Goal: Contribute content: Contribute content

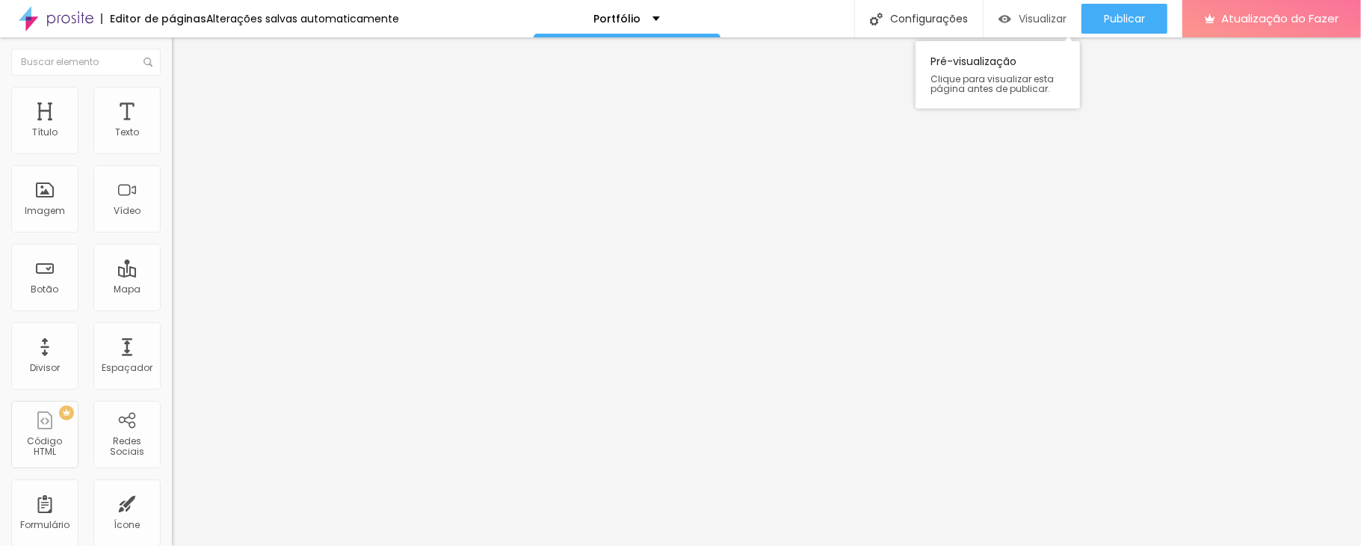
click at [1009, 13] on div "Visualizar" at bounding box center [1032, 19] width 68 height 13
click at [181, 129] on font "Trocar imagem" at bounding box center [217, 122] width 72 height 13
click at [324, 447] on div "Subindo 0/0 arquivos" at bounding box center [680, 550] width 1361 height 9
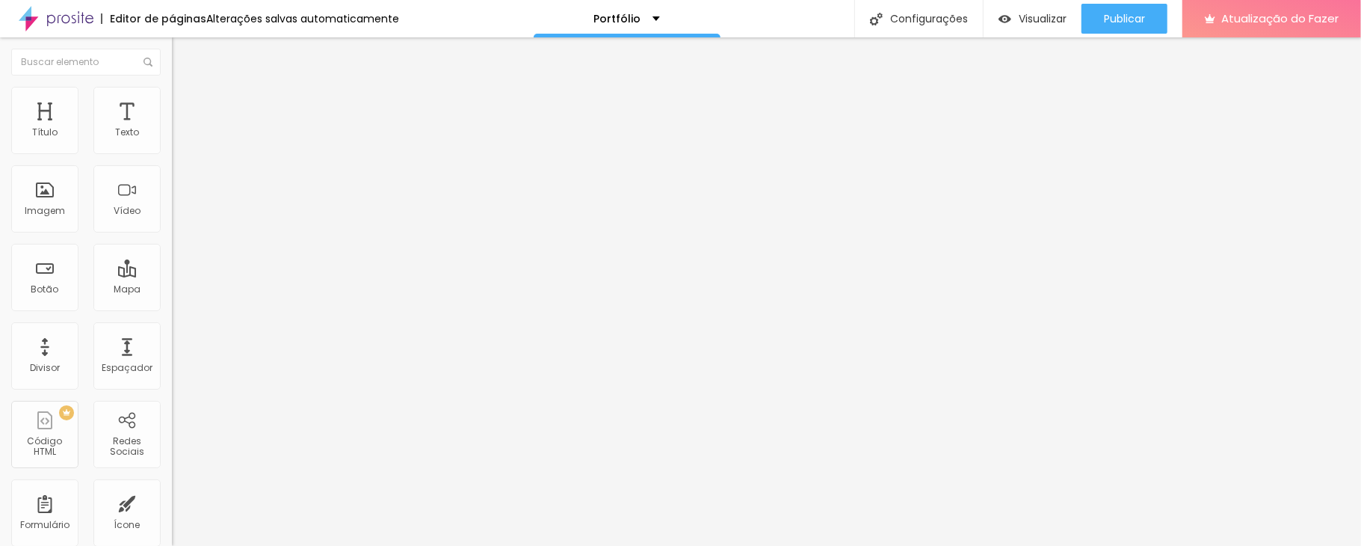
click at [172, 234] on font "Original" at bounding box center [190, 227] width 36 height 13
click at [172, 252] on font "Padrão" at bounding box center [189, 245] width 34 height 13
click at [172, 266] on font "Quadrado" at bounding box center [196, 259] width 49 height 13
click at [172, 275] on font "Original" at bounding box center [190, 268] width 36 height 13
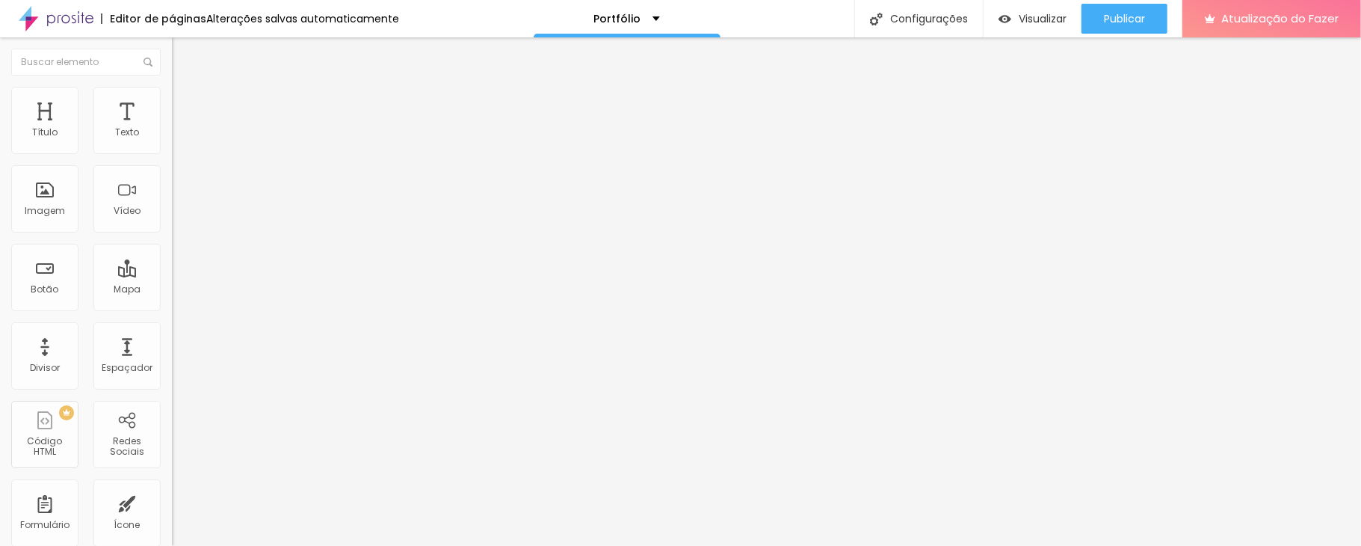
click at [172, 234] on font "Original" at bounding box center [190, 227] width 36 height 13
click at [172, 243] on font "Cinema" at bounding box center [190, 236] width 37 height 13
click at [172, 257] on font "Padrão" at bounding box center [189, 250] width 34 height 13
click at [172, 265] on div "Quadrado 1:1" at bounding box center [258, 260] width 172 height 9
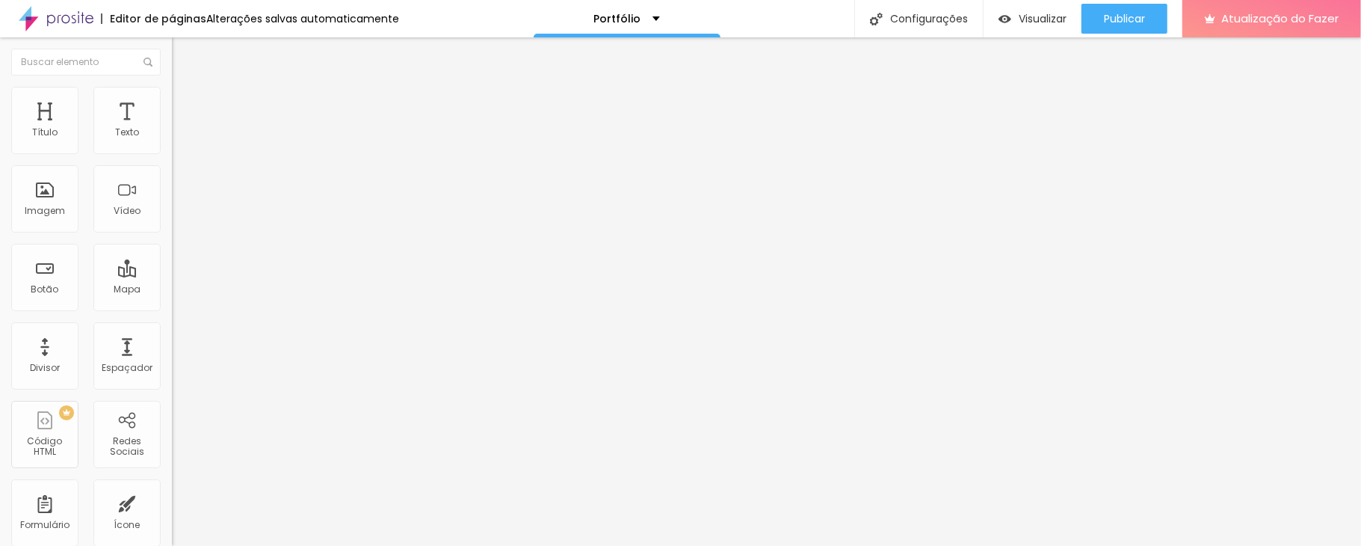
click at [172, 102] on li "Avançado" at bounding box center [258, 109] width 172 height 15
click at [172, 96] on li "Estilo" at bounding box center [258, 94] width 172 height 15
click at [185, 105] on font "Avançado" at bounding box center [209, 111] width 49 height 13
click at [172, 94] on img at bounding box center [178, 93] width 13 height 13
click at [172, 87] on li "Conteúdo" at bounding box center [258, 79] width 172 height 15
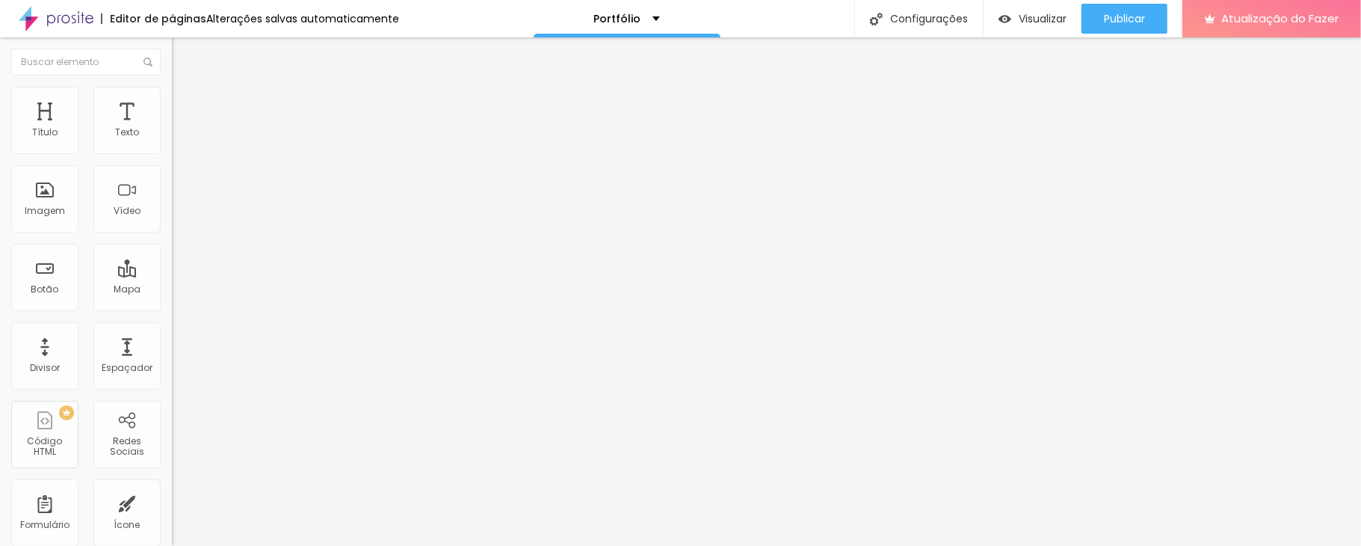
click at [172, 234] on font "1:1 Quadrado" at bounding box center [201, 227] width 59 height 13
click at [172, 275] on font "Original" at bounding box center [190, 268] width 36 height 13
click at [181, 129] on font "Trocar imagem" at bounding box center [217, 122] width 72 height 13
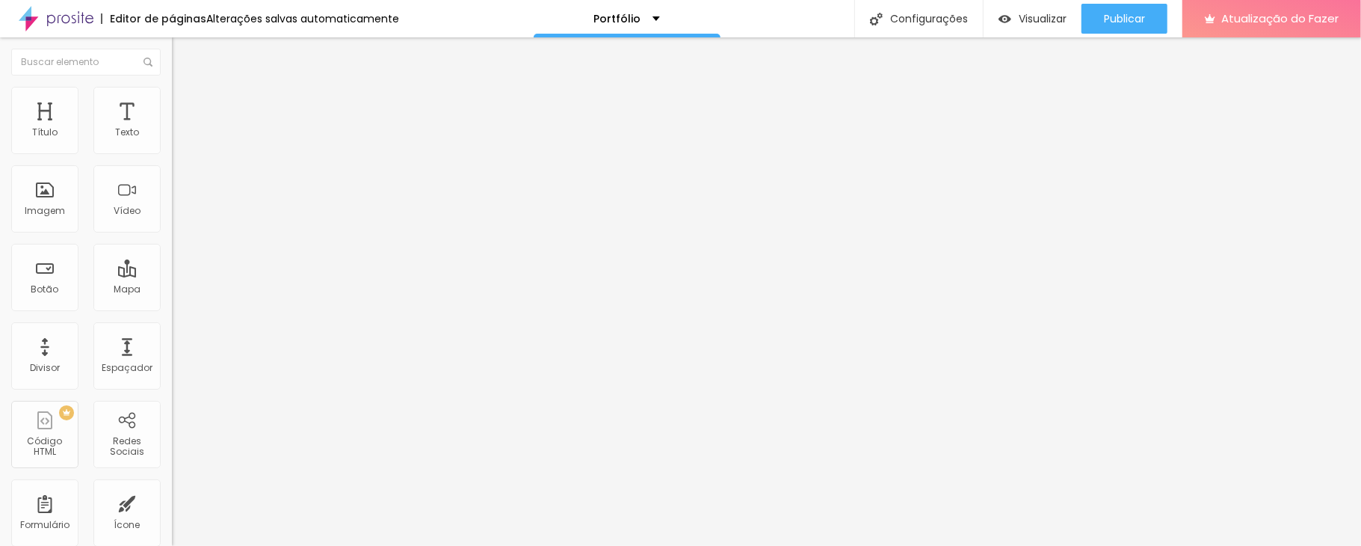
click at [172, 274] on div "Proporção Original Cinema 16:9 Padrão 4:3 Quadrado 1:1 Original" at bounding box center [258, 243] width 172 height 59
click at [122, 336] on div at bounding box center [122, 336] width 0 height 0
click at [172, 330] on div "Trocar imagem Descrição da imagem (Alt) Revelação Alinhamento Proporção Origina…" at bounding box center [258, 225] width 172 height 216
click at [172, 234] on span "Original" at bounding box center [190, 227] width 36 height 13
click at [172, 274] on div "Original" at bounding box center [258, 266] width 172 height 14
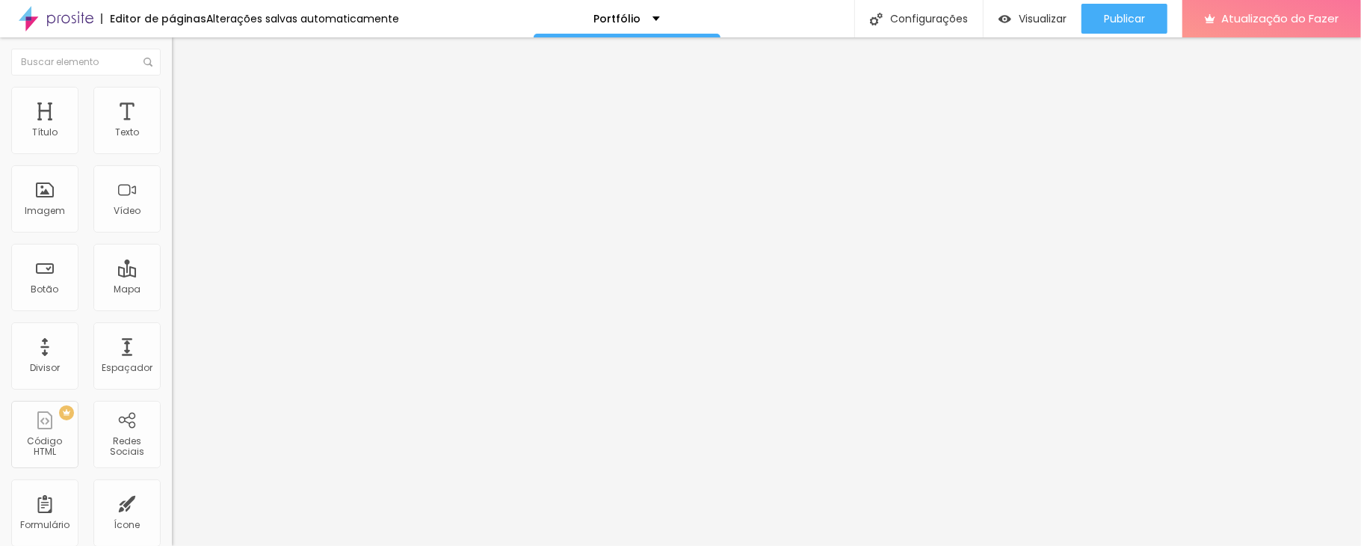
click at [172, 261] on font "Quadrado" at bounding box center [196, 254] width 49 height 13
click at [172, 252] on font "Padrão" at bounding box center [189, 245] width 34 height 13
click at [172, 266] on font "Quadrado" at bounding box center [196, 259] width 49 height 13
click at [172, 275] on font "Original" at bounding box center [190, 268] width 36 height 13
click at [172, 234] on font "Original" at bounding box center [190, 227] width 36 height 13
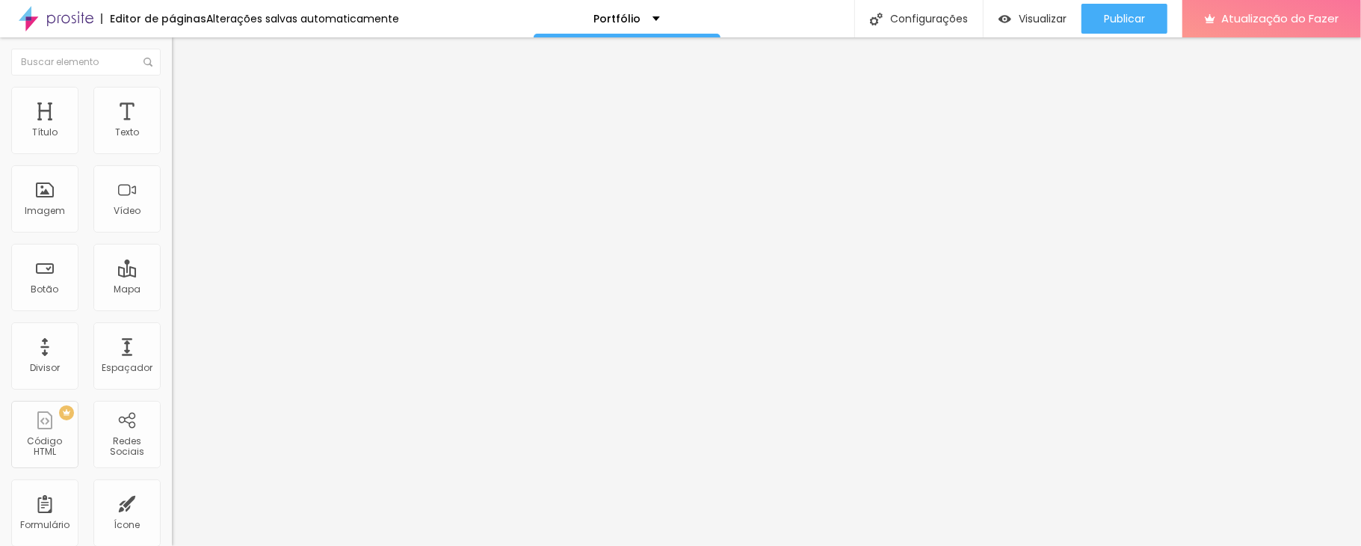
click at [172, 261] on font "Quadrado" at bounding box center [196, 254] width 49 height 13
click at [172, 252] on font "Padrão" at bounding box center [189, 245] width 34 height 13
click at [172, 266] on font "Quadrado" at bounding box center [196, 259] width 49 height 13
click at [172, 87] on li "Estilo" at bounding box center [258, 94] width 172 height 15
click at [172, 102] on li "Avançado" at bounding box center [258, 109] width 172 height 15
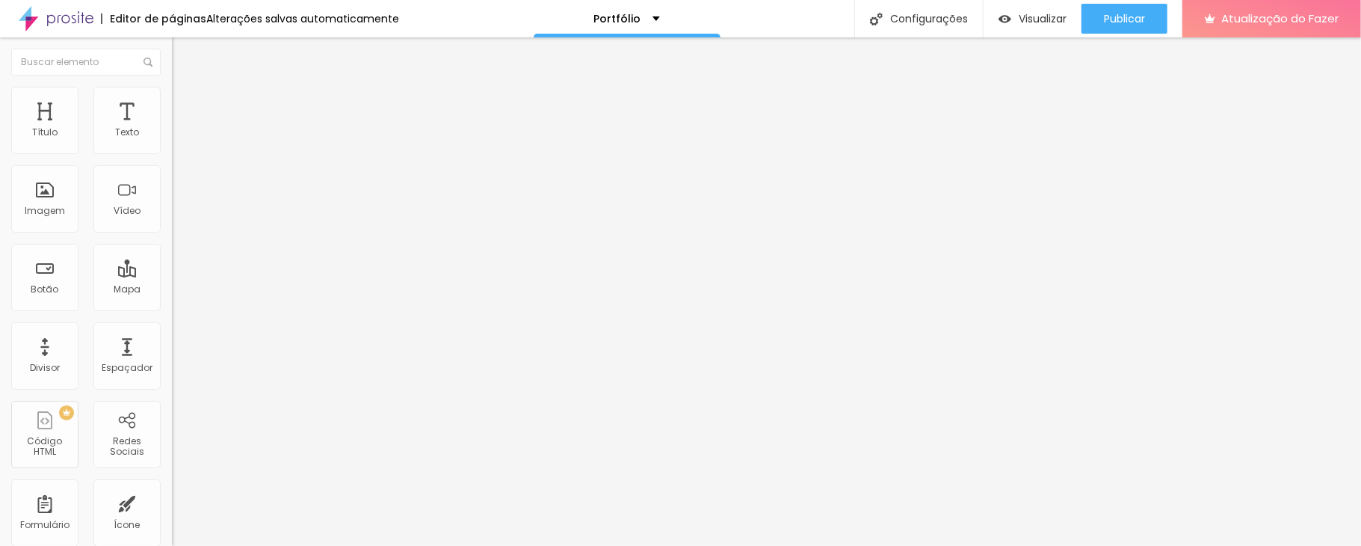
click at [172, 87] on img at bounding box center [178, 93] width 13 height 13
click at [172, 102] on img at bounding box center [178, 108] width 13 height 13
click at [181, 129] on font "Trocar imagem" at bounding box center [217, 122] width 72 height 13
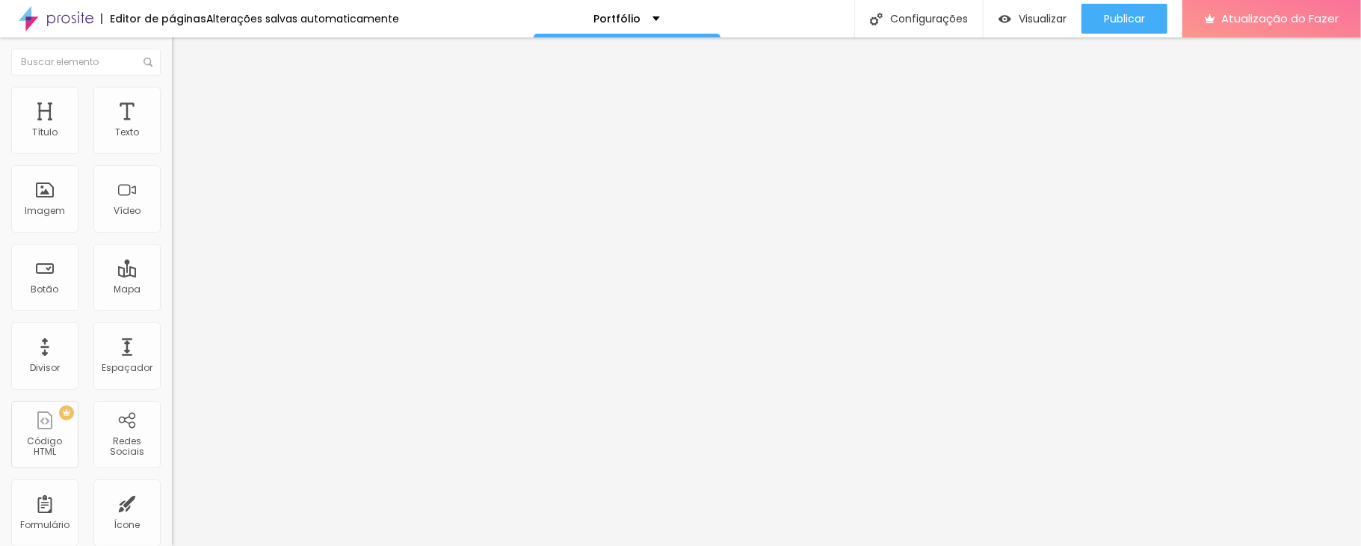
click at [172, 234] on font "1:1 Quadrado" at bounding box center [201, 227] width 59 height 13
click at [172, 274] on div "Original" at bounding box center [258, 269] width 172 height 9
click at [172, 234] on font "Original" at bounding box center [190, 227] width 36 height 13
click at [185, 275] on font "Original" at bounding box center [203, 268] width 36 height 13
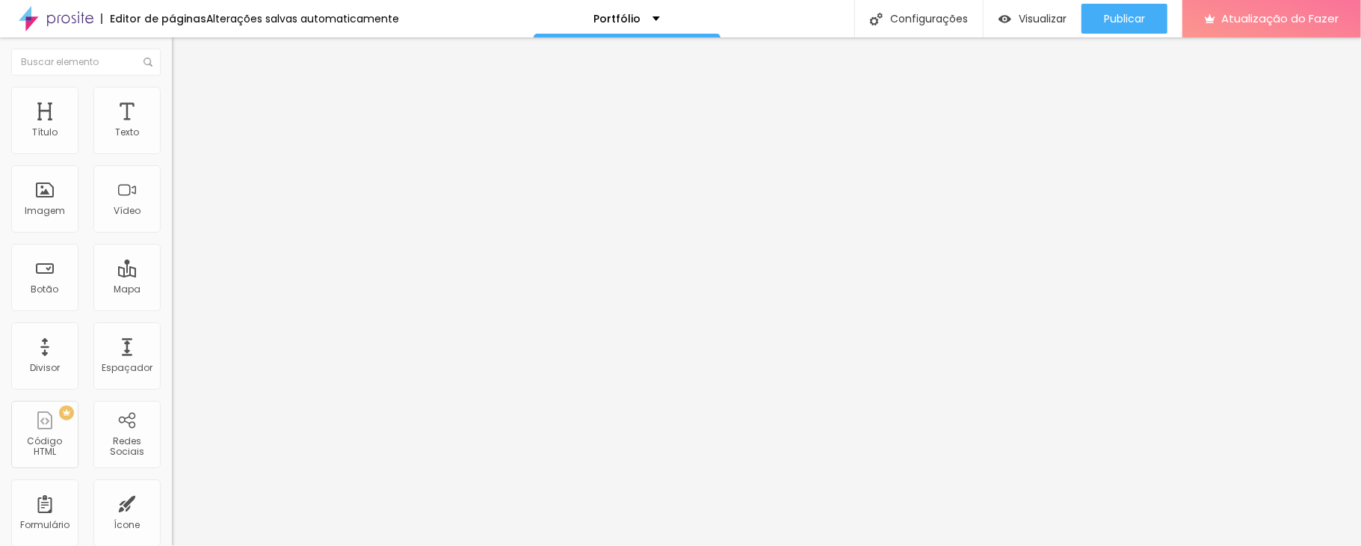
click at [172, 234] on font "Original" at bounding box center [190, 227] width 36 height 13
click at [172, 261] on font "Quadrado" at bounding box center [196, 254] width 49 height 13
click at [172, 234] on font "Original" at bounding box center [190, 227] width 36 height 13
click at [172, 259] on div "Quadrado 1:1" at bounding box center [258, 254] width 172 height 9
click at [172, 234] on font "Original" at bounding box center [190, 227] width 36 height 13
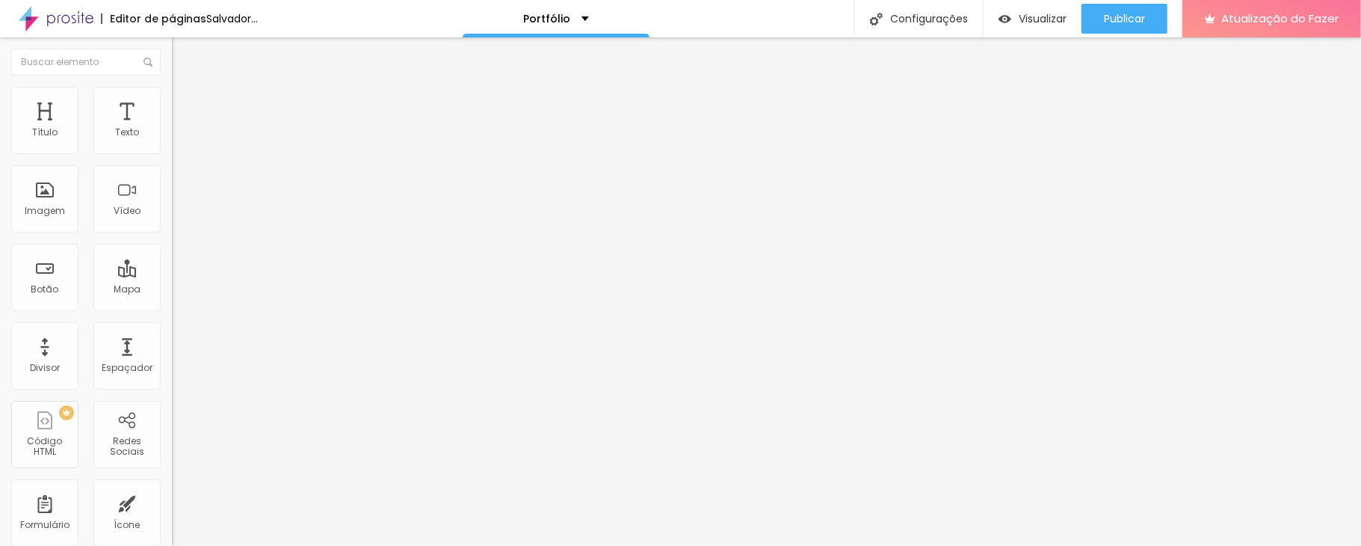
click at [172, 261] on font "Quadrado" at bounding box center [196, 254] width 49 height 13
click at [172, 234] on font "Original" at bounding box center [190, 227] width 36 height 13
click at [172, 261] on font "Quadrado" at bounding box center [196, 254] width 49 height 13
click at [172, 234] on font "Original" at bounding box center [190, 227] width 36 height 13
click at [172, 261] on font "Quadrado" at bounding box center [196, 254] width 49 height 13
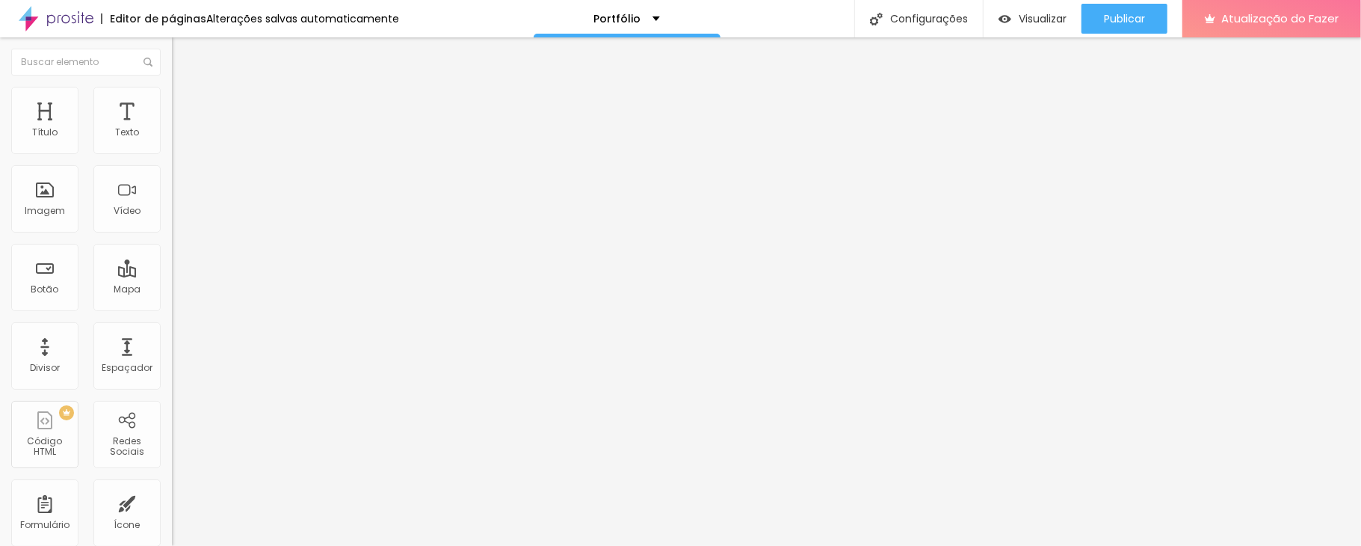
click at [172, 234] on font "Original" at bounding box center [190, 227] width 36 height 13
click at [172, 259] on div "Quadrado 1:1" at bounding box center [258, 254] width 172 height 9
click at [172, 234] on font "Original" at bounding box center [190, 227] width 36 height 13
click at [172, 261] on font "Quadrado" at bounding box center [196, 254] width 49 height 13
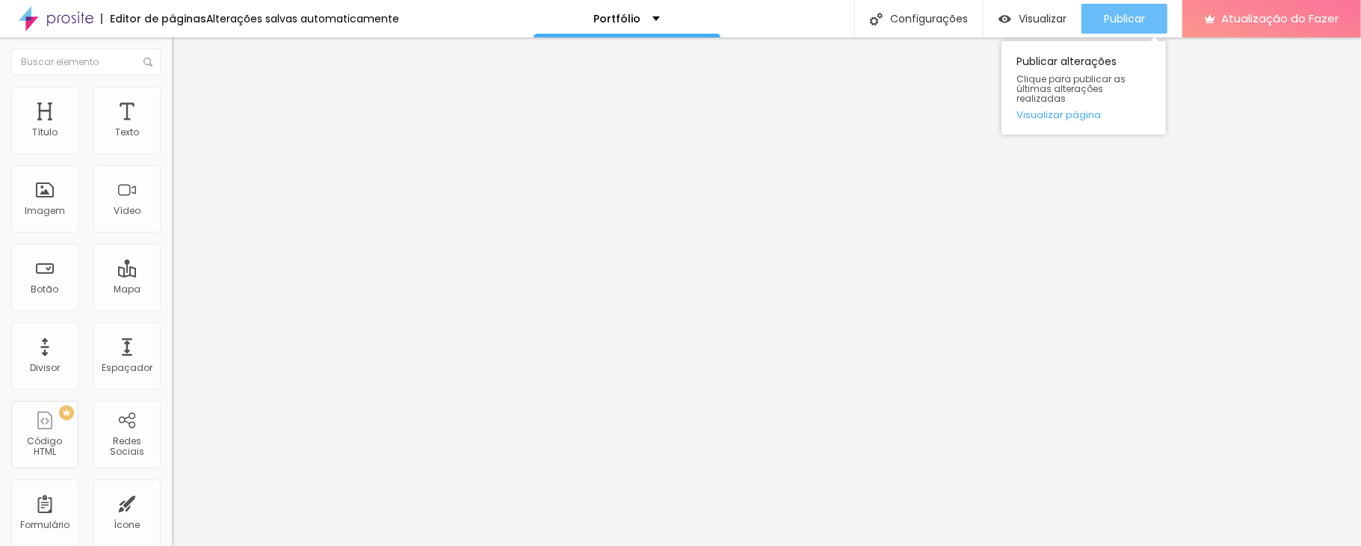
click at [1020, 15] on font "Publicar" at bounding box center [1124, 18] width 41 height 15
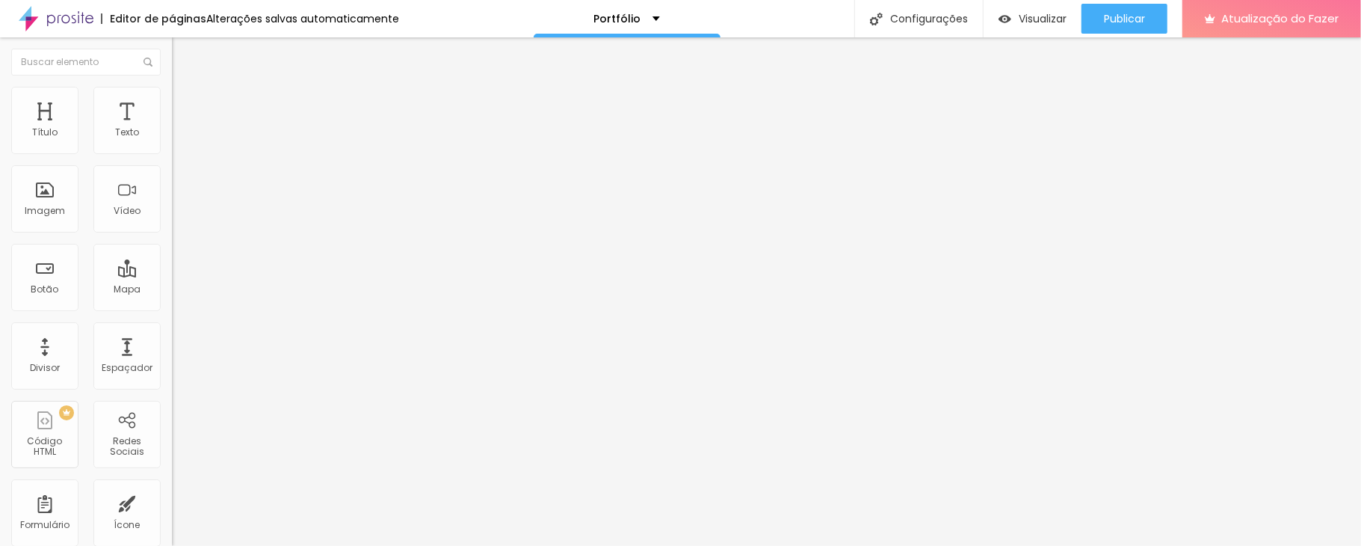
click at [181, 129] on font "Trocar imagem" at bounding box center [217, 122] width 72 height 13
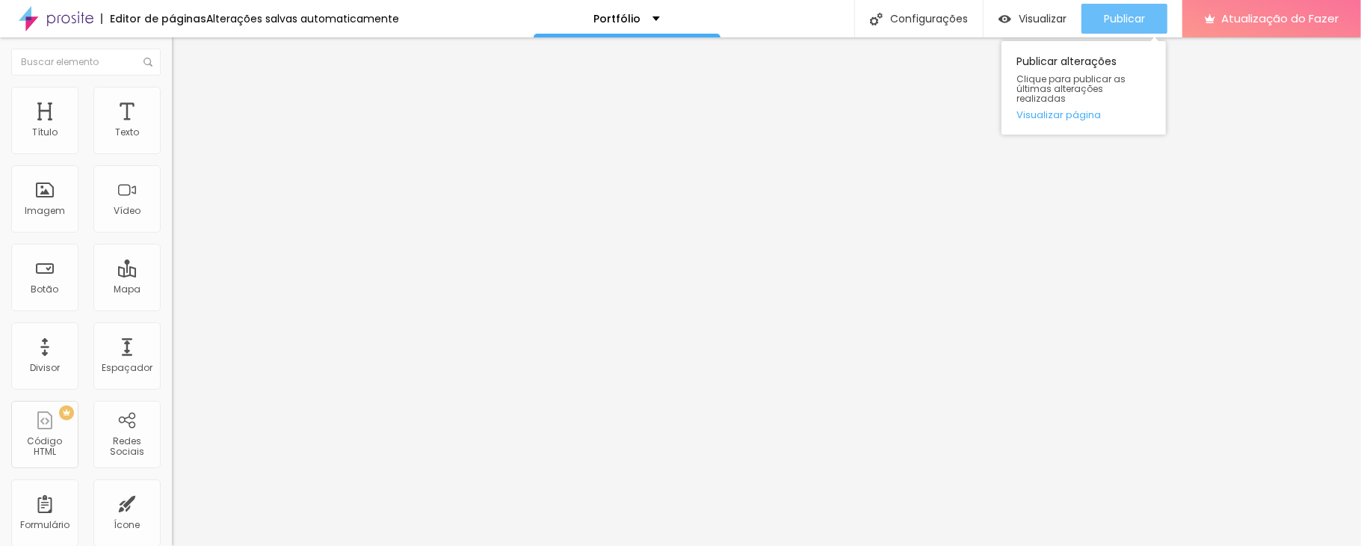
click at [1020, 22] on button "Publicar" at bounding box center [1124, 19] width 86 height 30
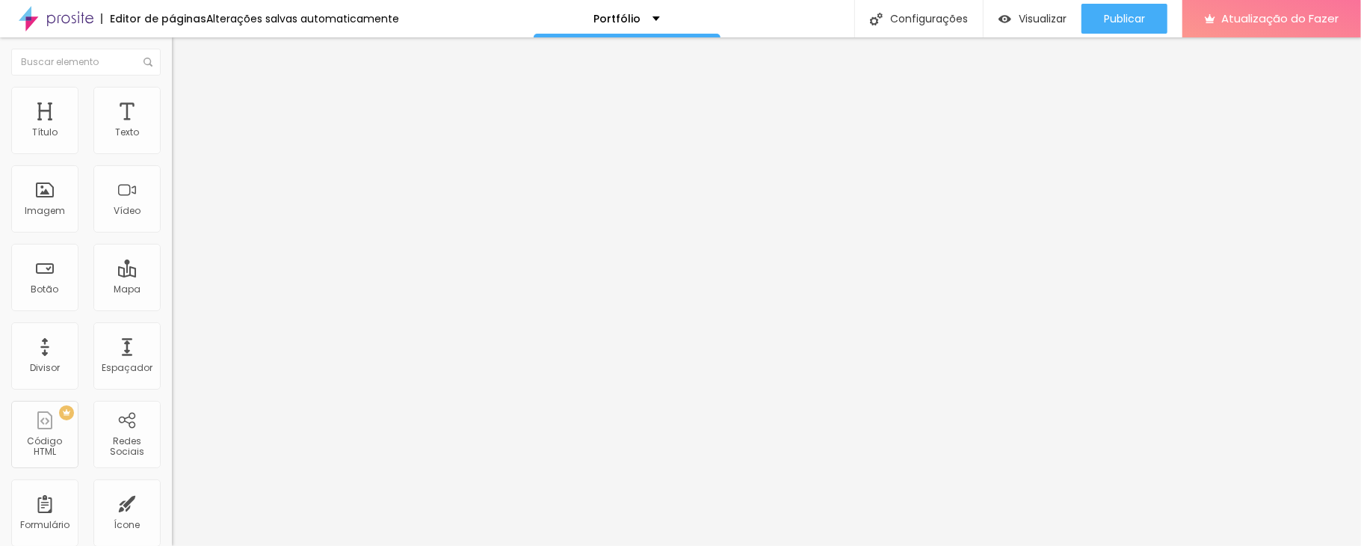
click at [172, 214] on div at bounding box center [258, 197] width 172 height 36
click at [172, 213] on img at bounding box center [177, 208] width 10 height 10
click at [172, 203] on div at bounding box center [258, 197] width 172 height 12
click at [172, 102] on li "Avançado" at bounding box center [258, 109] width 172 height 15
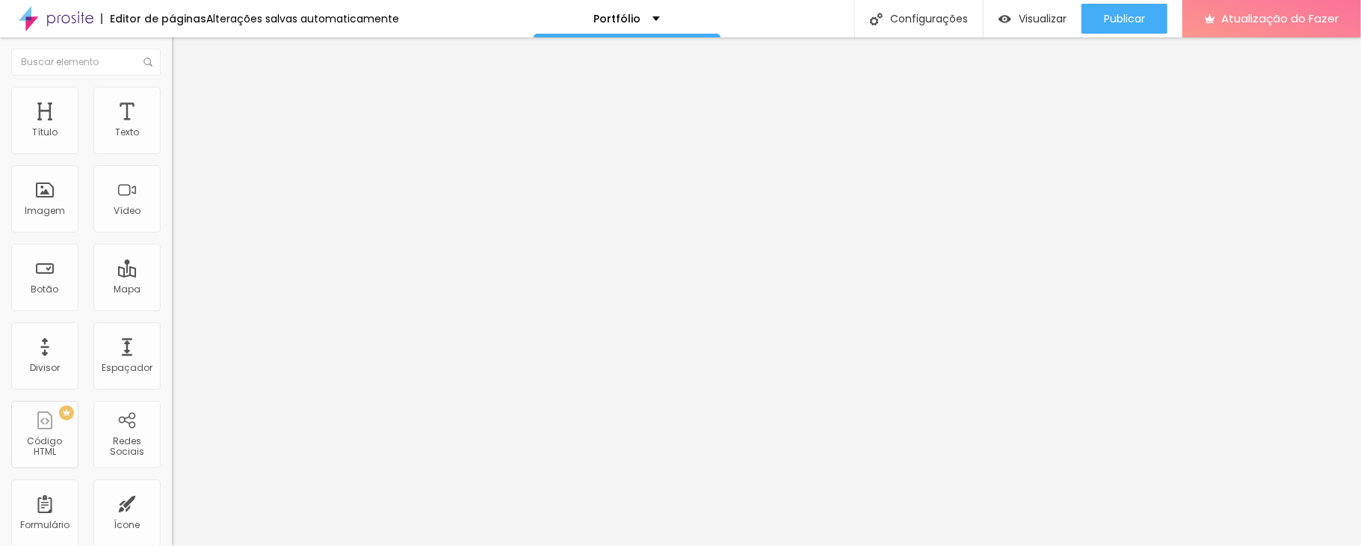
type input "4"
type input "13"
type input "20"
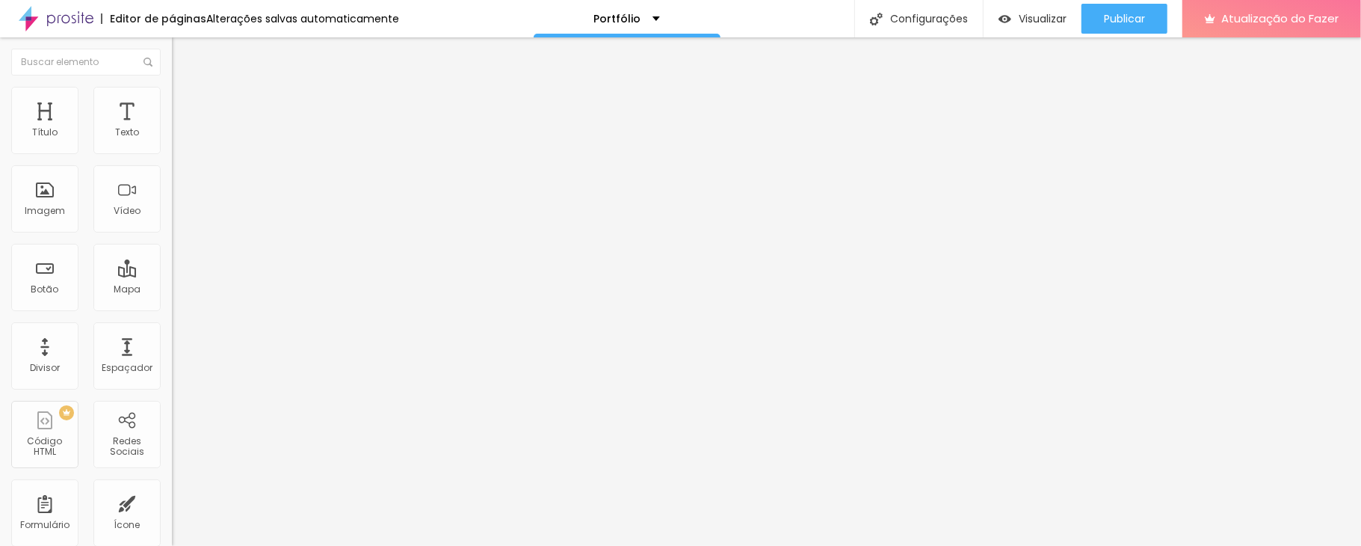
type input "20"
type input "21"
type input "2"
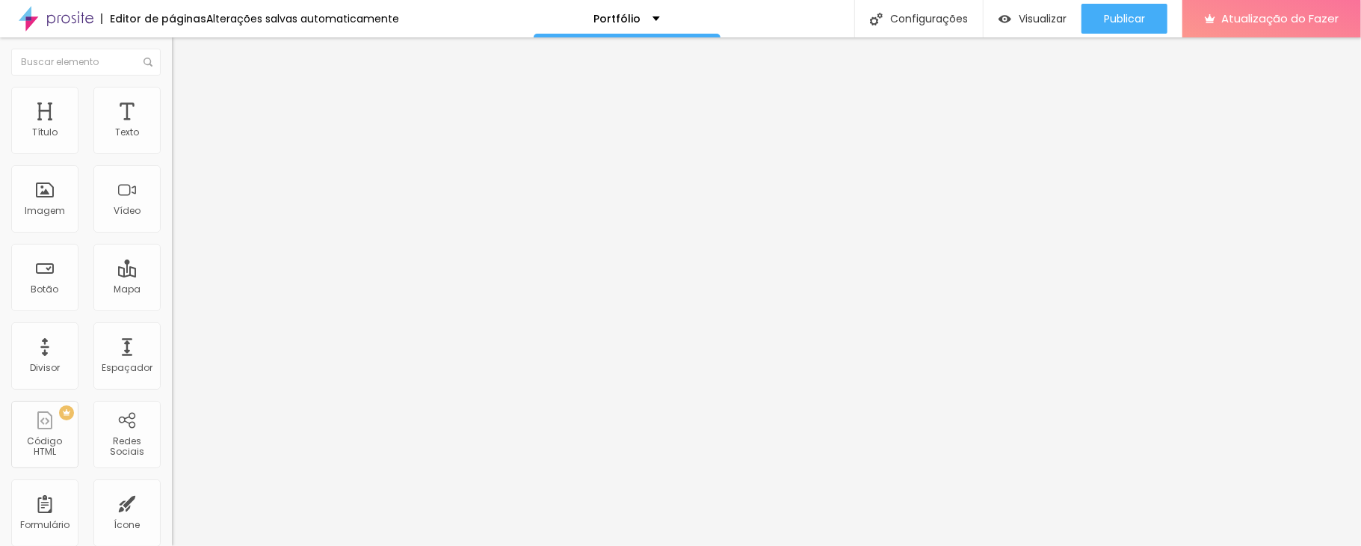
type input "0"
drag, startPoint x: 37, startPoint y: 174, endPoint x: 22, endPoint y: 184, distance: 17.8
click at [172, 447] on input "range" at bounding box center [220, 507] width 96 height 12
type input "2"
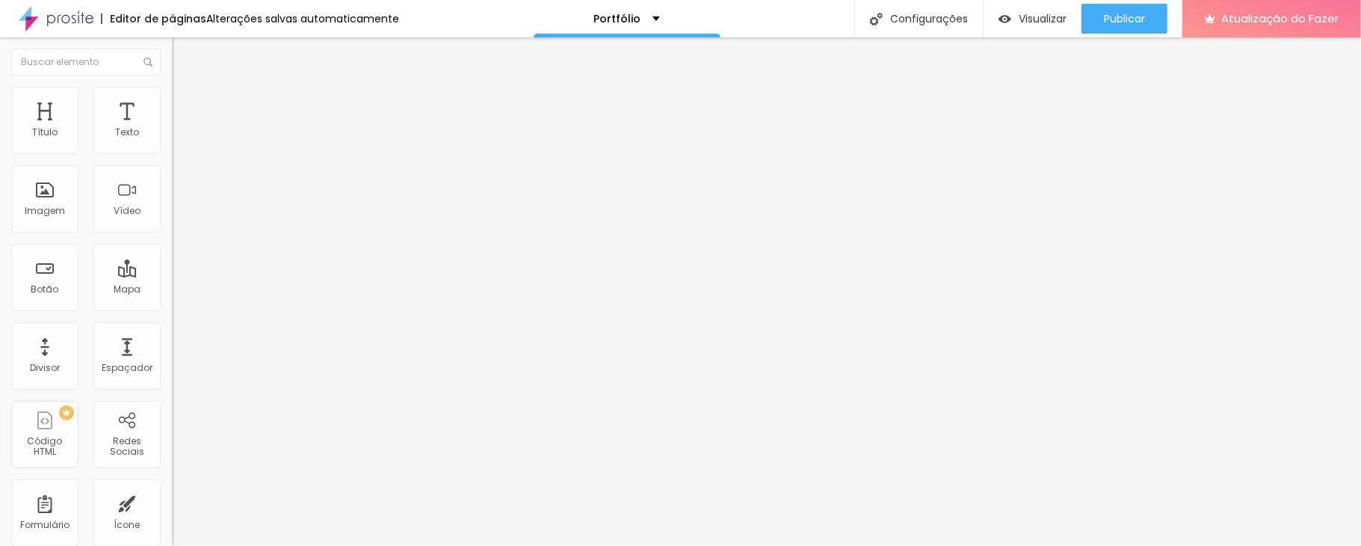
type input "2"
type input "5"
type input "11"
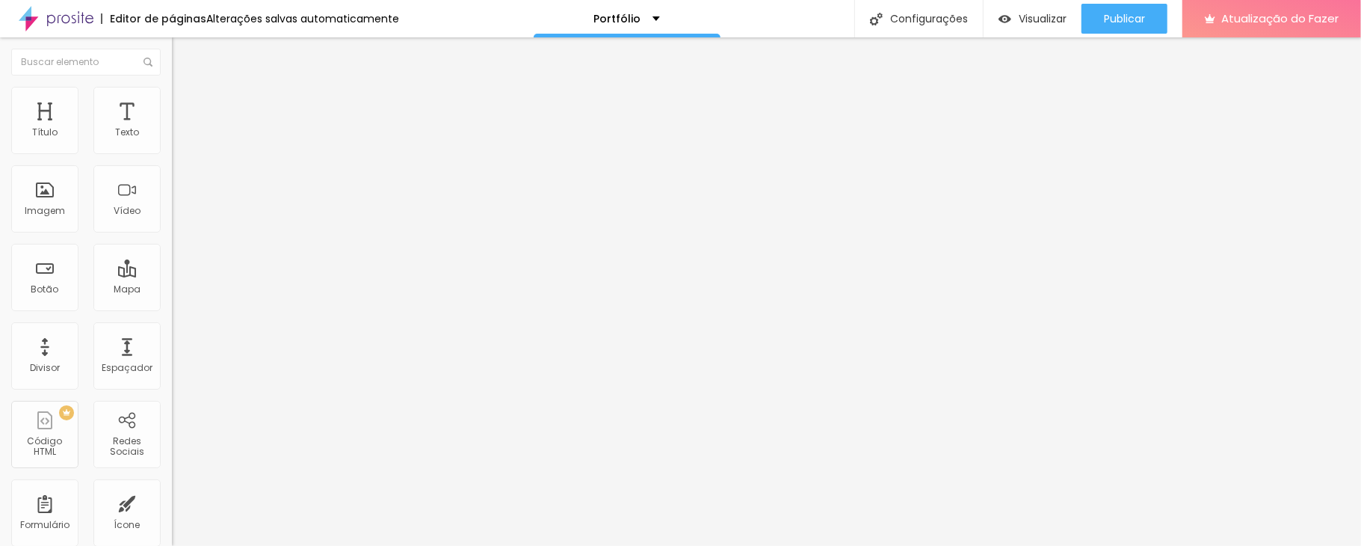
type input "9"
type input "0"
drag, startPoint x: 28, startPoint y: 148, endPoint x: 10, endPoint y: 154, distance: 19.6
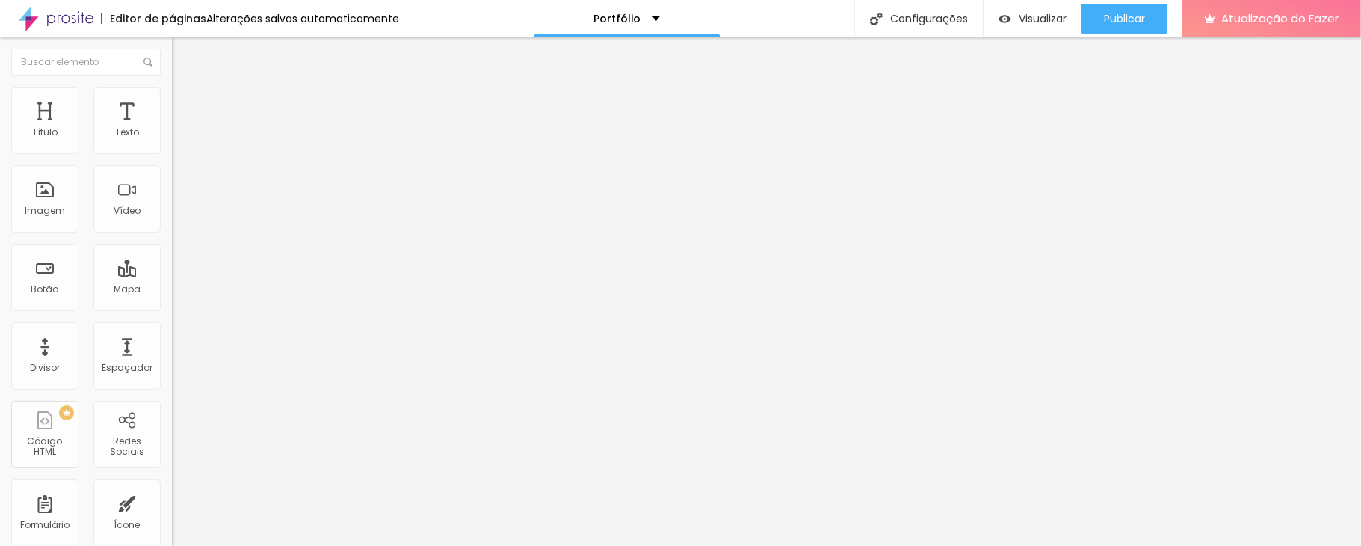
click at [172, 290] on input "range" at bounding box center [220, 296] width 96 height 12
click at [185, 100] on font "Estilo" at bounding box center [196, 96] width 23 height 13
drag, startPoint x: 28, startPoint y: 188, endPoint x: 43, endPoint y: 188, distance: 15.7
click at [172, 188] on div "0 Borda arredondada" at bounding box center [258, 261] width 172 height 212
type input "6"
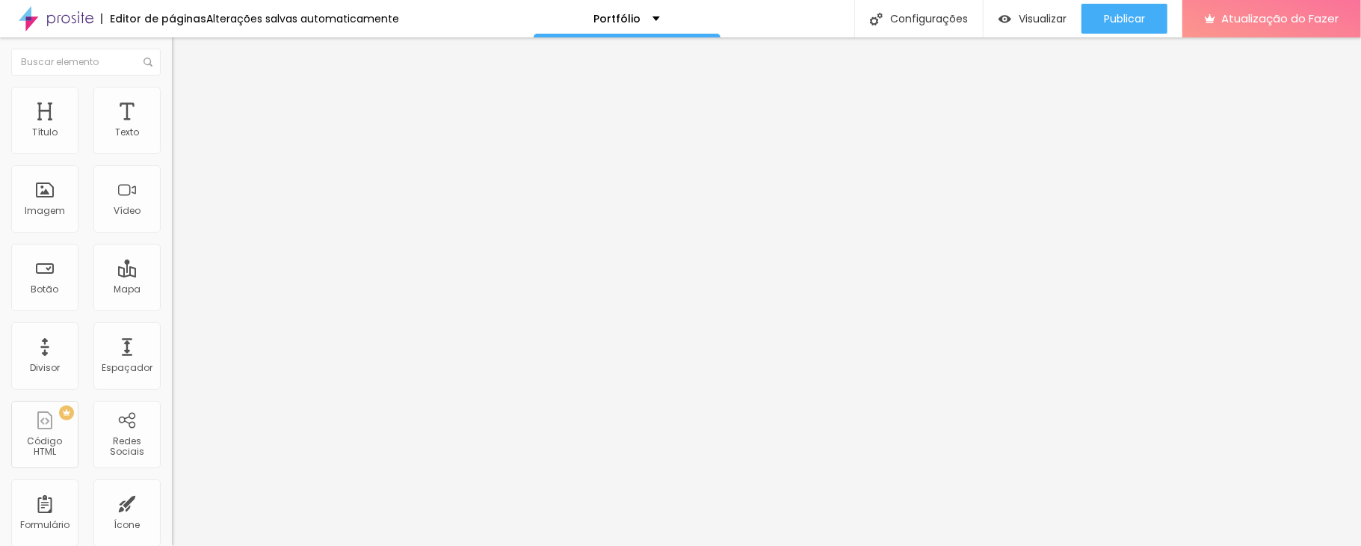
type input "6"
type input "30"
type input "43"
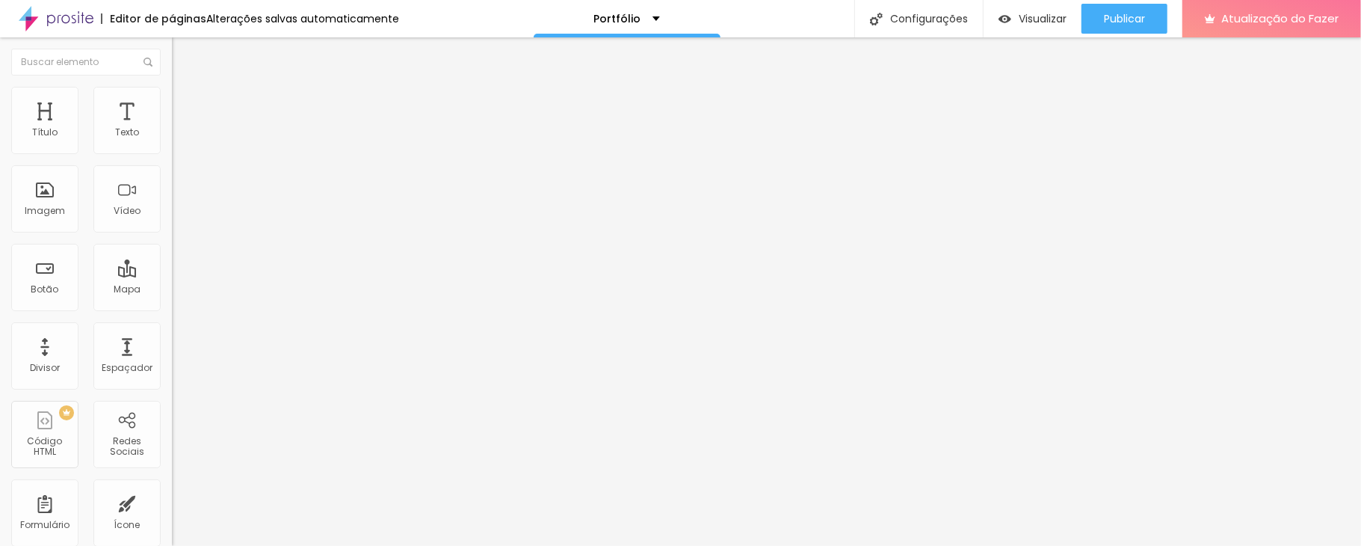
type input "52"
type input "54"
type input "65"
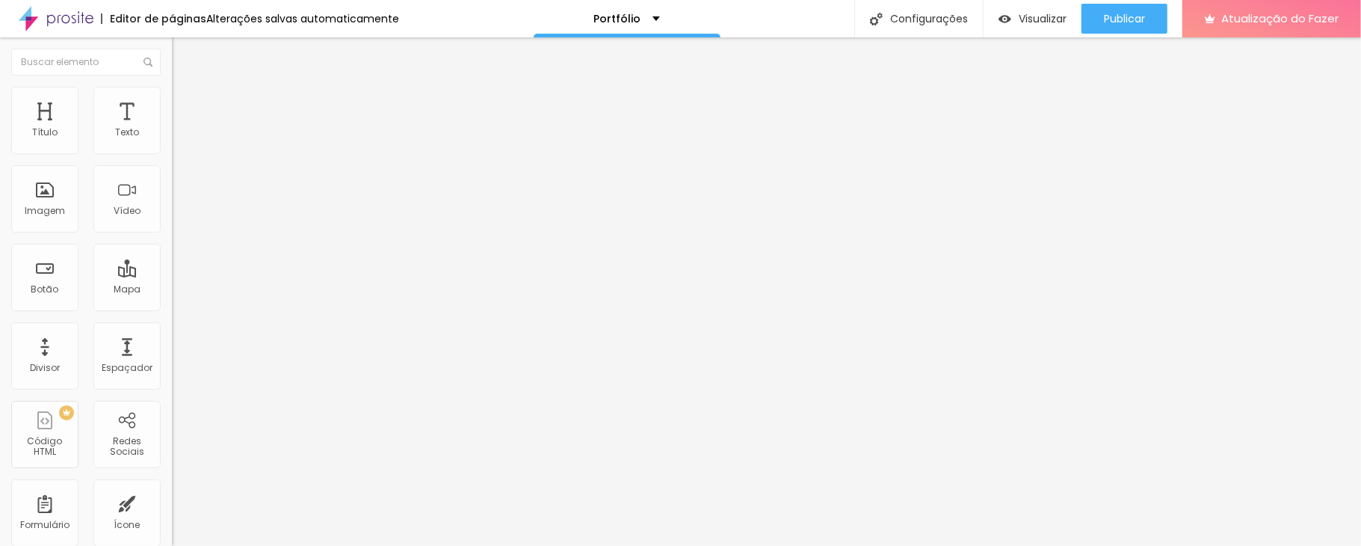
type input "65"
type input "63"
type input "43"
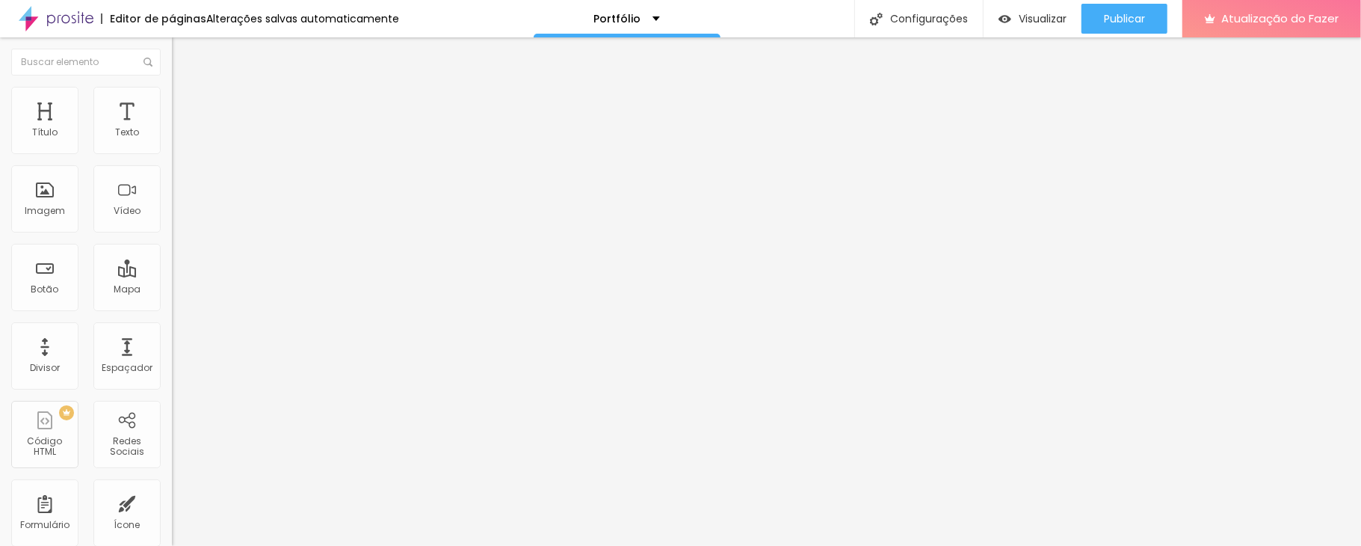
type input "37"
type input "30"
type input "15"
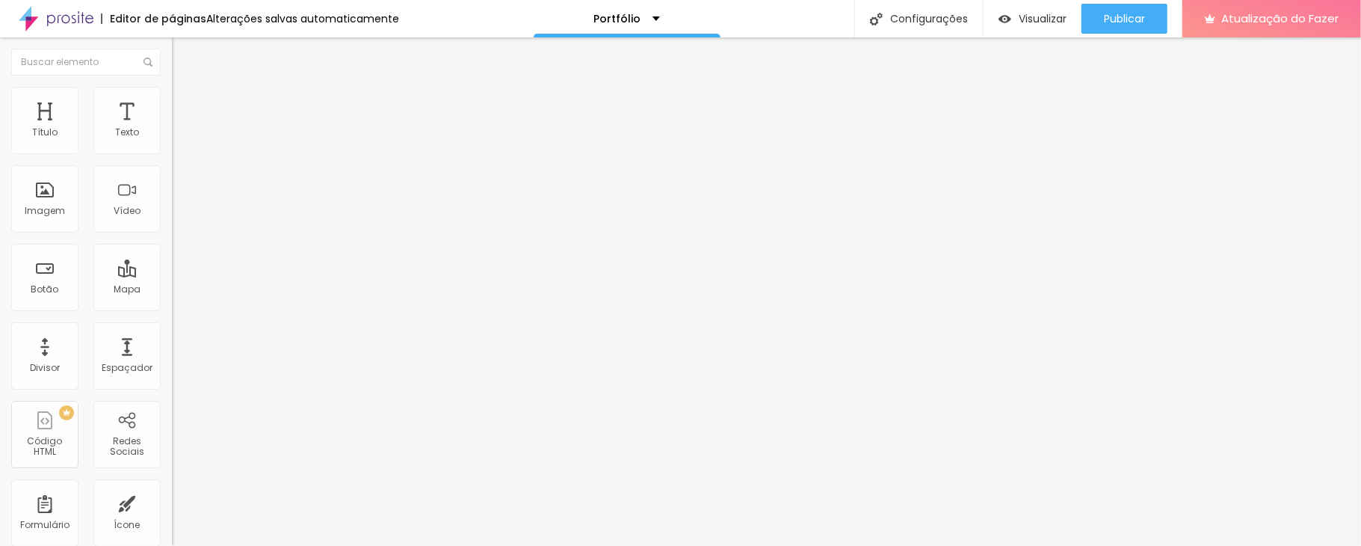
type input "15"
type input "13"
type input "0"
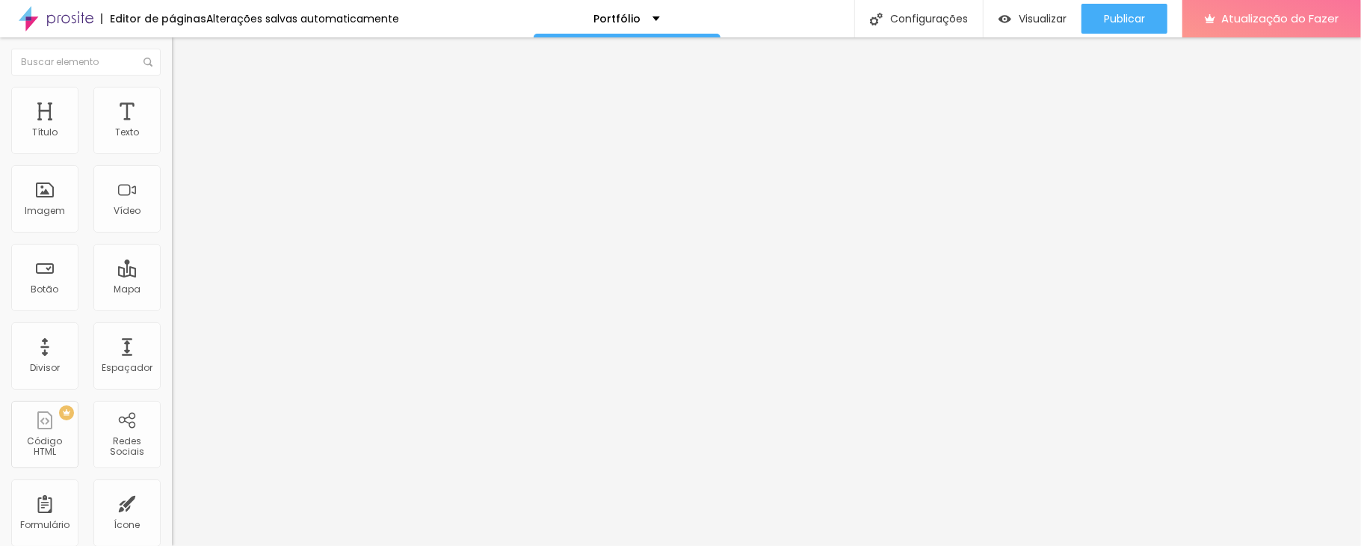
type input "2"
type input "92"
type input "149"
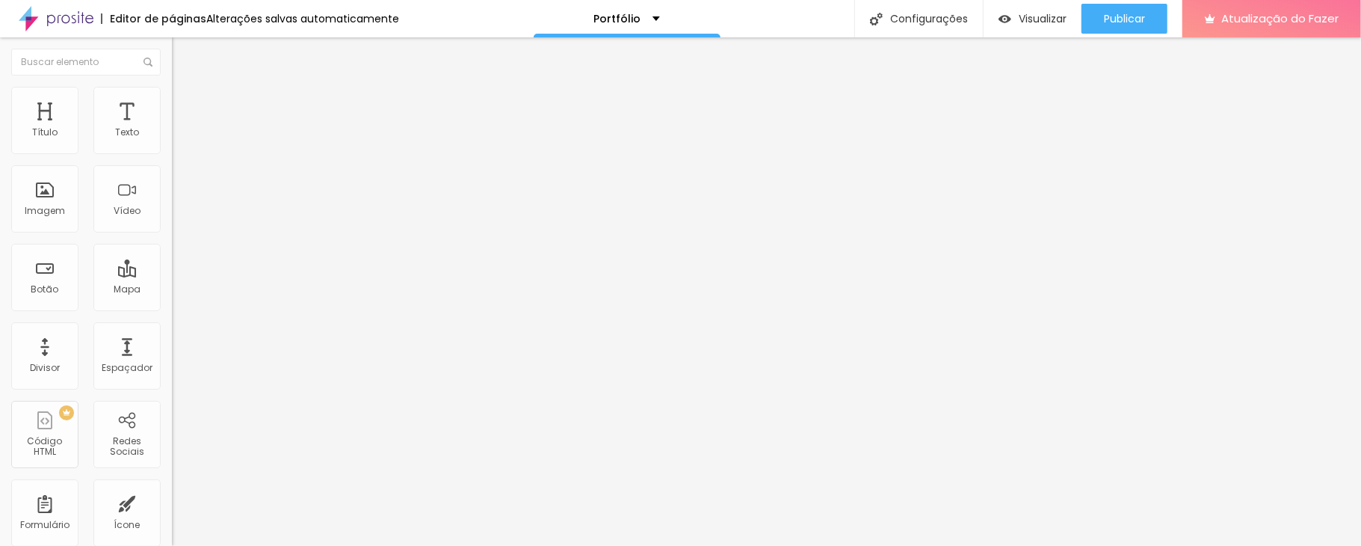
type input "149"
type input "199"
type input "200"
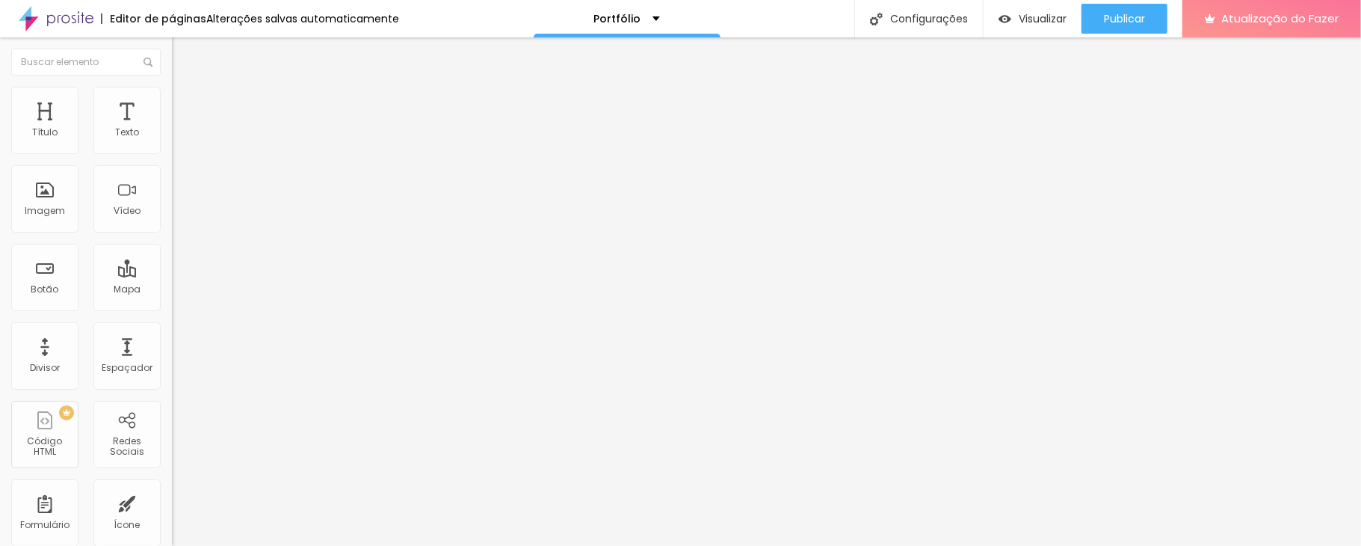
type input "122"
type input "43"
type input "0"
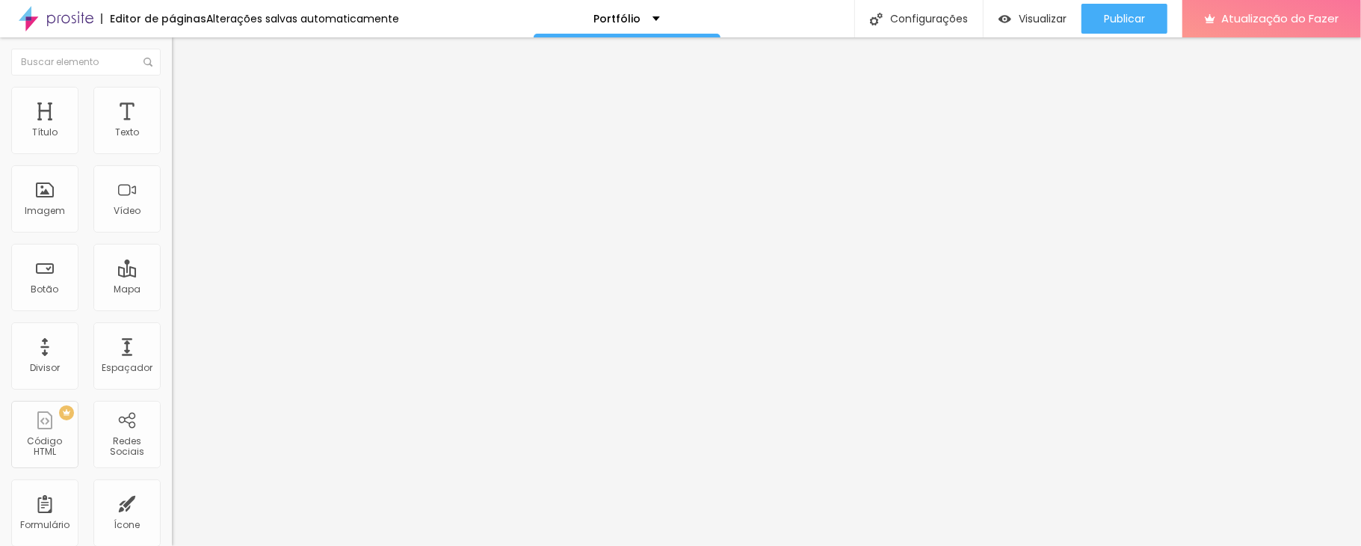
type input "0"
type input "10"
type input "56"
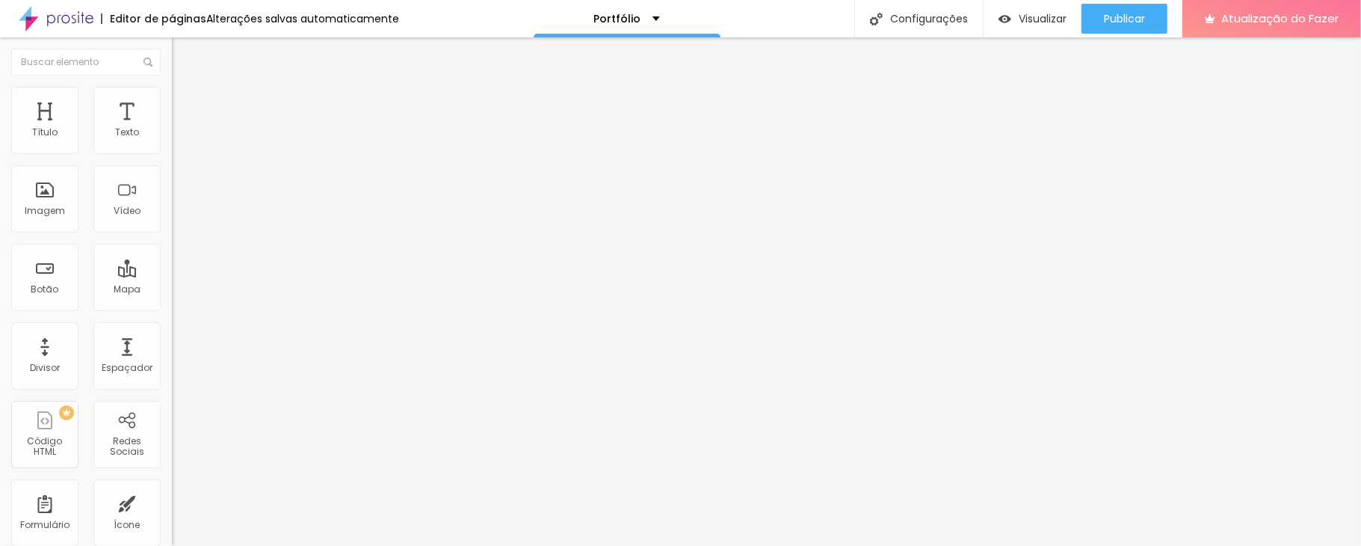
type input "103"
type input "151"
type input "179"
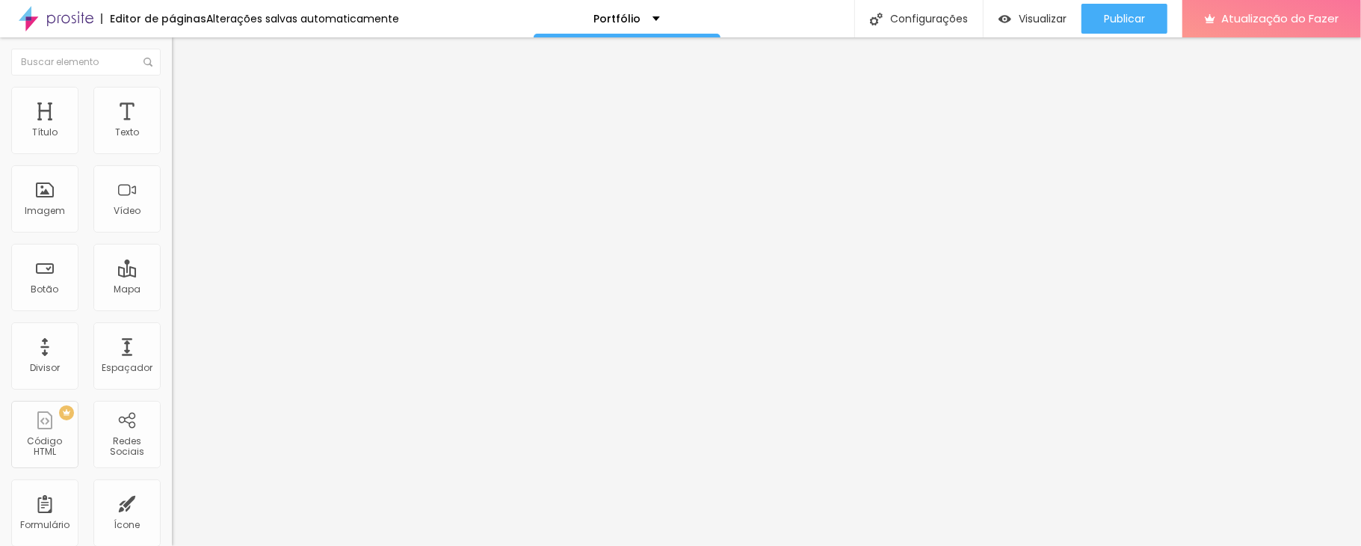
type input "179"
type input "200"
drag, startPoint x: 34, startPoint y: 188, endPoint x: 141, endPoint y: 193, distance: 107.0
type input "200"
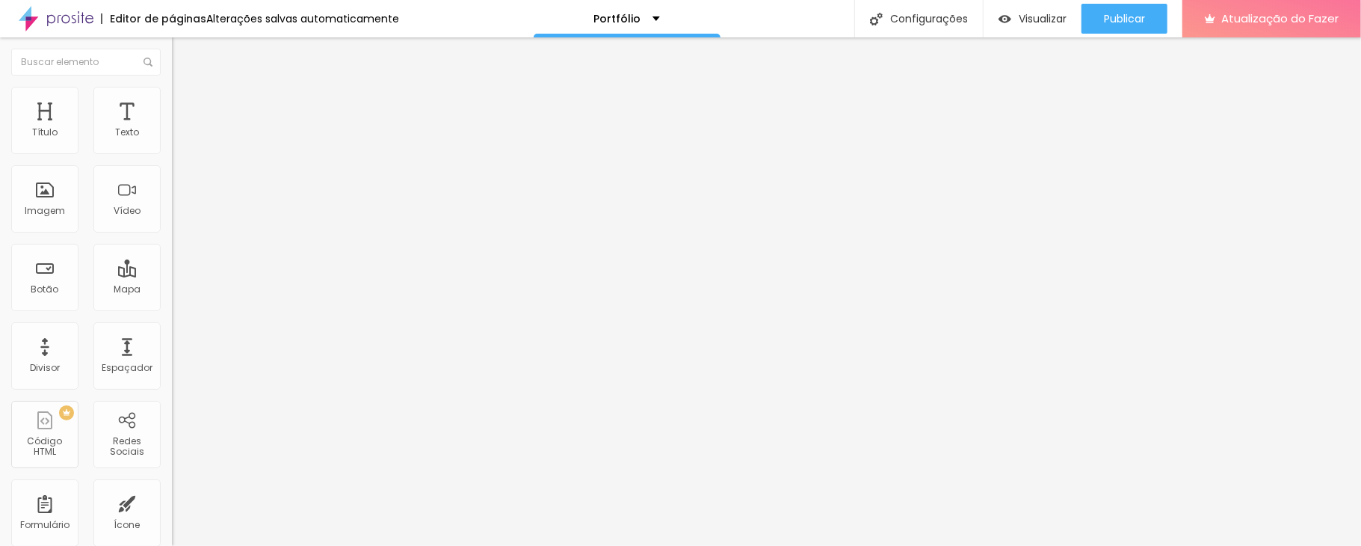
click at [172, 328] on input "range" at bounding box center [220, 334] width 96 height 12
type input "95"
type input "90"
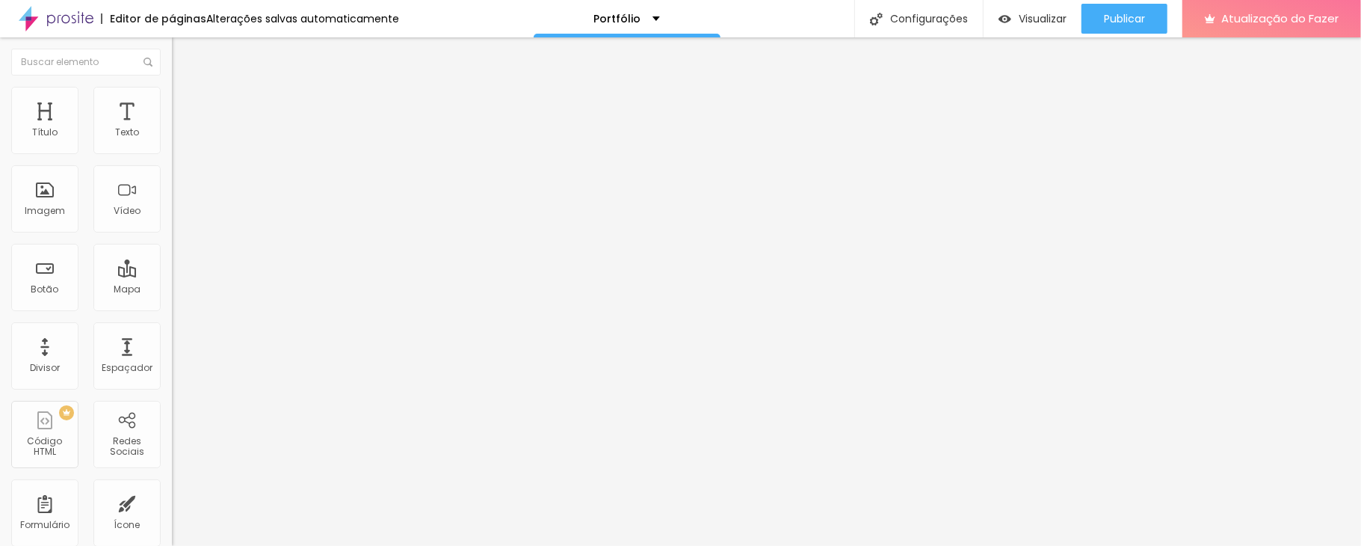
type input "95"
type input "100"
type input "90"
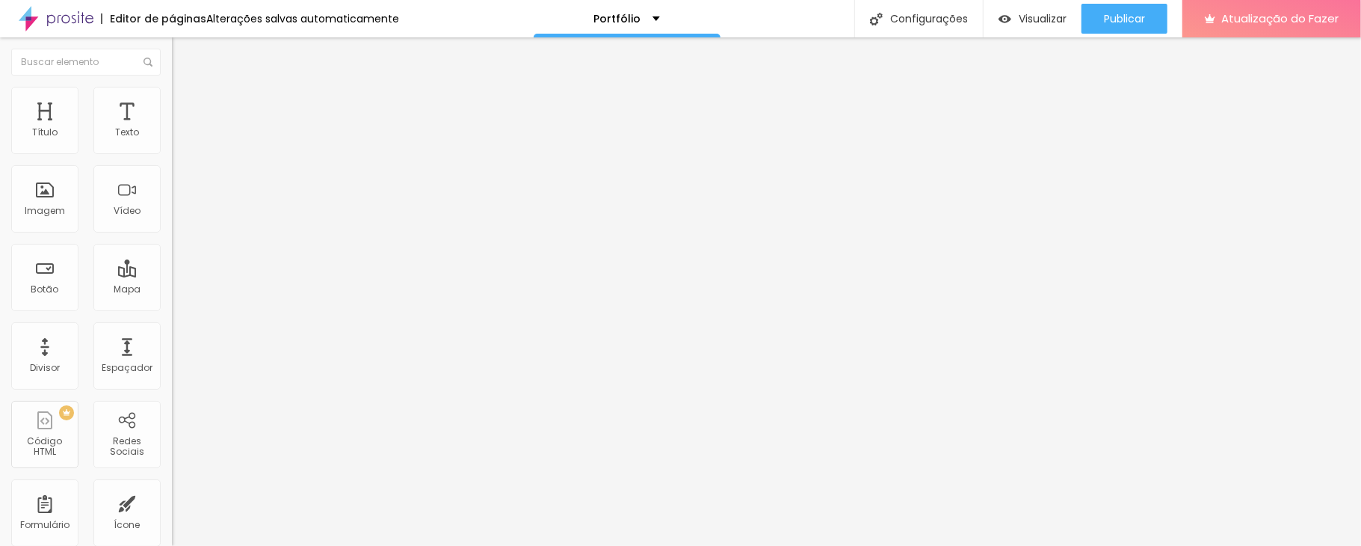
type input "90"
type input "85"
type input "80"
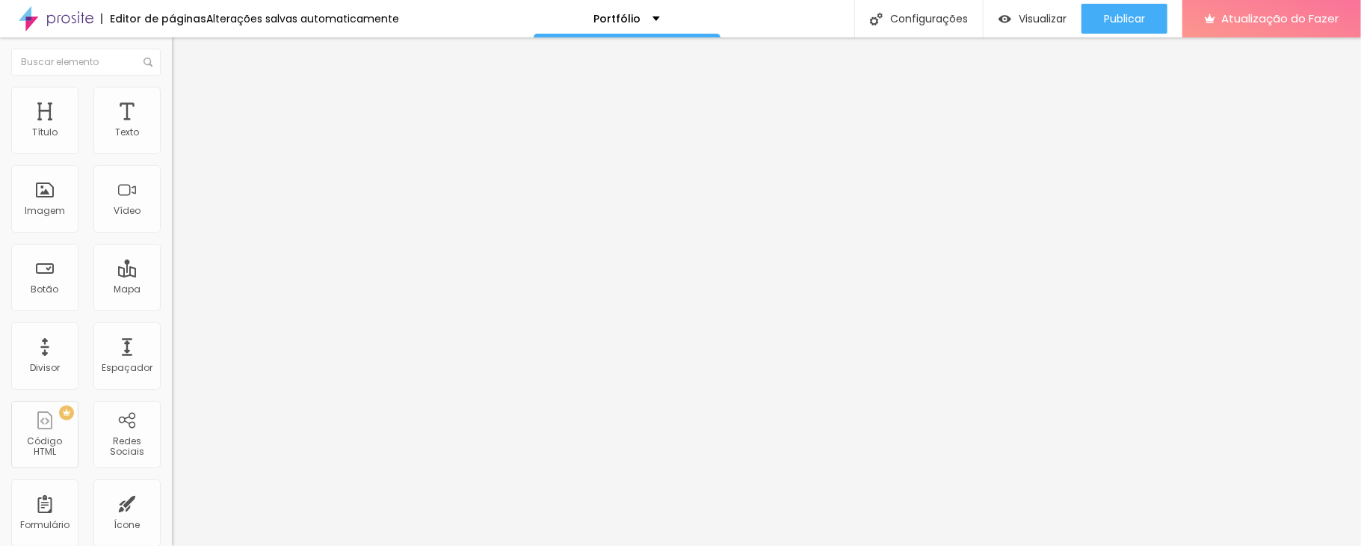
type input "75"
type input "70"
type input "75"
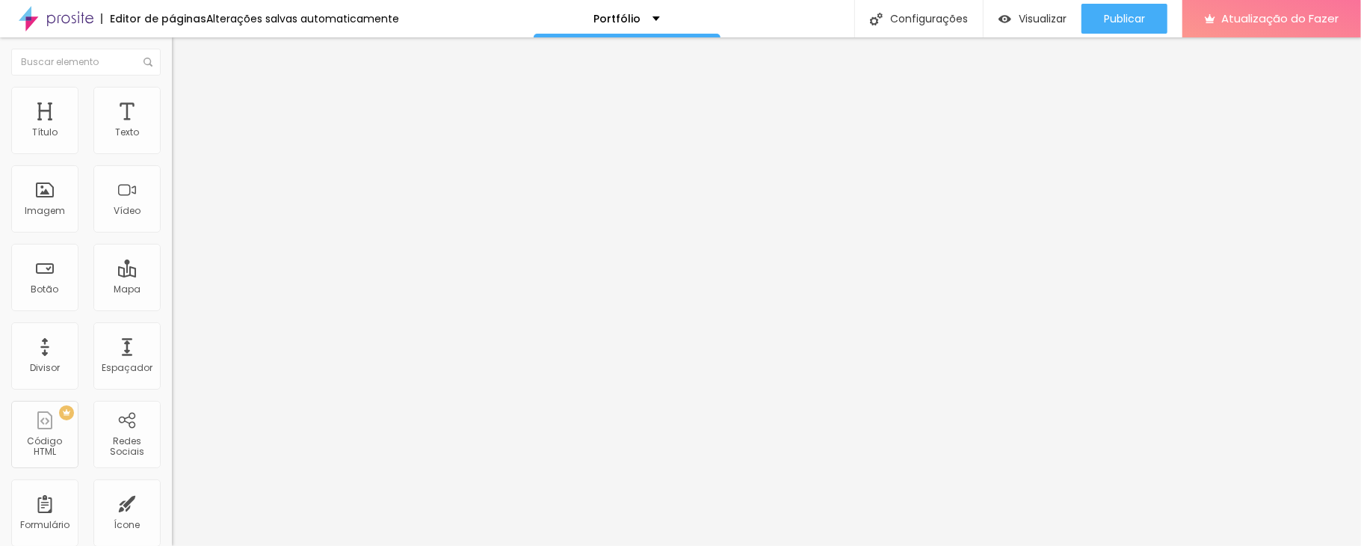
type input "75"
type input "80"
type input "85"
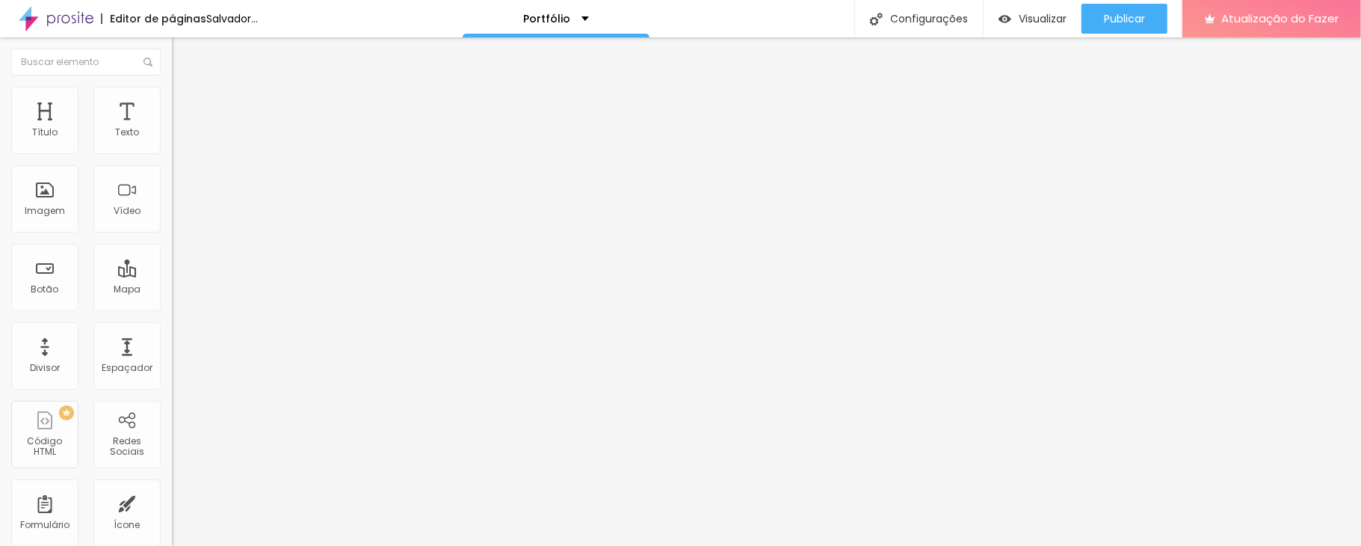
type input "80"
type input "100"
type input "90"
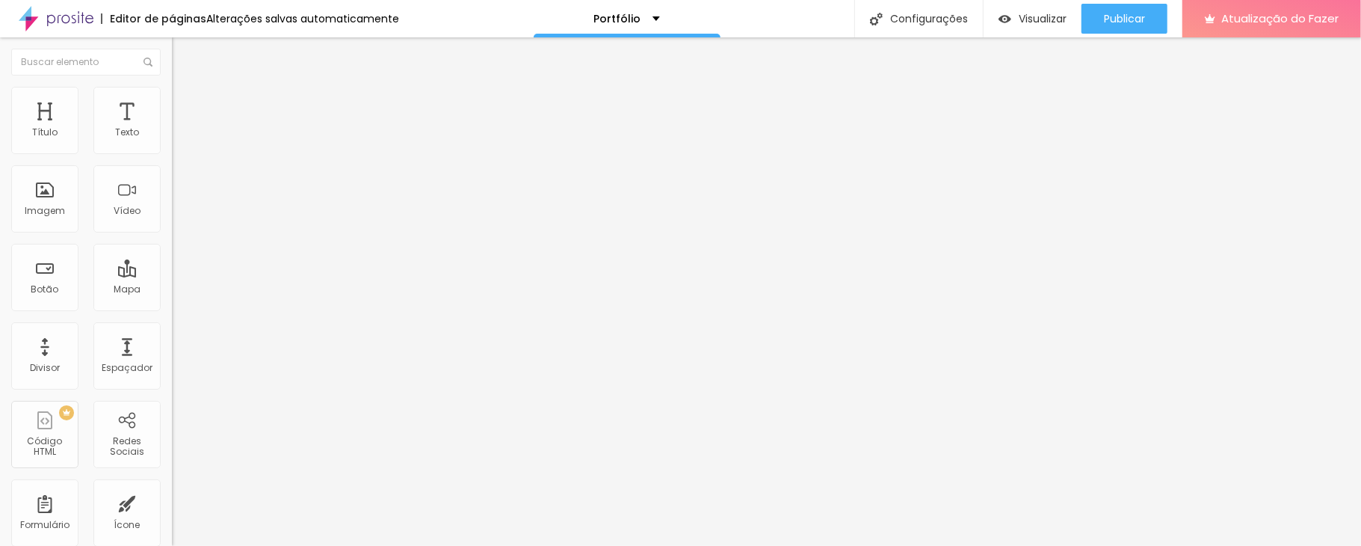
type input "90"
type input "80"
type input "75"
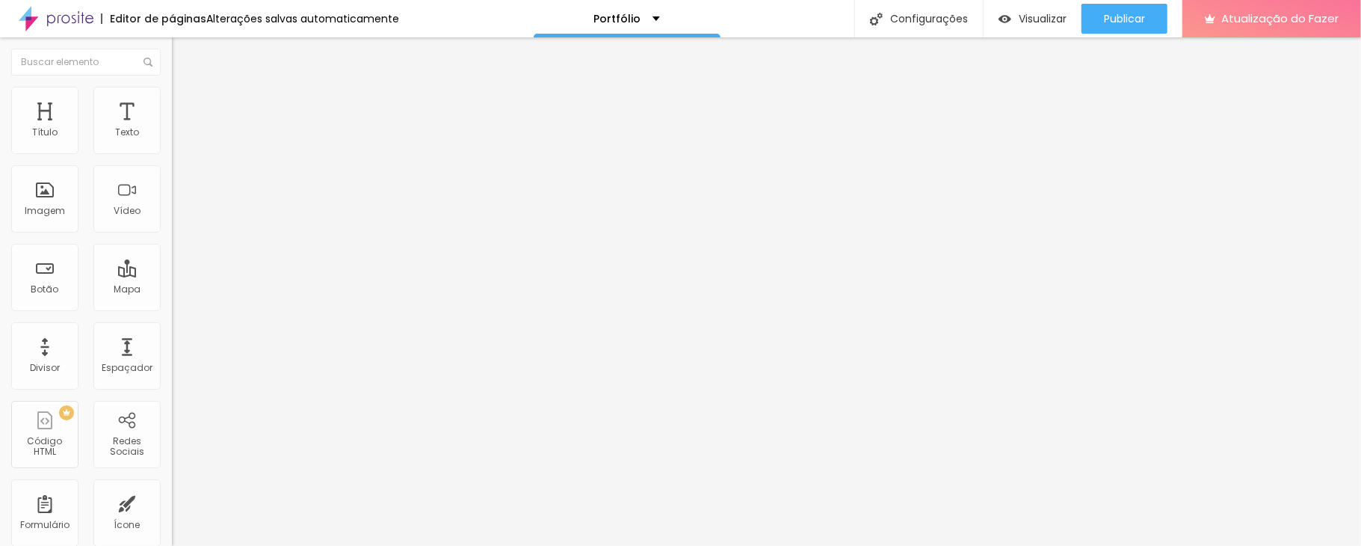
type input "70"
type input "25"
type input "30"
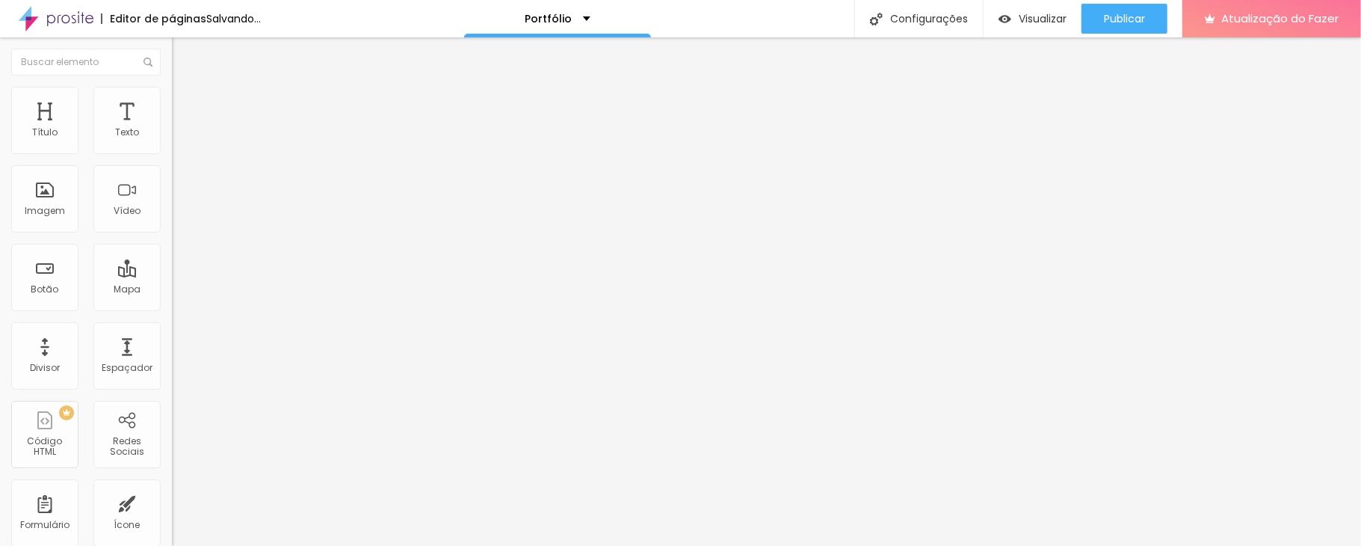
type input "30"
type input "40"
type input "50"
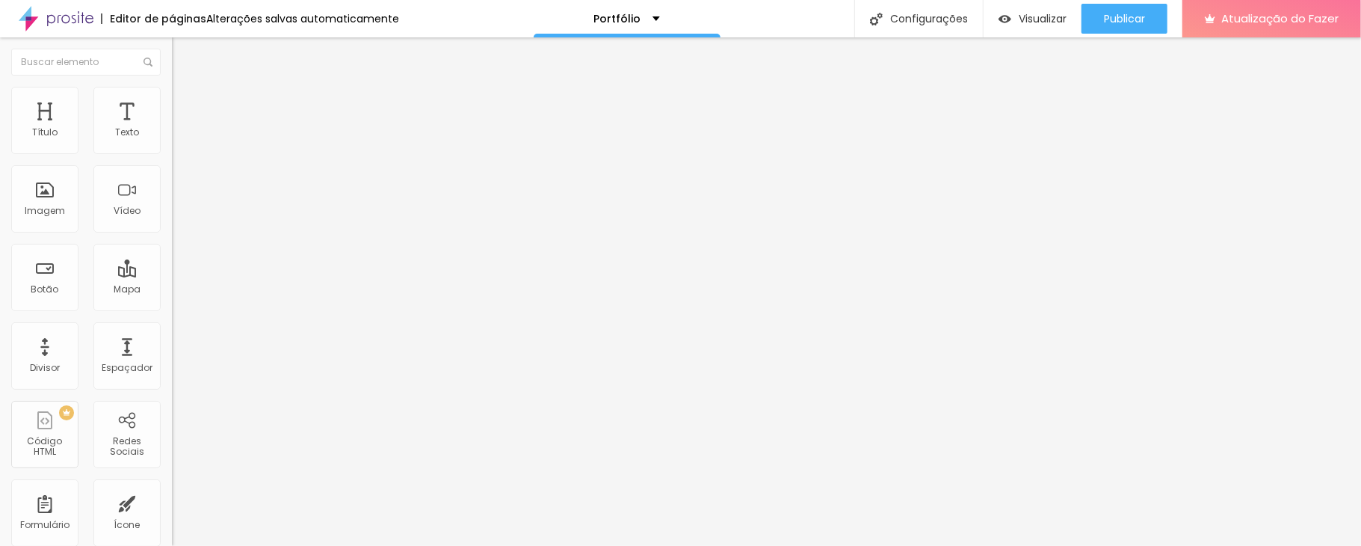
type input "55"
type input "60"
type input "65"
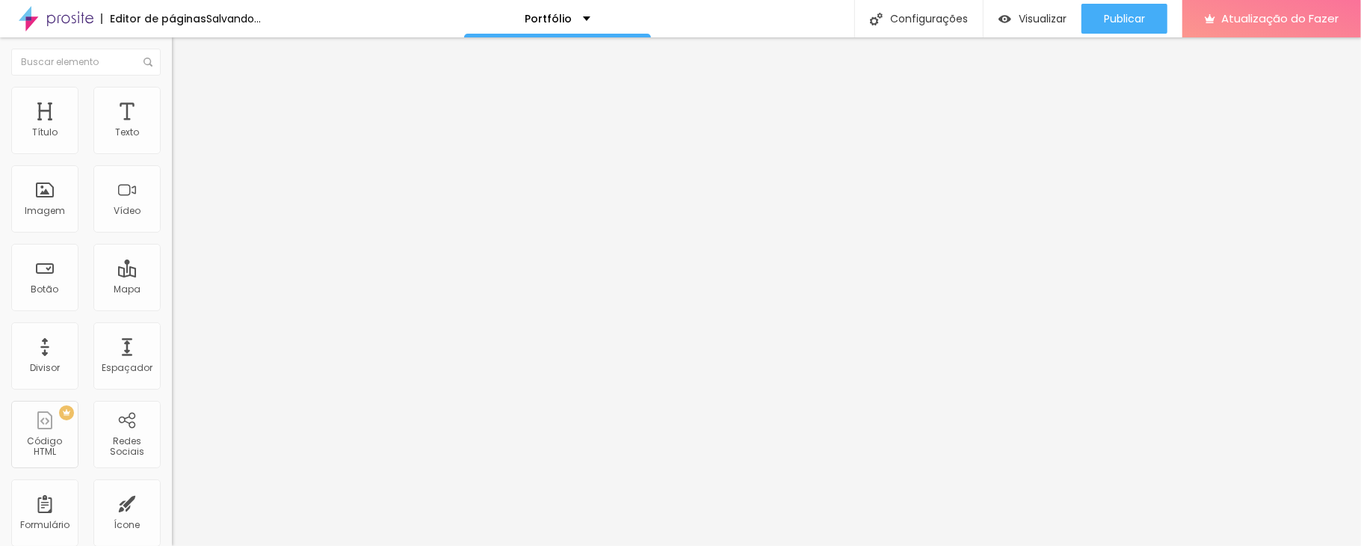
type input "65"
type input "70"
drag, startPoint x: 153, startPoint y: 157, endPoint x: 108, endPoint y: 174, distance: 48.7
type input "70"
click at [172, 153] on input "range" at bounding box center [220, 147] width 96 height 12
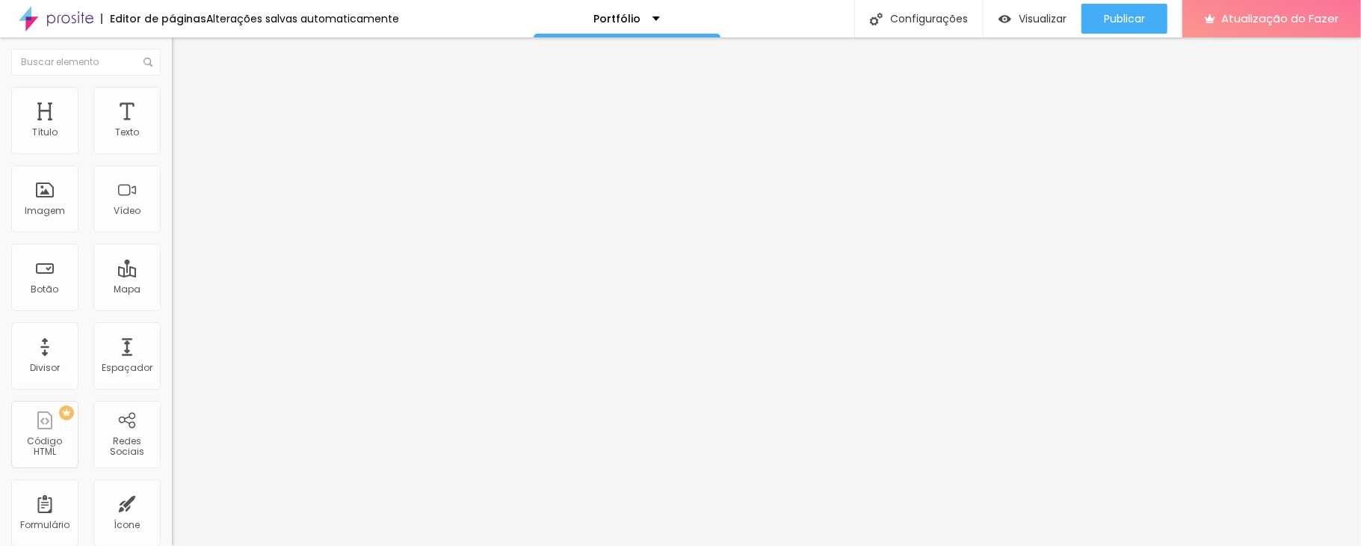
type input "199"
type input "166"
type input "162"
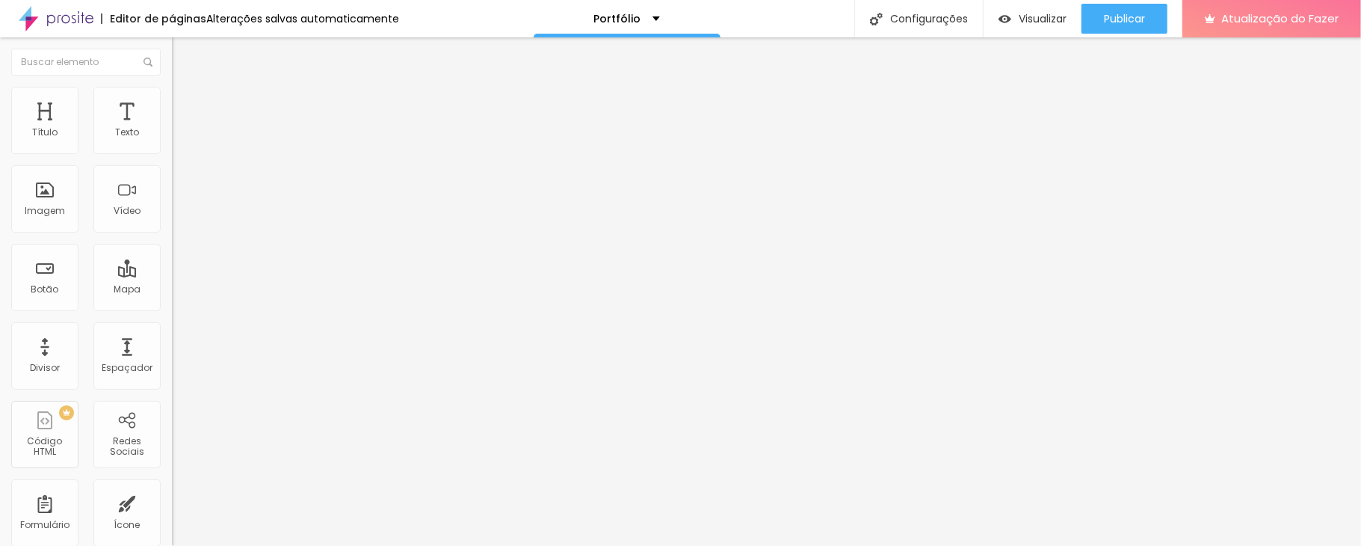
type input "162"
type input "155"
type input "131"
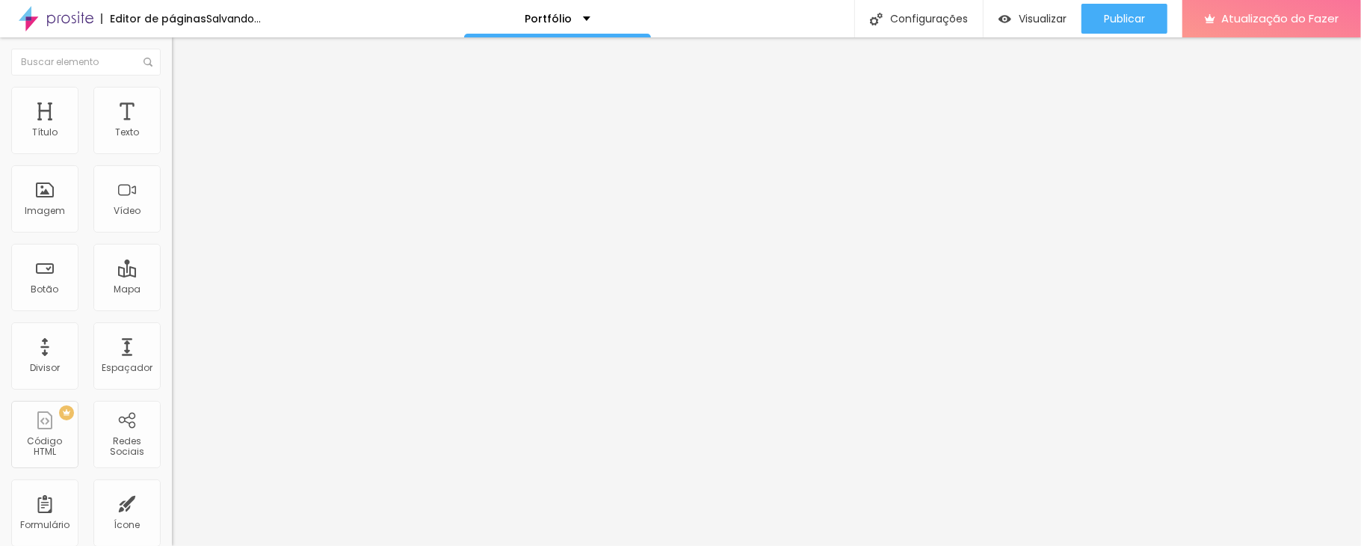
type input "109"
type input "111"
type input "116"
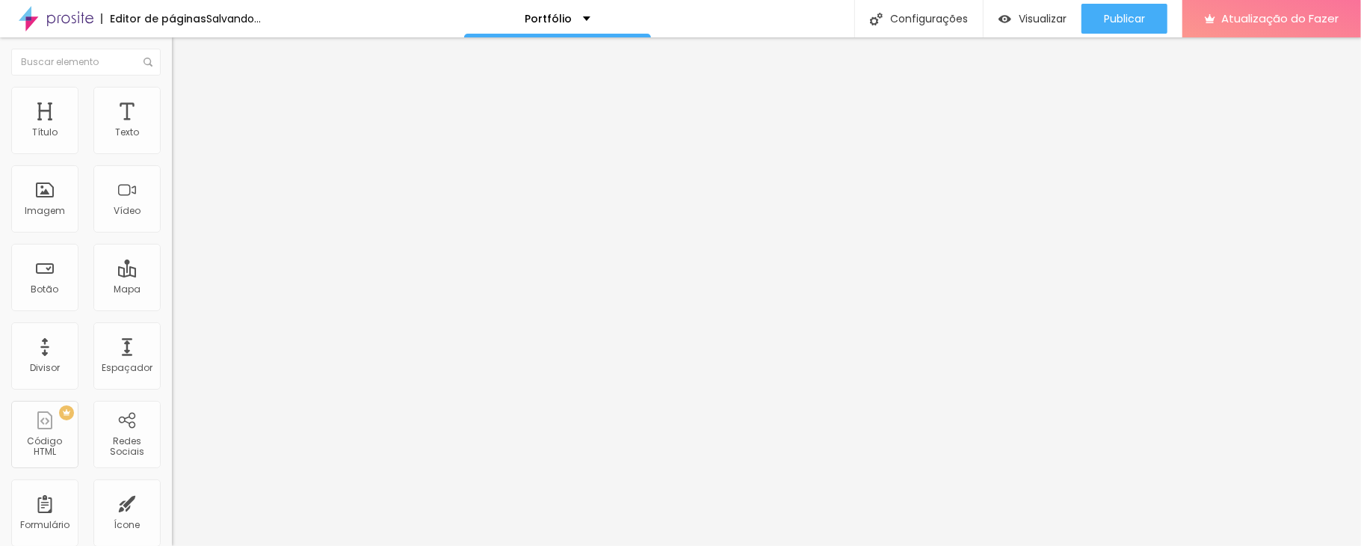
type input "116"
type input "166"
type input "200"
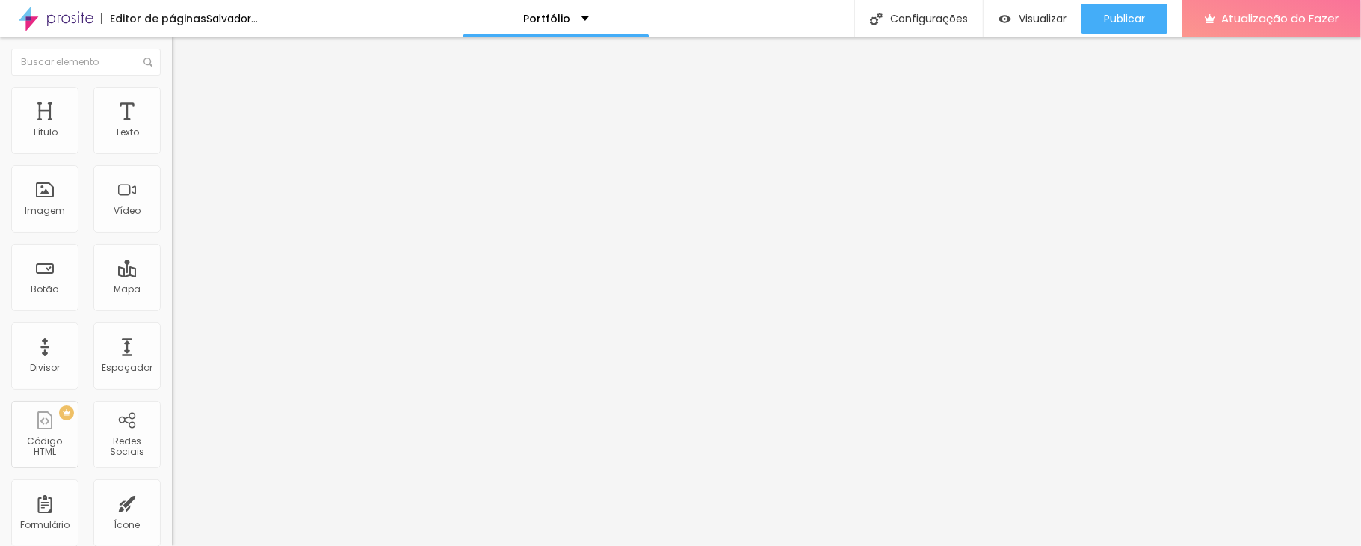
type input "186"
type input "59"
type input "0"
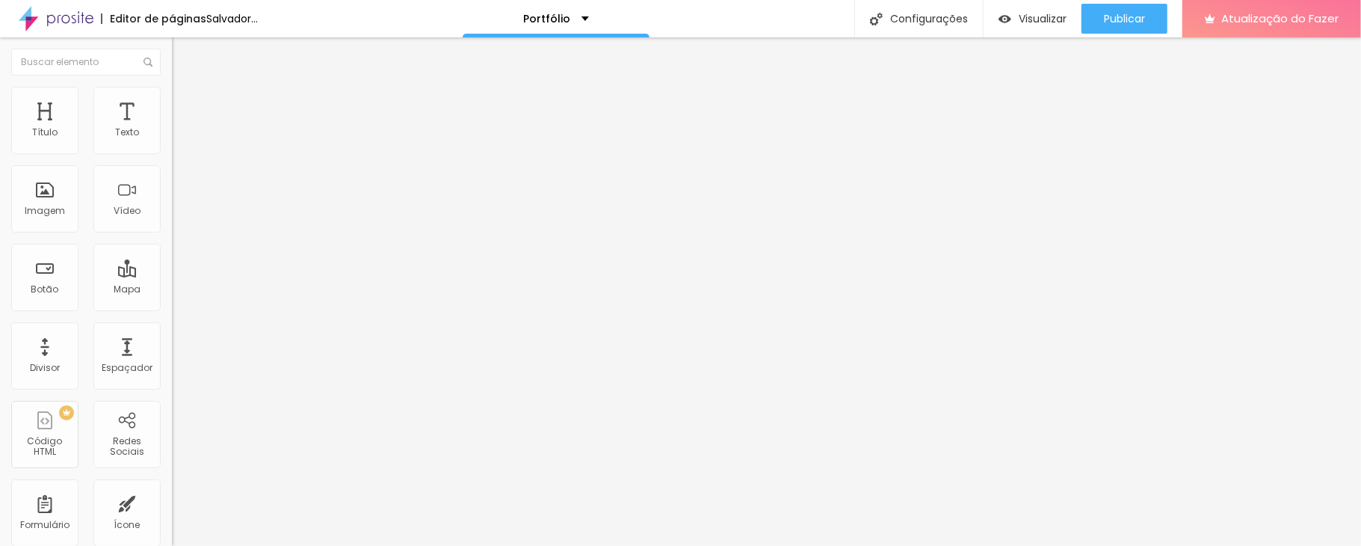
type input "0"
type input "109"
type input "142"
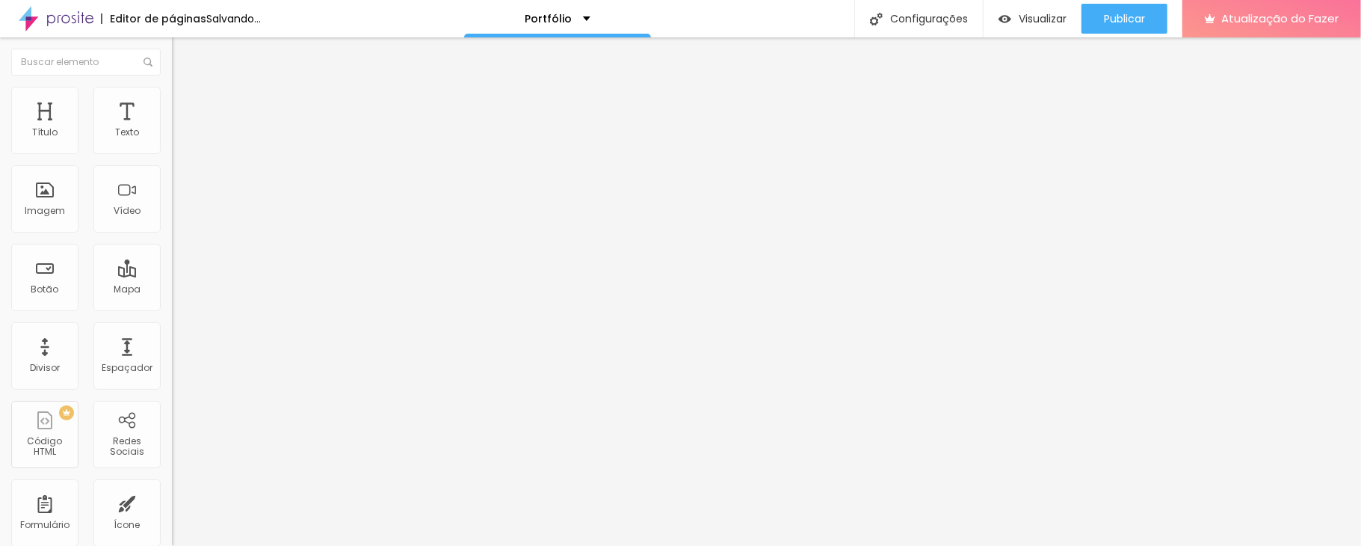
type input "146"
type input "149"
type input "166"
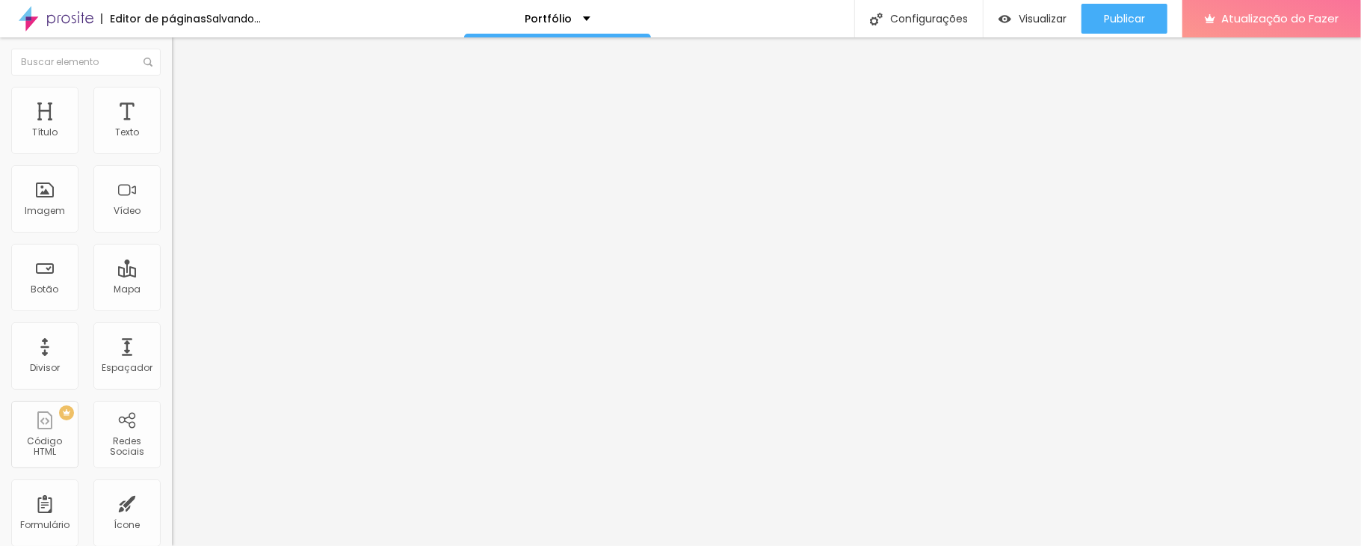
type input "166"
type input "200"
type input "177"
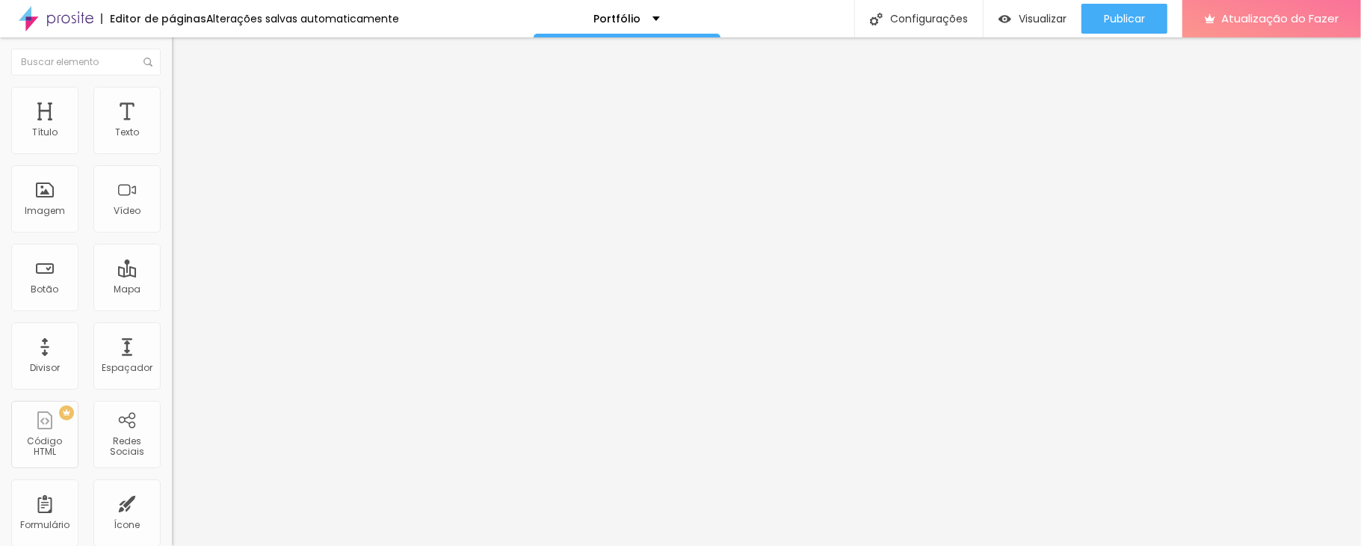
type input "78"
type input "17"
type input "15"
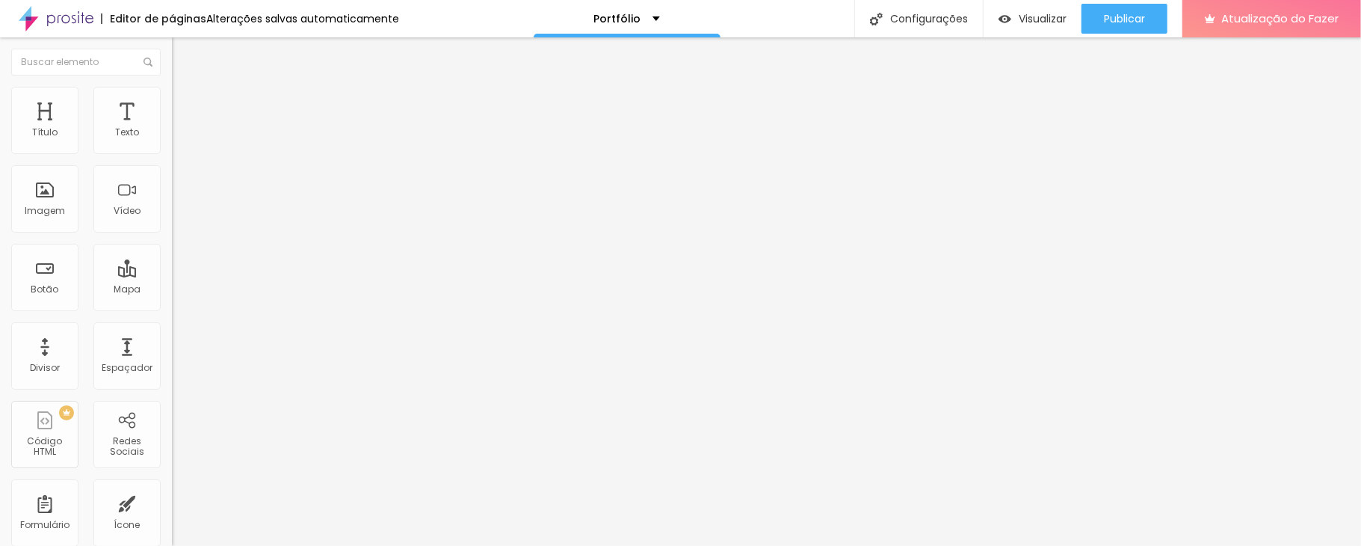
type input "15"
type input "8"
type input "4"
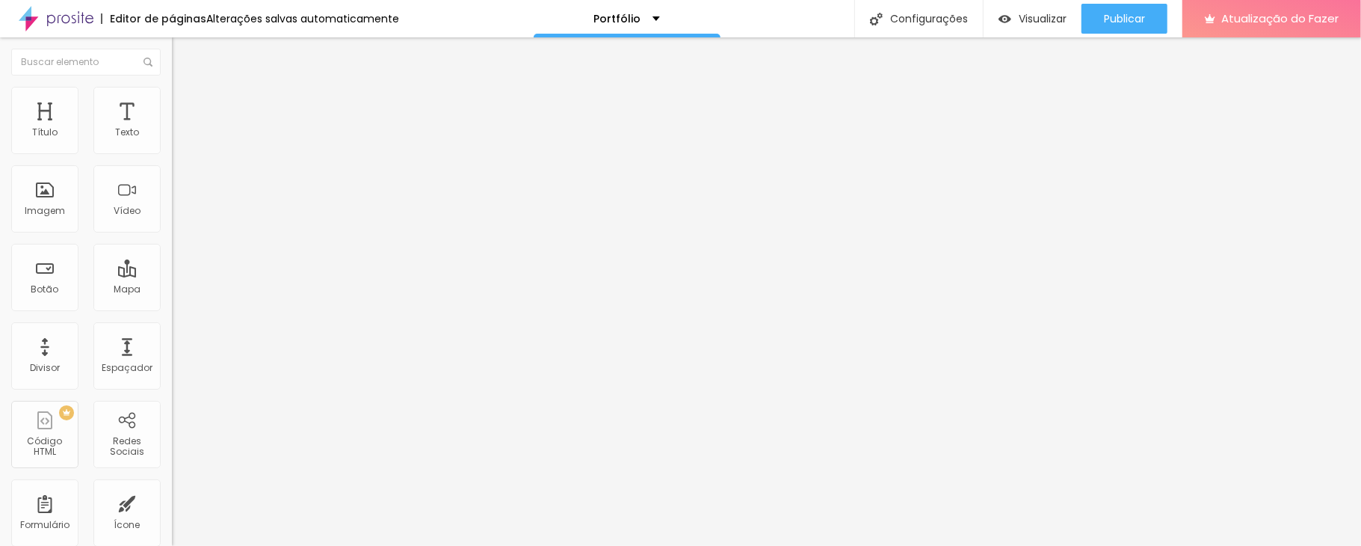
type input "2"
type input "6"
type input "39"
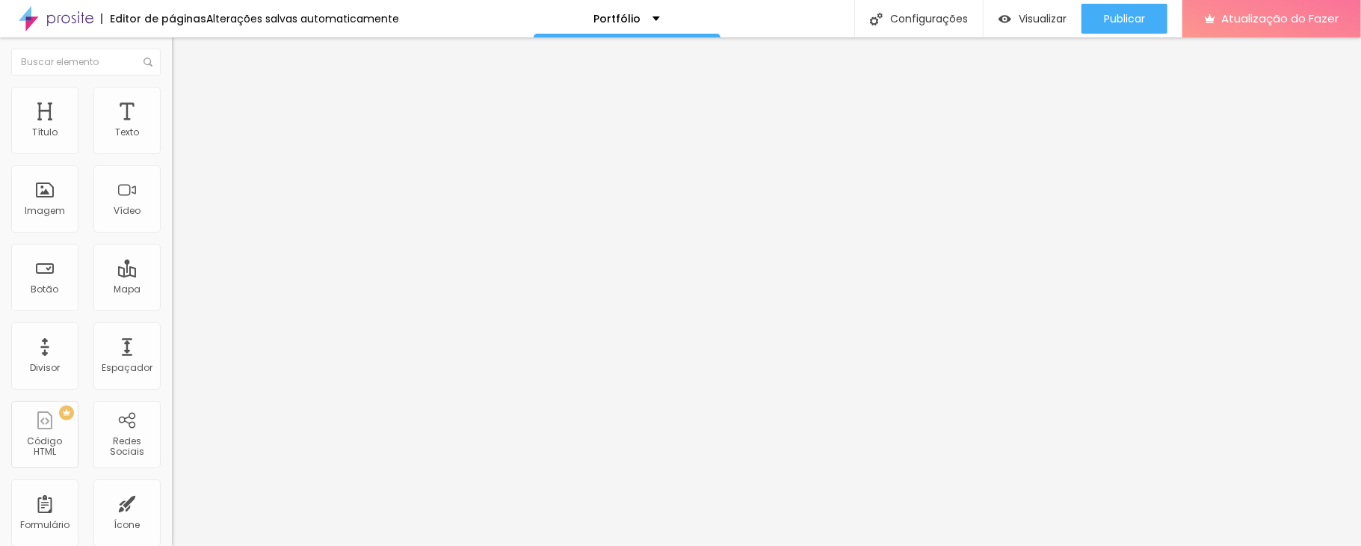
type input "39"
type input "63"
type input "72"
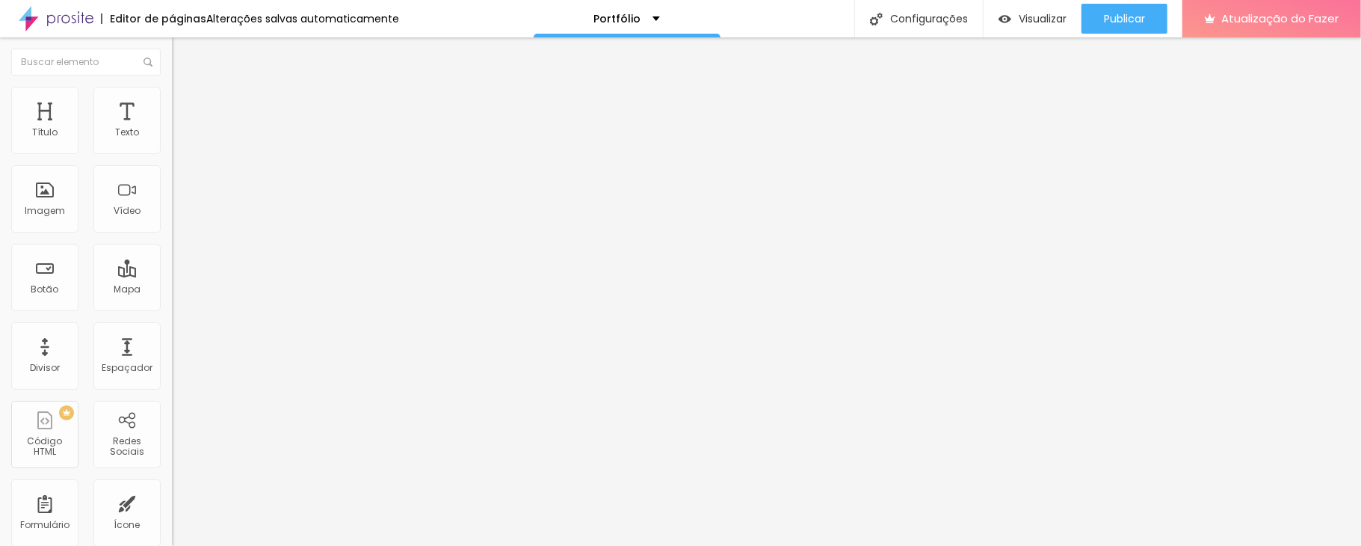
type input "85"
type input "92"
type input "94"
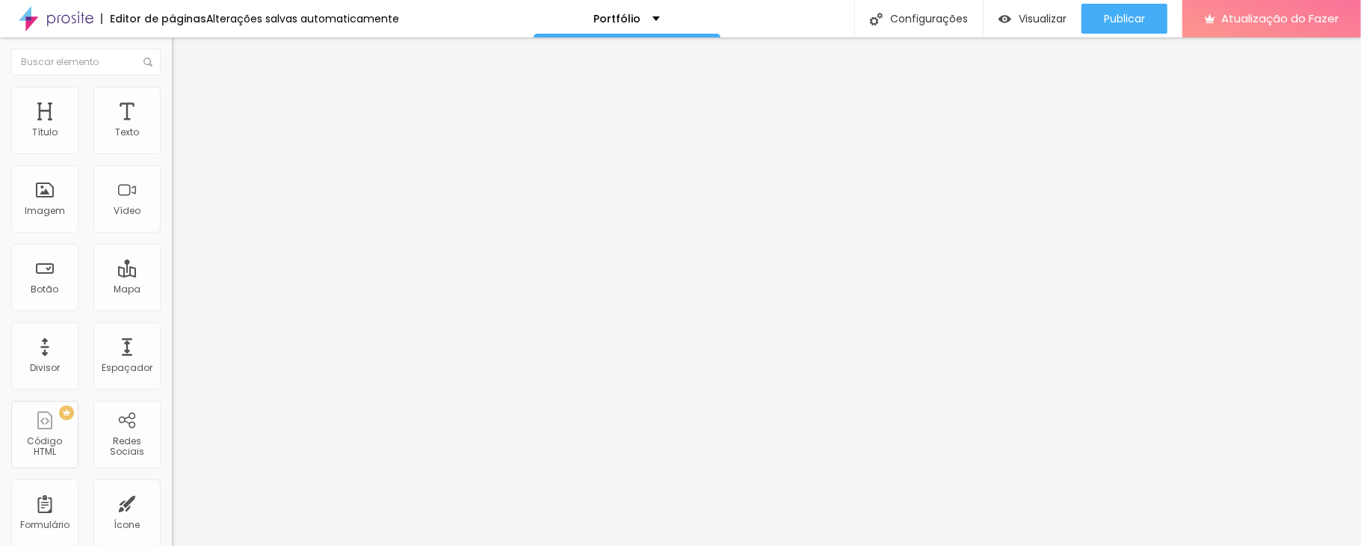
type input "94"
type input "70"
type input "67"
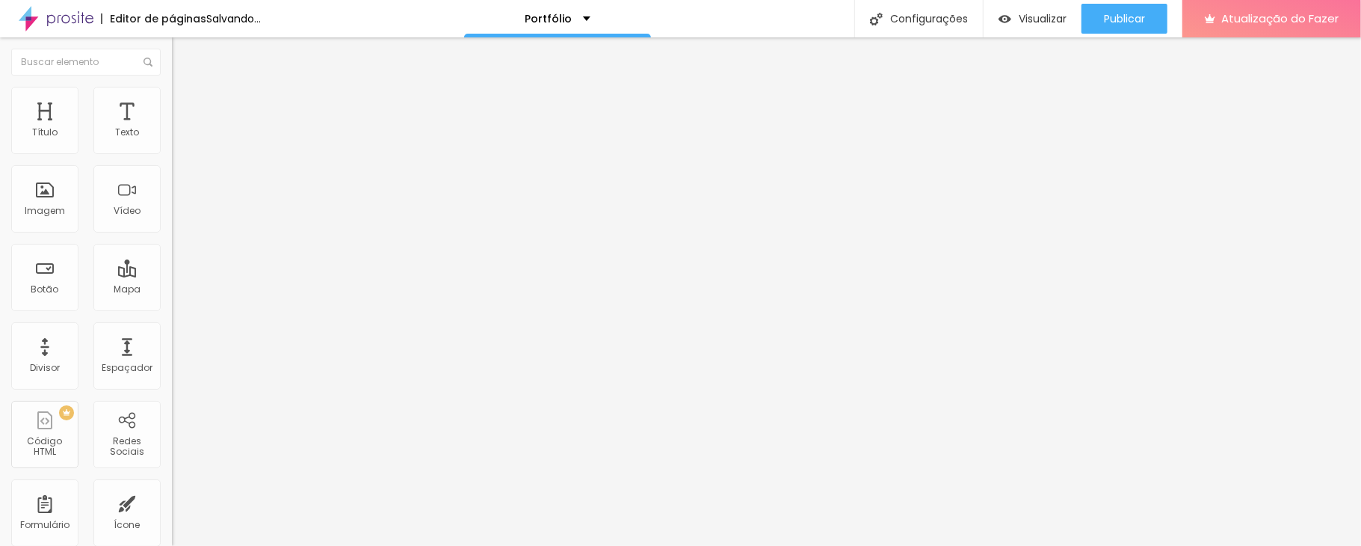
type input "65"
drag, startPoint x: 129, startPoint y: 187, endPoint x: 166, endPoint y: 196, distance: 38.4
click at [172, 328] on input "range" at bounding box center [220, 334] width 96 height 12
click at [172, 401] on button "button" at bounding box center [182, 409] width 21 height 16
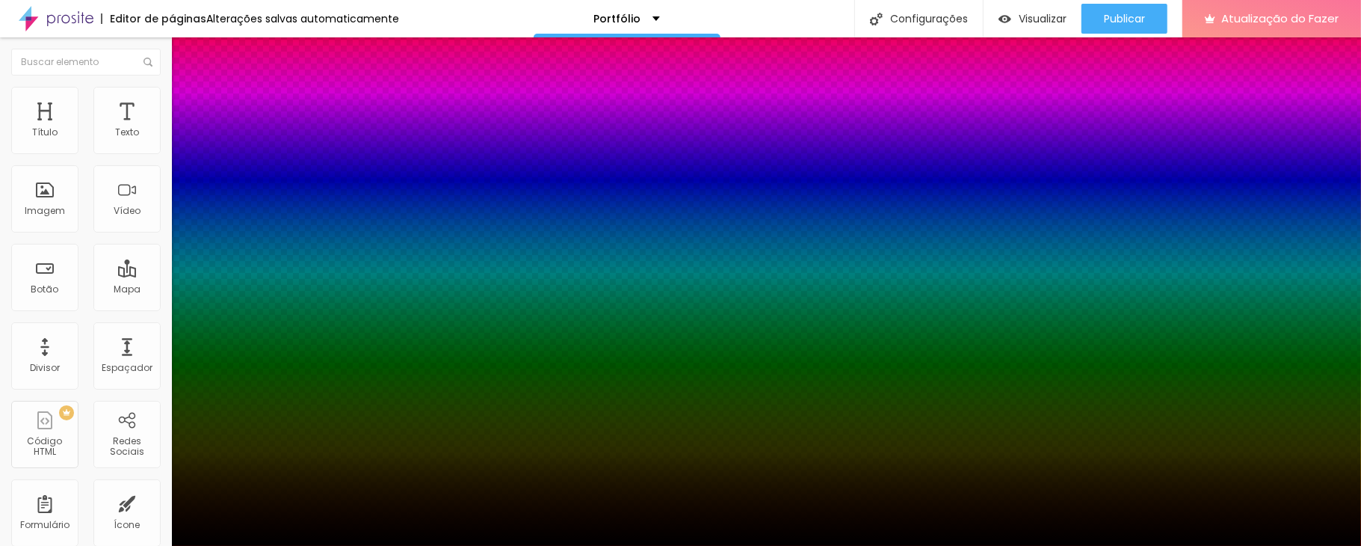
click at [60, 447] on div at bounding box center [680, 546] width 1361 height 0
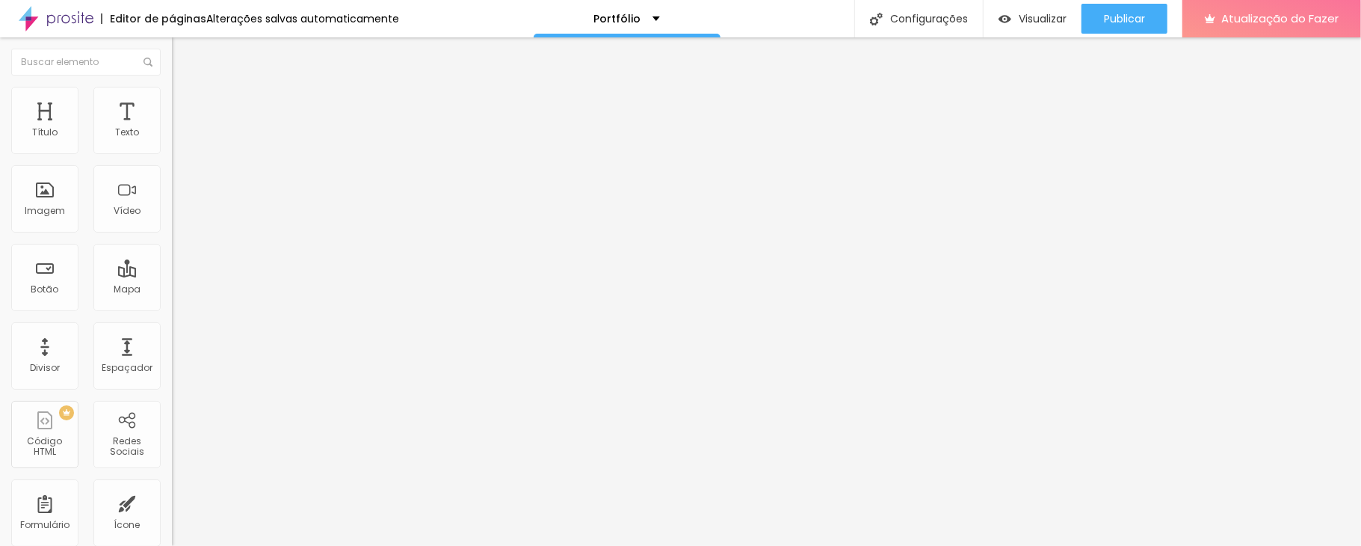
click at [172, 87] on li "Conteúdo" at bounding box center [258, 79] width 172 height 15
click at [172, 234] on font "1:1 Quadrado" at bounding box center [201, 227] width 59 height 13
click at [172, 252] on font "Padrão" at bounding box center [189, 245] width 34 height 13
click at [172, 243] on font "Cinema" at bounding box center [190, 236] width 37 height 13
click at [172, 274] on div "Original" at bounding box center [258, 269] width 172 height 9
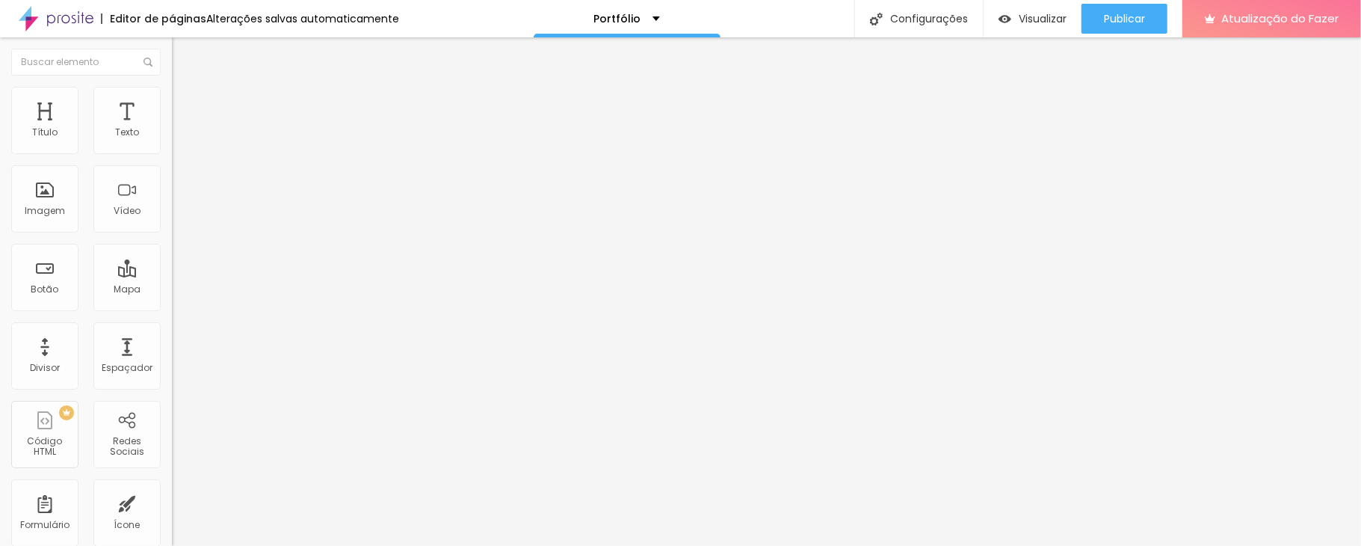
click at [172, 261] on font "Quadrado" at bounding box center [196, 254] width 49 height 13
click at [172, 214] on div at bounding box center [258, 209] width 172 height 12
click at [172, 201] on img at bounding box center [177, 196] width 10 height 10
click at [172, 87] on li "Estilo" at bounding box center [258, 94] width 172 height 15
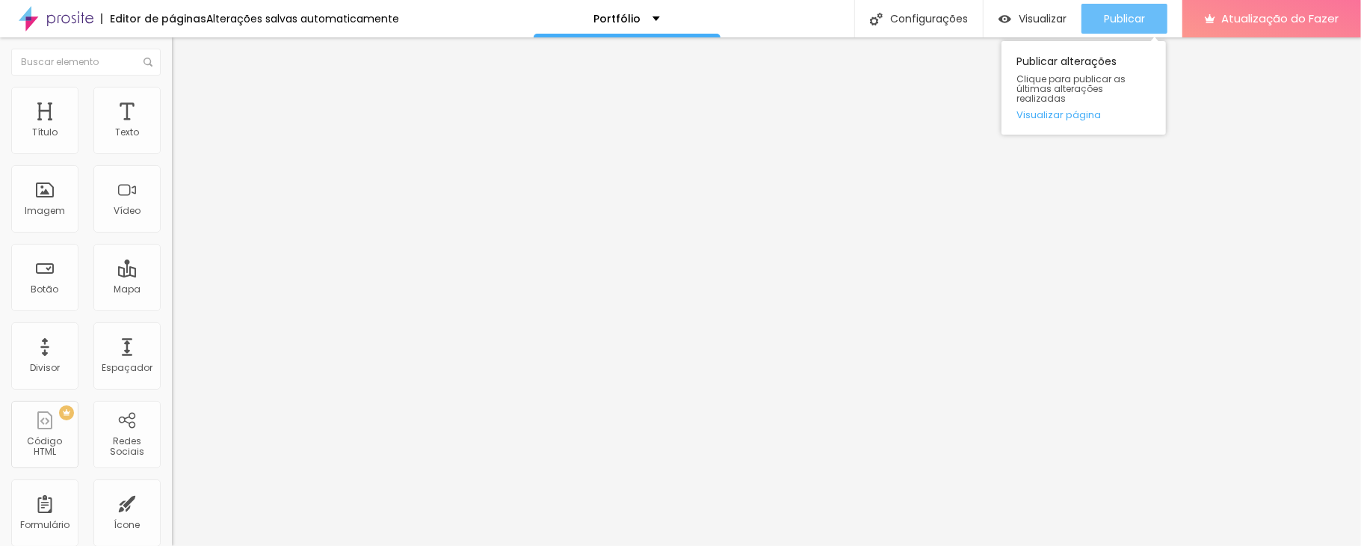
click at [1020, 22] on font "Publicar" at bounding box center [1124, 18] width 41 height 15
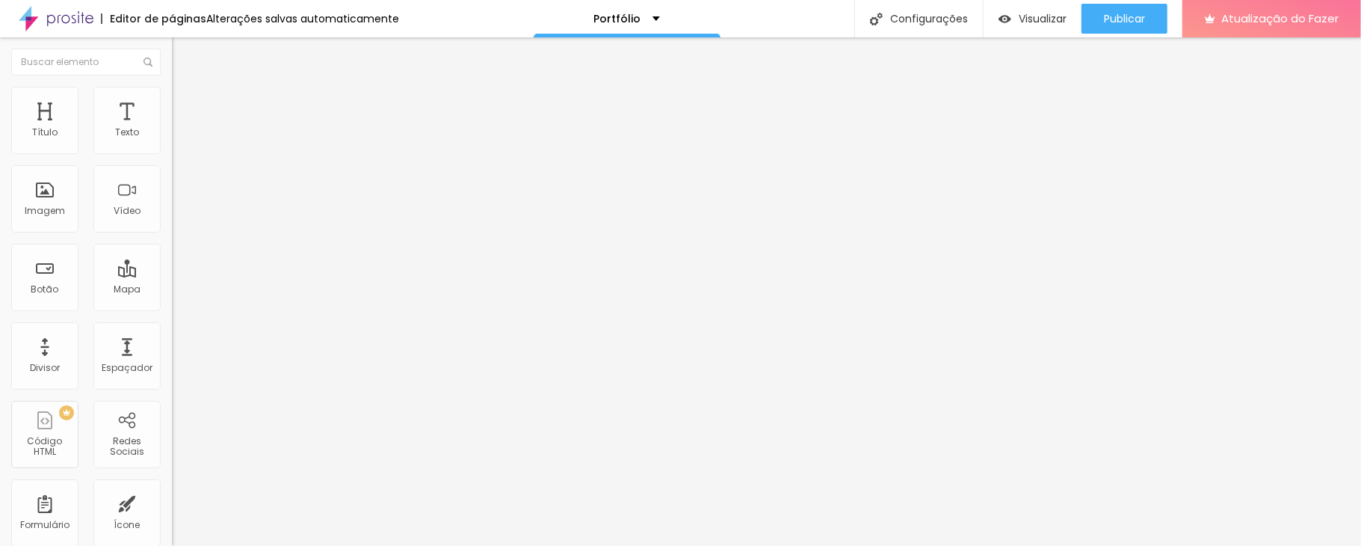
click at [172, 129] on span "Trocar imagem" at bounding box center [212, 122] width 81 height 13
click at [172, 102] on li "Avançado" at bounding box center [258, 109] width 172 height 15
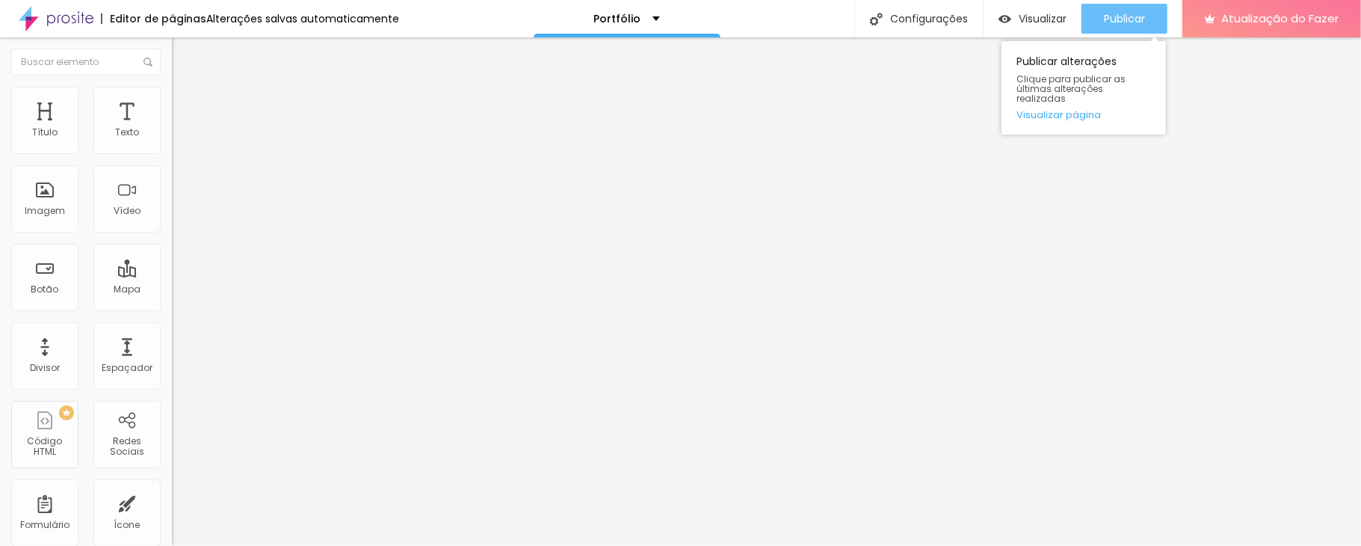
click at [1020, 31] on div "Publicar" at bounding box center [1124, 19] width 41 height 30
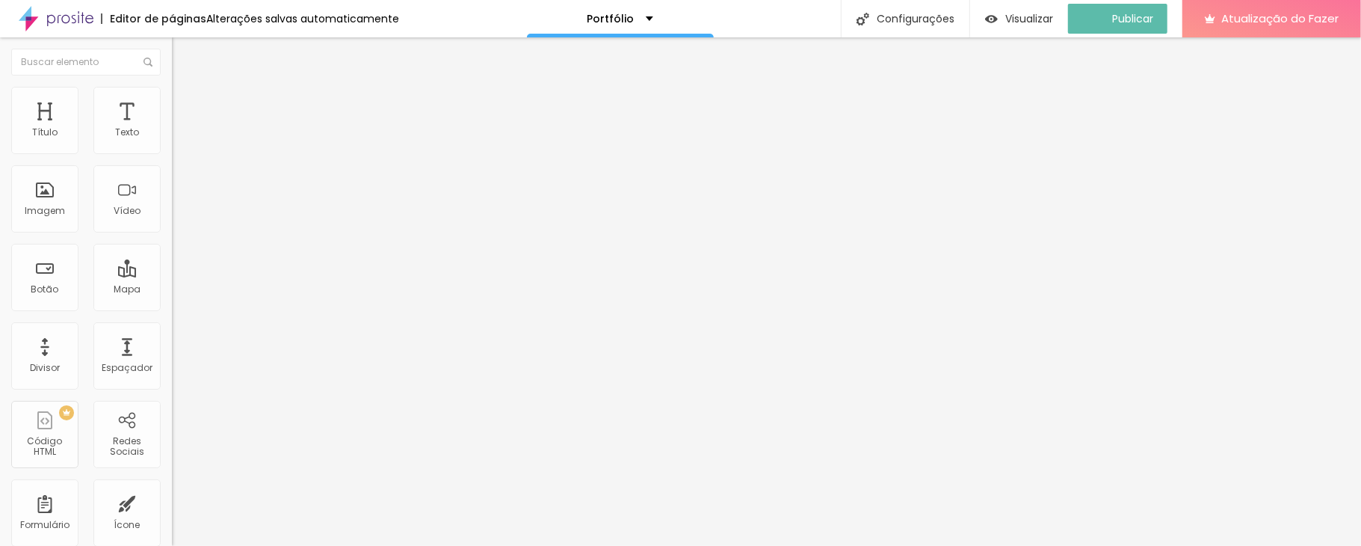
click at [172, 91] on img at bounding box center [178, 93] width 13 height 13
click at [172, 93] on li "Estilo" at bounding box center [258, 94] width 172 height 15
drag, startPoint x: 31, startPoint y: 193, endPoint x: 55, endPoint y: 183, distance: 25.1
click at [172, 328] on div at bounding box center [258, 334] width 172 height 13
drag, startPoint x: 36, startPoint y: 185, endPoint x: 159, endPoint y: 188, distance: 123.4
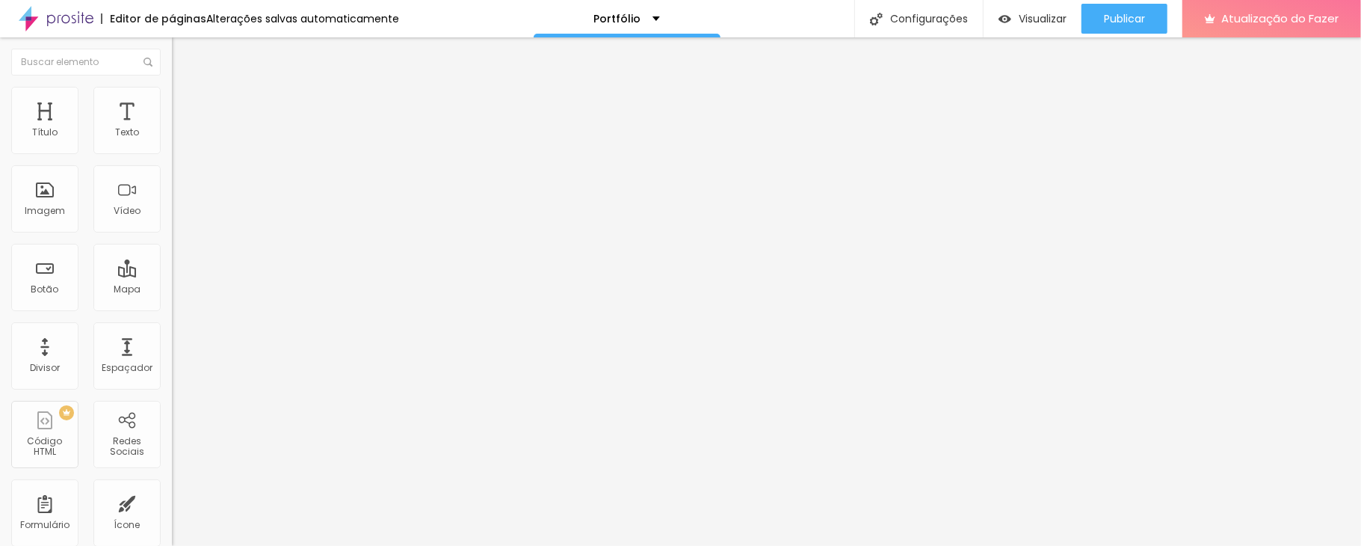
click at [172, 328] on input "range" at bounding box center [220, 334] width 96 height 12
click at [172, 141] on input "100" at bounding box center [204, 134] width 64 height 16
click at [172, 96] on li "Estilo" at bounding box center [258, 94] width 172 height 15
click at [172, 141] on input "100" at bounding box center [204, 134] width 64 height 16
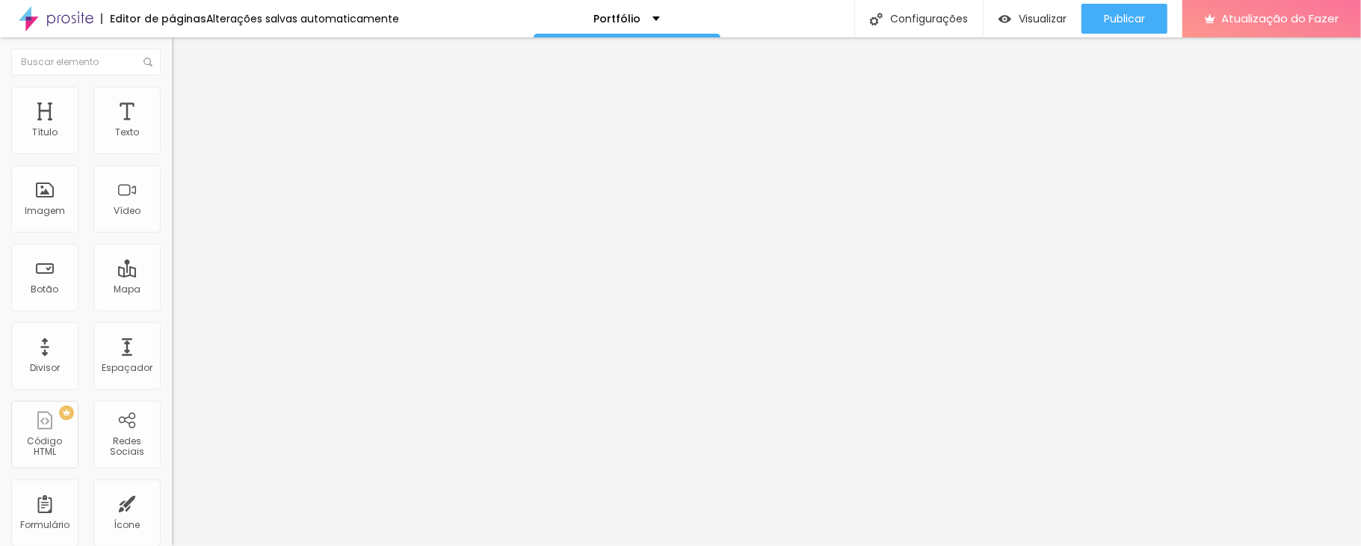
click at [172, 141] on input "100" at bounding box center [204, 134] width 64 height 16
click at [181, 129] on font "Trocar imagem" at bounding box center [217, 122] width 72 height 13
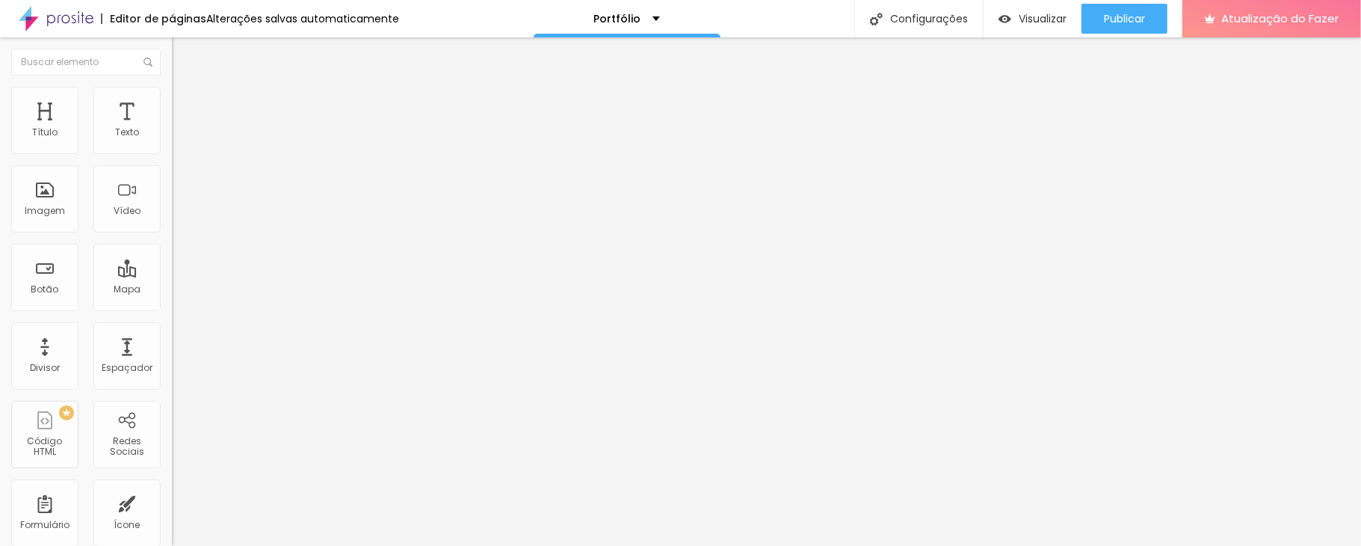
click at [181, 129] on font "Trocar imagem" at bounding box center [217, 122] width 72 height 13
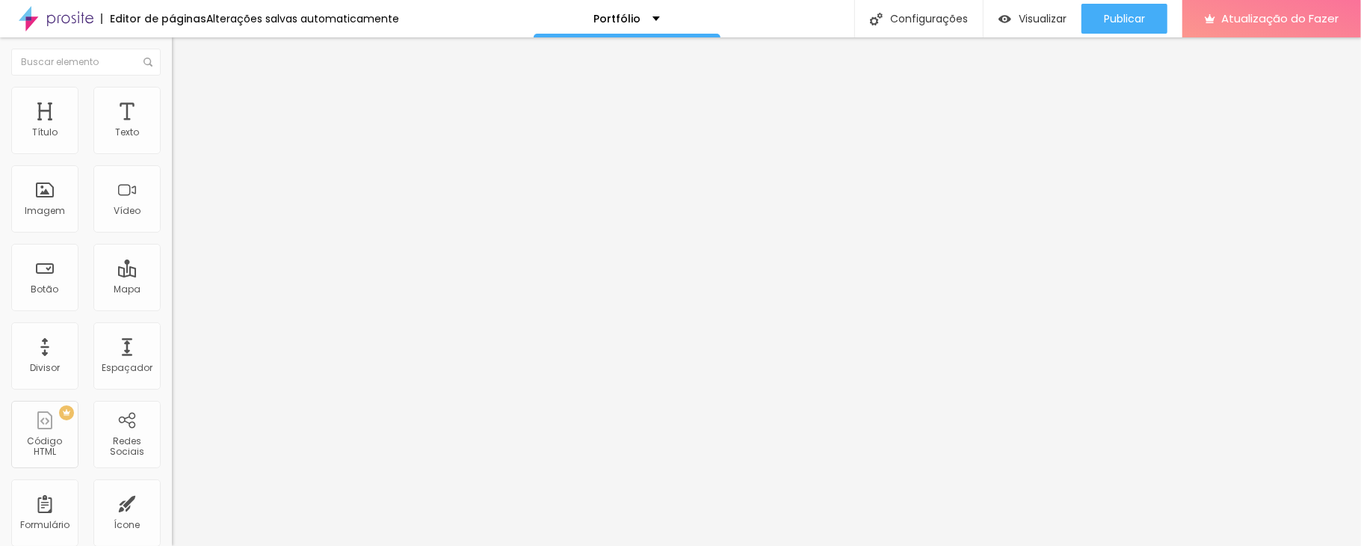
scroll to position [0, 0]
click at [181, 129] on font "Trocar imagem" at bounding box center [217, 122] width 72 height 13
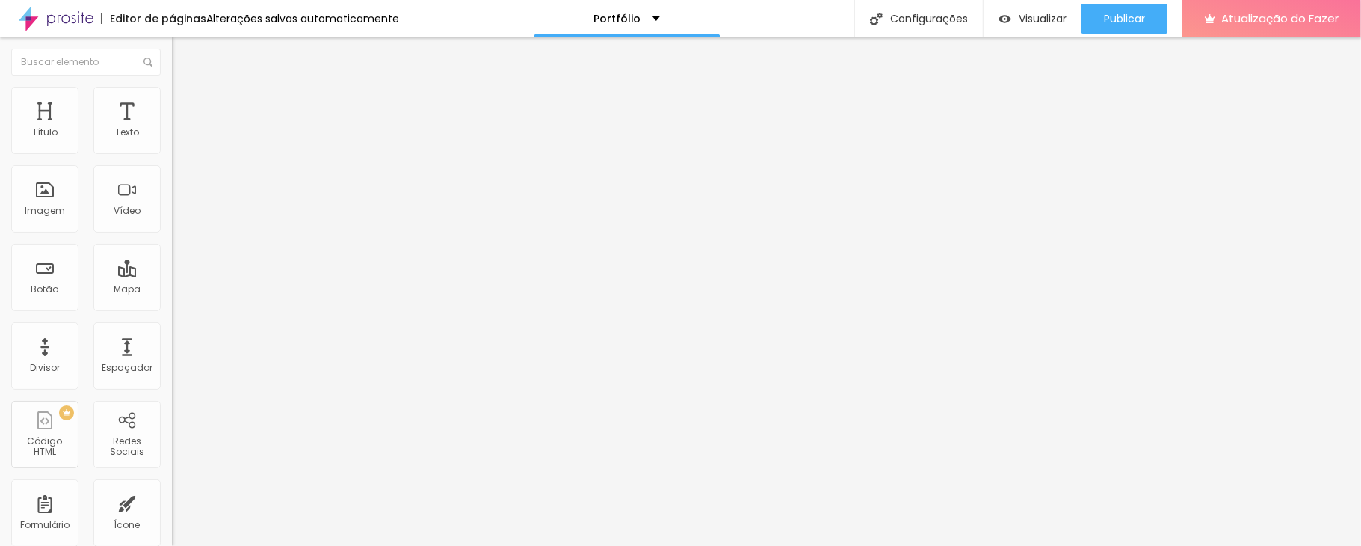
click at [181, 129] on font "Trocar imagem" at bounding box center [217, 122] width 72 height 13
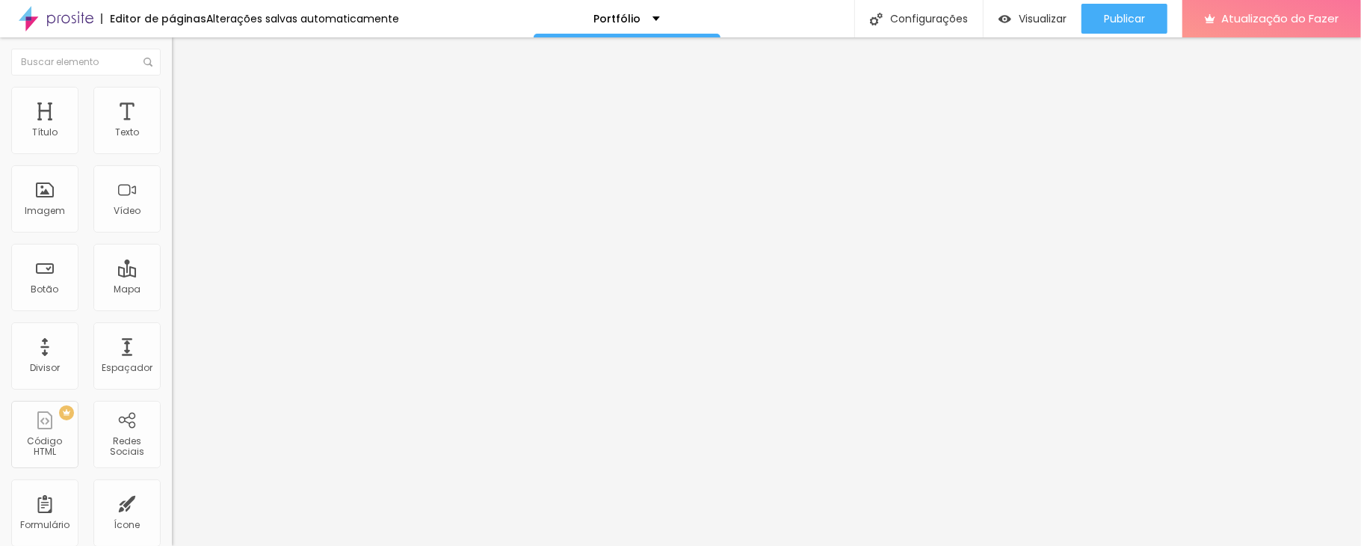
click at [172, 129] on span "Trocar imagem" at bounding box center [212, 122] width 81 height 13
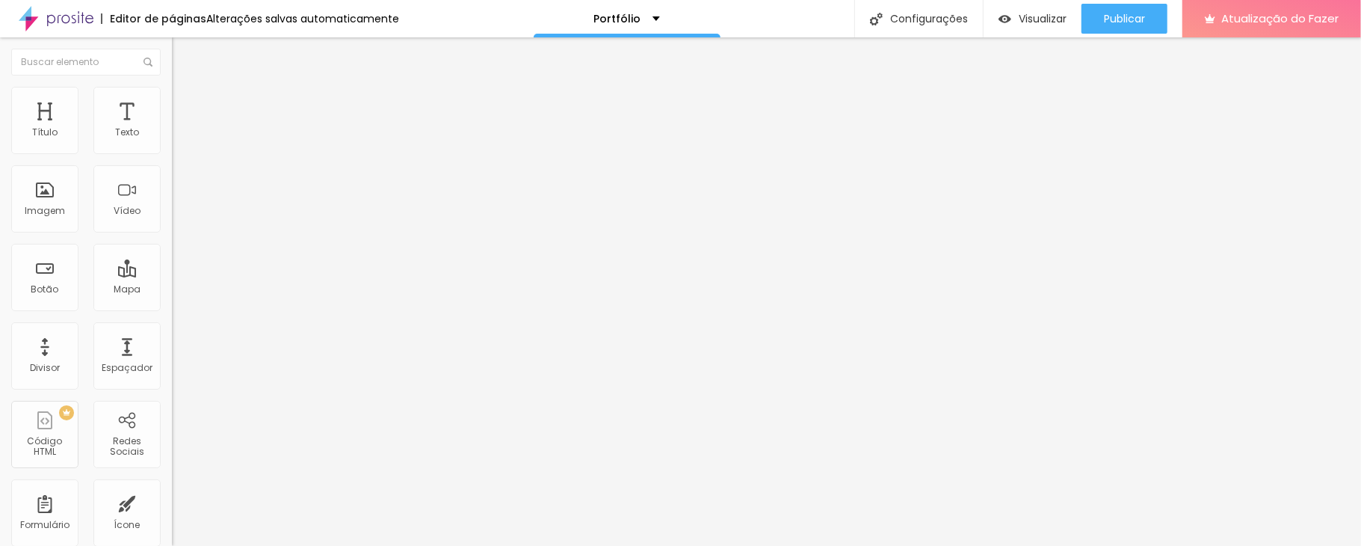
click at [181, 129] on font "Trocar imagem" at bounding box center [217, 122] width 72 height 13
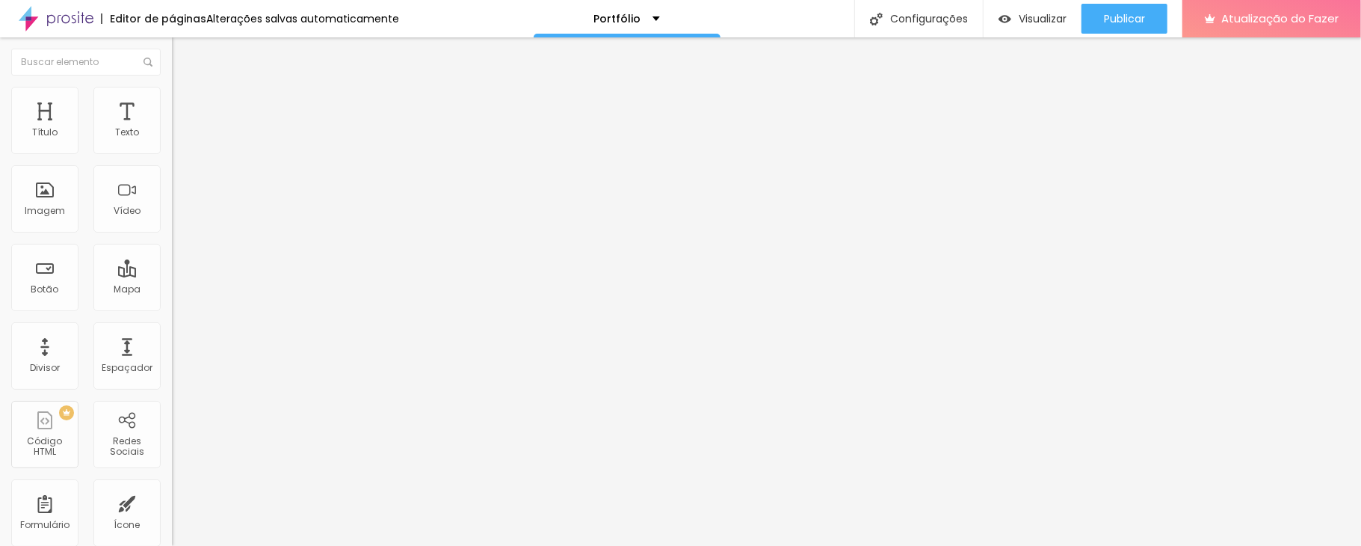
click at [181, 129] on font "Trocar imagem" at bounding box center [217, 122] width 72 height 13
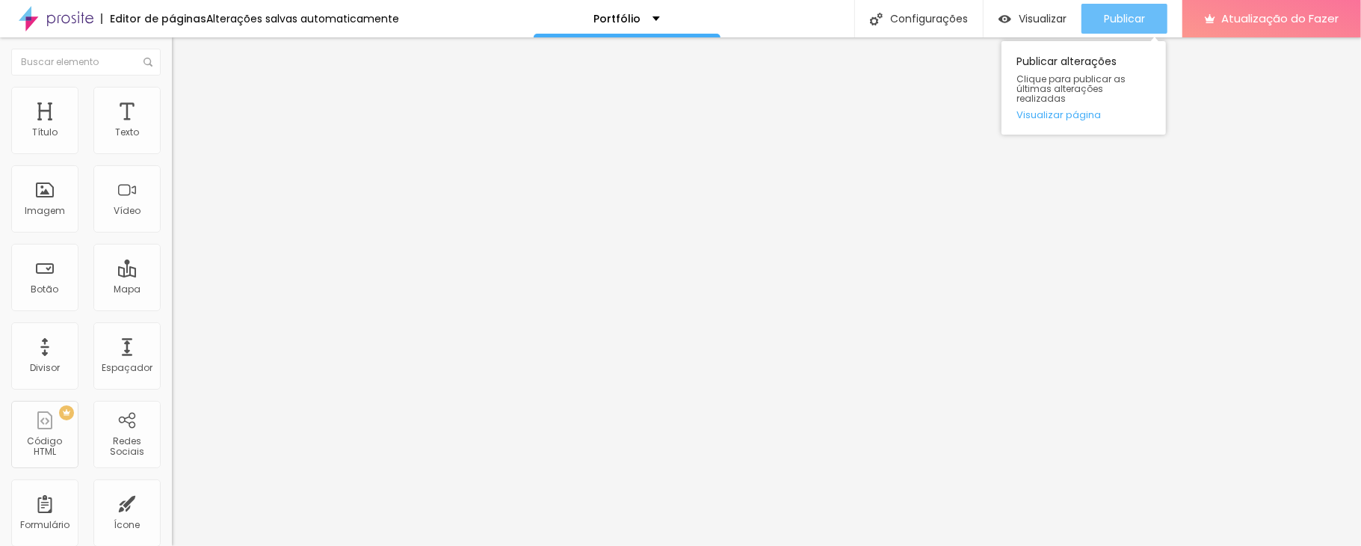
click at [1020, 22] on font "Publicar" at bounding box center [1124, 18] width 41 height 15
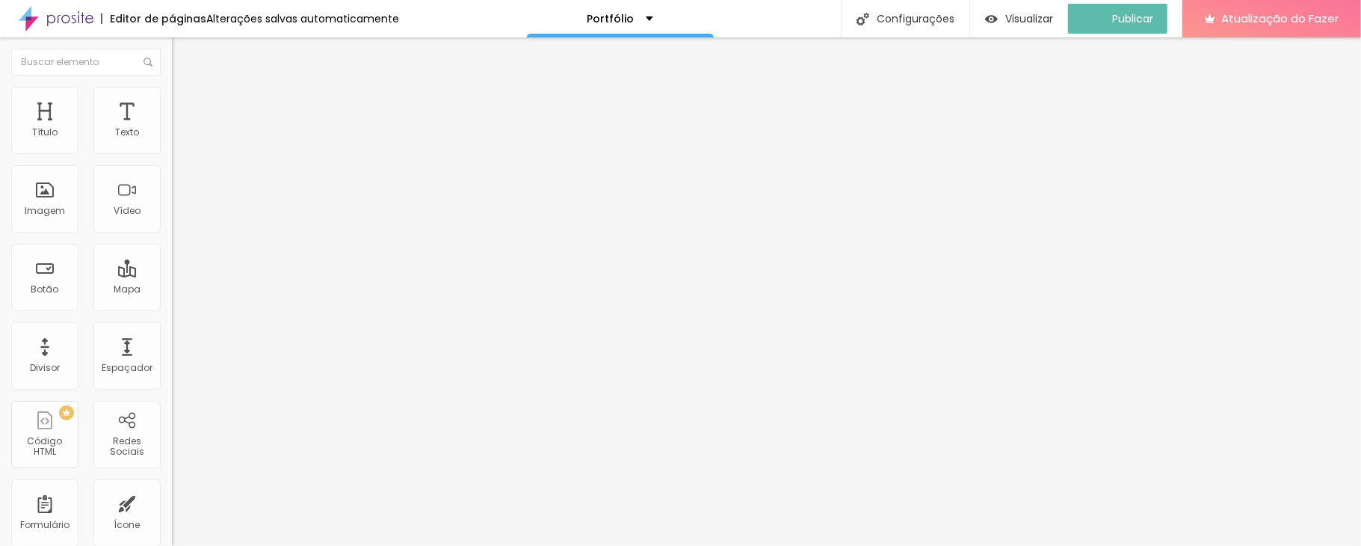
click at [172, 93] on img at bounding box center [178, 93] width 13 height 13
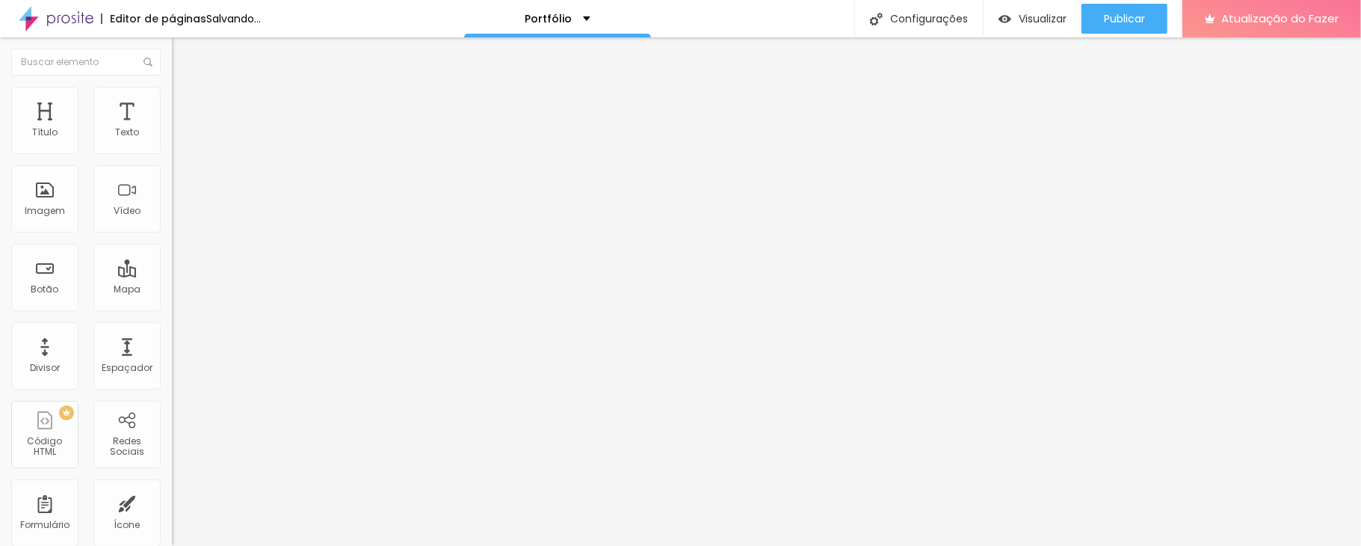
drag, startPoint x: 33, startPoint y: 191, endPoint x: 151, endPoint y: 199, distance: 118.3
click at [172, 328] on input "range" at bounding box center [220, 334] width 96 height 12
click at [172, 93] on li "Estilo" at bounding box center [258, 94] width 172 height 15
drag, startPoint x: 31, startPoint y: 190, endPoint x: 152, endPoint y: 189, distance: 121.1
click at [172, 328] on input "range" at bounding box center [220, 334] width 96 height 12
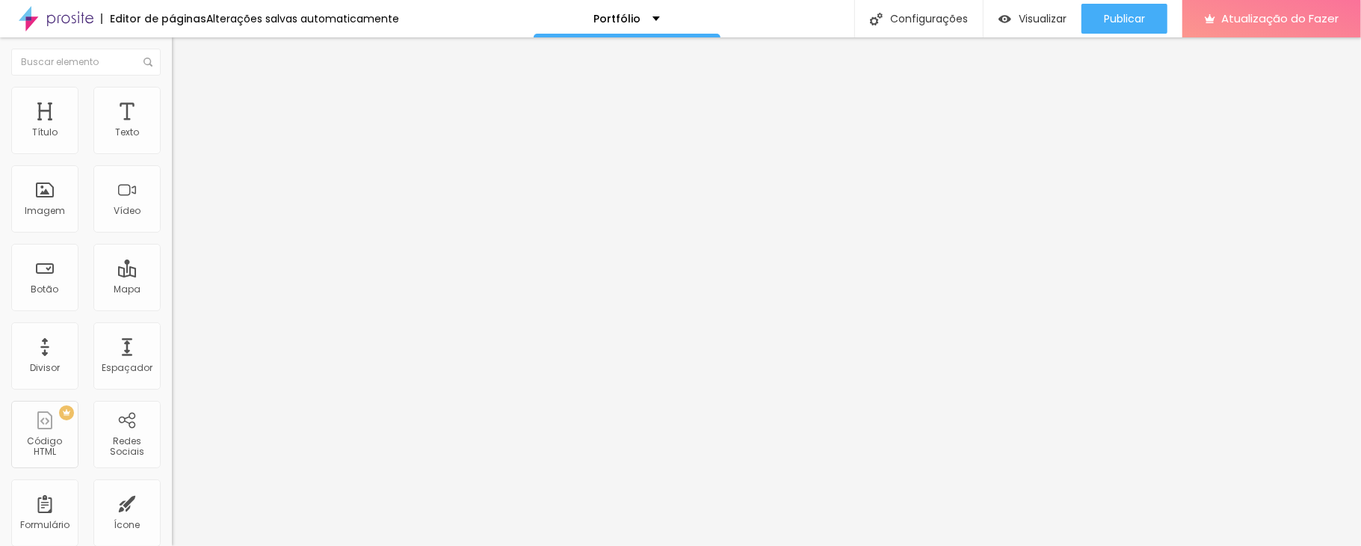
drag, startPoint x: 154, startPoint y: 162, endPoint x: 105, endPoint y: 165, distance: 48.7
click at [172, 153] on input "range" at bounding box center [220, 147] width 96 height 12
click at [172, 94] on li "Estilo" at bounding box center [258, 94] width 172 height 15
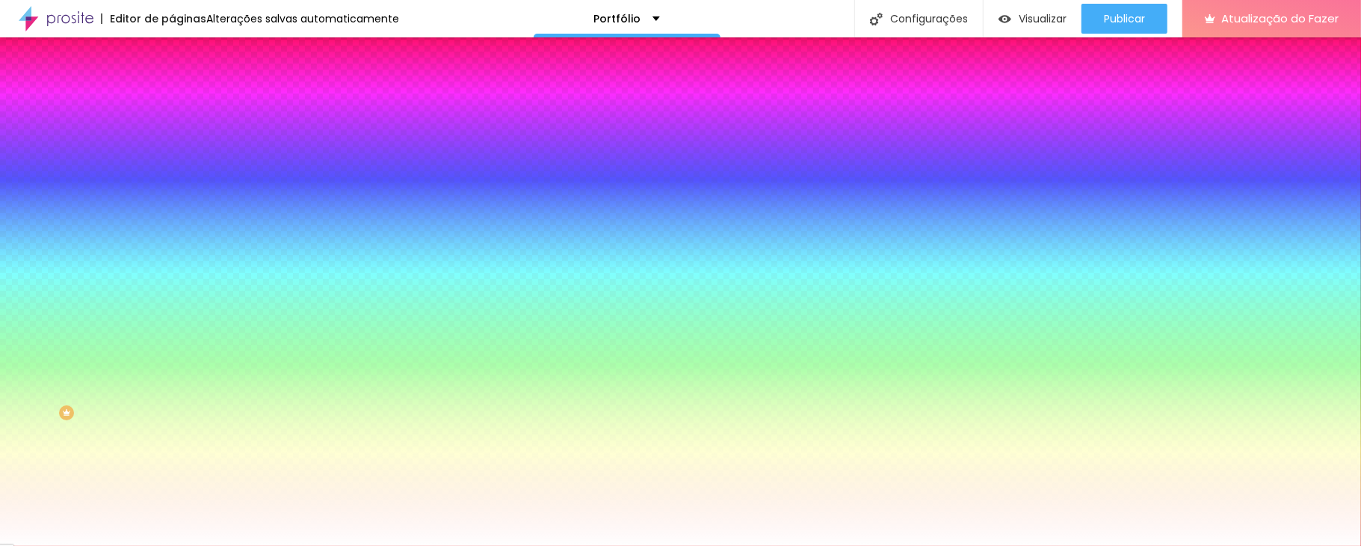
click at [172, 102] on li "Avançado" at bounding box center [258, 109] width 172 height 15
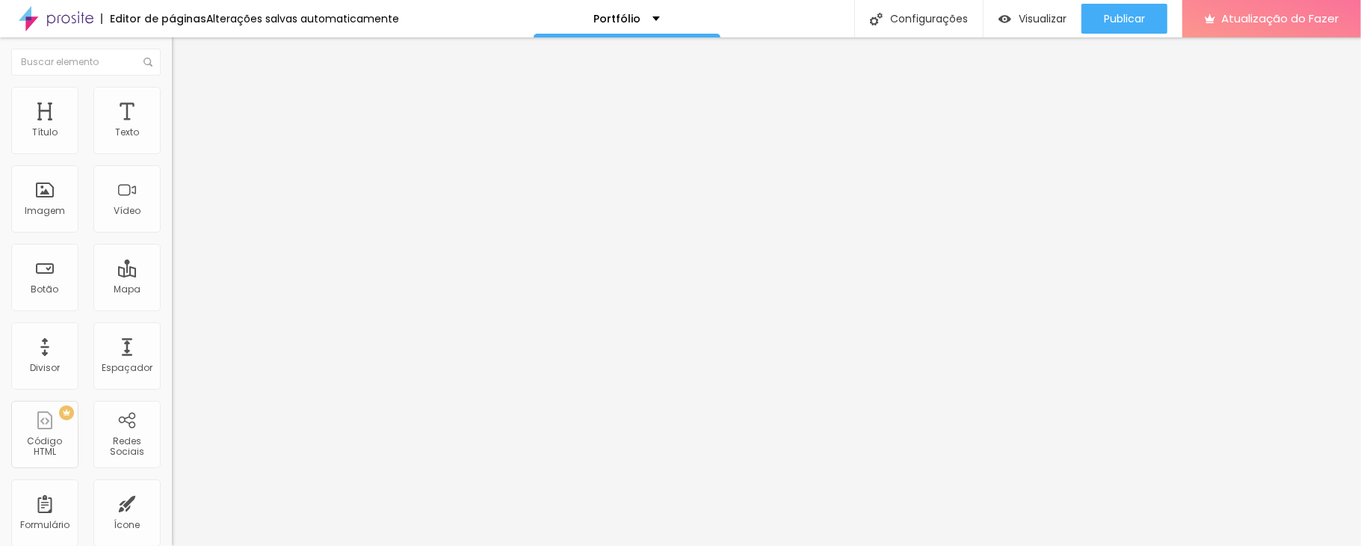
click at [172, 91] on img at bounding box center [178, 93] width 13 height 13
click at [172, 99] on li "Estilo" at bounding box center [258, 94] width 172 height 15
click at [172, 96] on ul "Conteúdo Estilo Avançado" at bounding box center [258, 94] width 172 height 45
click at [172, 96] on li "Estilo" at bounding box center [258, 94] width 172 height 15
drag, startPoint x: 37, startPoint y: 186, endPoint x: 158, endPoint y: 189, distance: 121.1
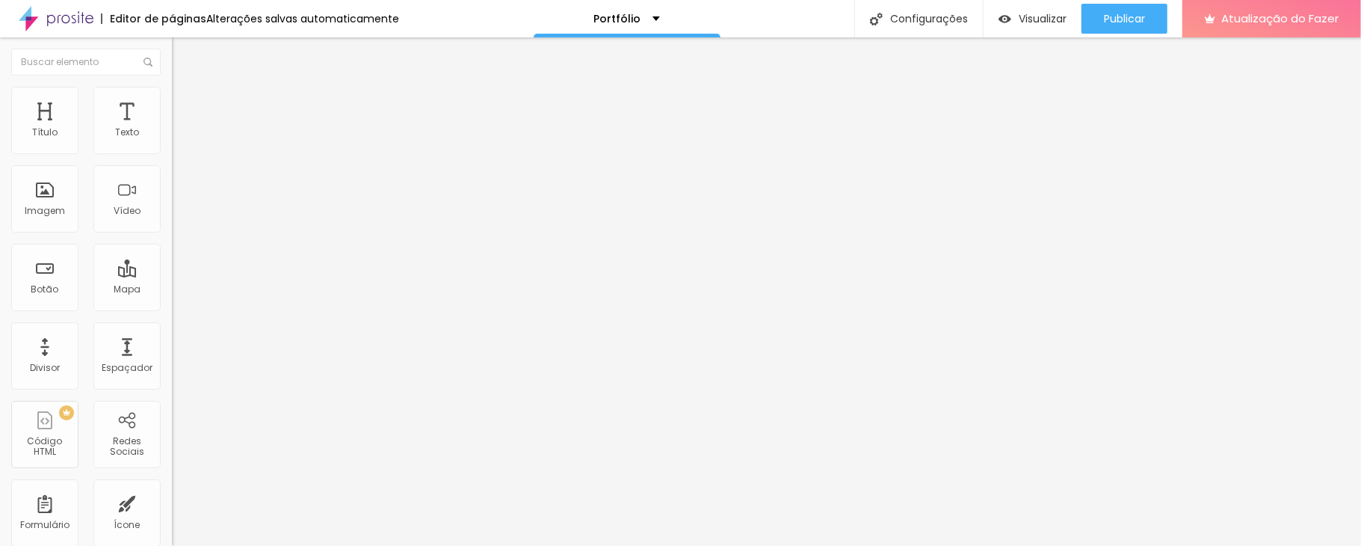
click at [172, 328] on input "range" at bounding box center [220, 334] width 96 height 12
drag, startPoint x: 153, startPoint y: 161, endPoint x: 111, endPoint y: 164, distance: 42.0
click at [172, 153] on input "range" at bounding box center [220, 147] width 96 height 12
click at [172, 96] on li "Estilo" at bounding box center [258, 94] width 172 height 15
drag, startPoint x: 156, startPoint y: 161, endPoint x: 111, endPoint y: 164, distance: 45.7
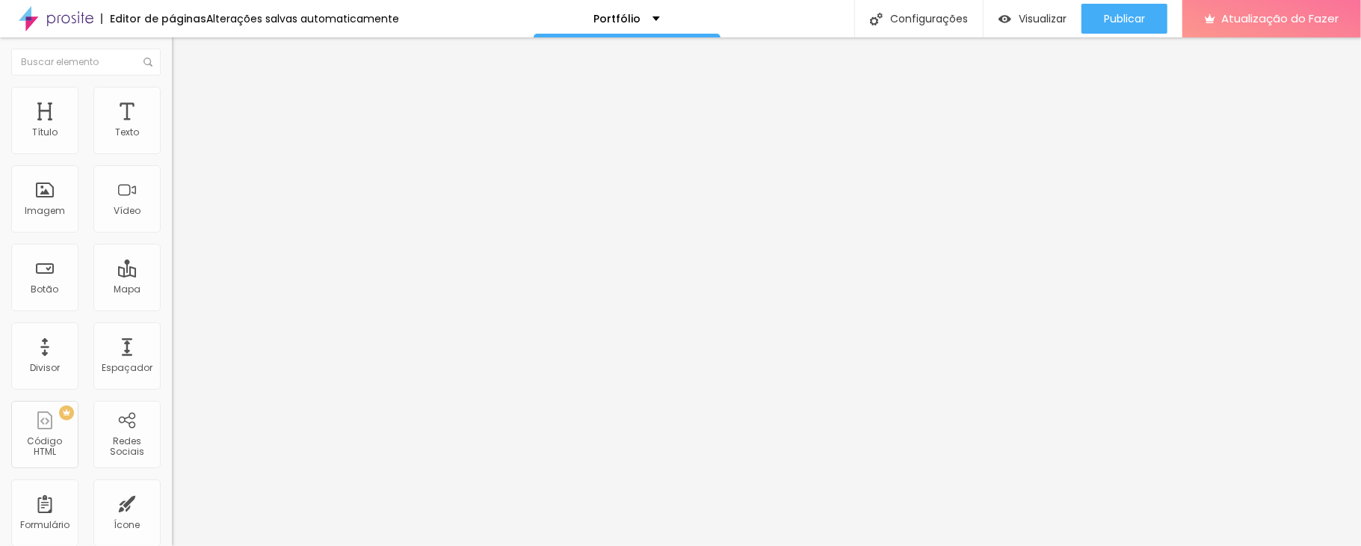
click at [172, 153] on input "range" at bounding box center [220, 147] width 96 height 12
drag, startPoint x: 36, startPoint y: 189, endPoint x: 142, endPoint y: 195, distance: 106.3
click at [172, 328] on input "range" at bounding box center [220, 334] width 96 height 12
click at [172, 102] on ul "Conteúdo Estilo Avançado" at bounding box center [258, 94] width 172 height 45
click at [185, 103] on font "Estilo" at bounding box center [196, 96] width 23 height 13
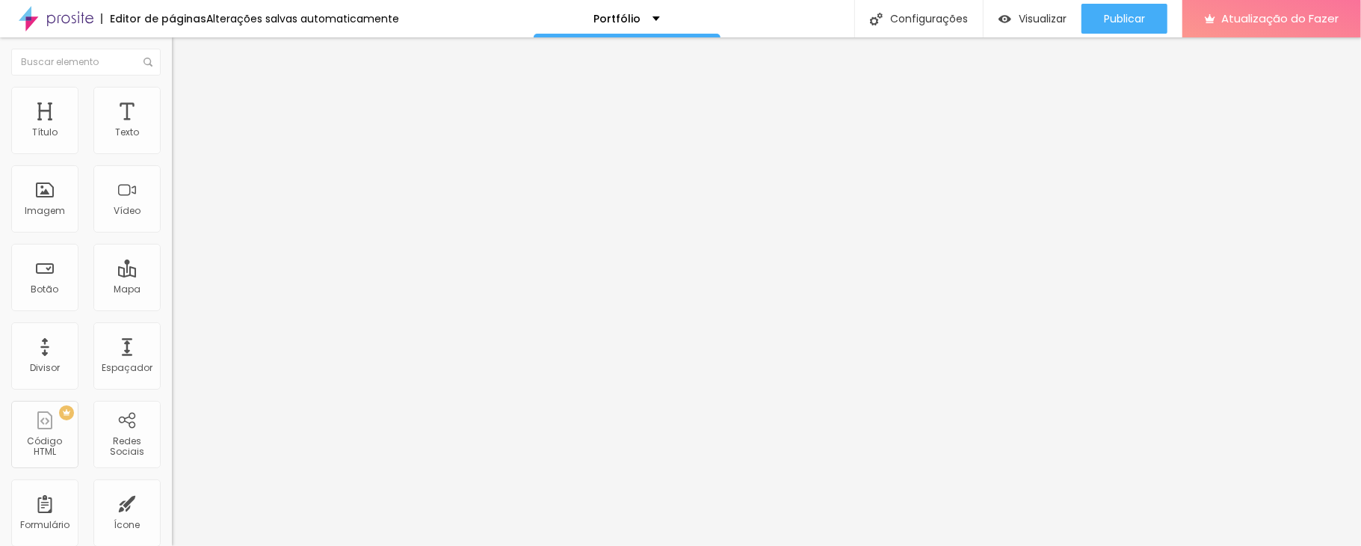
drag, startPoint x: 36, startPoint y: 188, endPoint x: 159, endPoint y: 204, distance: 124.3
click at [172, 328] on input "range" at bounding box center [220, 334] width 96 height 12
click at [172, 155] on div at bounding box center [258, 147] width 172 height 13
drag, startPoint x: 154, startPoint y: 164, endPoint x: 170, endPoint y: 180, distance: 22.7
click at [172, 153] on input "range" at bounding box center [220, 147] width 96 height 12
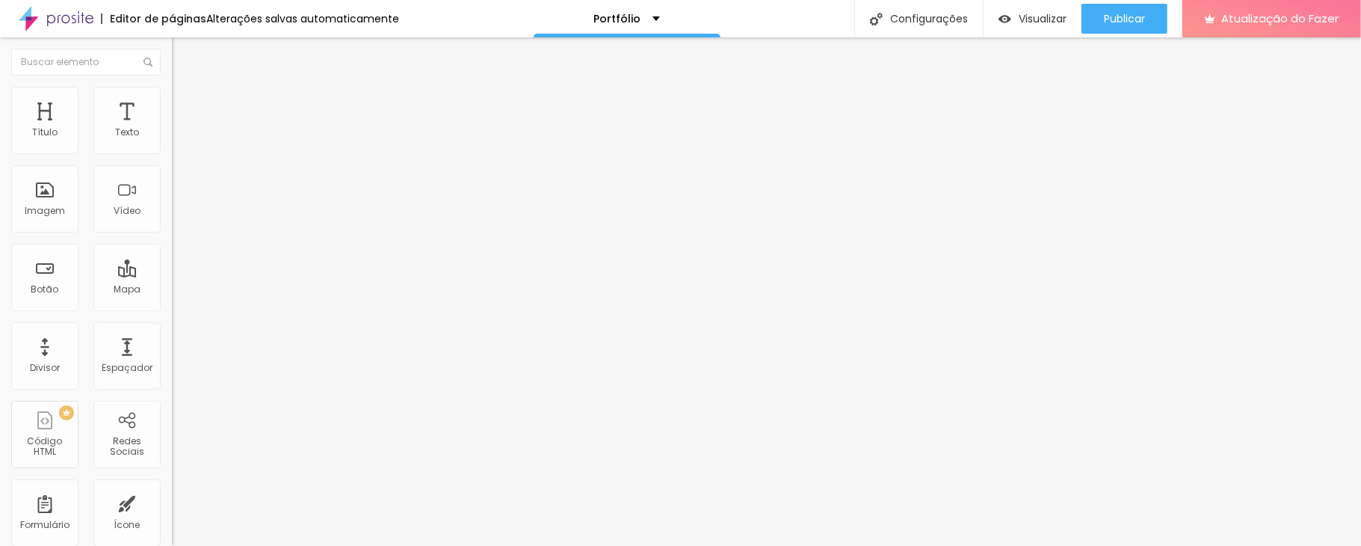
click at [185, 100] on font "Estilo" at bounding box center [196, 96] width 23 height 13
drag, startPoint x: 149, startPoint y: 156, endPoint x: 108, endPoint y: 163, distance: 41.7
click at [172, 153] on input "range" at bounding box center [220, 147] width 96 height 12
drag, startPoint x: 34, startPoint y: 189, endPoint x: 141, endPoint y: 190, distance: 106.1
click at [172, 328] on input "range" at bounding box center [220, 334] width 96 height 12
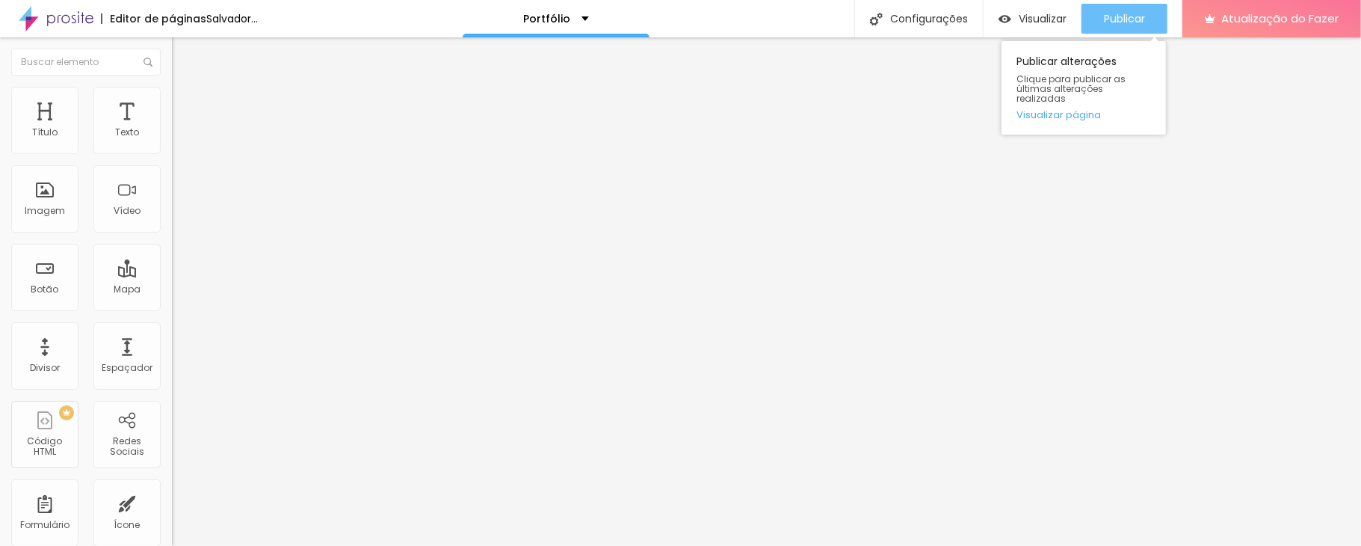
click at [1020, 16] on font "Publicar" at bounding box center [1124, 18] width 41 height 15
click at [1020, 27] on div "Publicar" at bounding box center [1124, 19] width 41 height 30
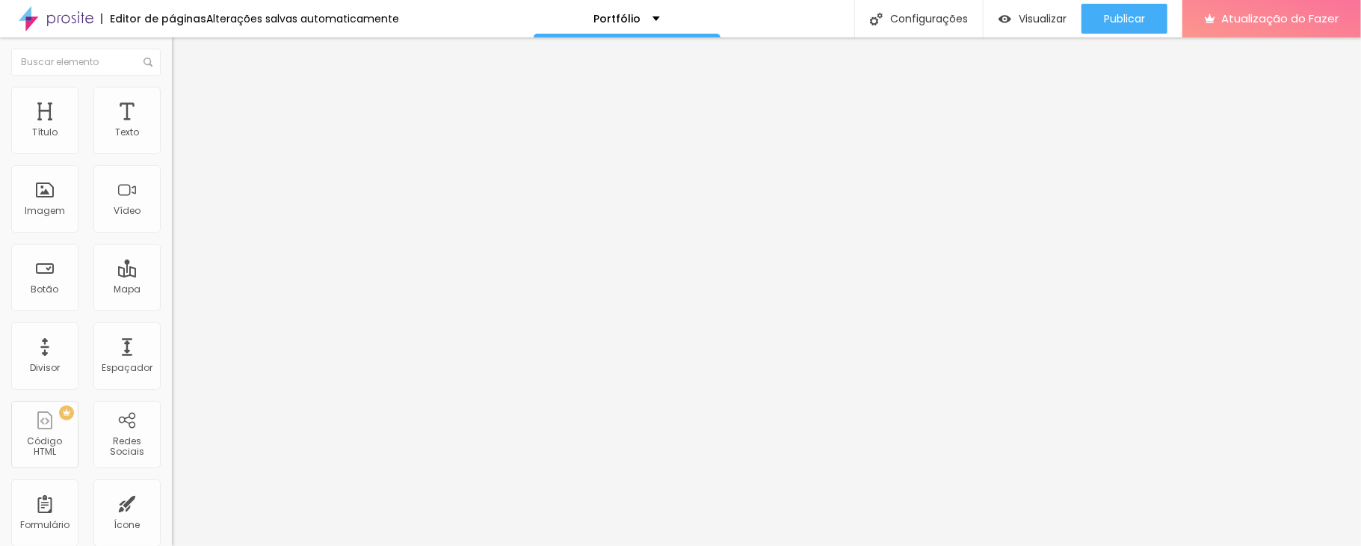
click at [172, 102] on li "Avançado" at bounding box center [258, 109] width 172 height 15
drag, startPoint x: 85, startPoint y: 148, endPoint x: 184, endPoint y: 159, distance: 99.3
click at [184, 290] on input "range" at bounding box center [220, 296] width 96 height 12
drag, startPoint x: 34, startPoint y: 177, endPoint x: 1, endPoint y: 166, distance: 34.7
click at [172, 447] on input "range" at bounding box center [220, 507] width 96 height 12
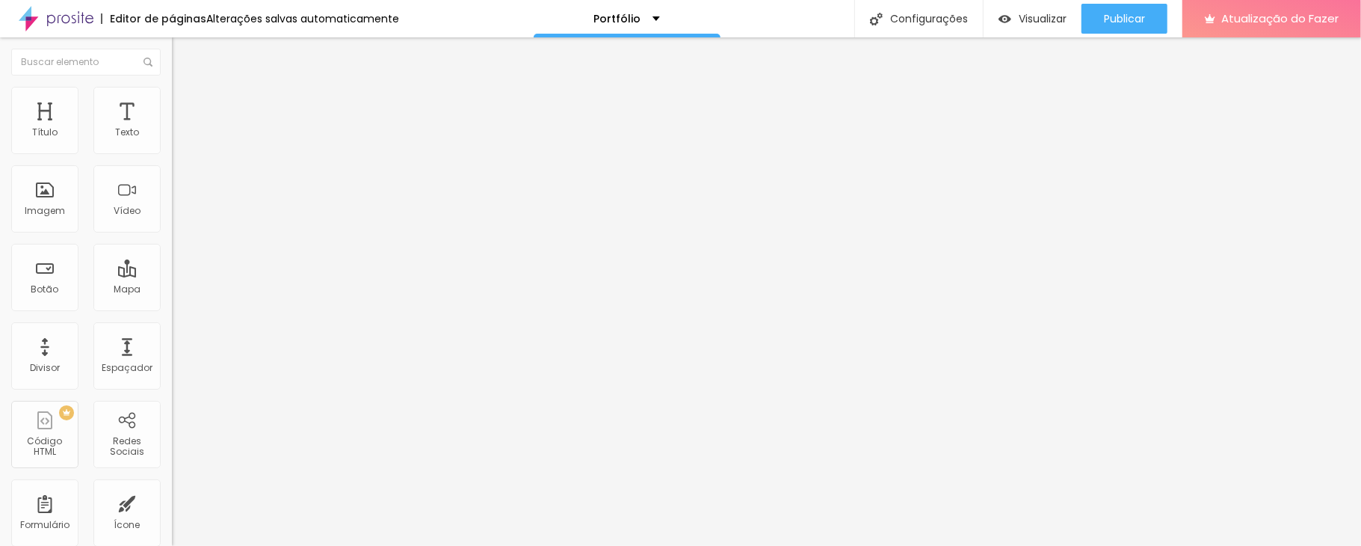
click at [172, 102] on img at bounding box center [178, 108] width 13 height 13
drag, startPoint x: 34, startPoint y: 173, endPoint x: 4, endPoint y: 173, distance: 29.1
click at [172, 447] on input "range" at bounding box center [220, 507] width 96 height 12
click at [172, 97] on li "Estilo" at bounding box center [258, 94] width 172 height 15
drag, startPoint x: 120, startPoint y: 225, endPoint x: 153, endPoint y: 237, distance: 35.7
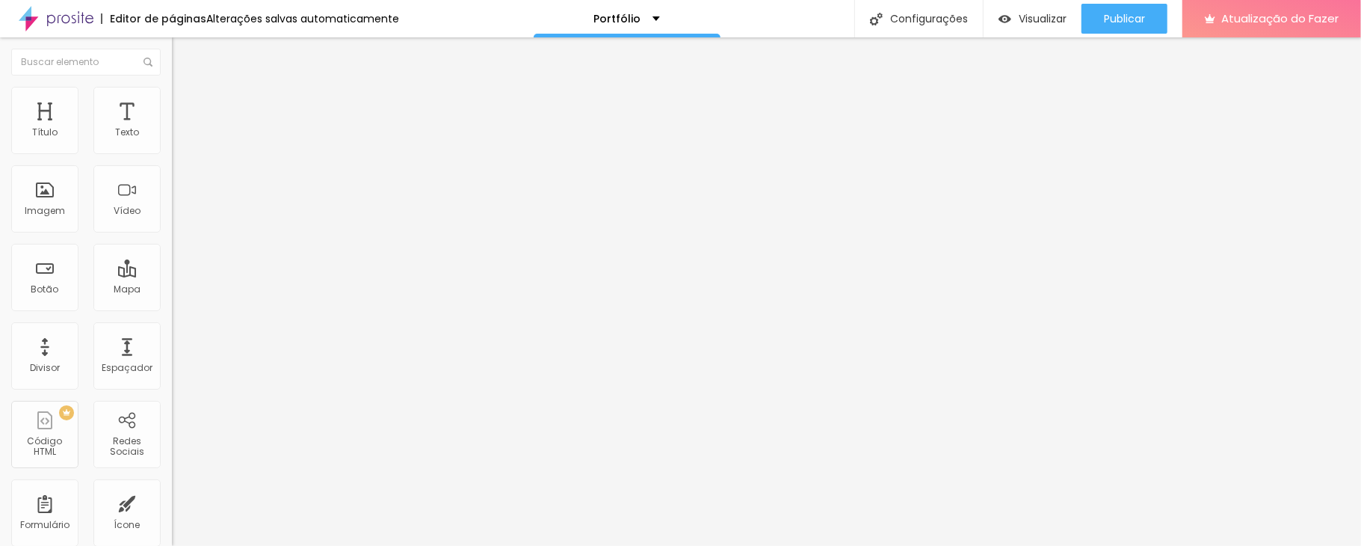
click at [172, 433] on input "range" at bounding box center [220, 439] width 96 height 12
click at [172, 447] on font "Reta" at bounding box center [182, 525] width 21 height 13
click at [172, 447] on font "Curvada" at bounding box center [193, 549] width 42 height 13
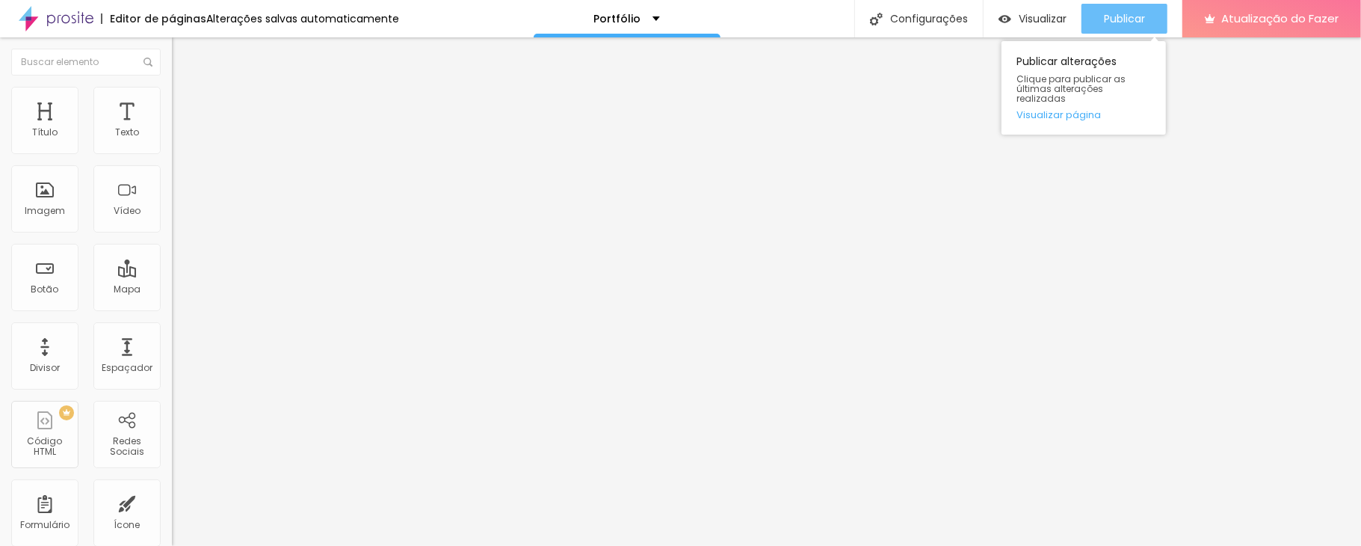
click at [1020, 22] on font "Publicar" at bounding box center [1124, 18] width 41 height 15
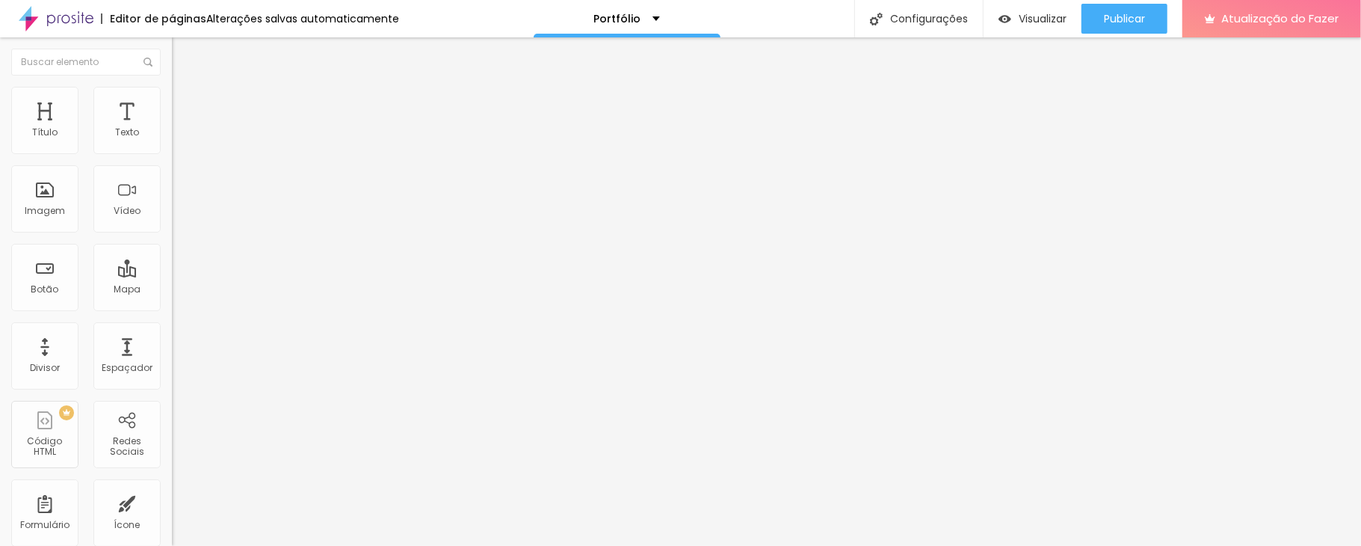
click at [172, 233] on button at bounding box center [182, 241] width 21 height 16
click at [172, 447] on font "Verde escuro" at bounding box center [202, 484] width 60 height 13
click at [172, 447] on font "Verde claro" at bounding box center [198, 493] width 52 height 13
click at [172, 447] on font "Verde escuro" at bounding box center [202, 507] width 60 height 13
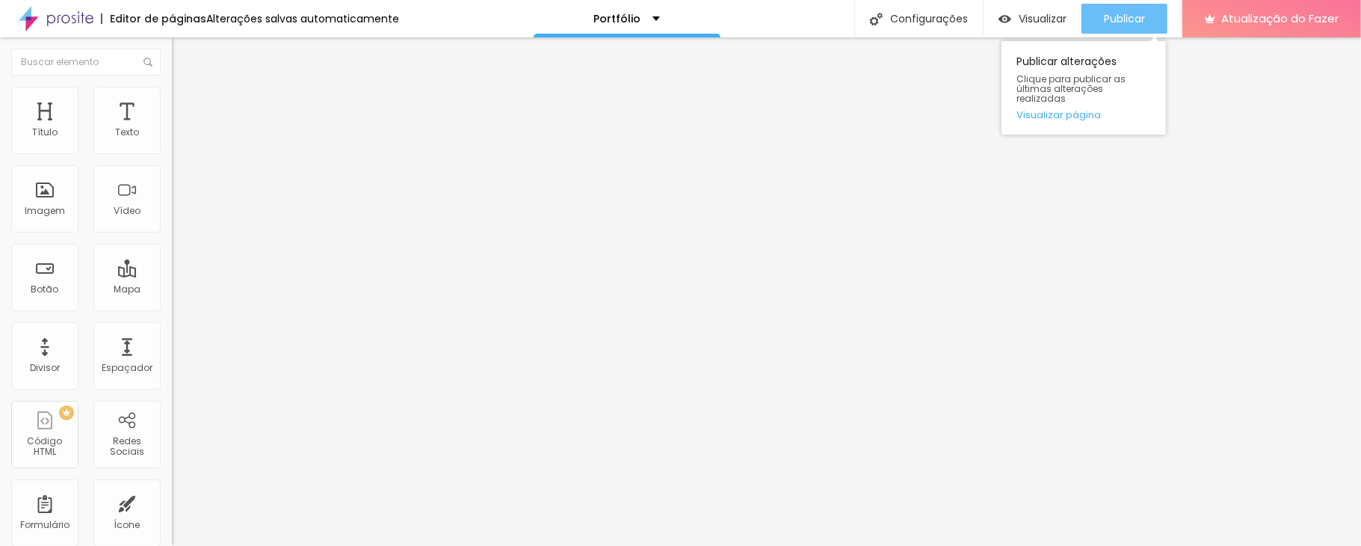
click at [1020, 11] on font "Publicar" at bounding box center [1124, 18] width 41 height 15
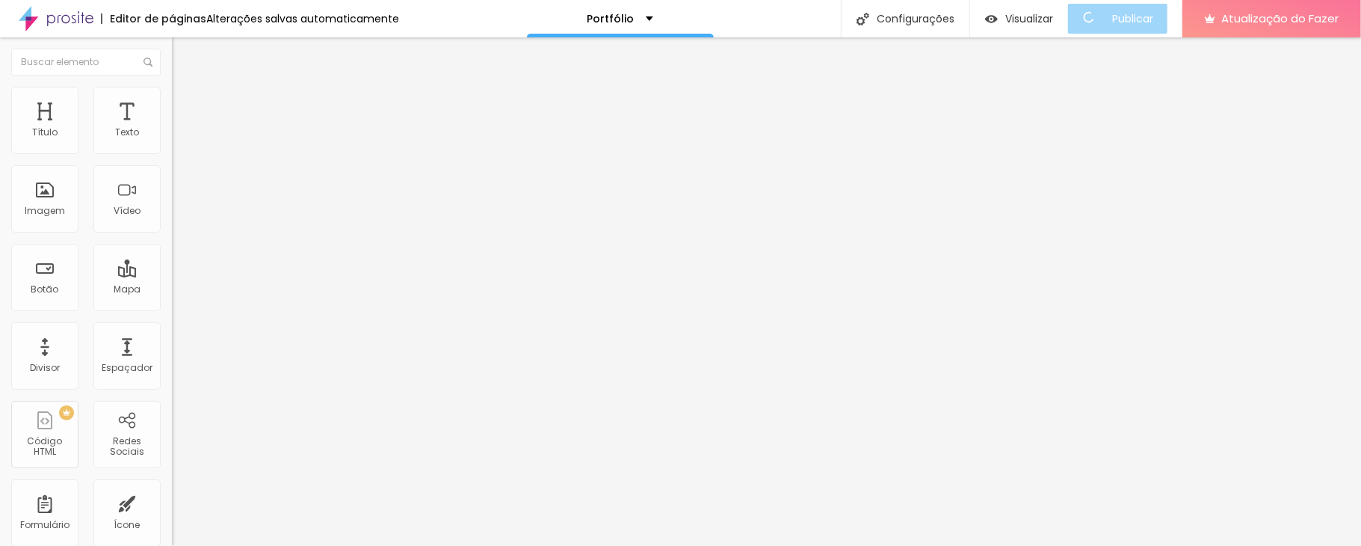
click at [172, 102] on li "Avançado" at bounding box center [258, 109] width 172 height 15
click at [172, 447] on div at bounding box center [258, 507] width 172 height 13
drag, startPoint x: 55, startPoint y: 174, endPoint x: 10, endPoint y: 160, distance: 47.0
click at [172, 447] on input "range" at bounding box center [220, 507] width 96 height 12
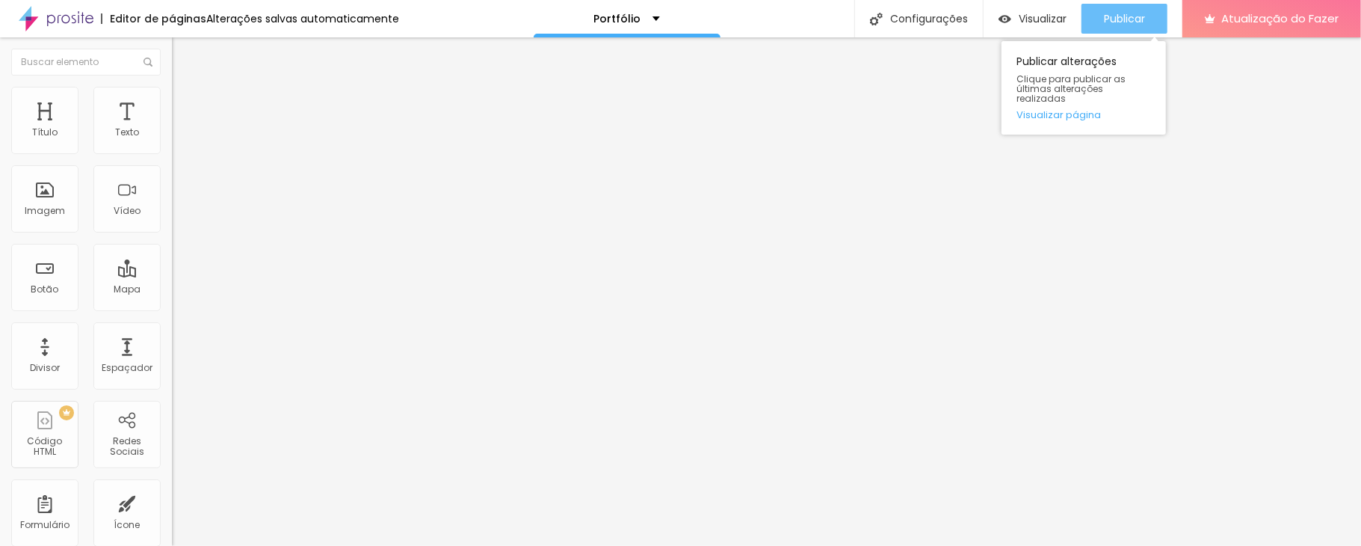
click at [1020, 13] on font "Publicar" at bounding box center [1124, 18] width 41 height 15
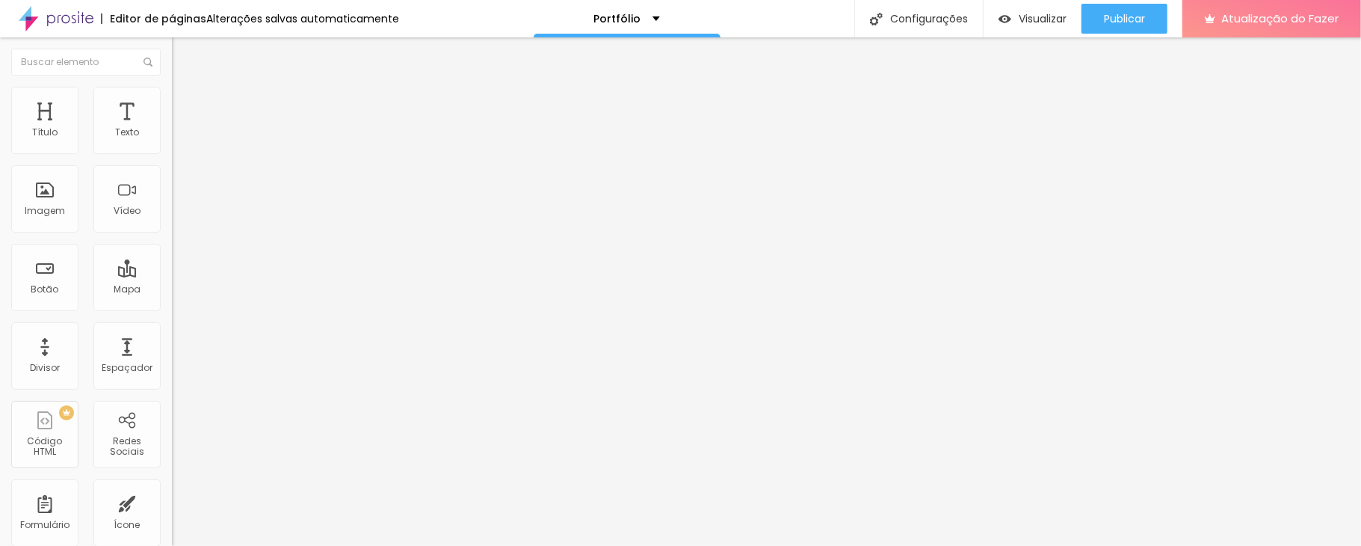
click at [172, 90] on img at bounding box center [178, 93] width 13 height 13
drag, startPoint x: 31, startPoint y: 175, endPoint x: 7, endPoint y: 176, distance: 24.7
click at [172, 447] on input "range" at bounding box center [220, 493] width 96 height 12
click at [172, 102] on img at bounding box center [178, 108] width 13 height 13
click at [172, 96] on li "Avançado" at bounding box center [258, 94] width 172 height 15
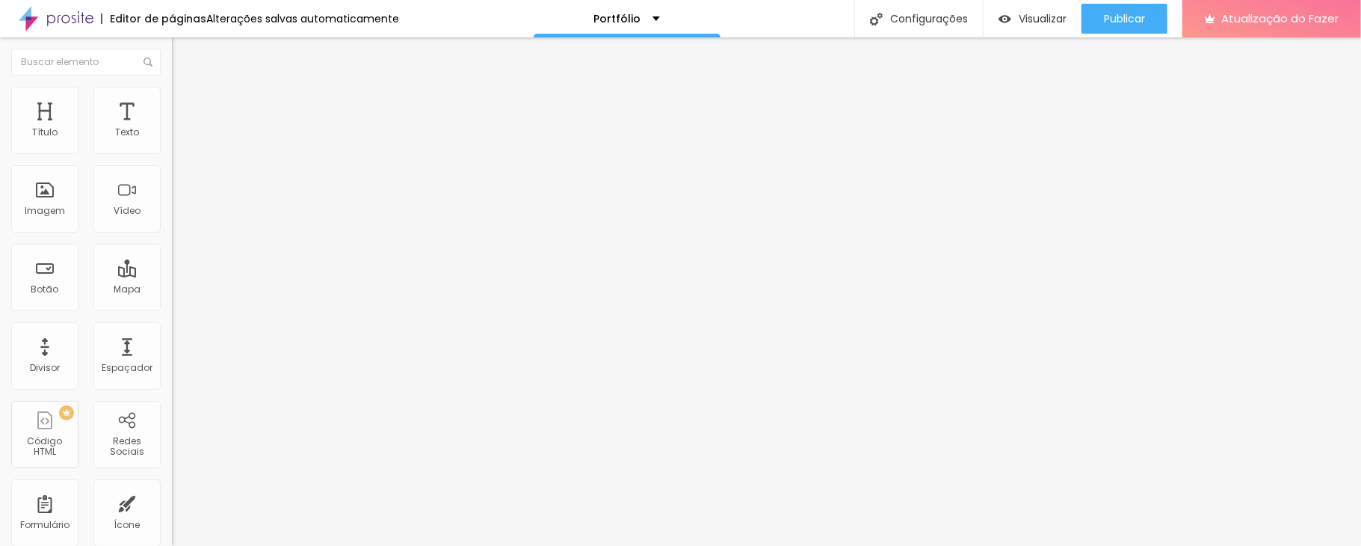
drag, startPoint x: 39, startPoint y: 172, endPoint x: 43, endPoint y: 181, distance: 9.7
click at [172, 447] on input "range" at bounding box center [220, 493] width 96 height 12
click at [172, 447] on div "11" at bounding box center [258, 508] width 172 height 16
click at [172, 447] on input "11" at bounding box center [204, 508] width 64 height 16
click at [172, 160] on div "10 Espaço de cima" at bounding box center [258, 208] width 172 height 212
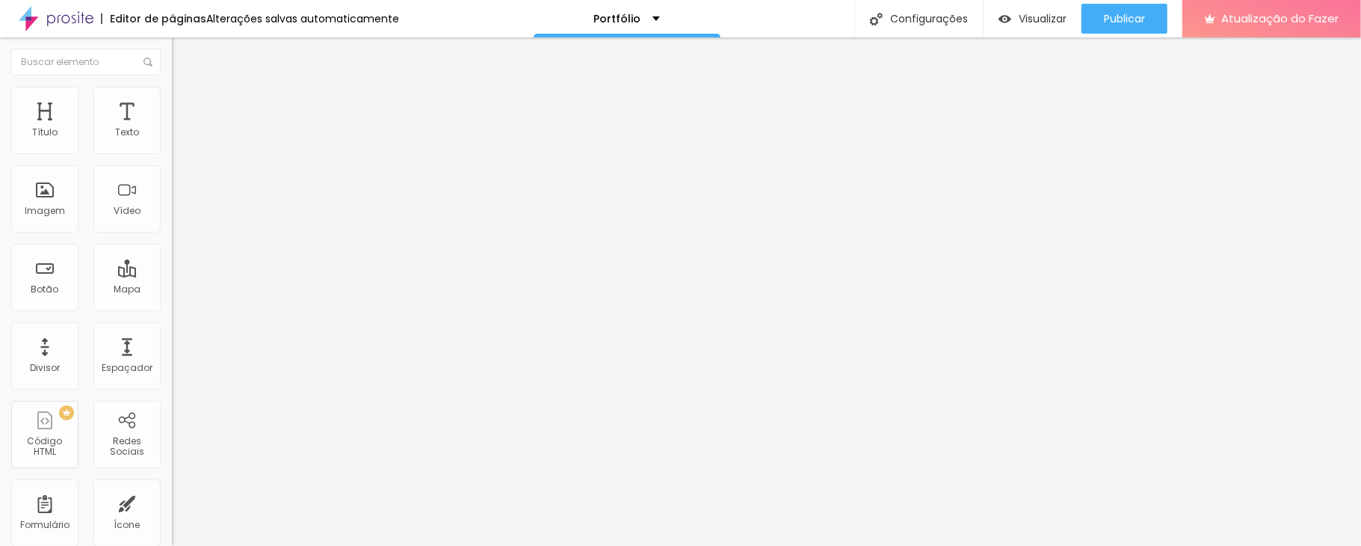
click at [172, 161] on div "10 Espaço de cima 11 Espaço de baixo ID HTML Classes Html Visível nos dispositi…" at bounding box center [258, 416] width 172 height 629
click at [172, 447] on input "11" at bounding box center [204, 508] width 64 height 16
drag, startPoint x: 31, startPoint y: 148, endPoint x: 22, endPoint y: 149, distance: 8.4
click at [172, 275] on input "range" at bounding box center [220, 281] width 96 height 12
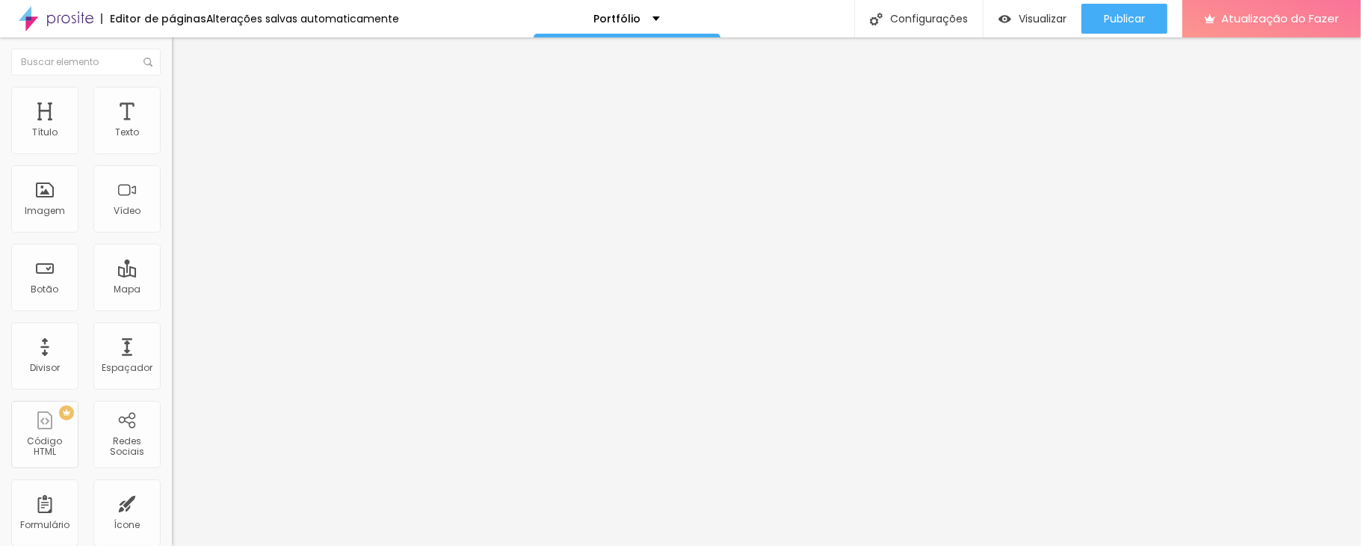
click at [172, 99] on li "Avançado" at bounding box center [258, 94] width 172 height 15
drag, startPoint x: 37, startPoint y: 147, endPoint x: 15, endPoint y: 147, distance: 21.7
click at [172, 275] on input "range" at bounding box center [220, 281] width 96 height 12
click at [930, 19] on font "Configurações" at bounding box center [929, 18] width 78 height 15
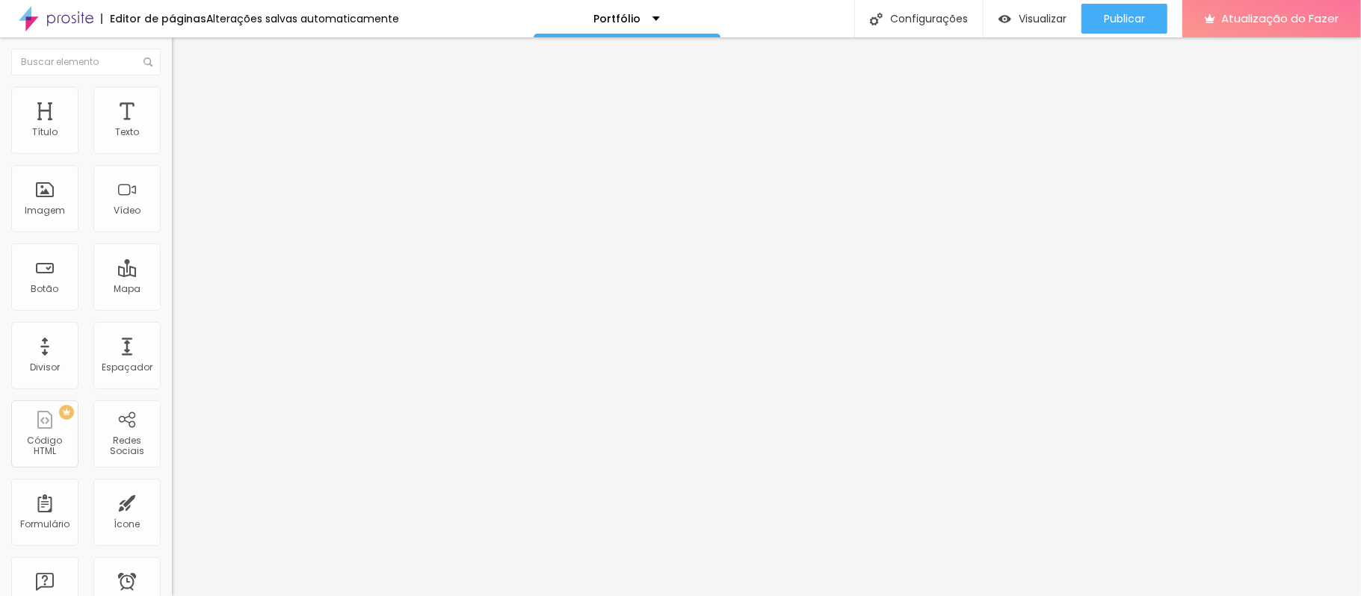
click at [172, 306] on input "[URL][DOMAIN_NAME]" at bounding box center [261, 298] width 179 height 15
click at [172, 494] on div "Editar nulo Conteúdo Estilo Avançado Trocar imagem Descrição da imagem (Alt) Ge…" at bounding box center [258, 316] width 172 height 559
click at [172, 102] on img at bounding box center [178, 108] width 13 height 13
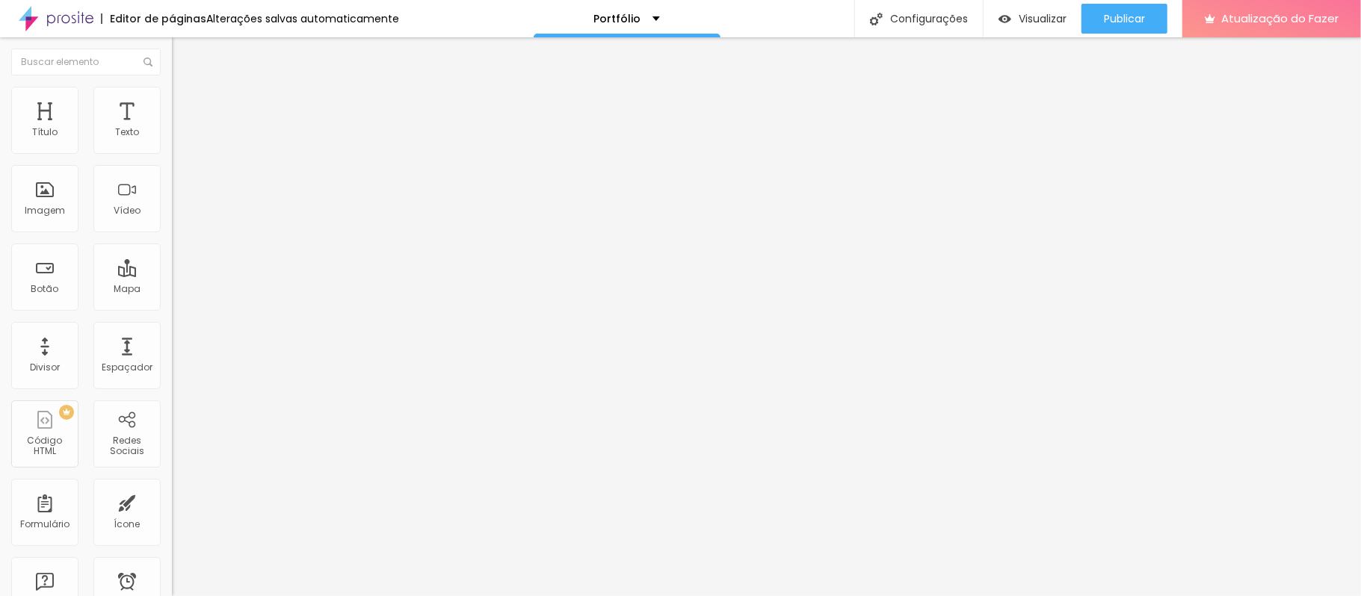
click at [172, 91] on img at bounding box center [178, 93] width 13 height 13
click at [172, 306] on input "[URL][DOMAIN_NAME]" at bounding box center [261, 298] width 179 height 15
paste input "newborn/1466805-newborn-1"
type input "[URL][DOMAIN_NAME]"
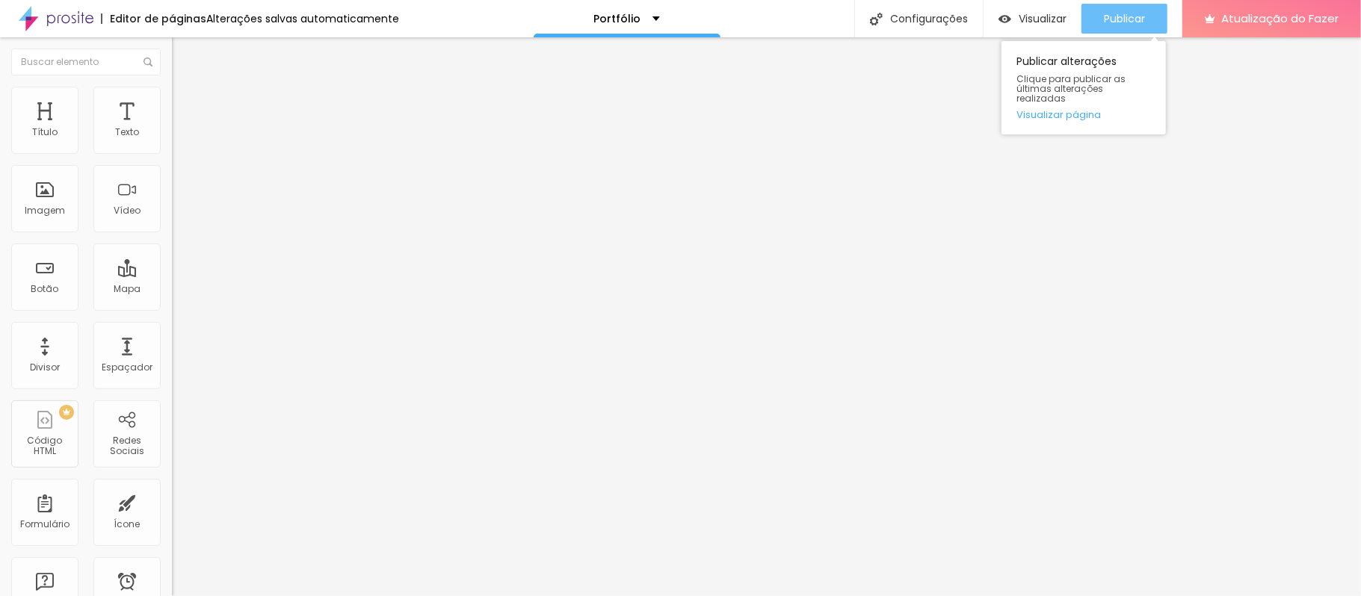
click at [1106, 25] on font "Publicar" at bounding box center [1124, 18] width 41 height 15
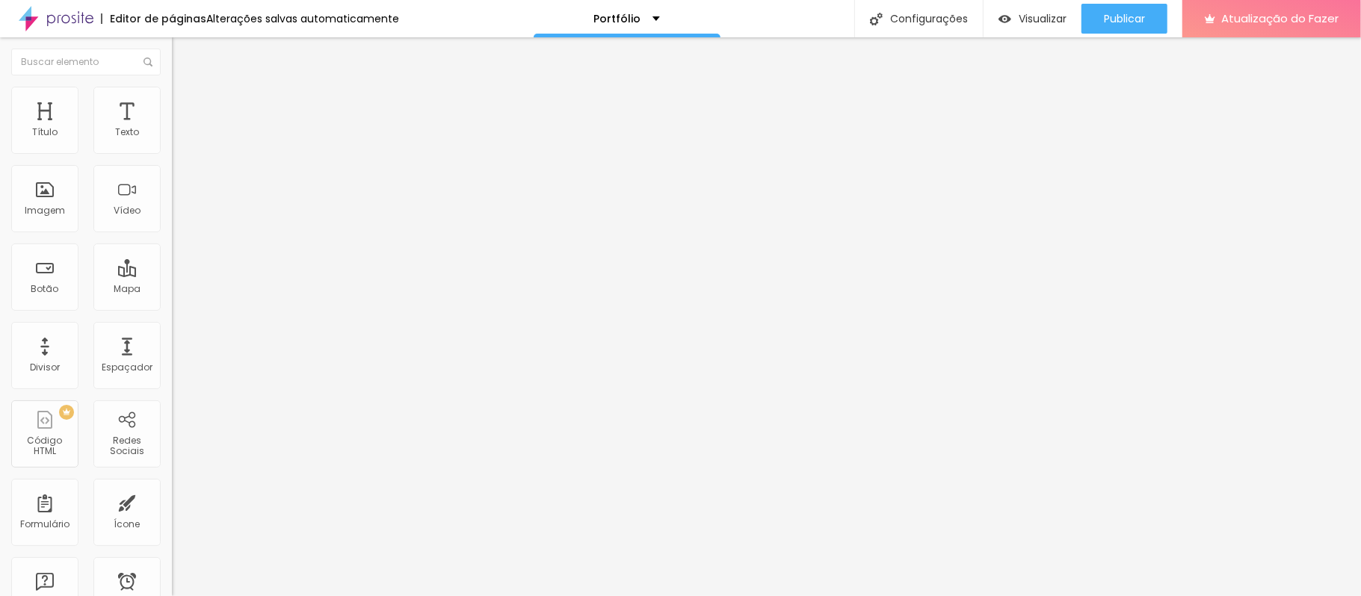
click at [181, 129] on font "Trocar imagem" at bounding box center [217, 122] width 72 height 13
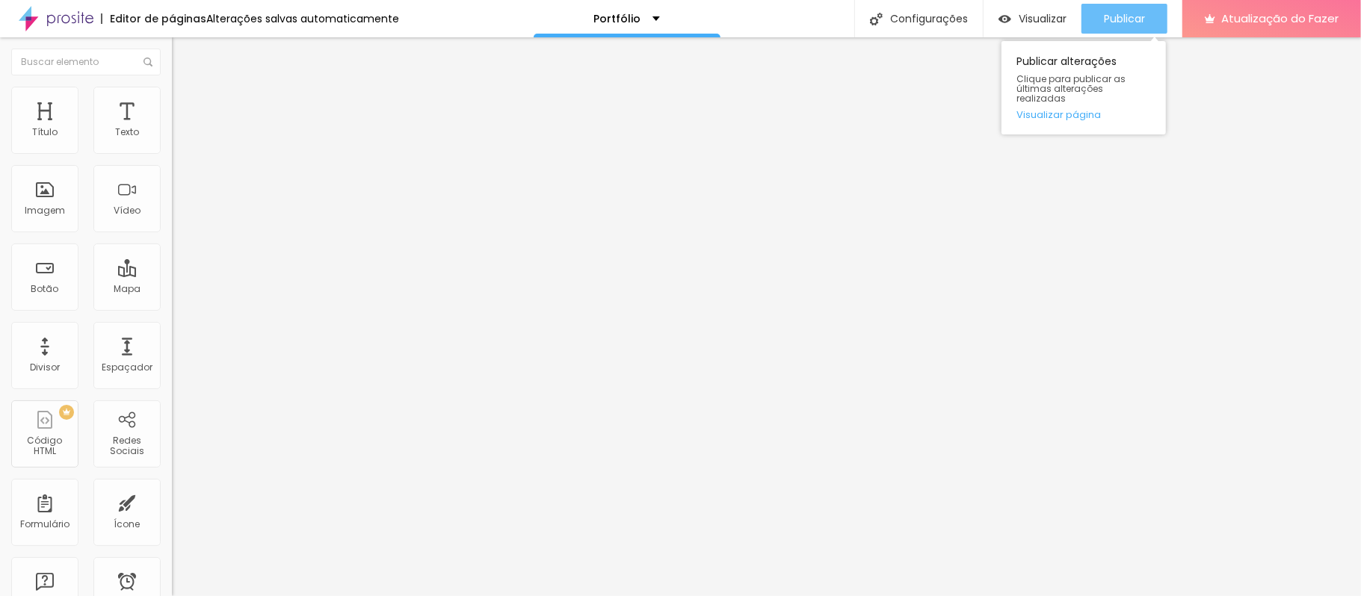
click at [1099, 13] on button "Publicar" at bounding box center [1124, 19] width 86 height 30
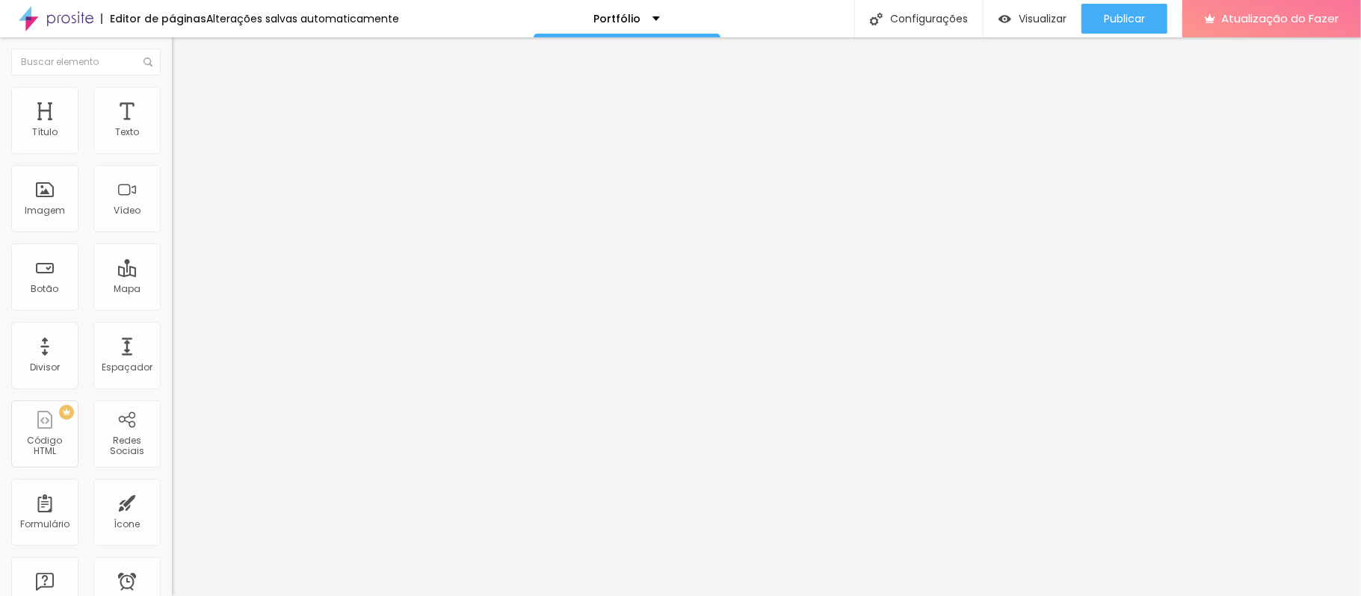
click at [172, 141] on font "Título 2" at bounding box center [196, 132] width 49 height 19
click at [172, 155] on font "Título 3" at bounding box center [193, 146] width 43 height 17
click at [172, 141] on font "Título 2" at bounding box center [196, 132] width 49 height 19
click at [172, 129] on font "Título 1" at bounding box center [197, 118] width 50 height 21
click at [172, 88] on img at bounding box center [178, 93] width 13 height 13
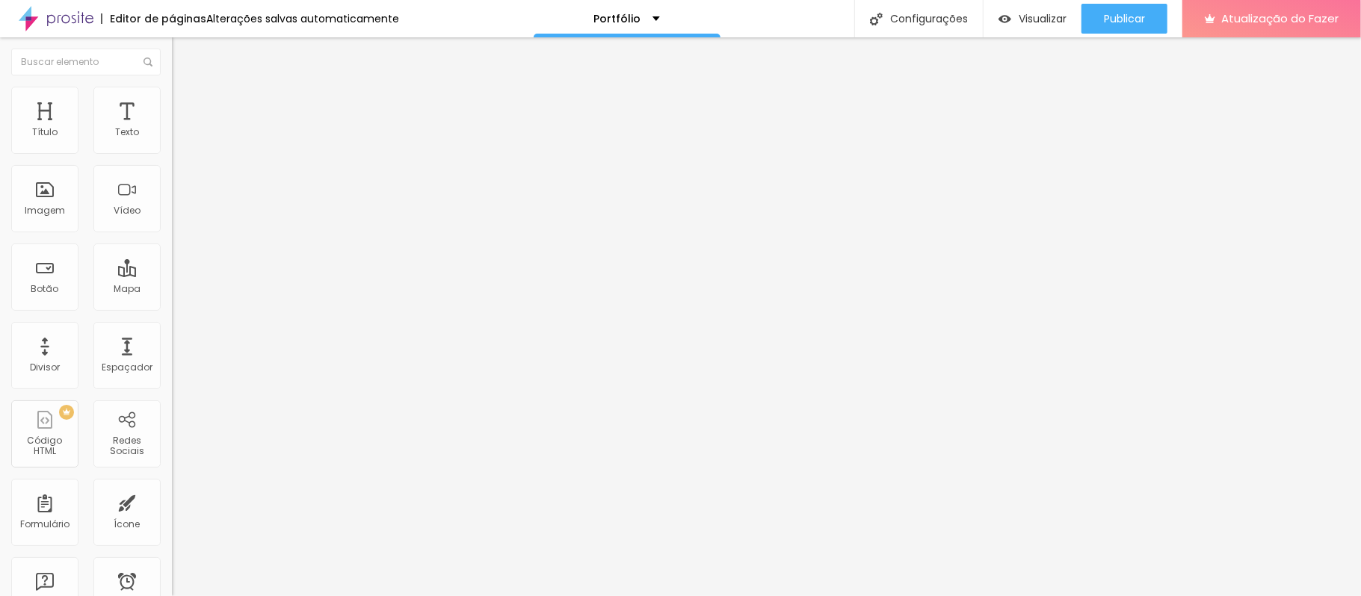
click at [179, 215] on icon "button" at bounding box center [182, 212] width 6 height 6
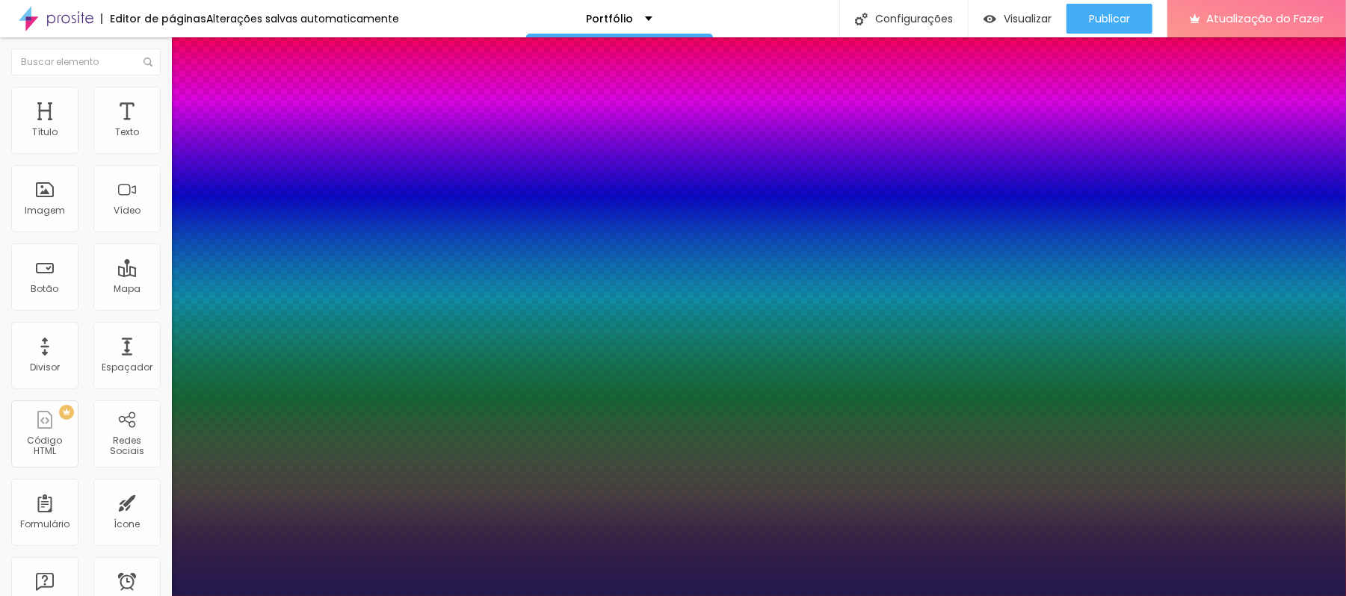
type input "1"
type input "18"
type input "1"
type input "16"
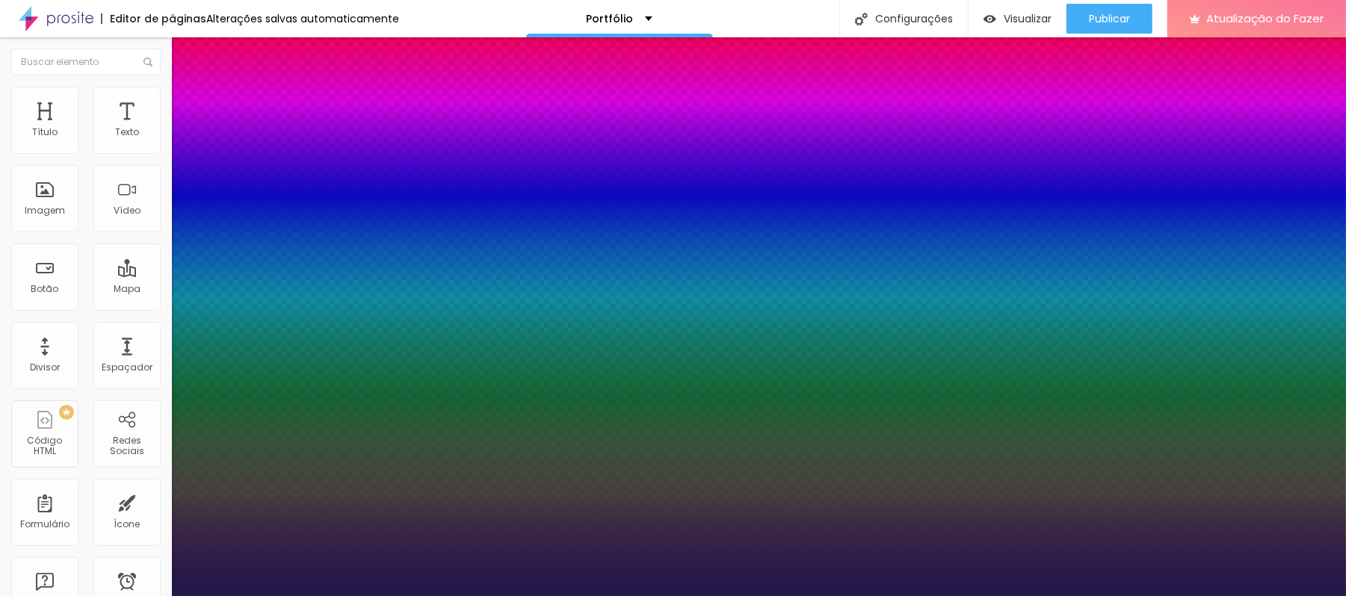
type input "16"
type input "1"
type input "18"
type input "1"
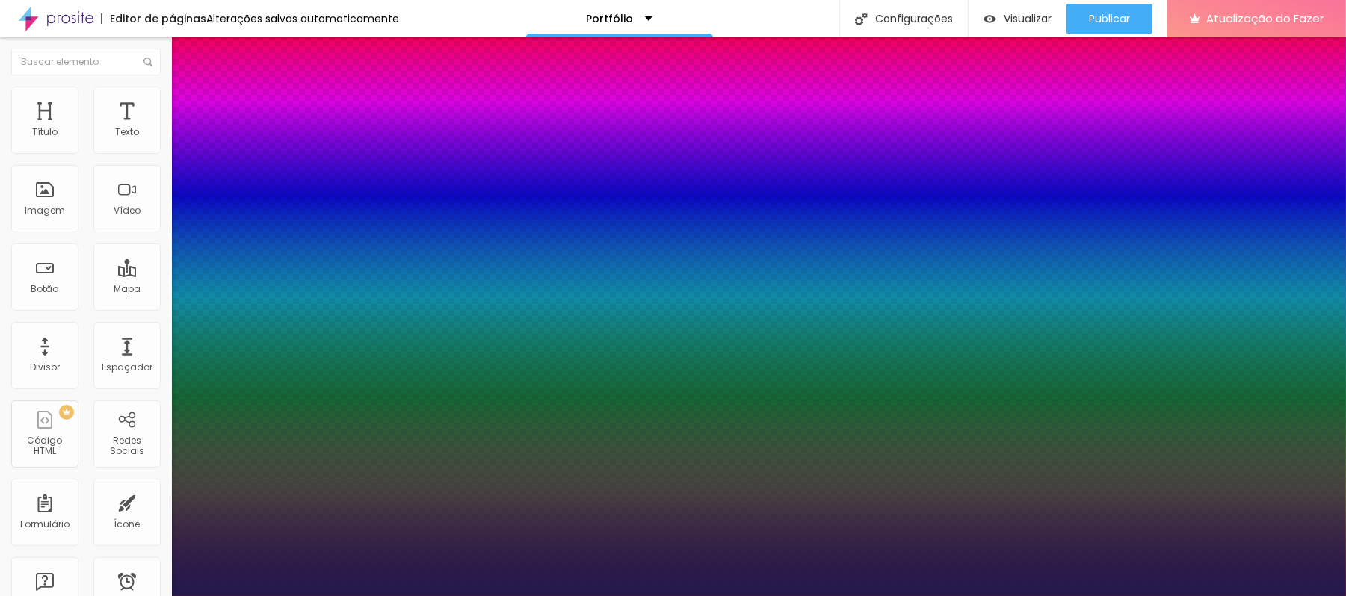
type input "21"
type input "1"
type input "22"
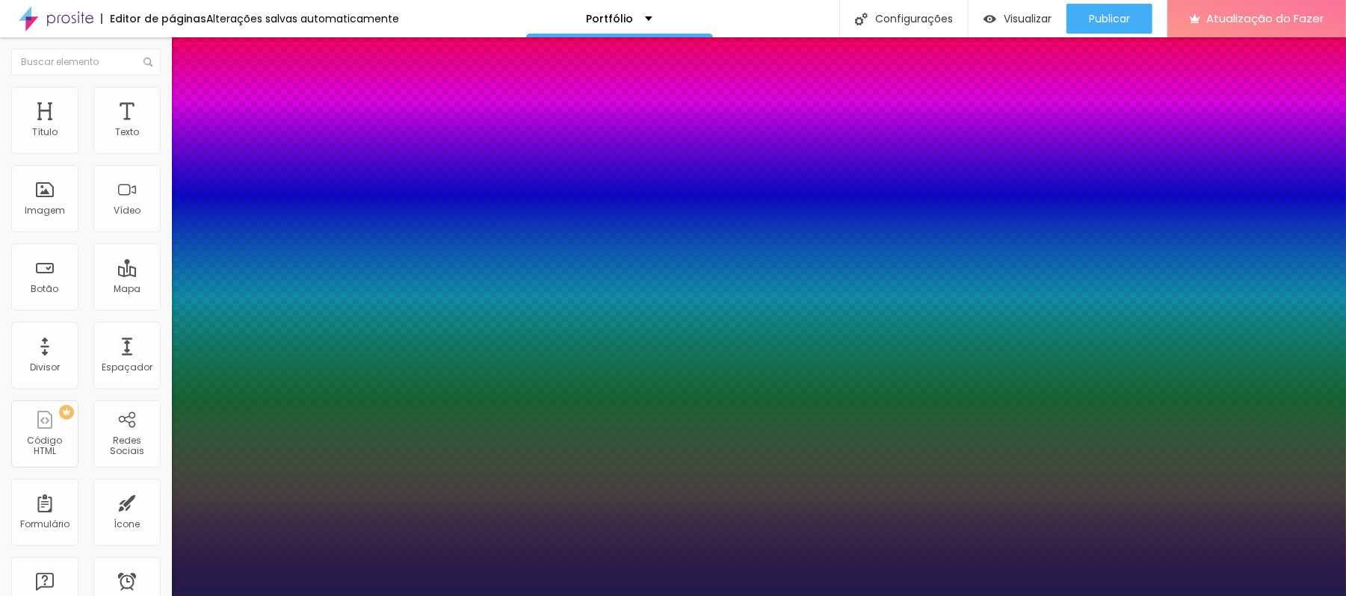
type input "1"
type input "23"
type input "1"
type input "24"
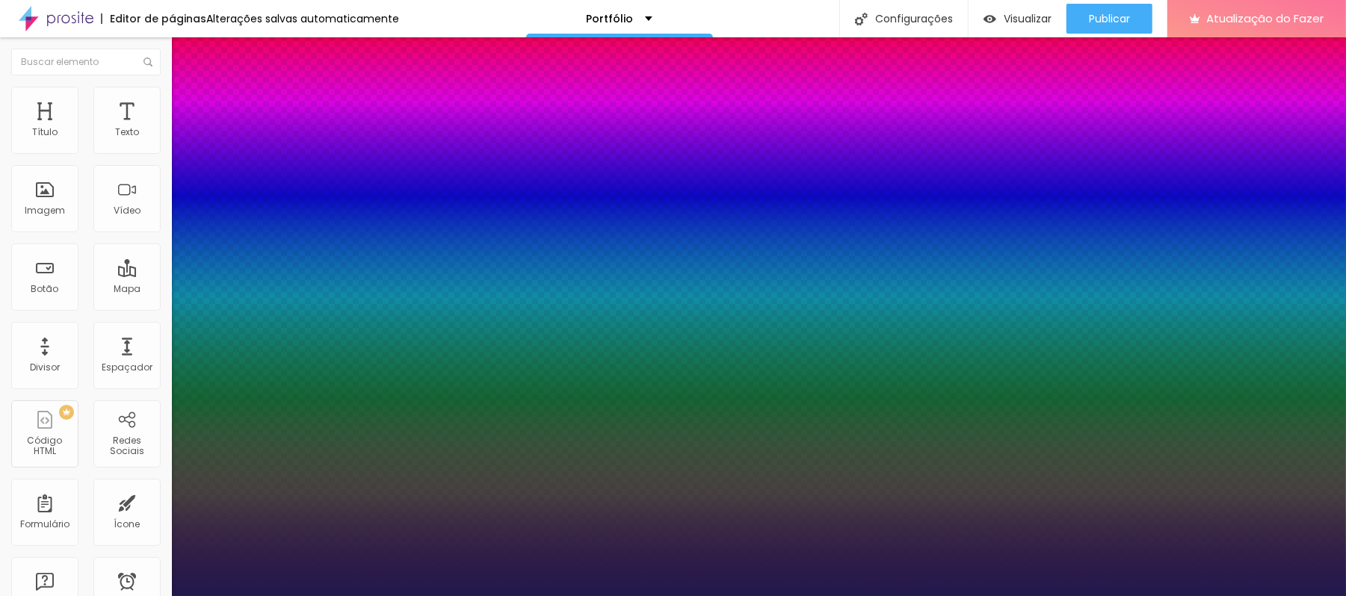
type input "24"
type input "1"
drag, startPoint x: 206, startPoint y: 422, endPoint x: 212, endPoint y: 428, distance: 9.0
type input "24"
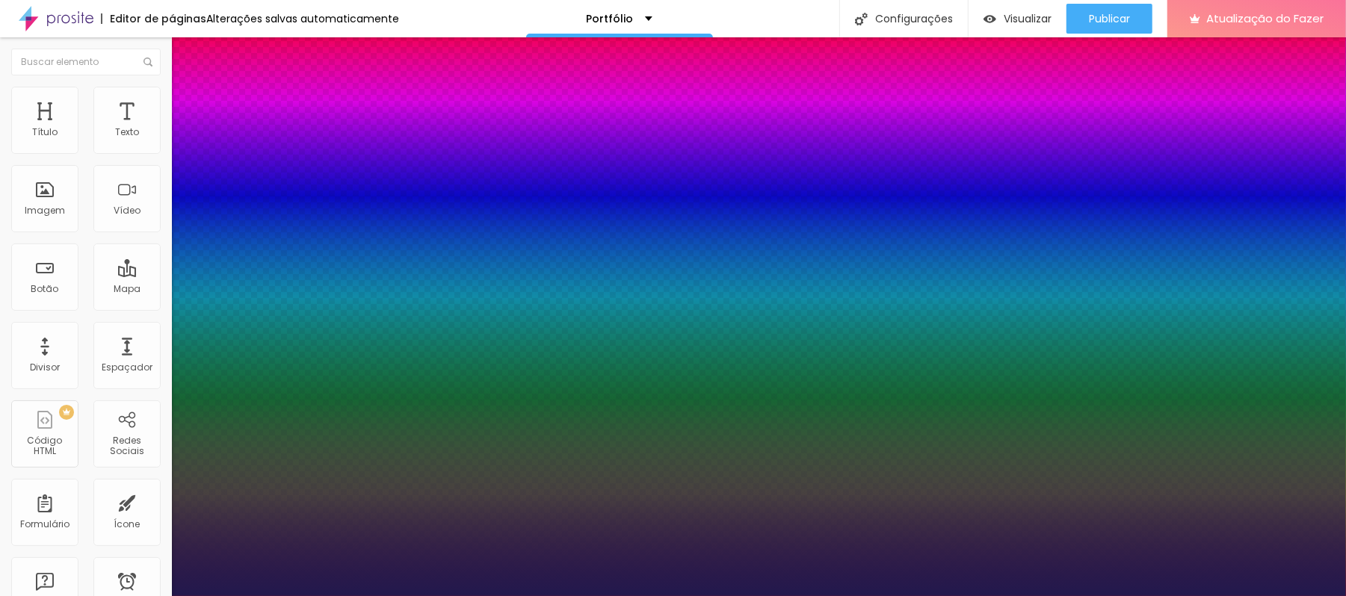
type input "1"
click at [275, 596] on div at bounding box center [673, 596] width 1346 height 0
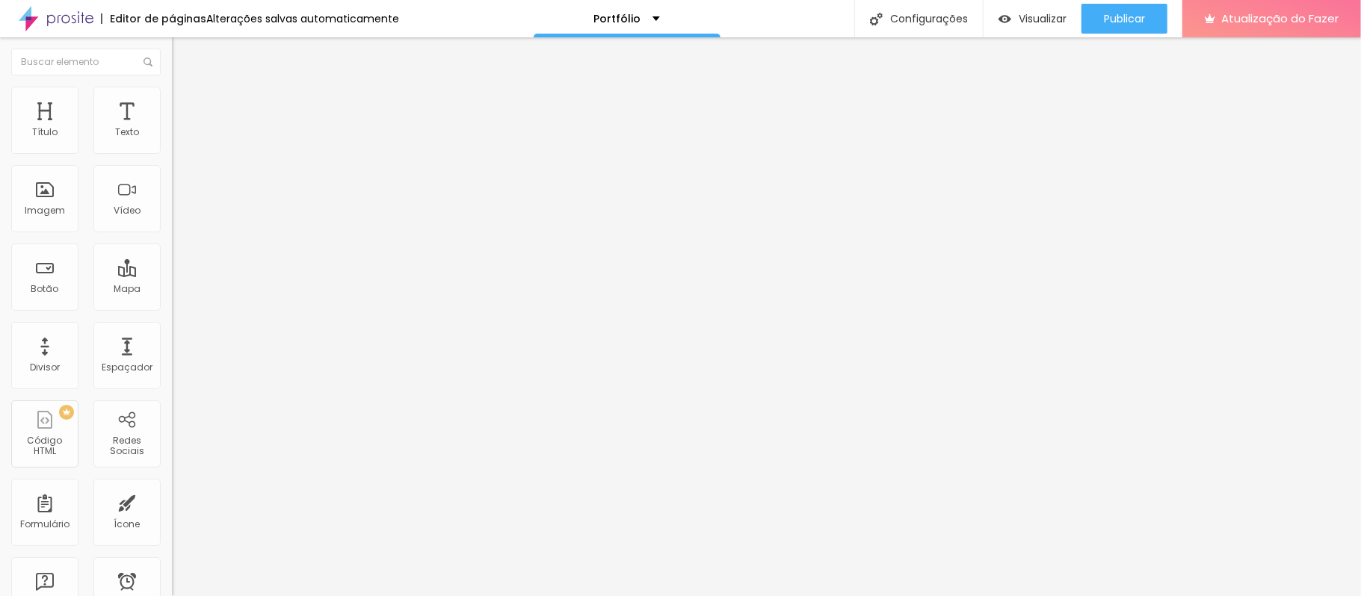
click at [181, 129] on font "Trocar imagem" at bounding box center [217, 122] width 72 height 13
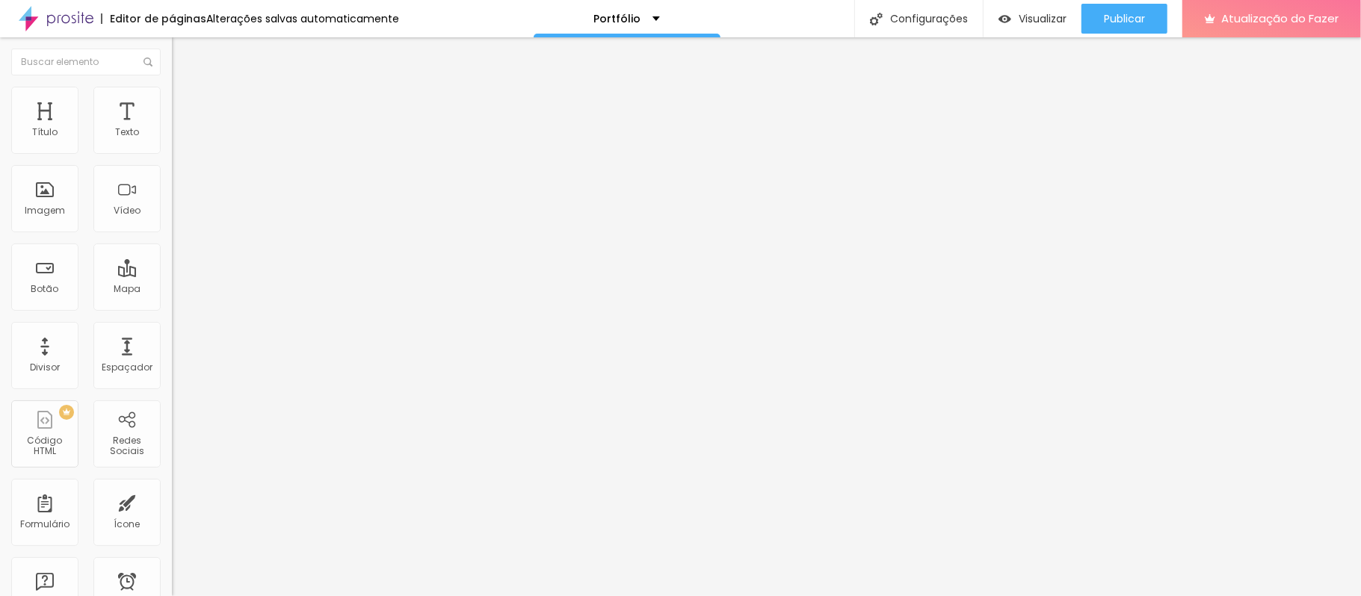
click at [181, 129] on font "Trocar imagem" at bounding box center [217, 122] width 72 height 13
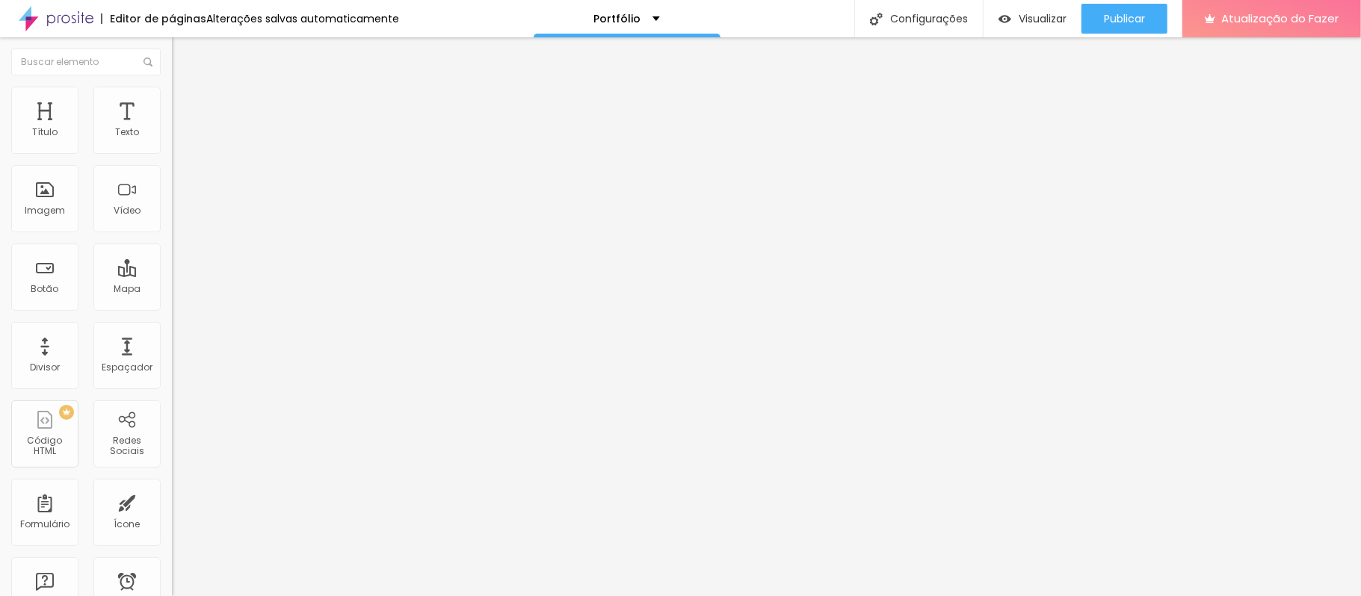
click at [181, 129] on font "Trocar imagem" at bounding box center [217, 122] width 72 height 13
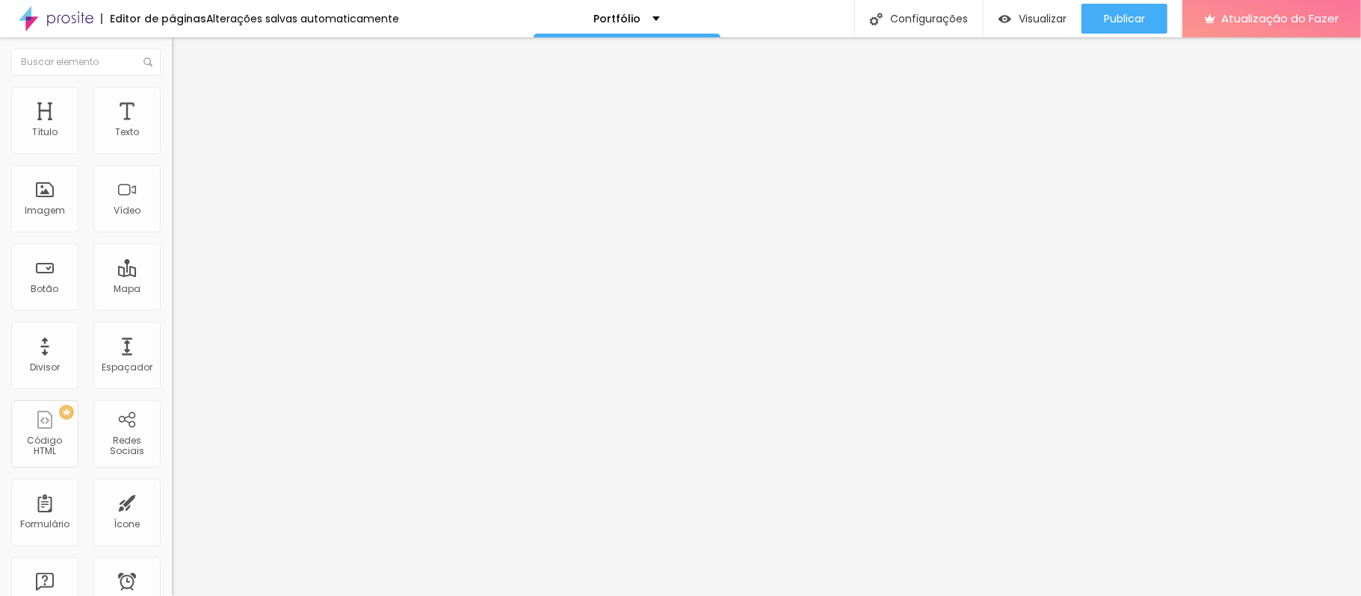
click at [181, 129] on font "Trocar imagem" at bounding box center [217, 122] width 72 height 13
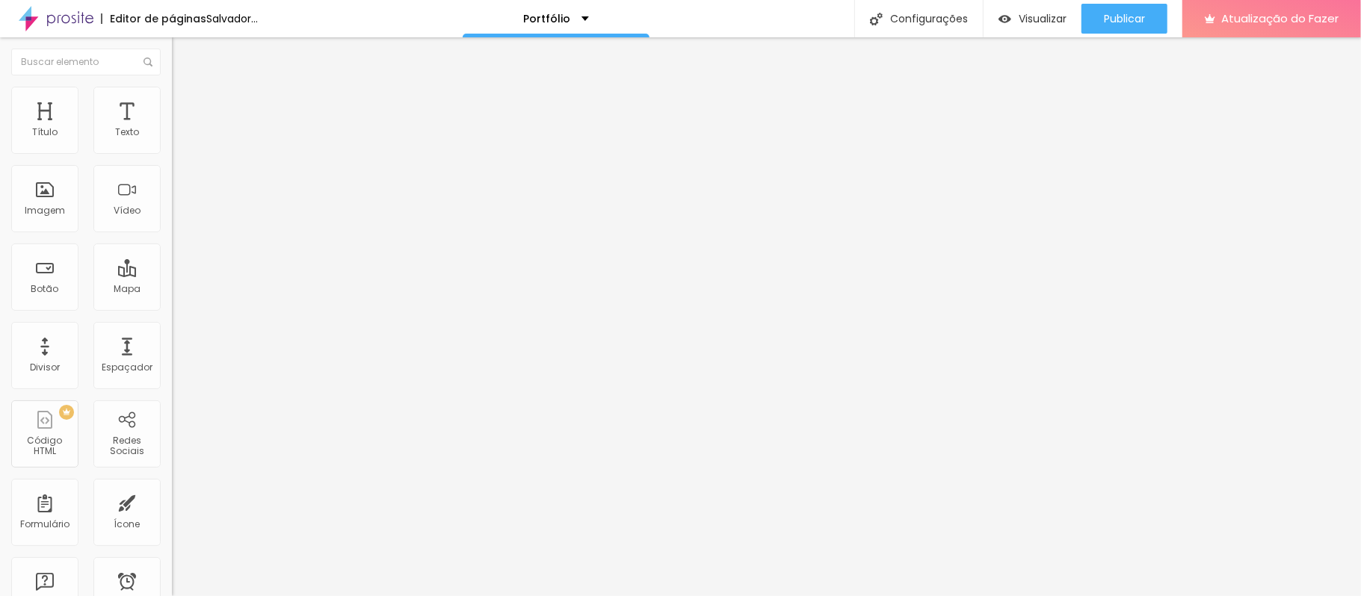
click at [181, 129] on font "Trocar imagem" at bounding box center [217, 122] width 72 height 13
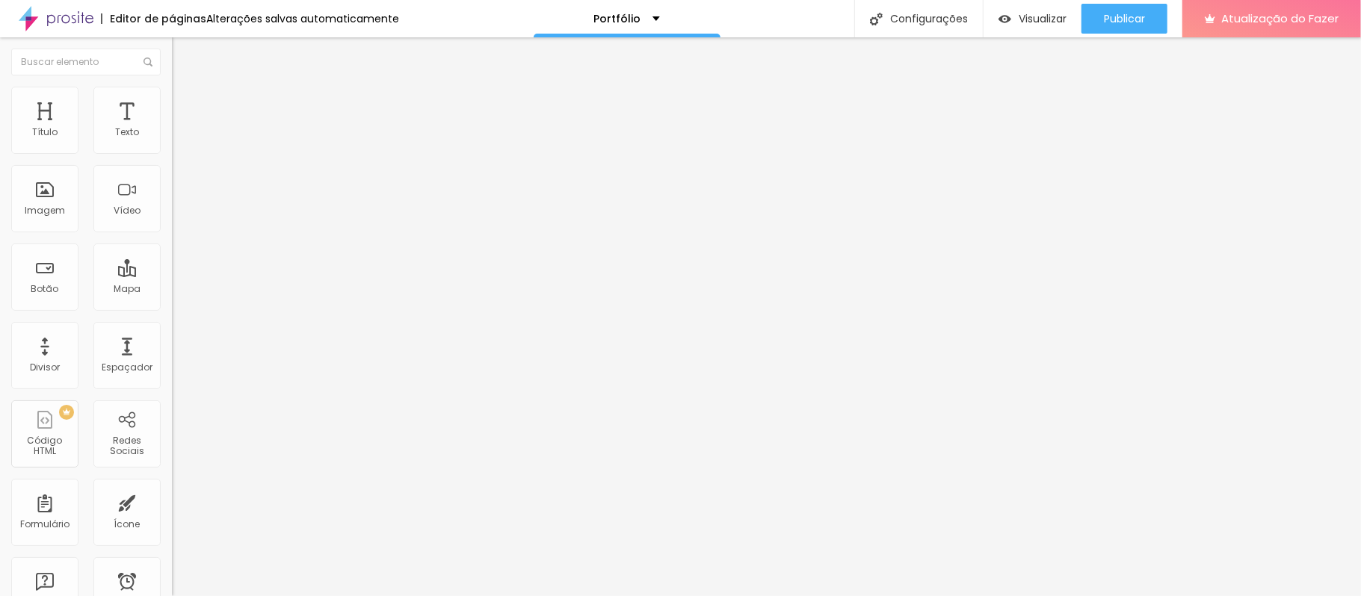
click at [178, 217] on icon "button" at bounding box center [182, 212] width 9 height 9
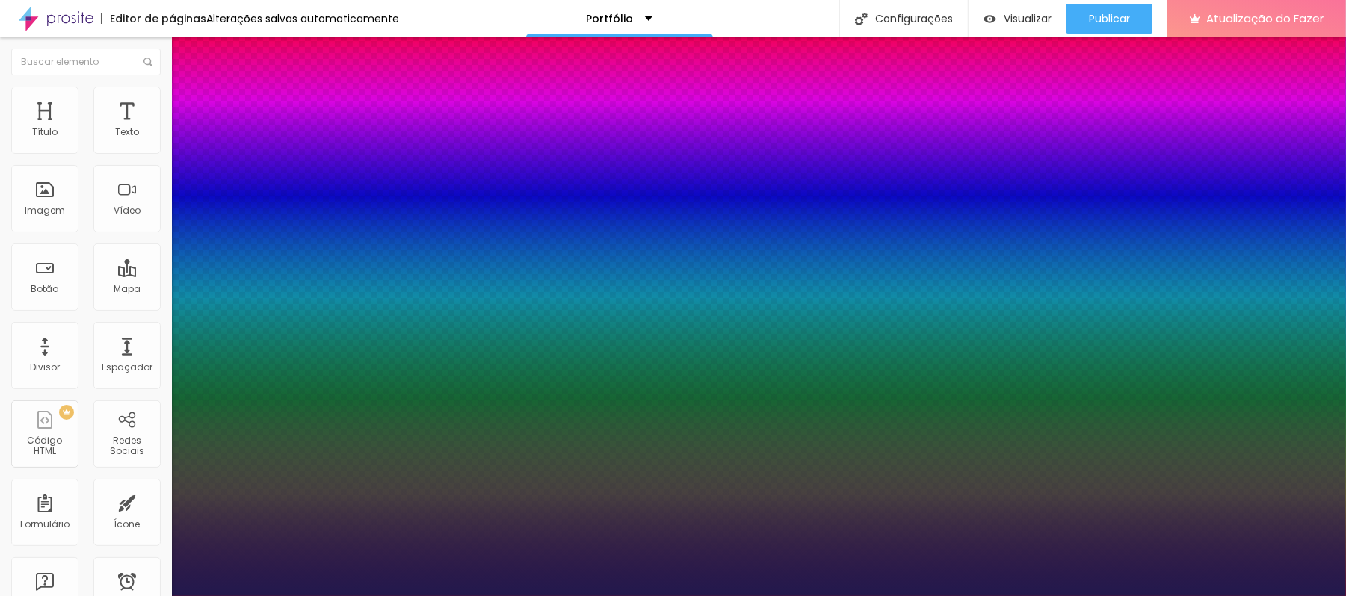
type input "1"
click at [449, 596] on div at bounding box center [673, 596] width 1346 height 0
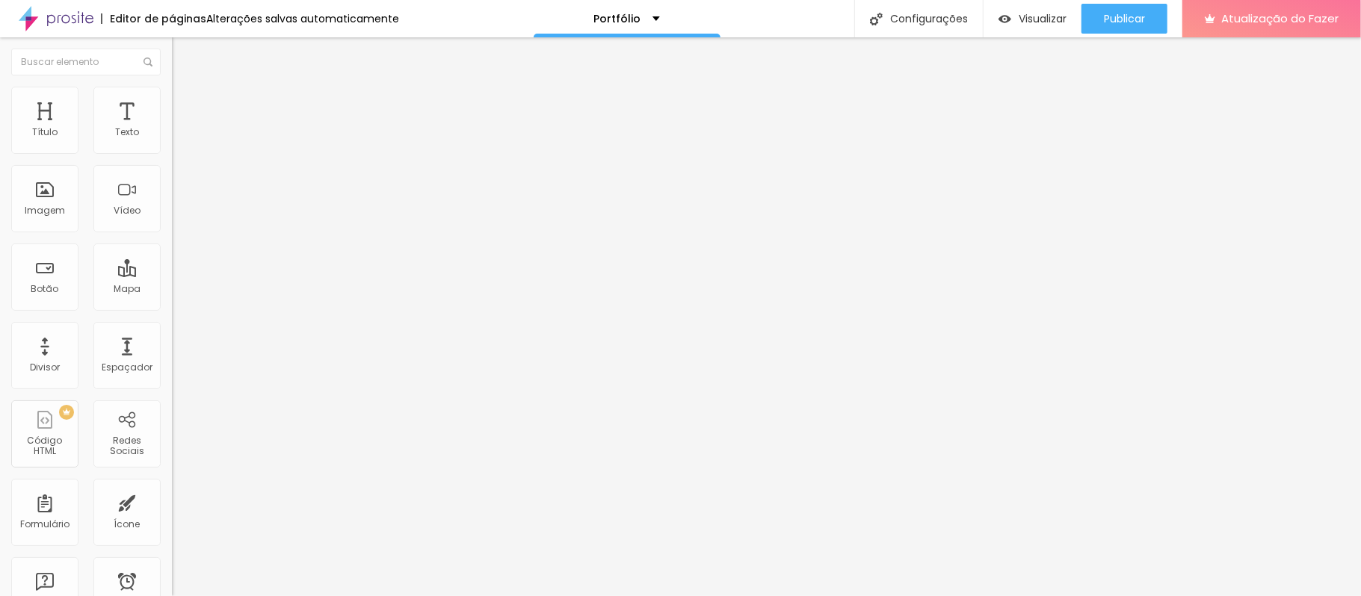
click at [172, 271] on div "Tamanho Título 1 H1 Título 2 H2 Título 3 H3 Título 4 H4 Título 5 H5 Título 6 H6…" at bounding box center [258, 187] width 172 height 170
drag, startPoint x: 162, startPoint y: 318, endPoint x: 154, endPoint y: 318, distance: 8.2
click at [172, 271] on div "Tamanho Título 1 H1 Título 2 H2 Título 3 H3 Título 4 H4 Título 5 H5 Título 6 H6…" at bounding box center [258, 187] width 172 height 170
click at [178, 217] on icon "button" at bounding box center [182, 212] width 9 height 9
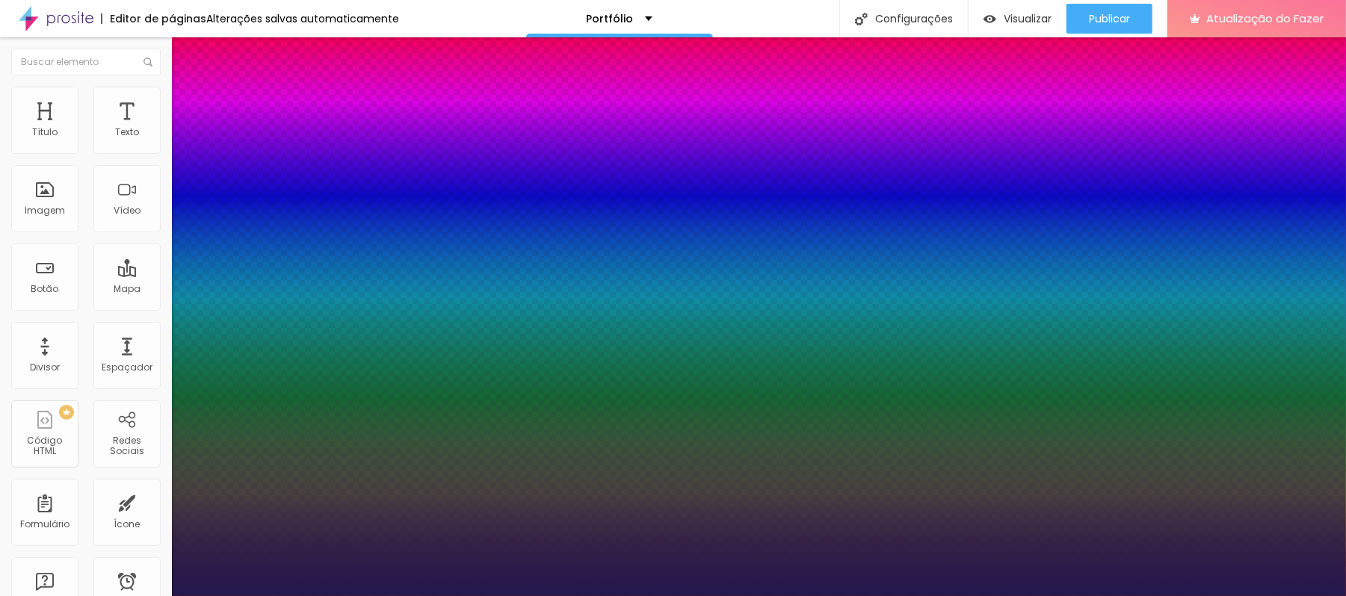
type input "1"
type input "2"
type input "8"
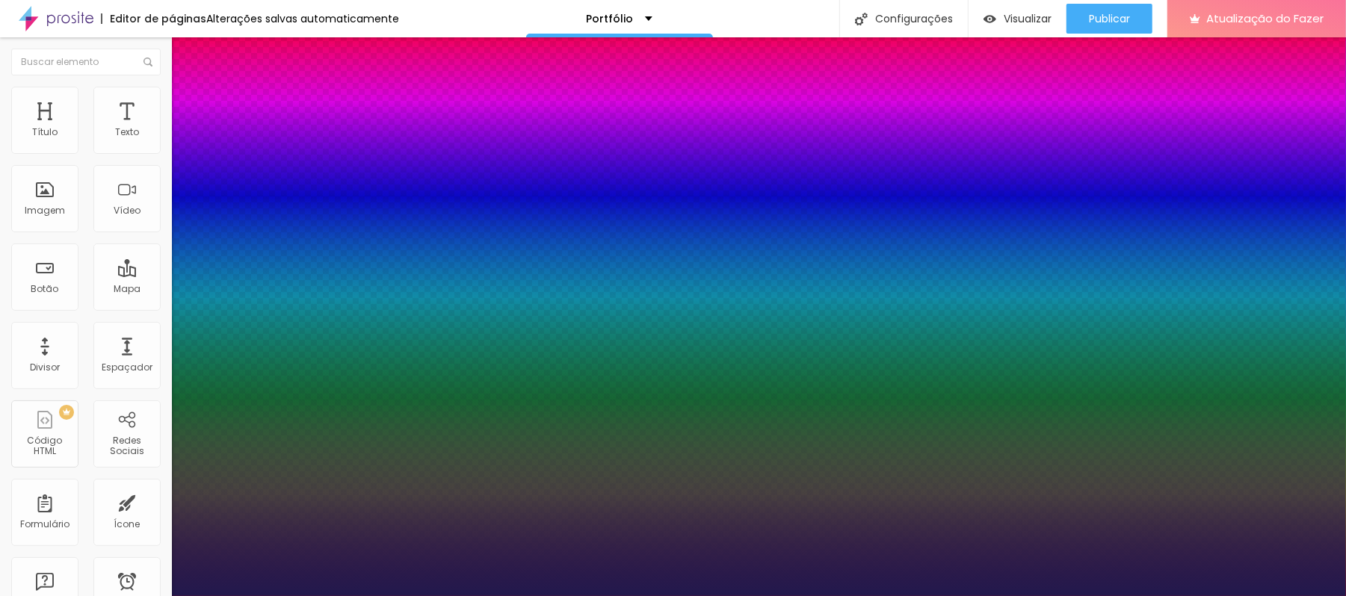
type input "1"
type input "22"
type input "1"
type input "22"
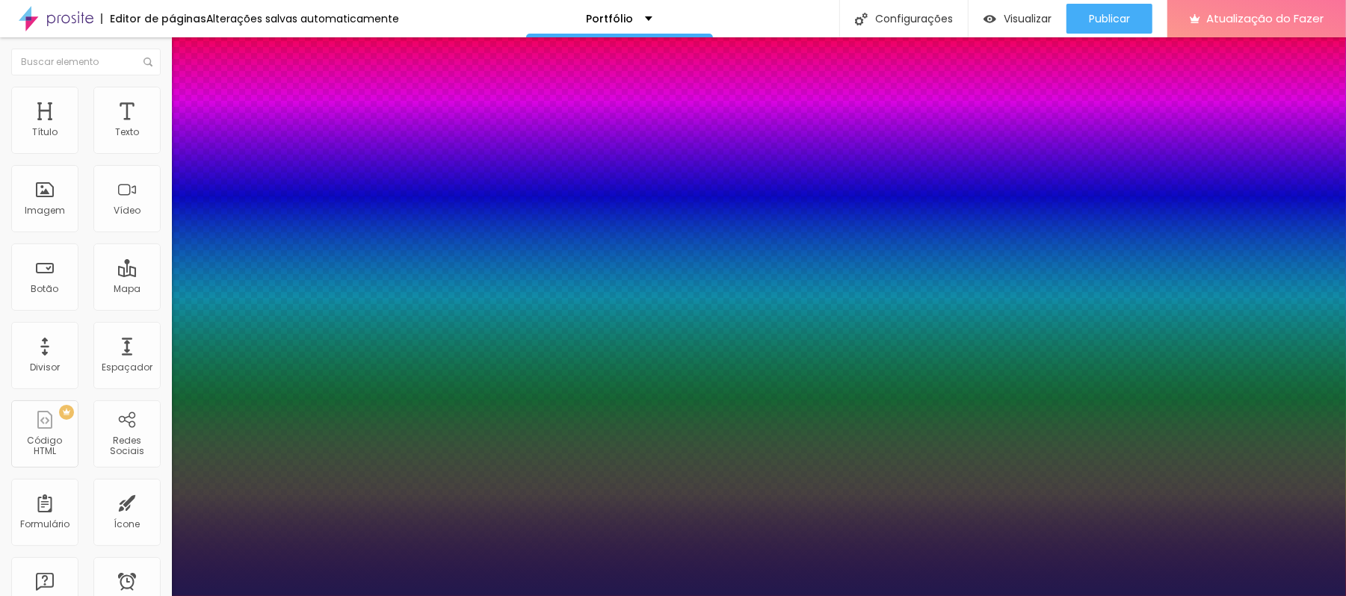
type input "1"
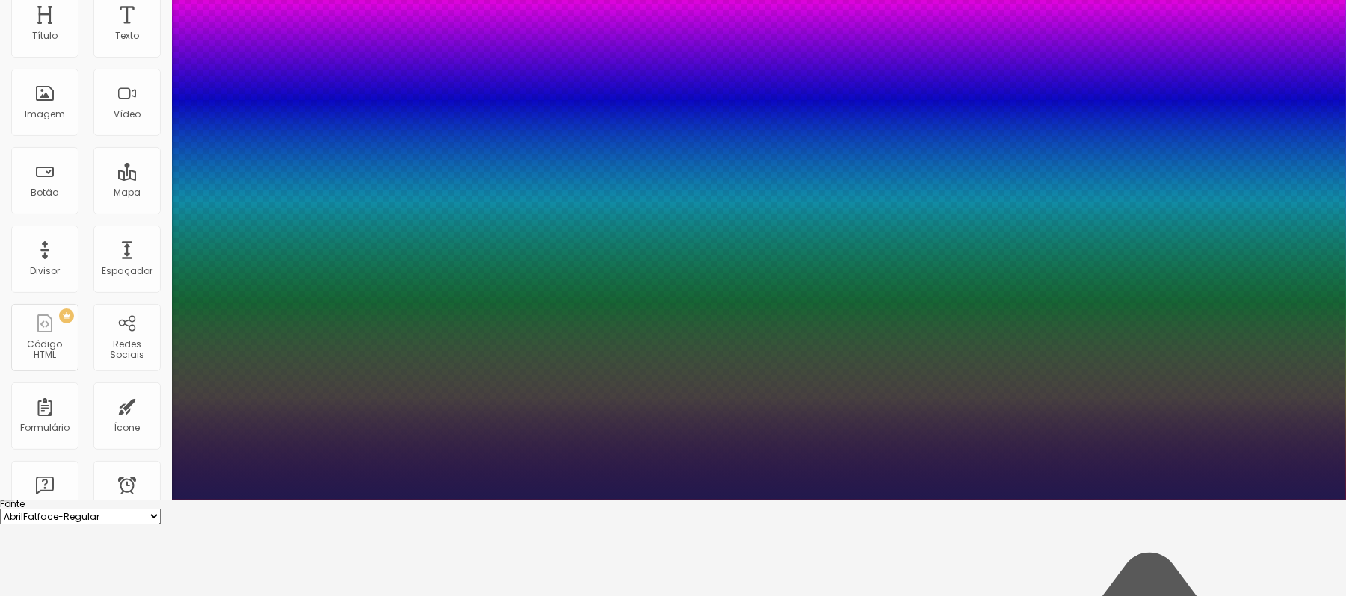
click at [87, 500] on div at bounding box center [673, 500] width 1346 height 0
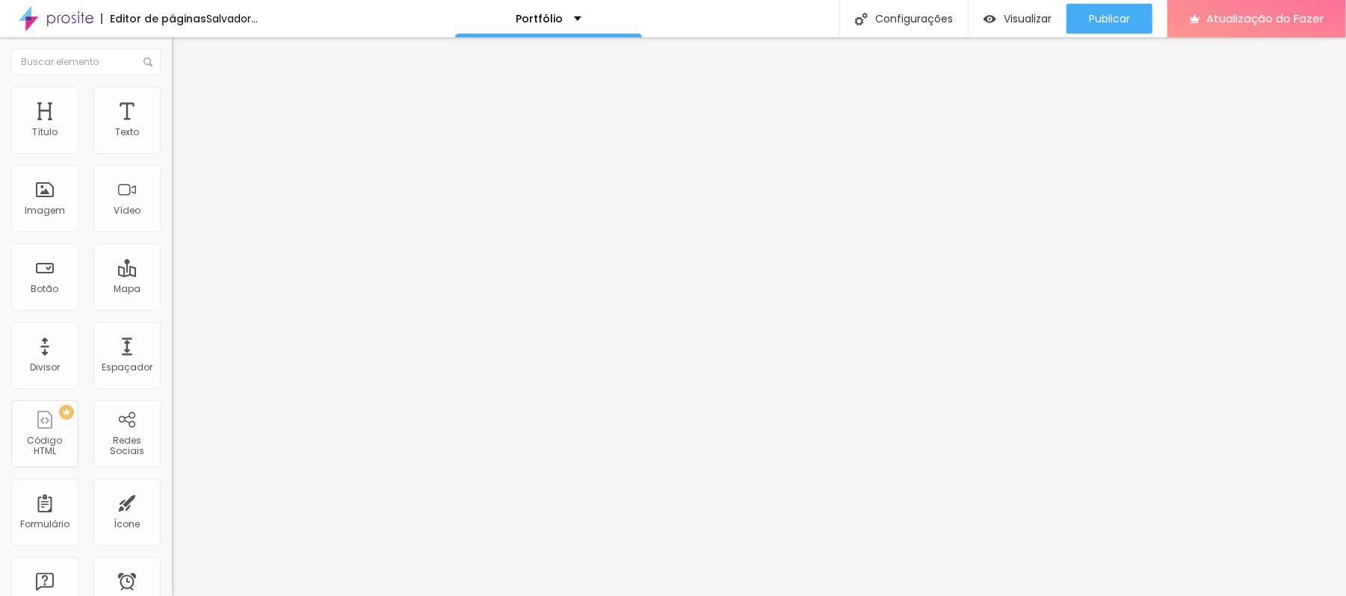
scroll to position [0, 0]
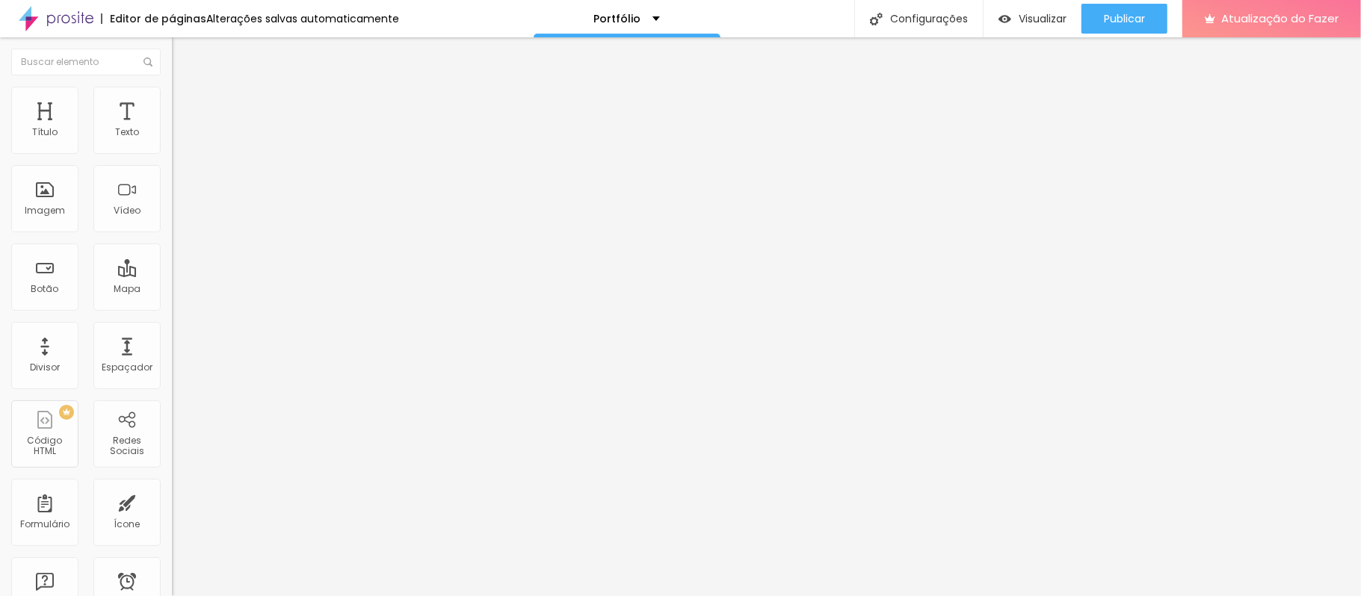
click at [185, 103] on font "Avançado" at bounding box center [209, 96] width 49 height 13
type input "4"
type input "0"
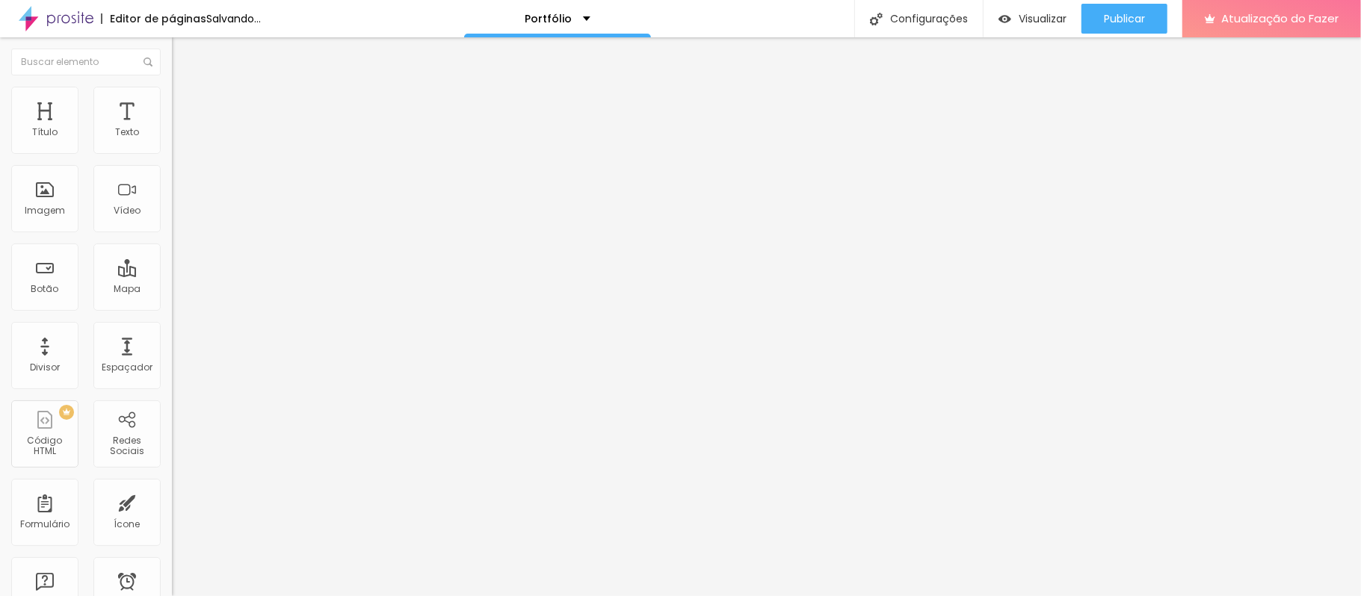
drag, startPoint x: 37, startPoint y: 148, endPoint x: 24, endPoint y: 150, distance: 13.6
type input "0"
click at [172, 275] on input "range" at bounding box center [220, 281] width 96 height 12
click at [172, 99] on li "Avançado" at bounding box center [258, 94] width 172 height 15
type input "0"
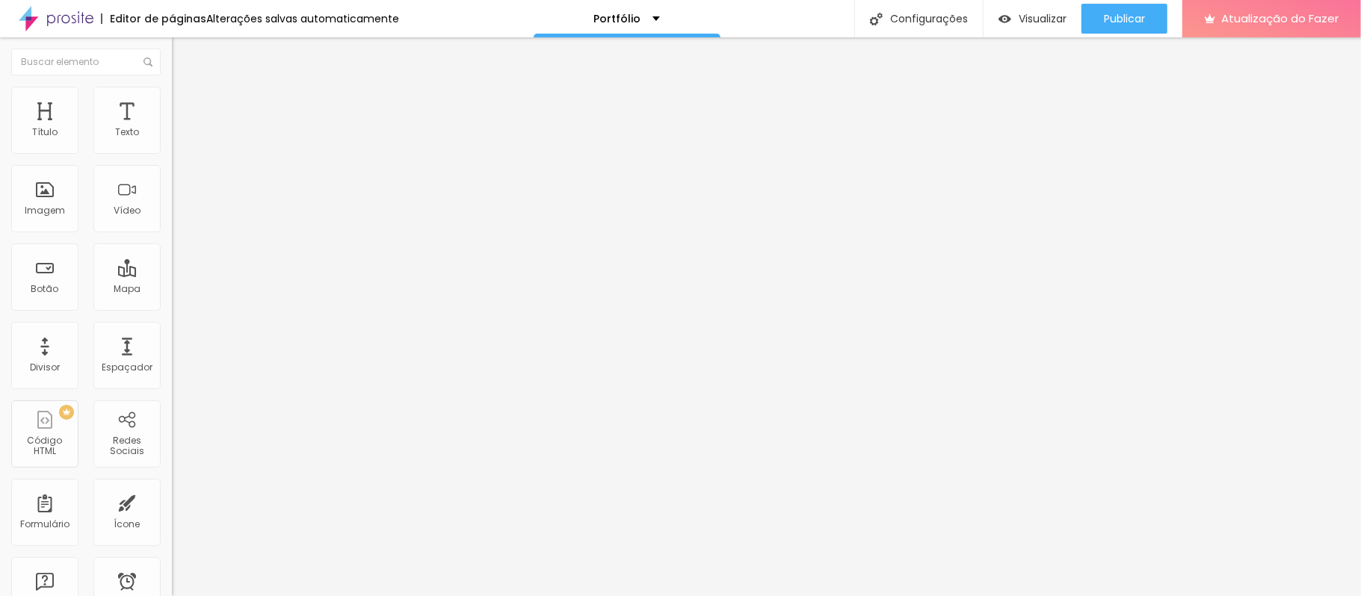
type input "0"
drag, startPoint x: 40, startPoint y: 148, endPoint x: 0, endPoint y: 149, distance: 39.6
type input "0"
click at [172, 275] on input "range" at bounding box center [220, 281] width 96 height 12
click at [185, 103] on font "Avançado" at bounding box center [209, 96] width 49 height 13
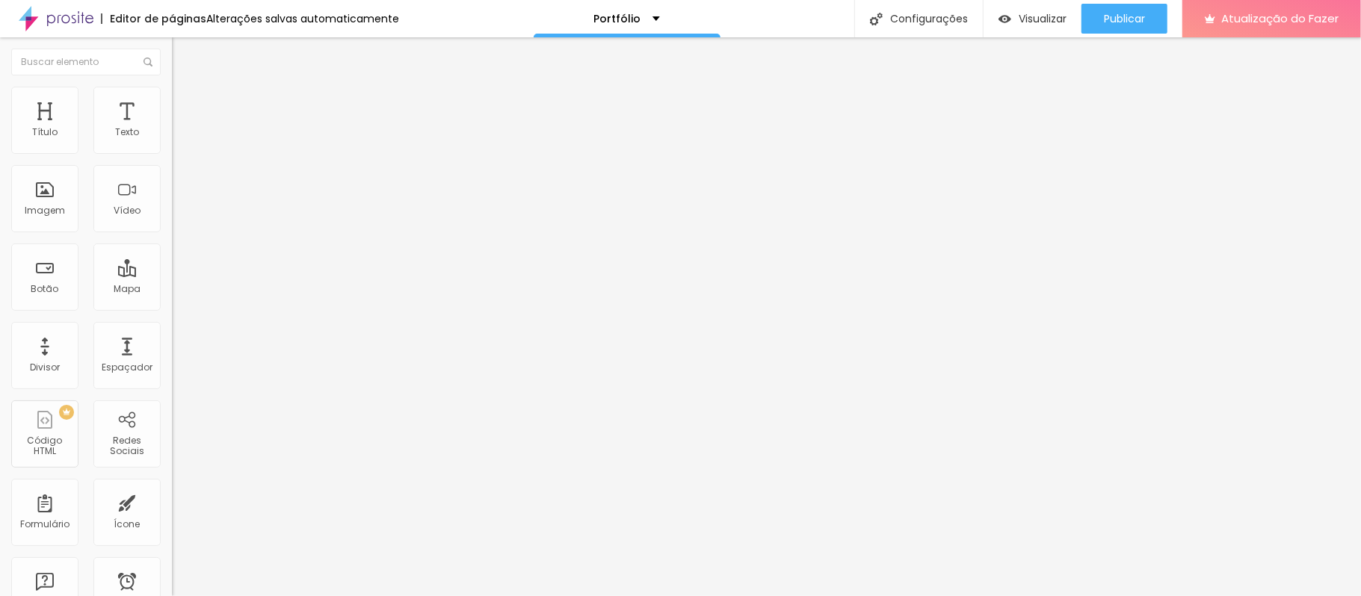
type input "7"
type input "0"
drag, startPoint x: 43, startPoint y: 150, endPoint x: 0, endPoint y: 150, distance: 42.6
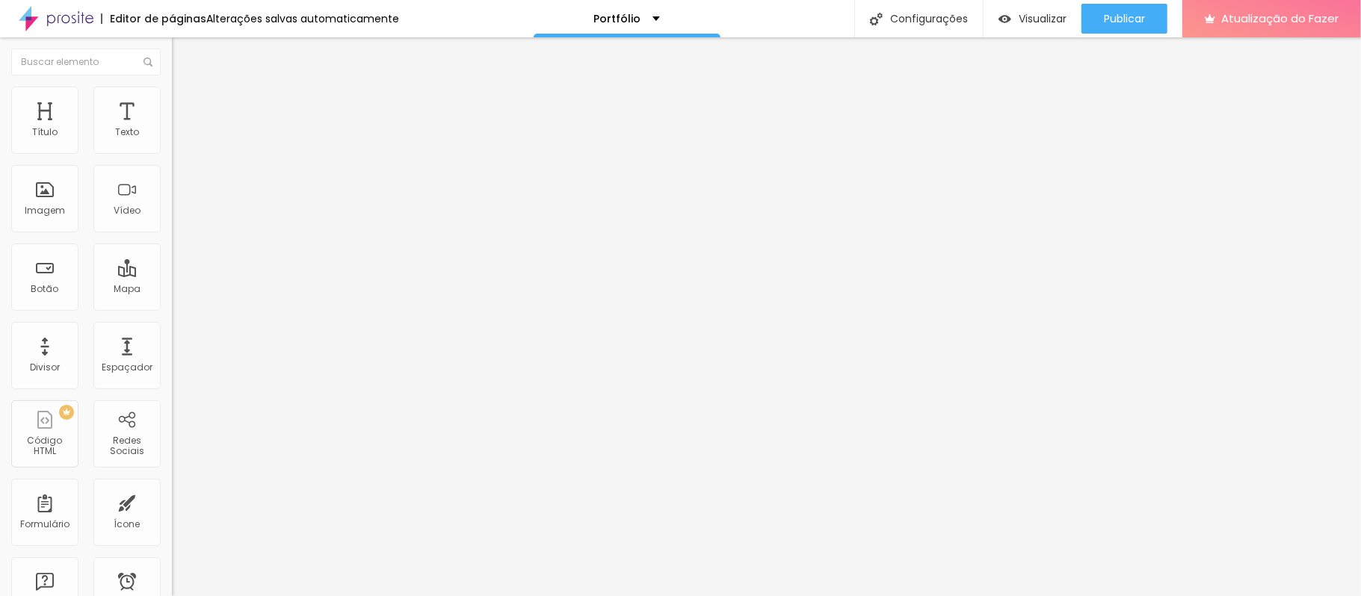
type input "0"
click at [172, 275] on input "range" at bounding box center [220, 281] width 96 height 12
drag, startPoint x: 121, startPoint y: 100, endPoint x: 132, endPoint y: 111, distance: 15.3
click at [185, 102] on font "Avançado" at bounding box center [209, 96] width 49 height 13
type input "4"
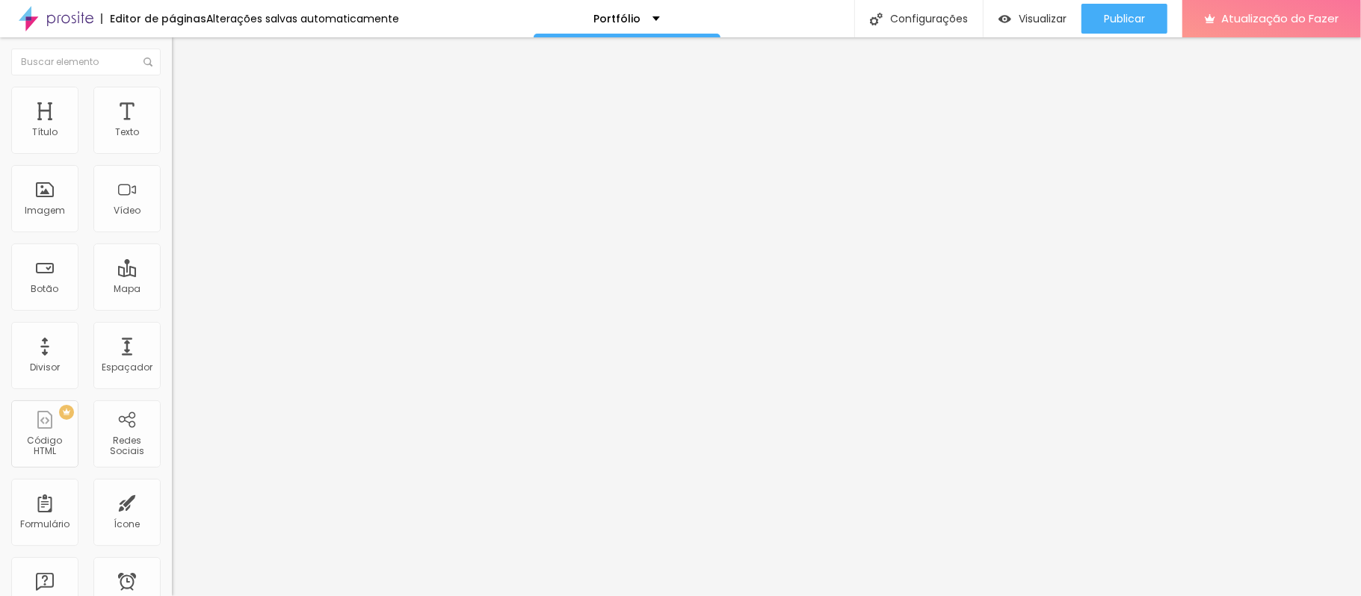
type input "4"
type input "3"
type input "0"
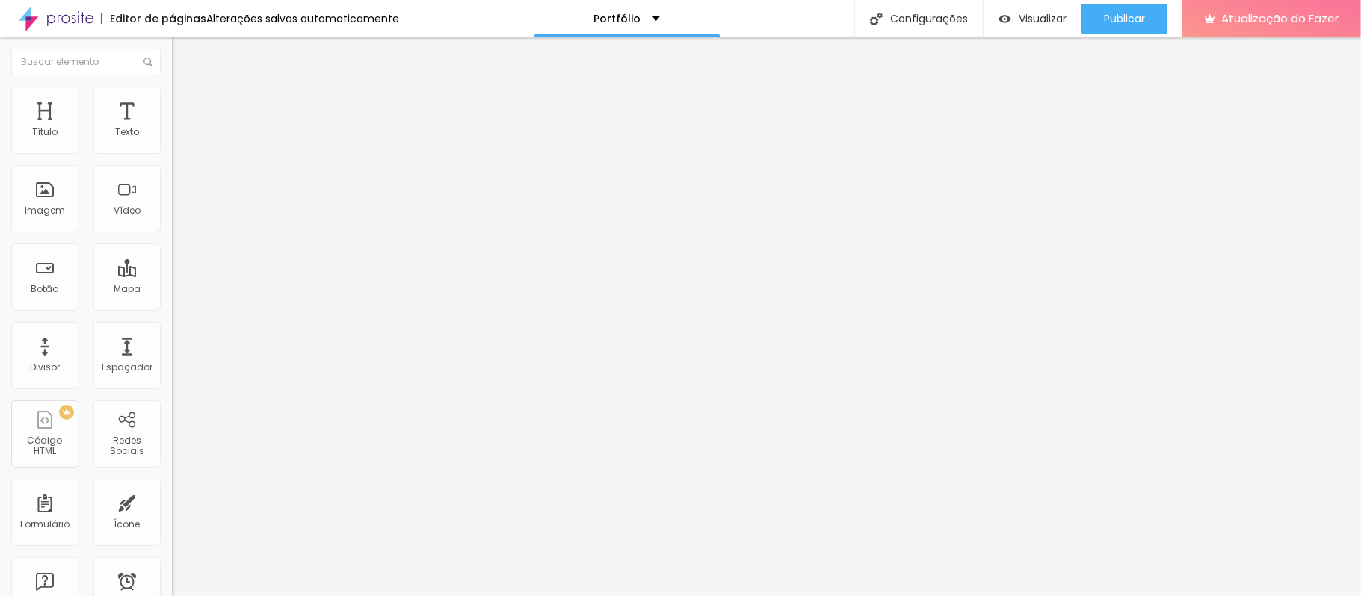
drag, startPoint x: 37, startPoint y: 149, endPoint x: 60, endPoint y: 155, distance: 23.2
type input "0"
click at [172, 275] on input "range" at bounding box center [220, 281] width 96 height 12
drag, startPoint x: 111, startPoint y: 105, endPoint x: 106, endPoint y: 112, distance: 8.7
click at [185, 103] on font "Avançado" at bounding box center [209, 96] width 49 height 13
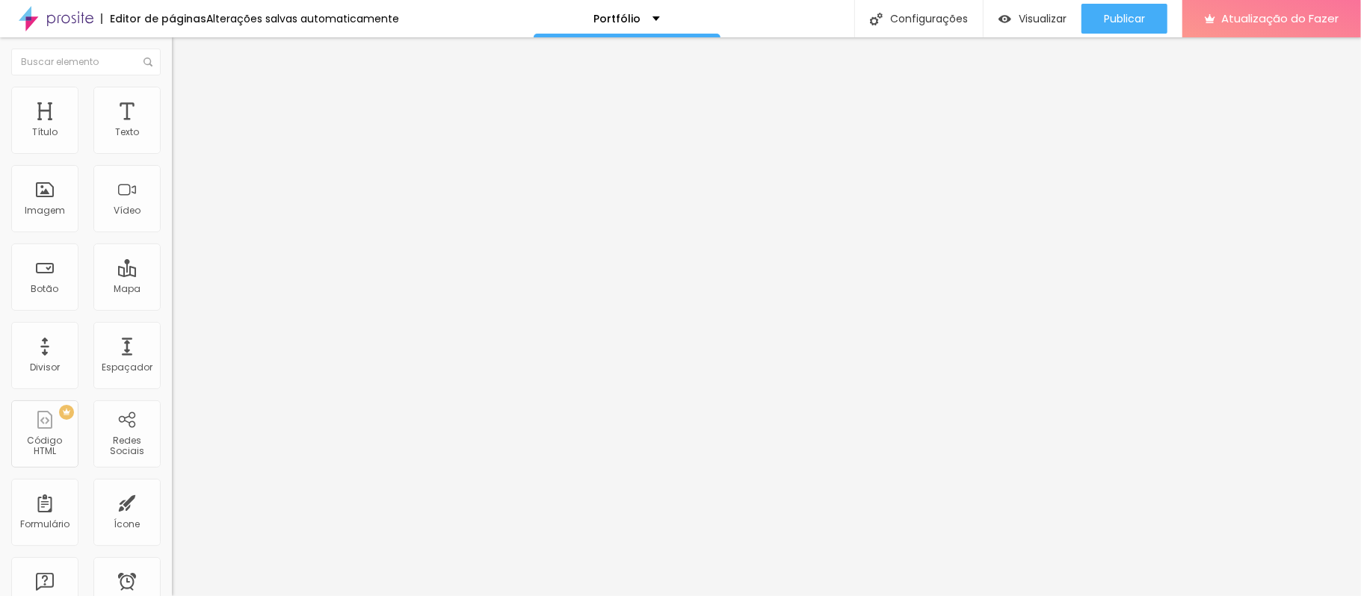
type input "2"
type input "0"
drag, startPoint x: 36, startPoint y: 149, endPoint x: 0, endPoint y: 149, distance: 35.9
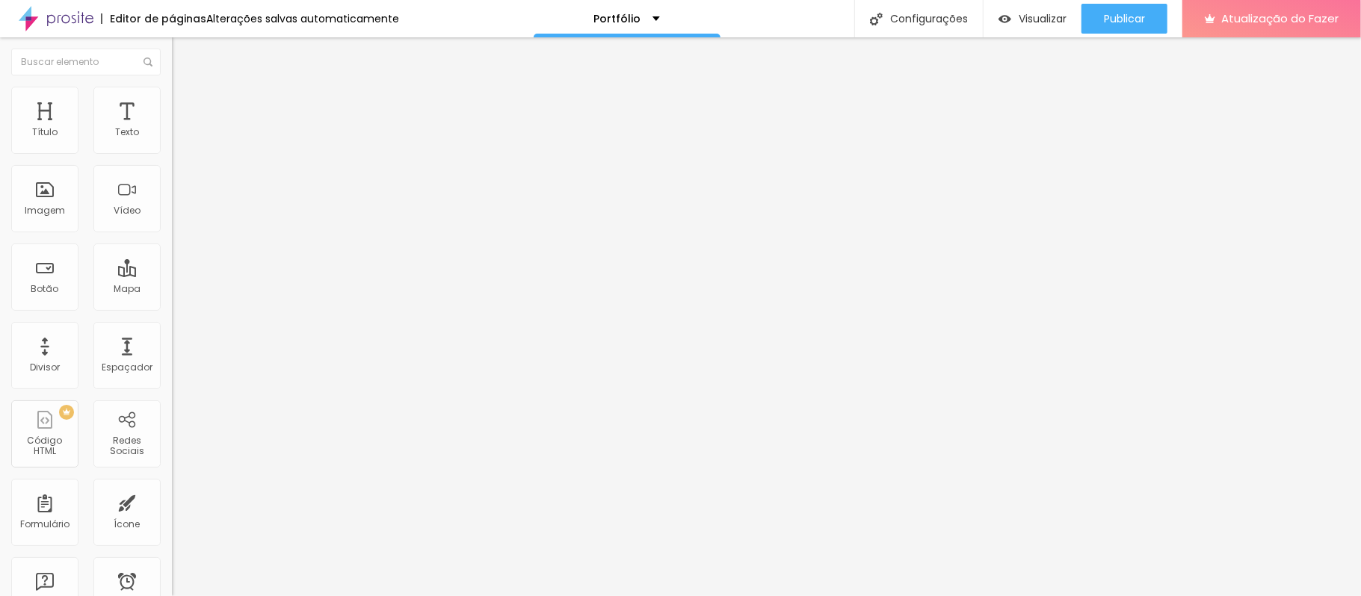
type input "0"
click at [172, 275] on input "range" at bounding box center [220, 281] width 96 height 12
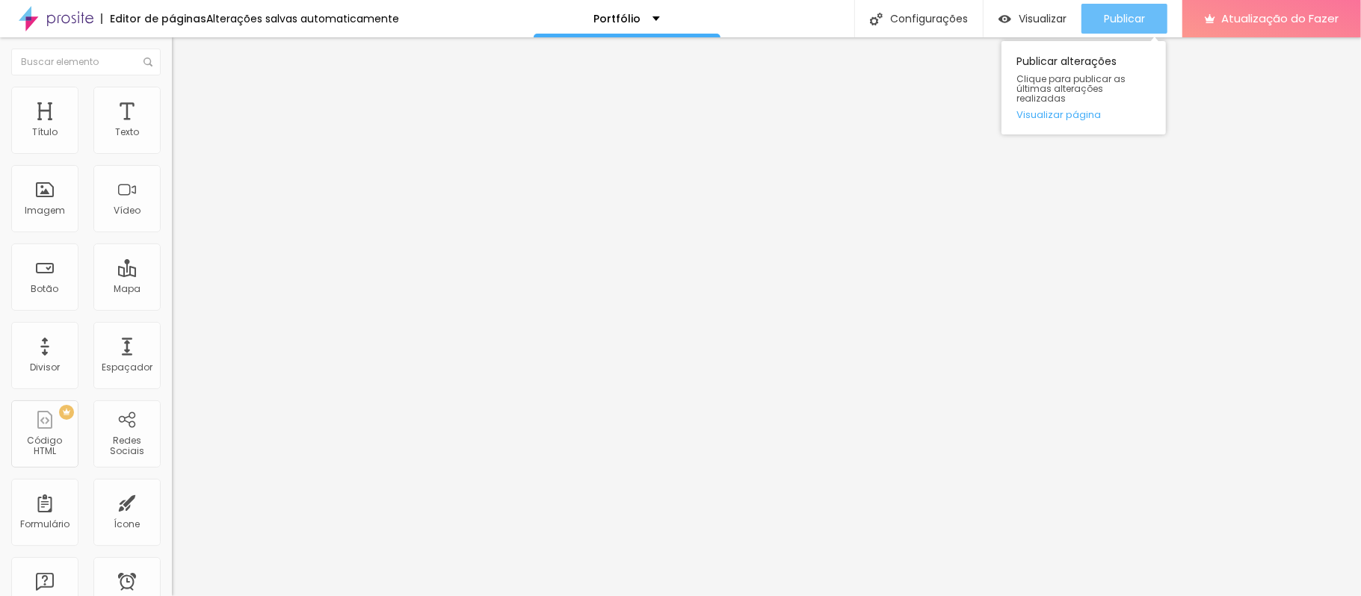
click at [1130, 22] on font "Publicar" at bounding box center [1124, 18] width 41 height 15
click at [1131, 24] on font "Publicar" at bounding box center [1124, 18] width 41 height 15
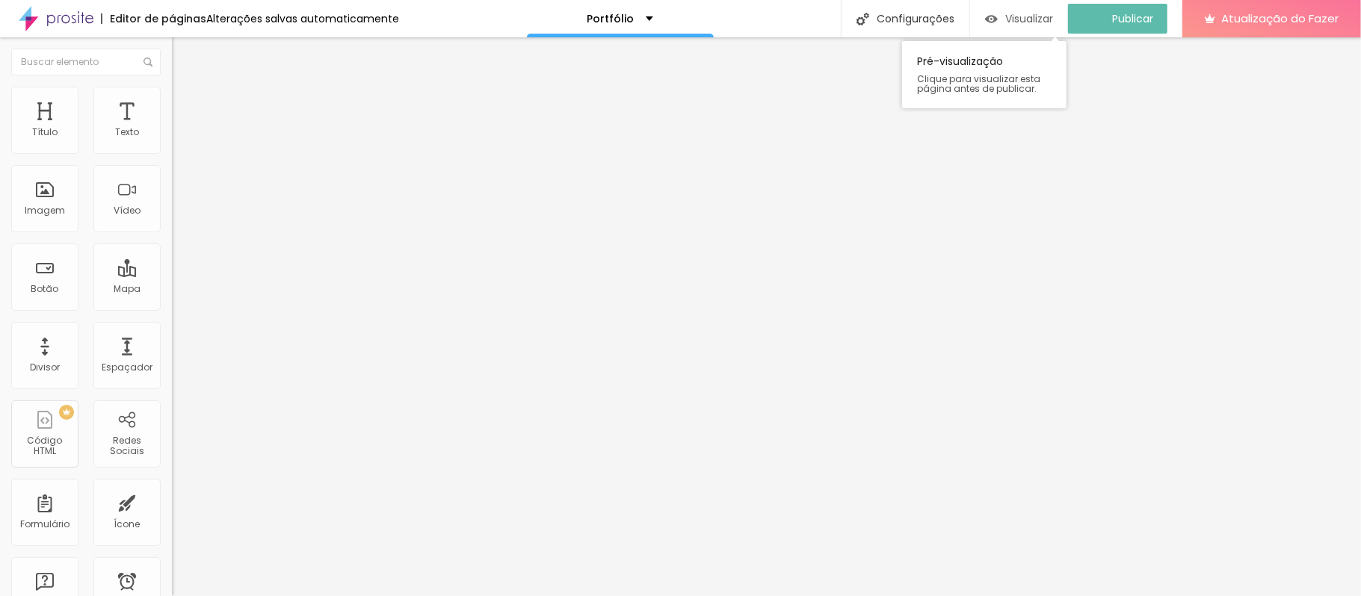
click at [998, 18] on img "button" at bounding box center [991, 19] width 13 height 13
click at [178, 217] on icon "button" at bounding box center [182, 212] width 9 height 9
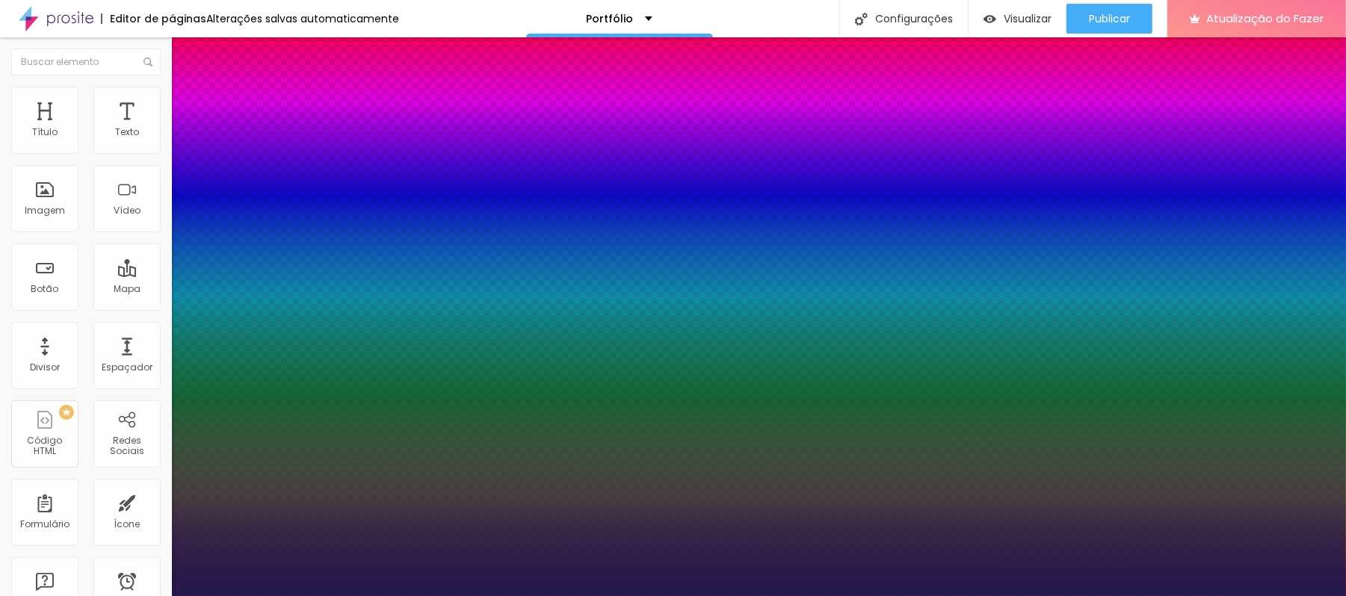
type input "1"
select select "MontserratBold"
type input "1"
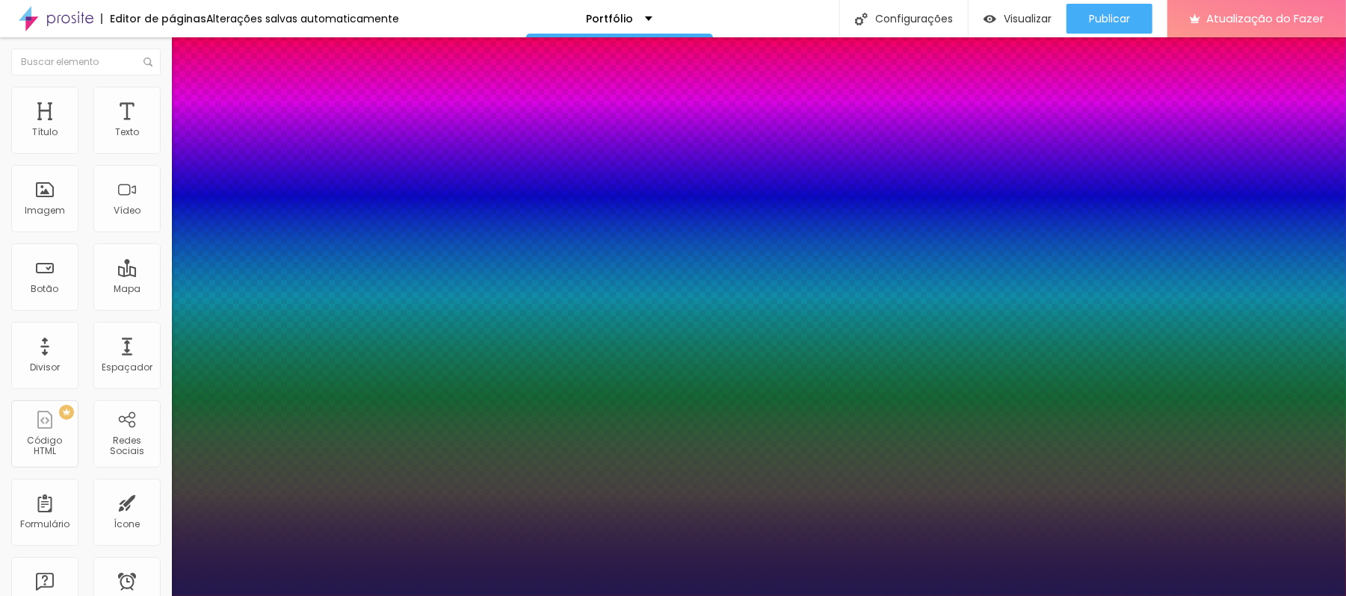
type input "0.2"
type input "1"
type input "0.4"
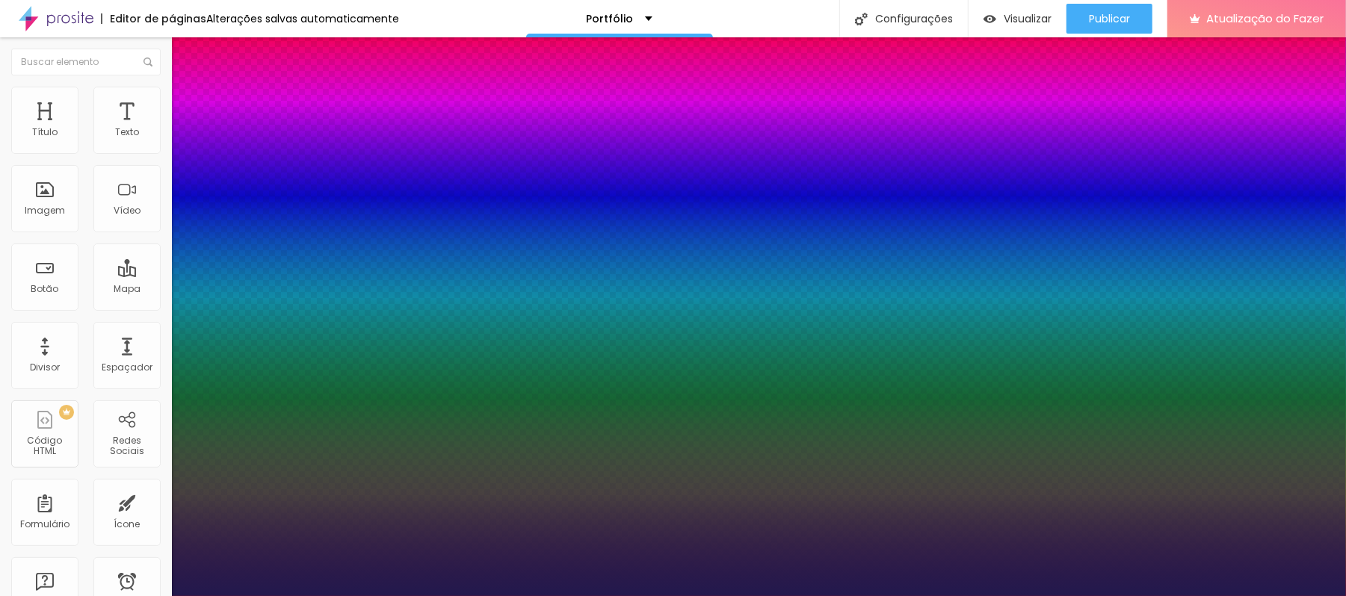
type input "1"
type input "0.9"
type input "1"
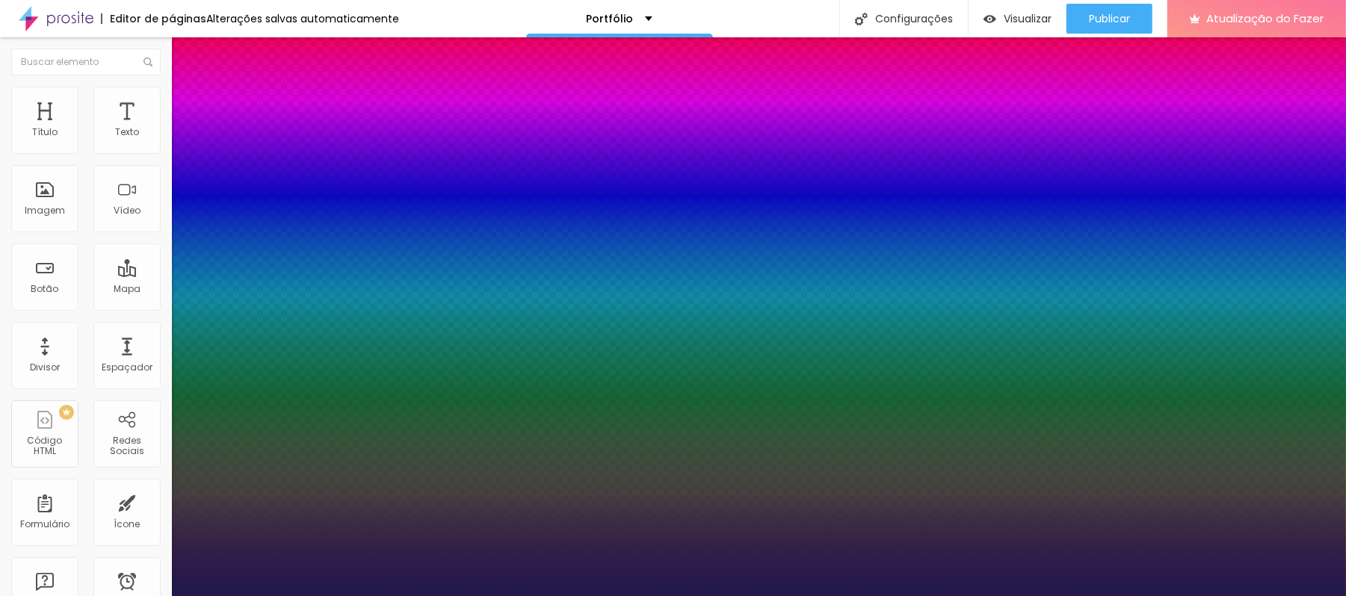
type input "1"
type input "1.1"
type input "1"
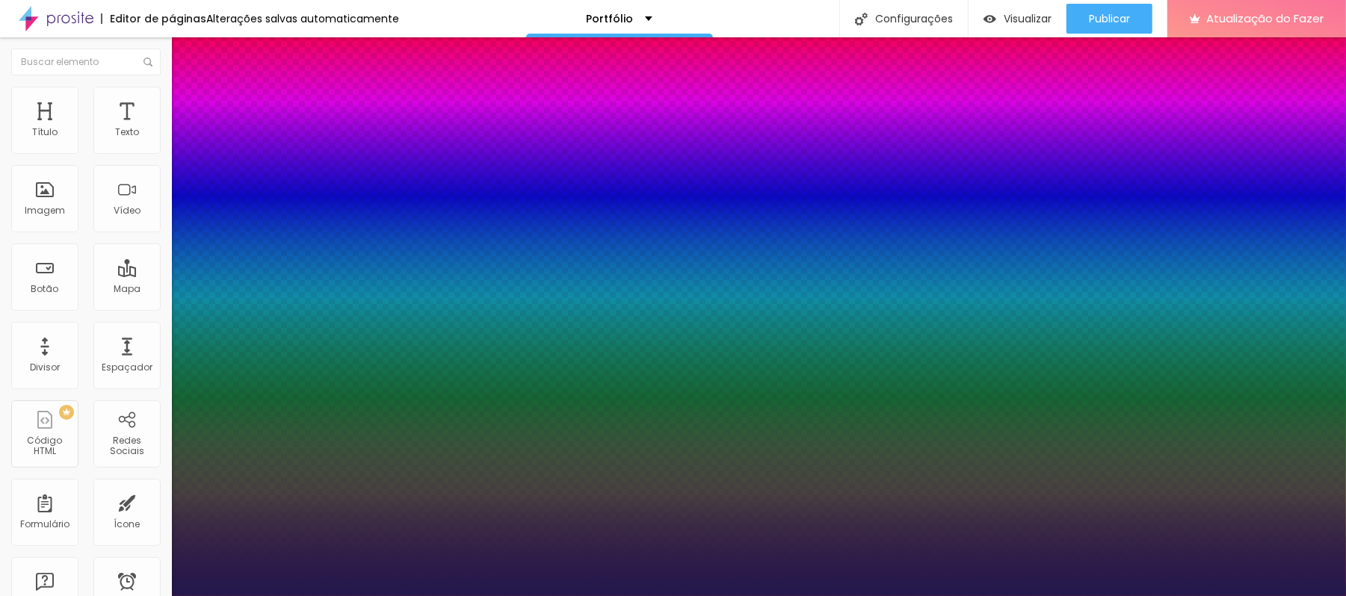
type input "1.2"
type input "1"
type input "1.3"
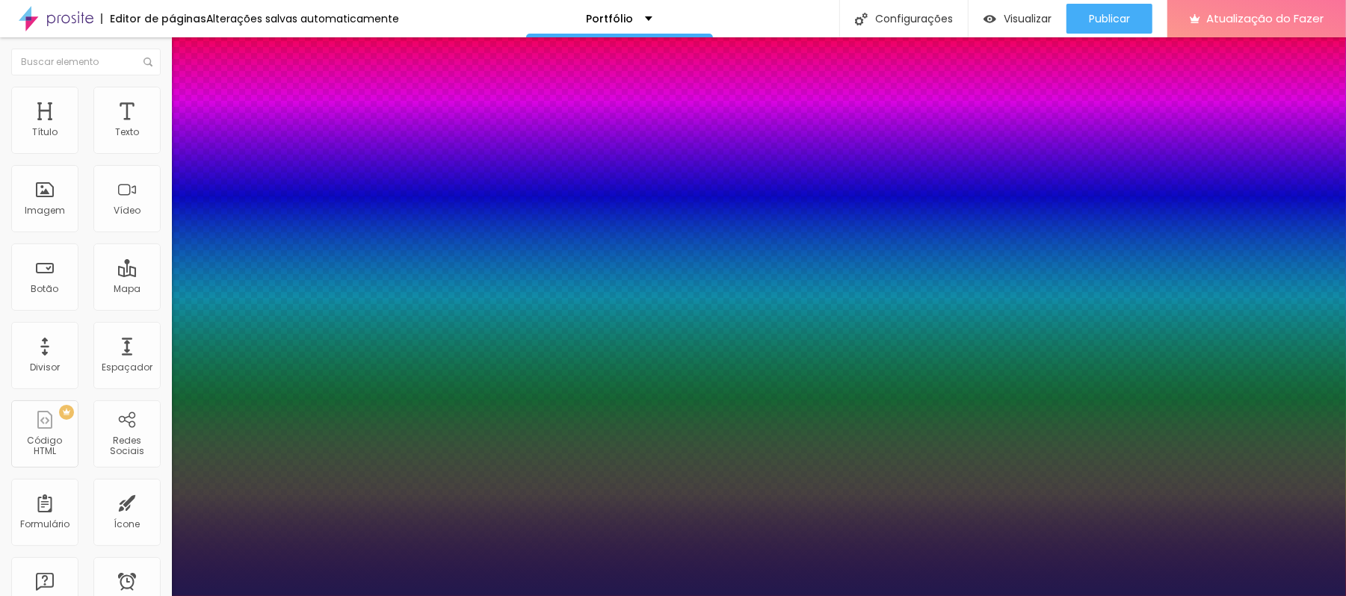
type input "1"
type input "1.4"
type input "1"
type input "2"
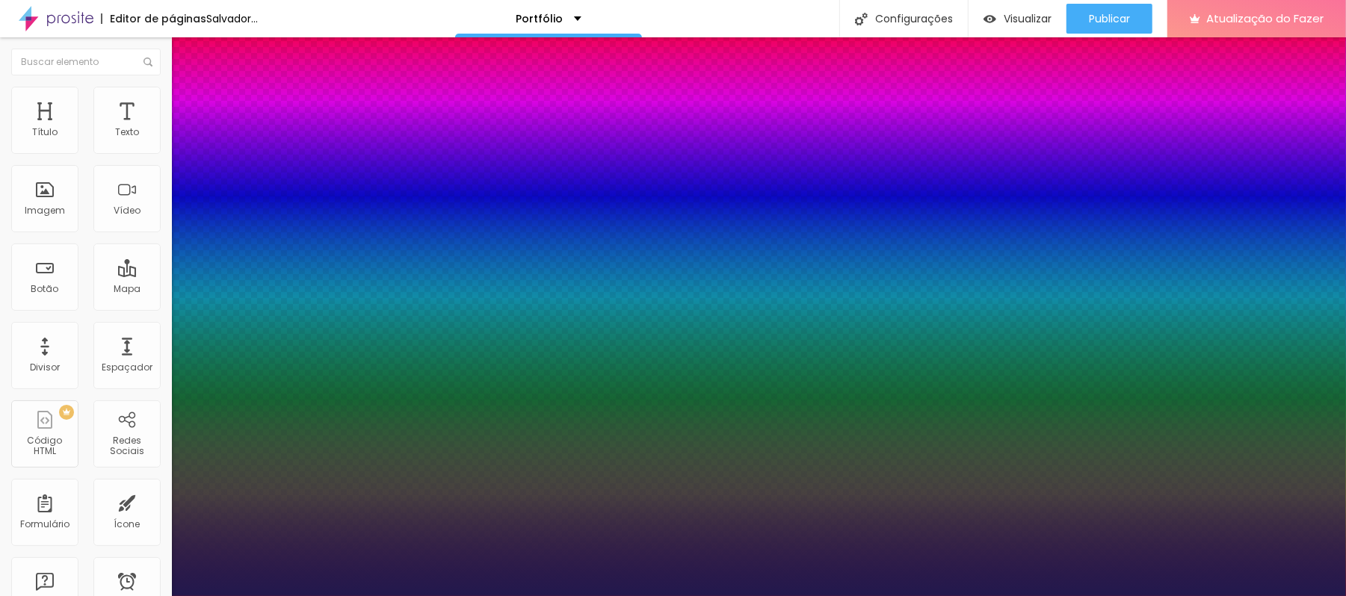
type input "2"
type input "1"
type input "2.3"
type input "1"
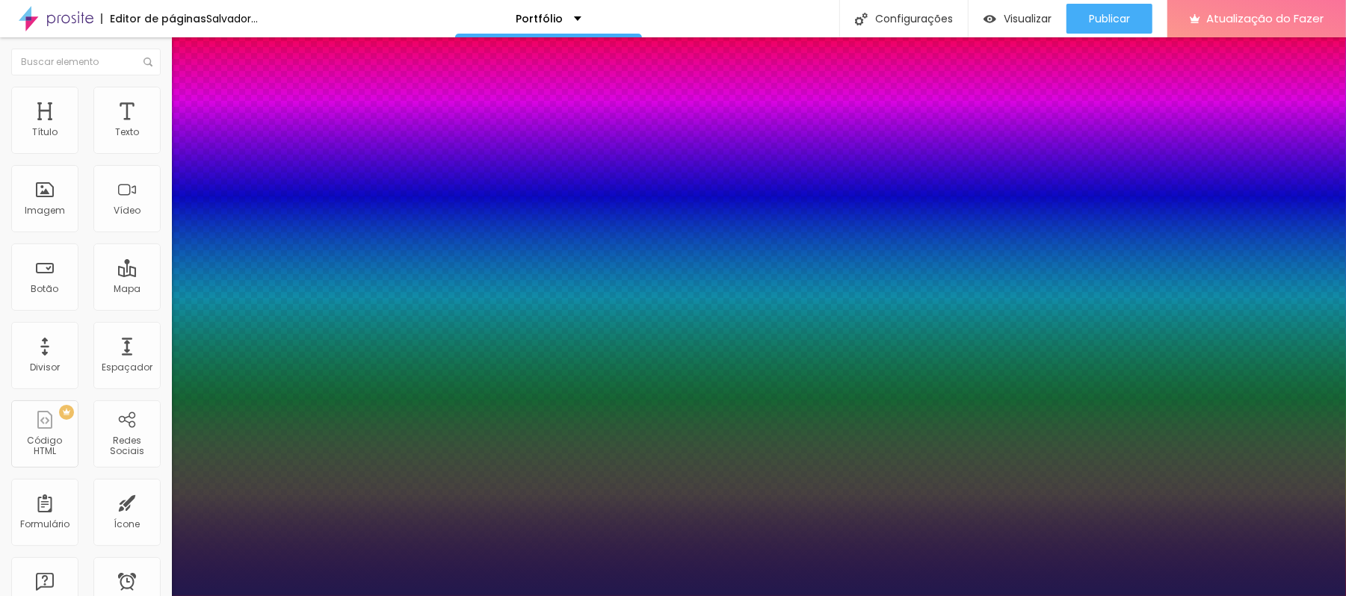
type input "3.1"
type input "1"
type input "3.2"
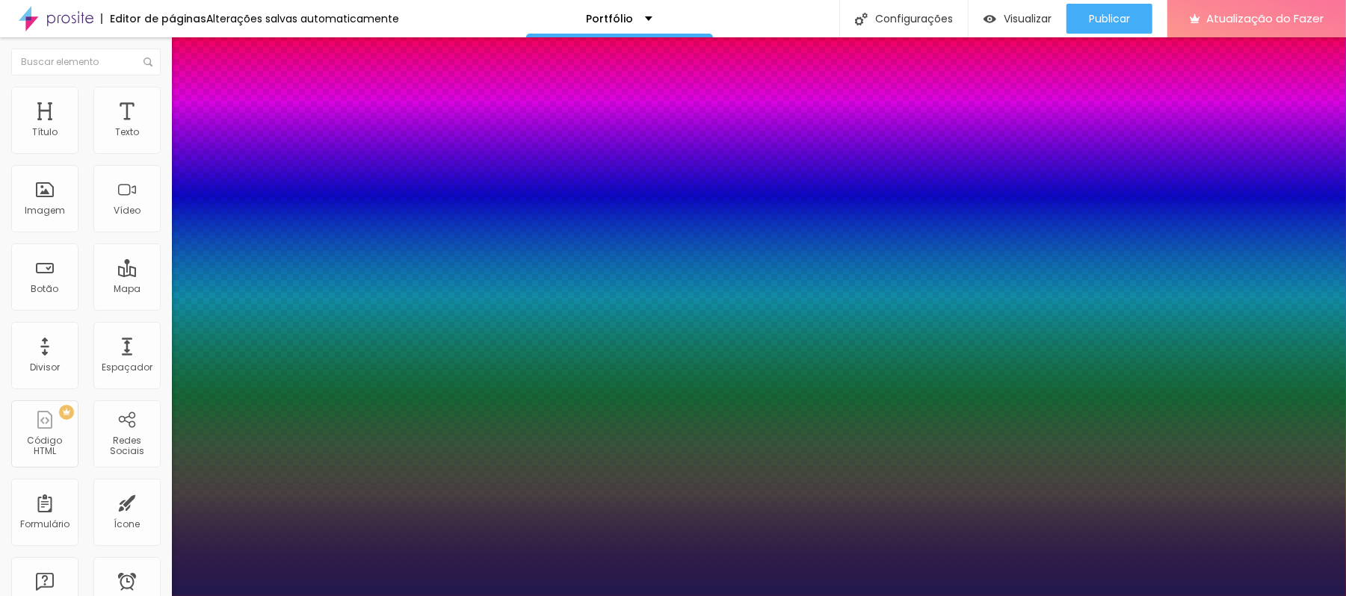
type input "1"
type input "3"
type input "1"
type input "0.5"
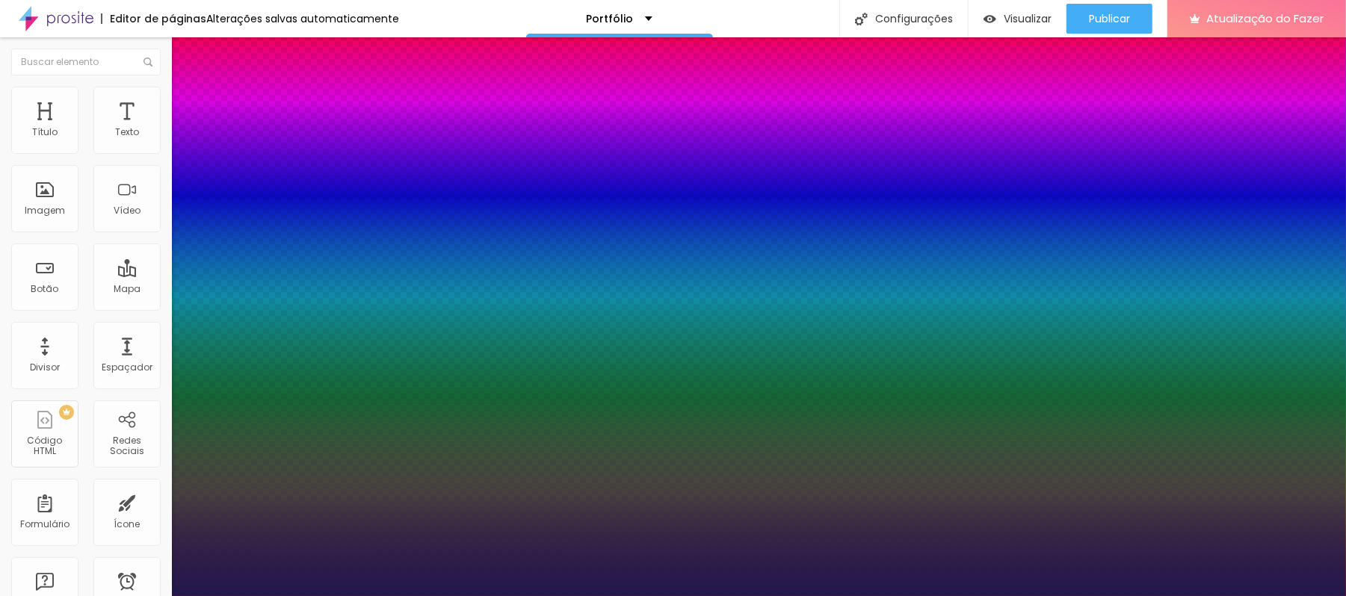
type input "0.5"
type input "1"
type input "0.1"
type input "1"
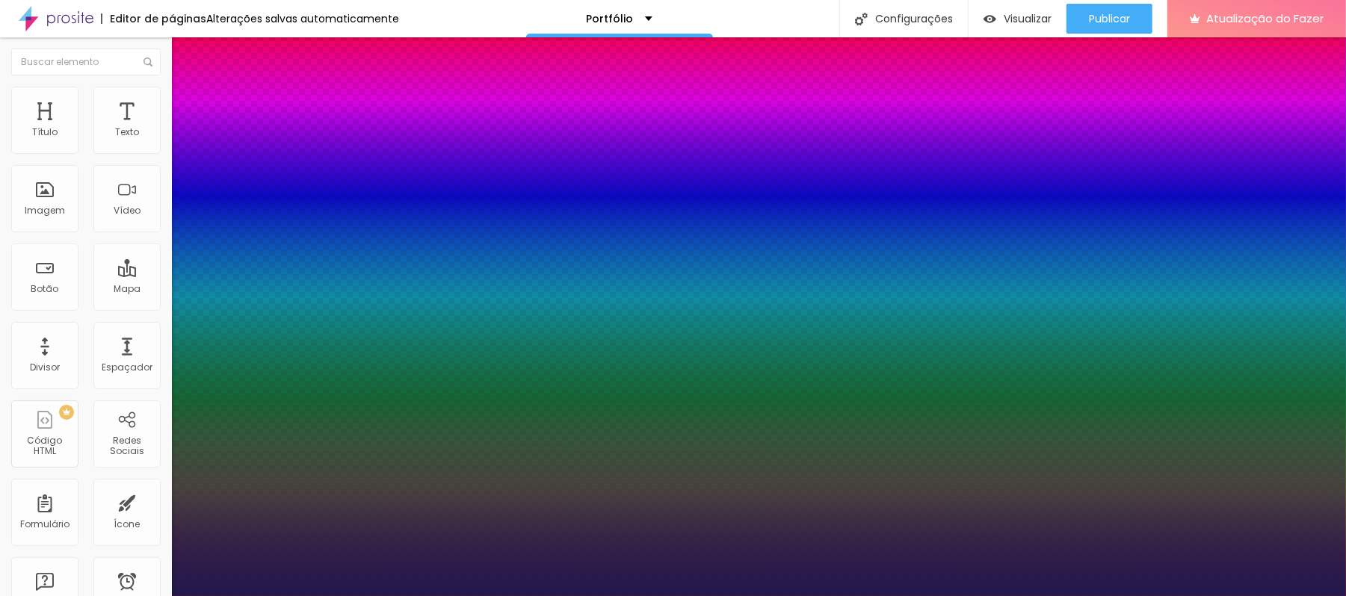
type input "0"
drag, startPoint x: 195, startPoint y: 451, endPoint x: 186, endPoint y: 453, distance: 9.1
type input "1"
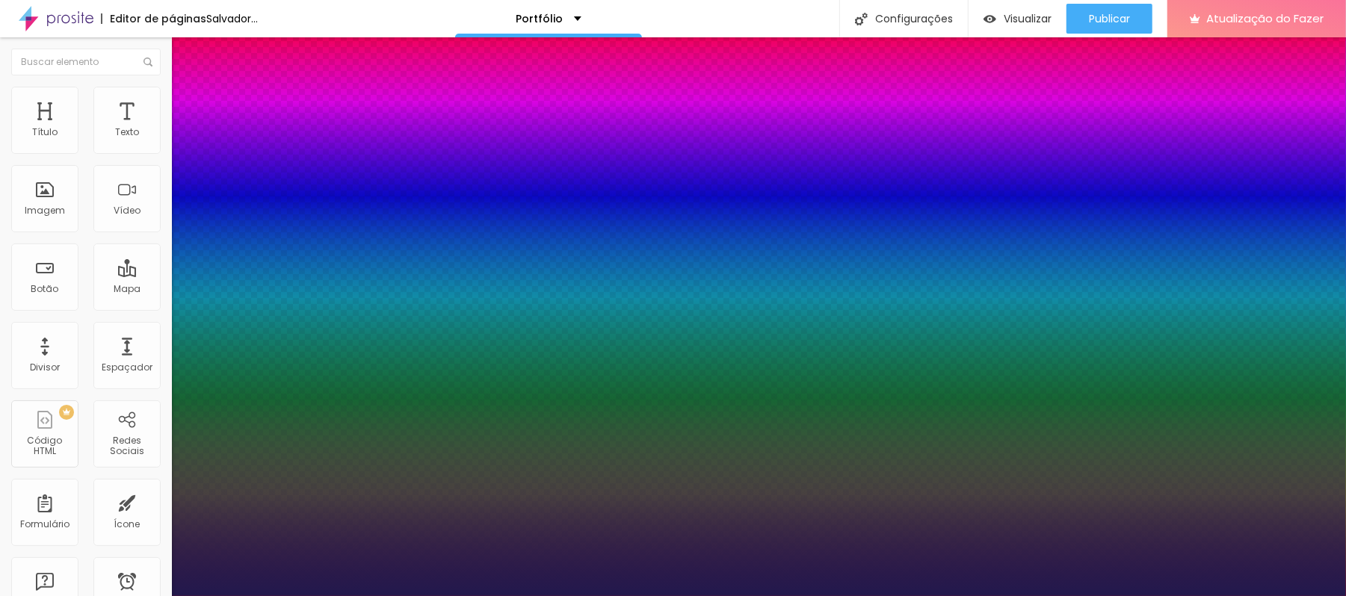
type input "1"
type input "6"
type input "8"
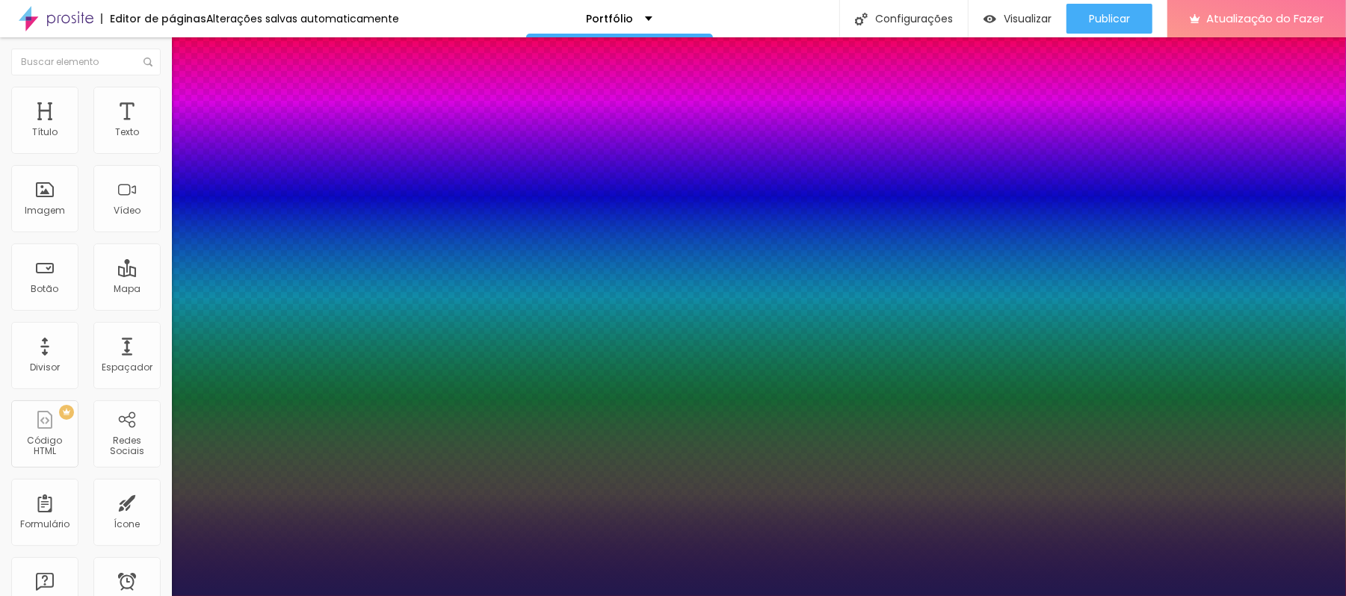
type input "11"
type input "13"
type input "14"
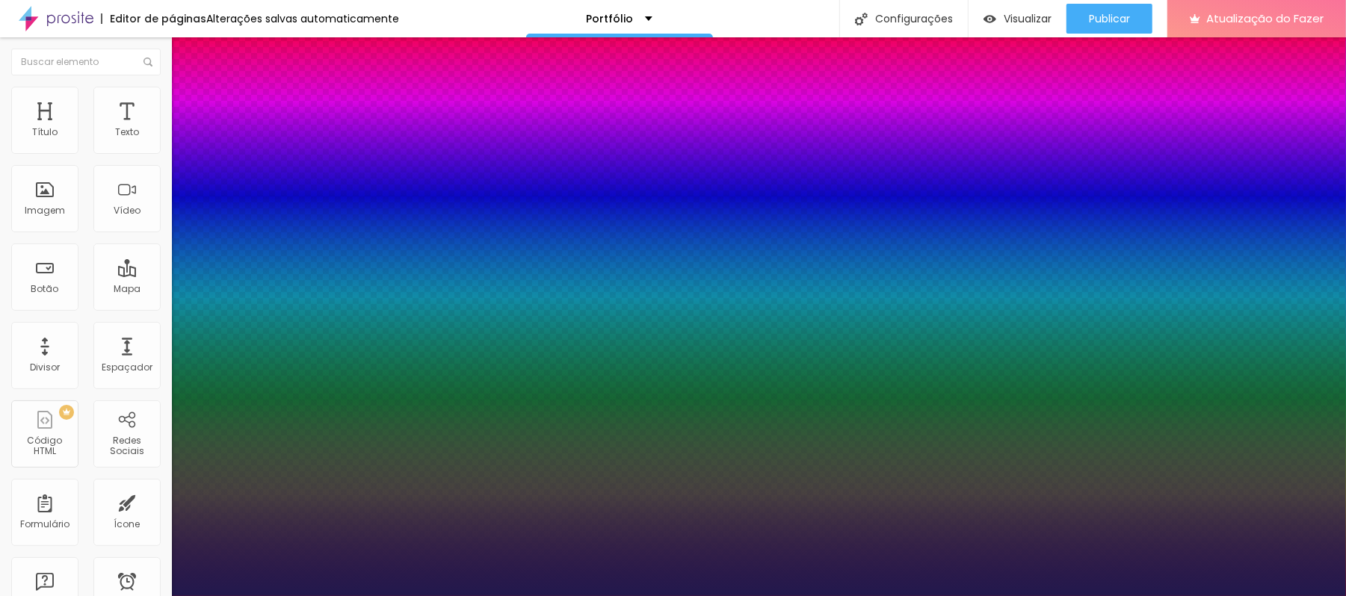
type input "14"
type input "15"
type input "16"
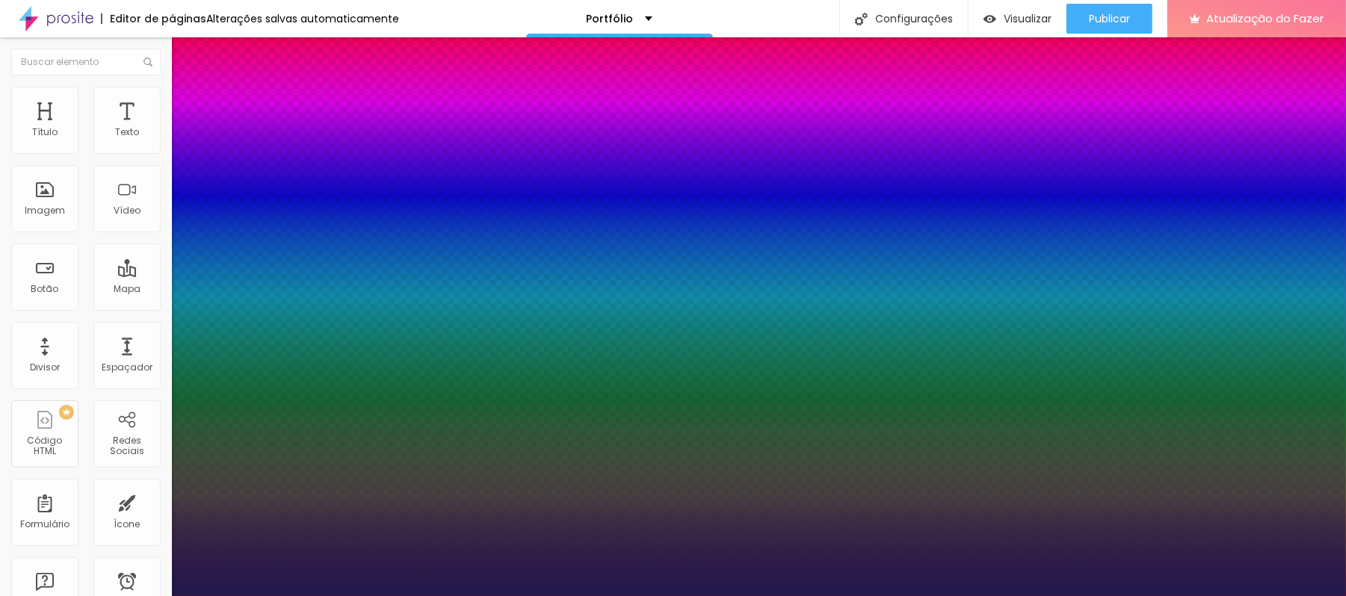
type input "19"
type input "16"
type input "6"
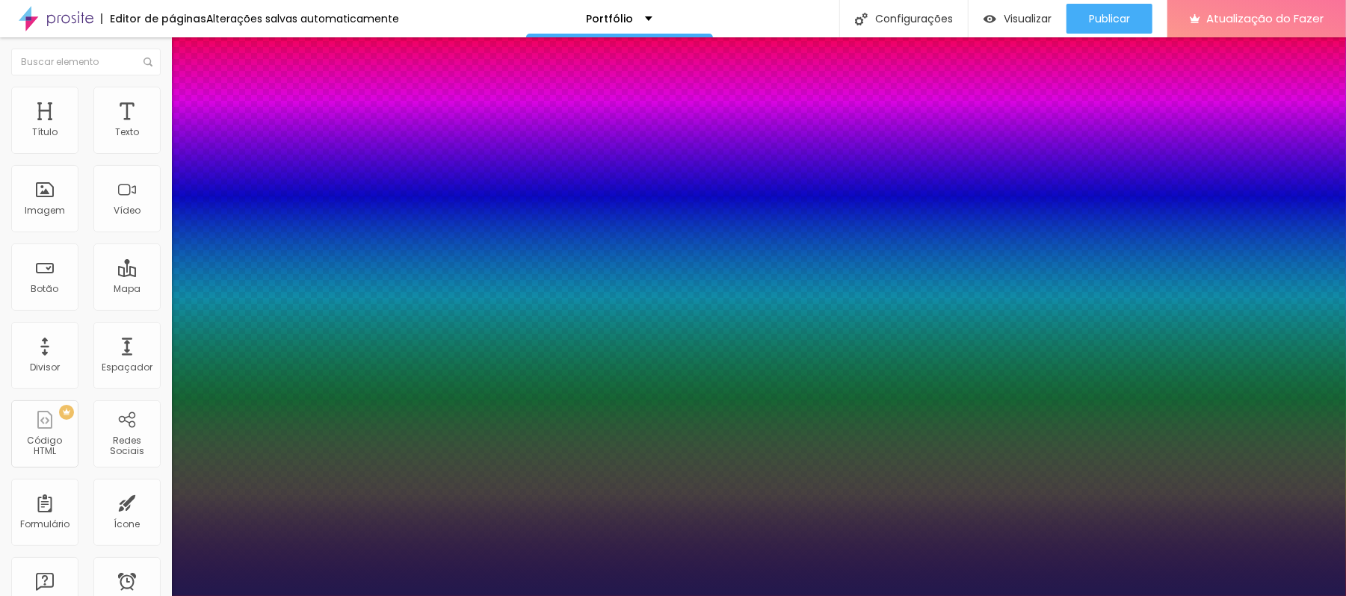
type input "6"
type input "1"
type input "0"
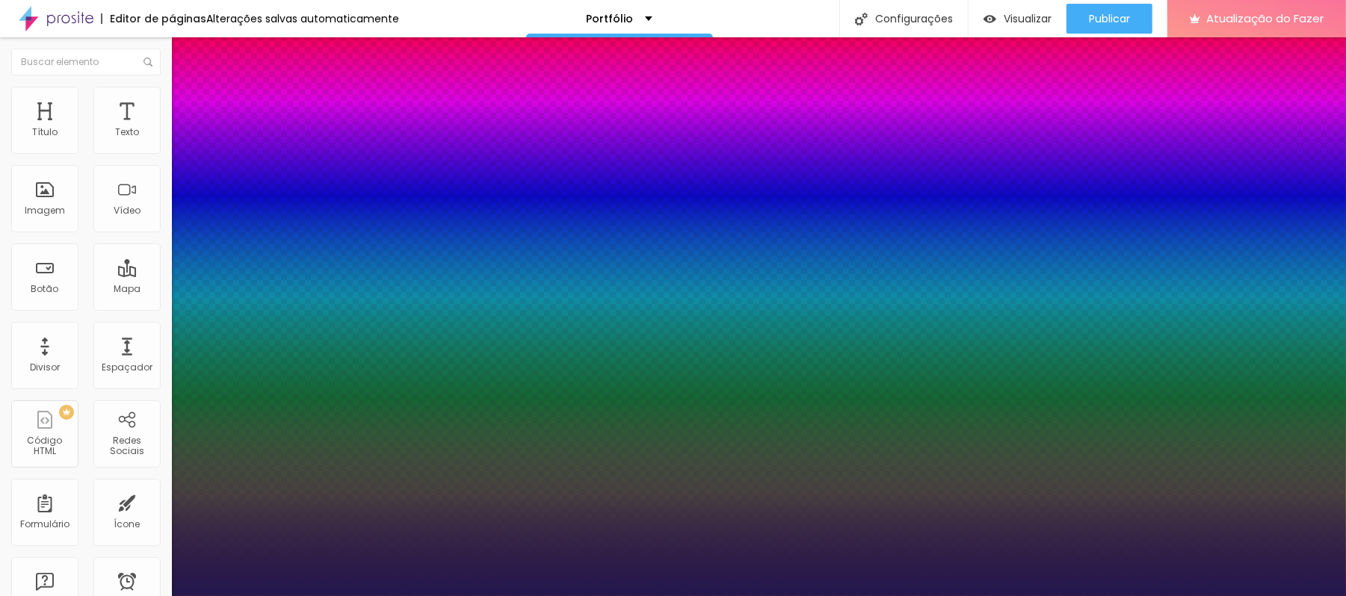
drag, startPoint x: 193, startPoint y: 489, endPoint x: 167, endPoint y: 488, distance: 25.4
type input "0"
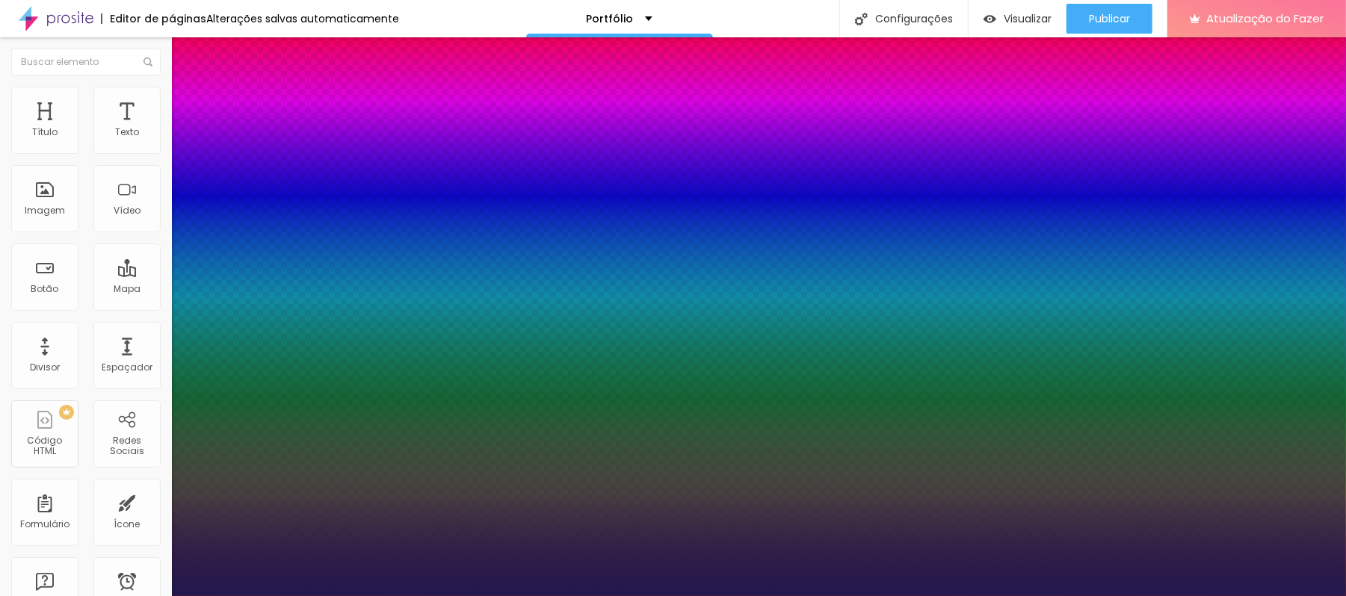
type input "1"
type input "10"
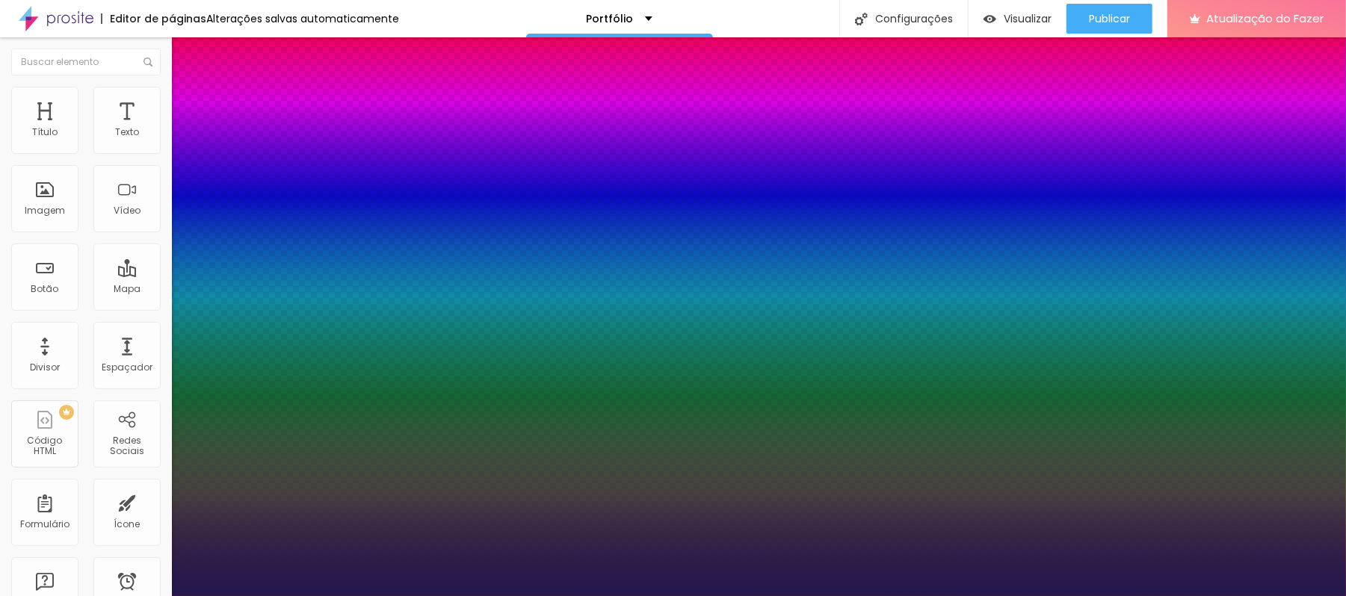
type input "10"
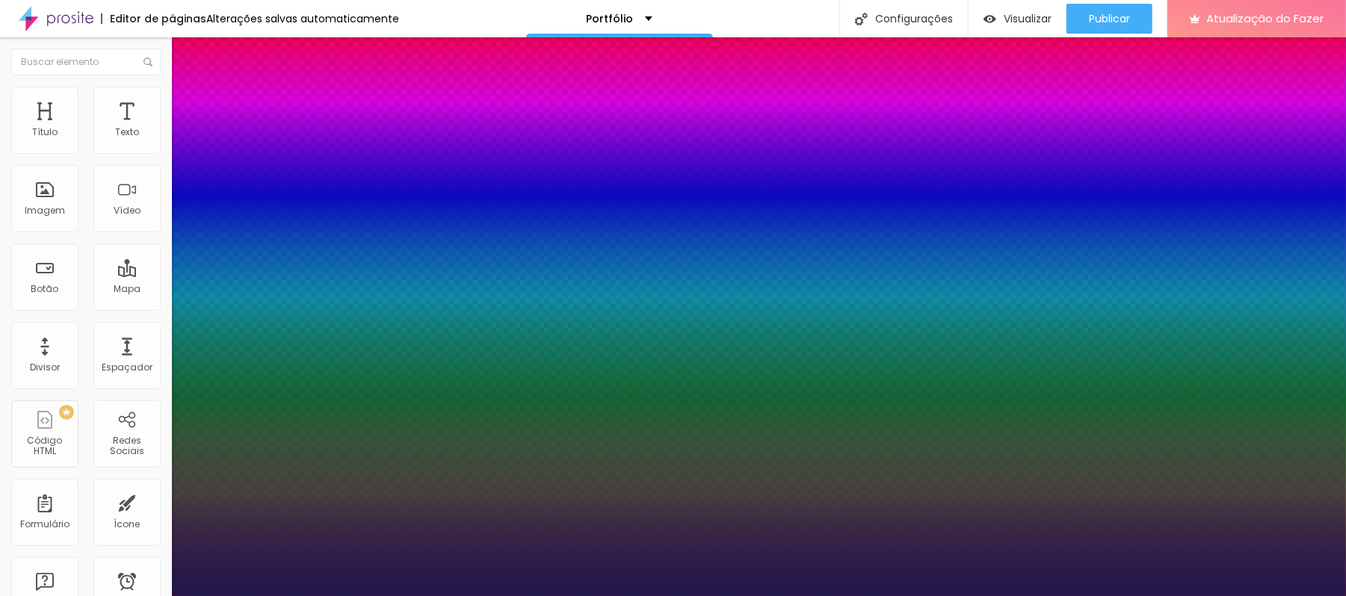
type input "8"
type input "2"
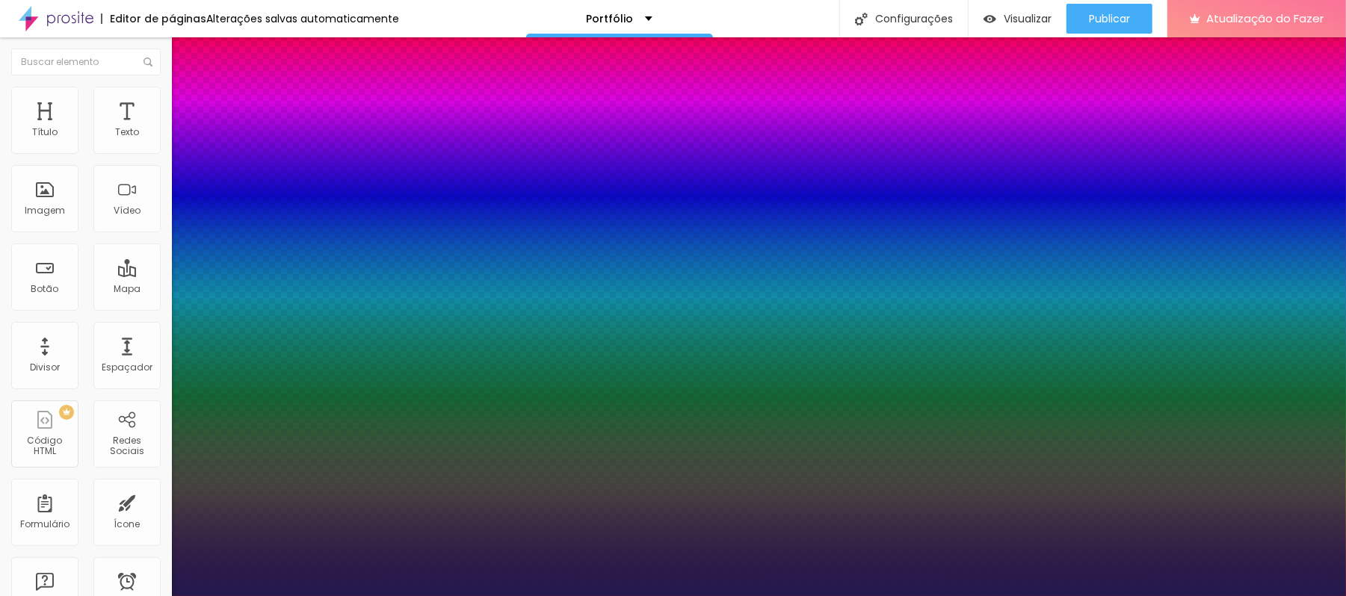
type input "20"
click at [280, 596] on div at bounding box center [673, 596] width 1346 height 0
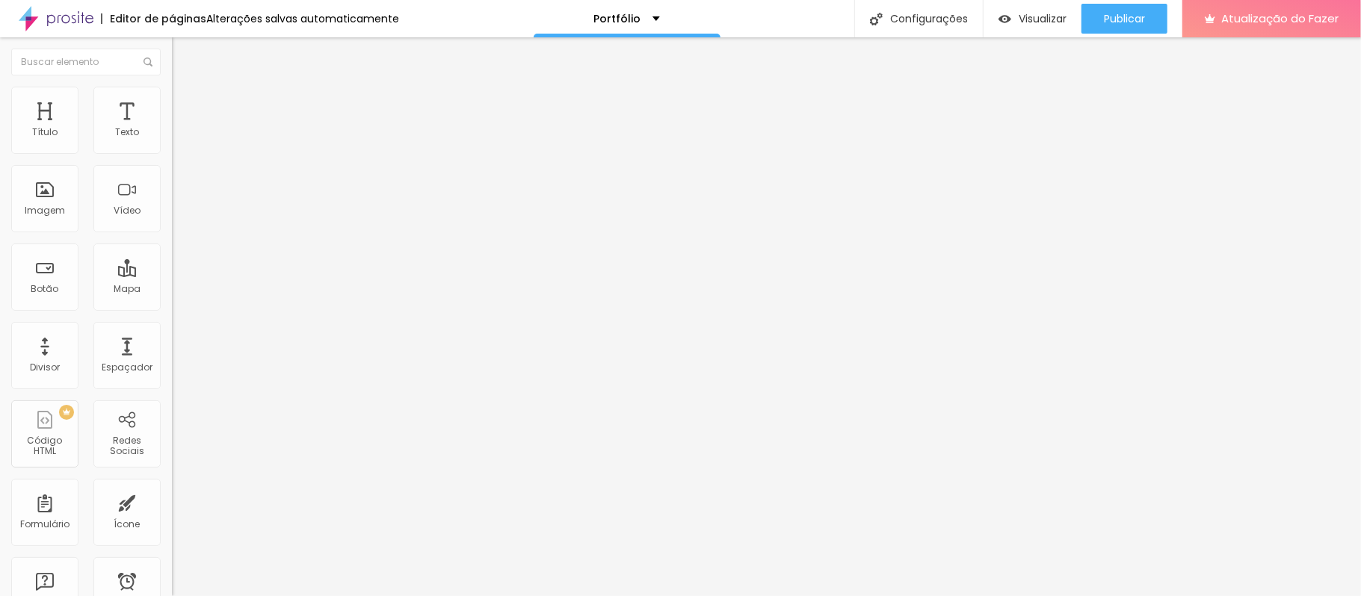
click at [172, 78] on ul "Estilo Avançado" at bounding box center [258, 87] width 172 height 30
click at [185, 102] on font "Avançado" at bounding box center [209, 96] width 49 height 13
click at [185, 88] on font "Estilo" at bounding box center [196, 81] width 23 height 13
click at [185, 99] on font "Estilo" at bounding box center [196, 96] width 23 height 13
click at [172, 102] on img at bounding box center [178, 108] width 13 height 13
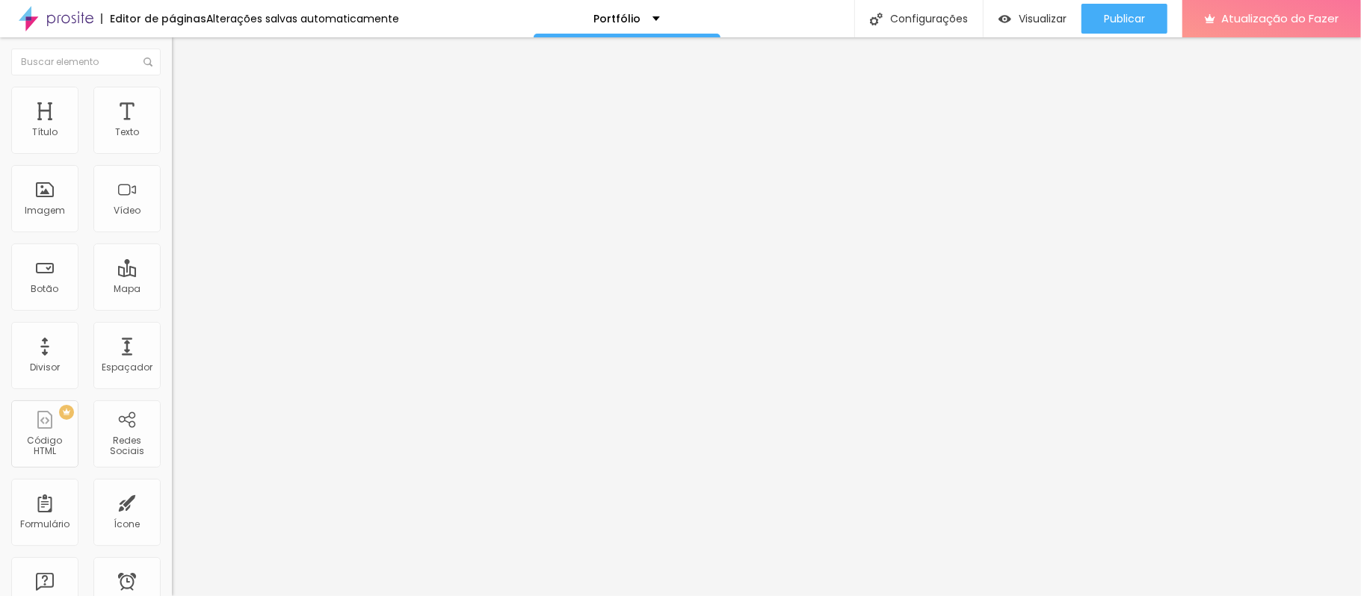
click at [172, 97] on li "Avançado" at bounding box center [258, 94] width 172 height 15
click at [185, 88] on font "Estilo" at bounding box center [196, 81] width 23 height 13
click at [172, 221] on button "button" at bounding box center [182, 214] width 21 height 16
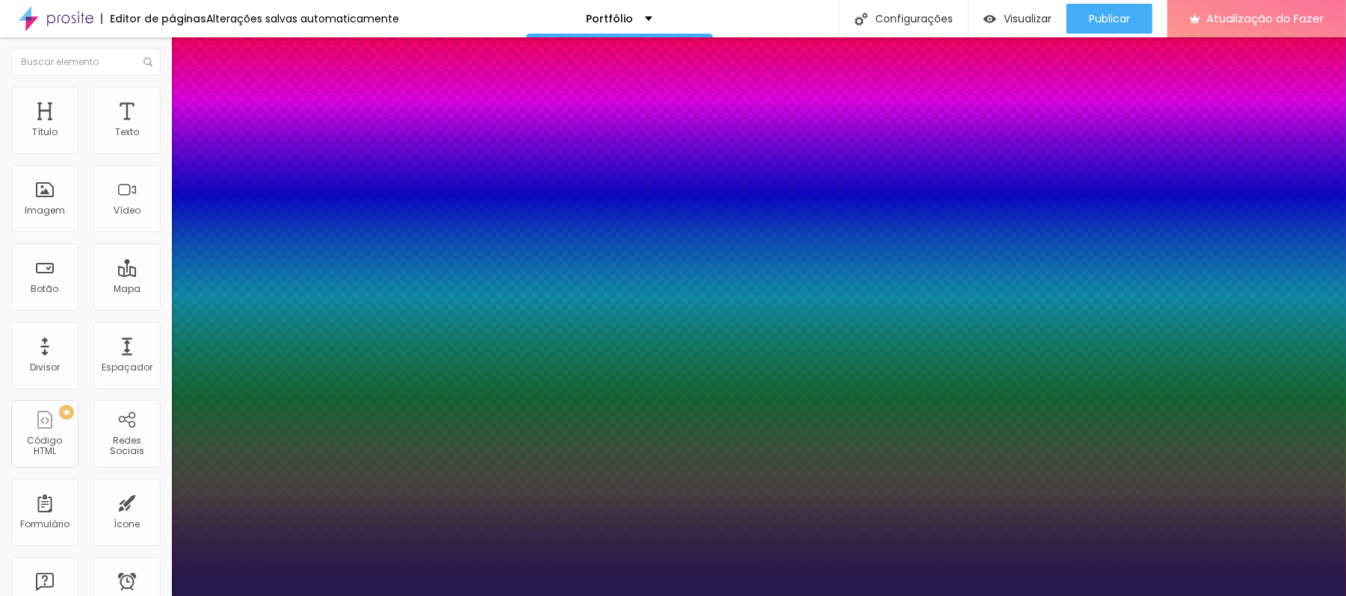
scroll to position [96, 0]
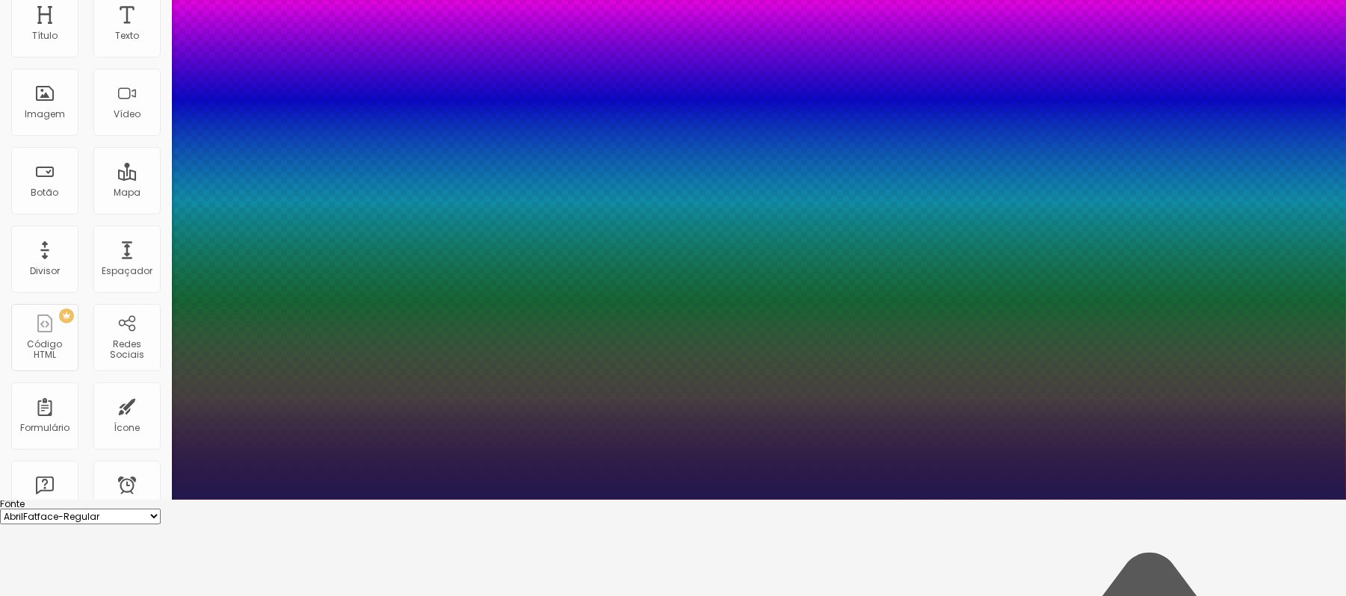
type input "1.2"
type input "1.1"
type input "1"
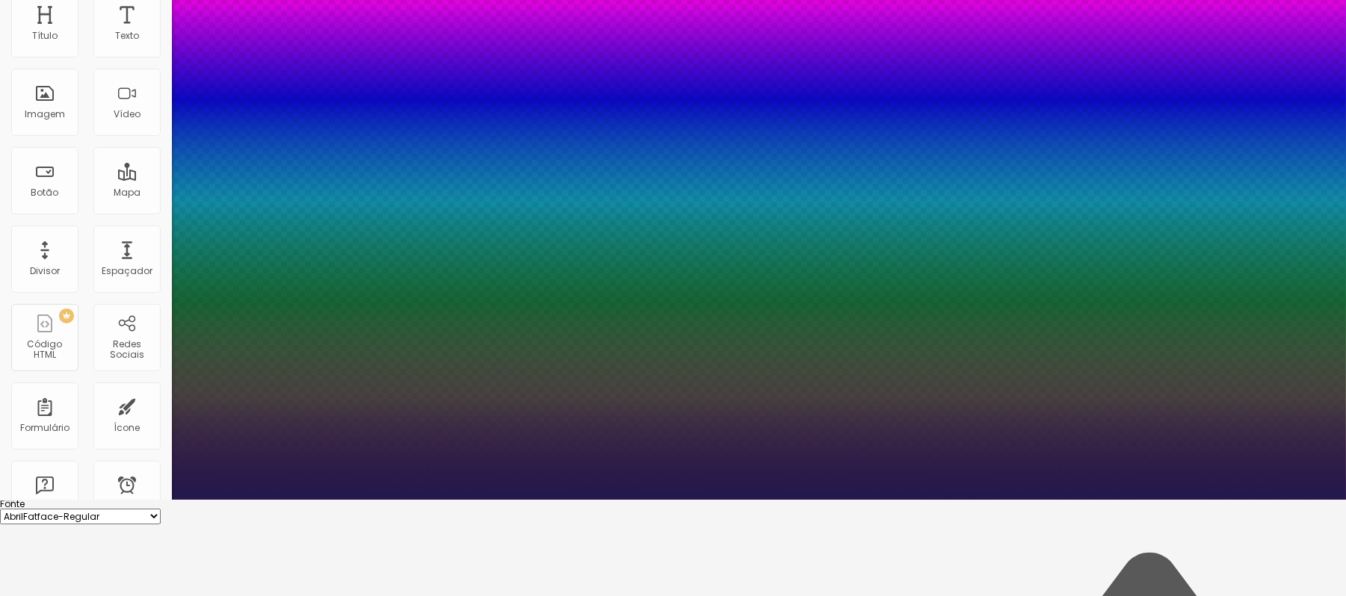
type input "1"
type input "0.9"
type input "0.8"
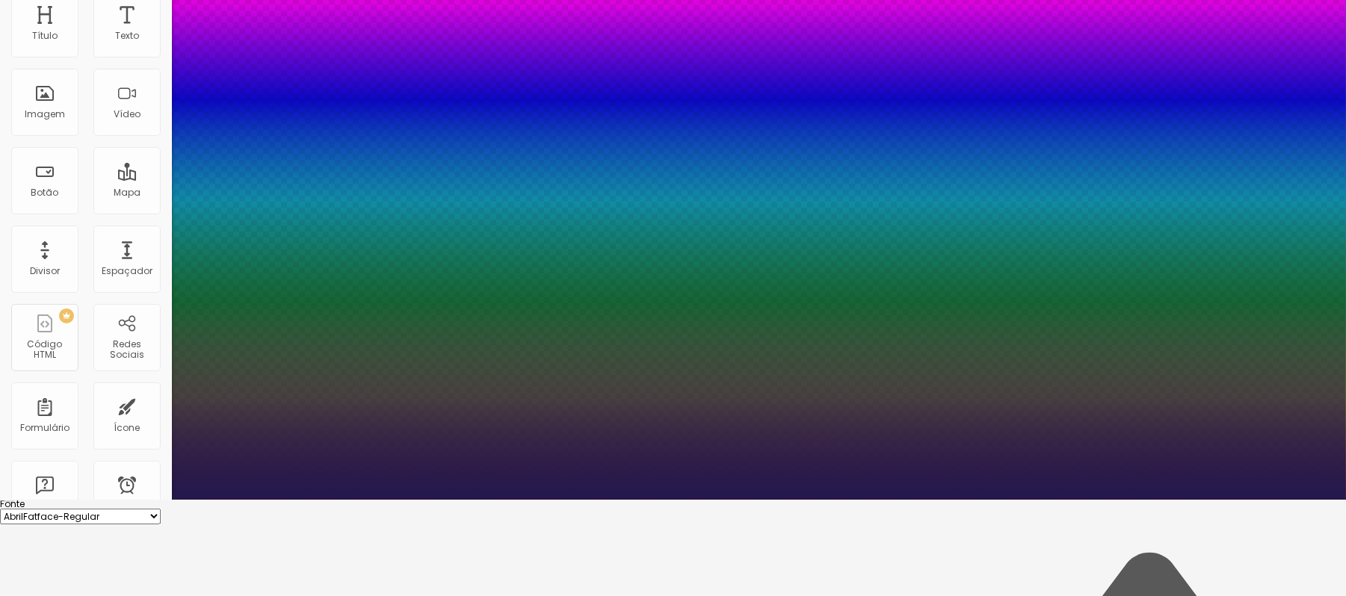
type input "0.7"
type input "0.5"
type input "0.6"
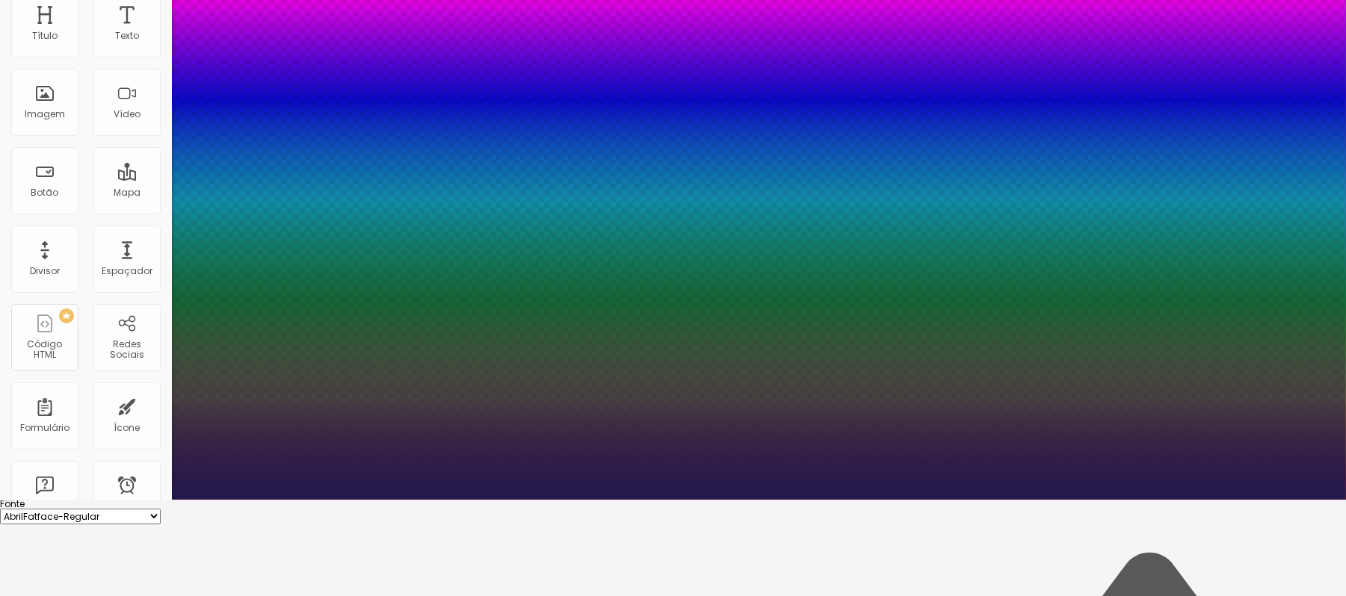
type input "0.6"
type input "0.7"
type input "0.8"
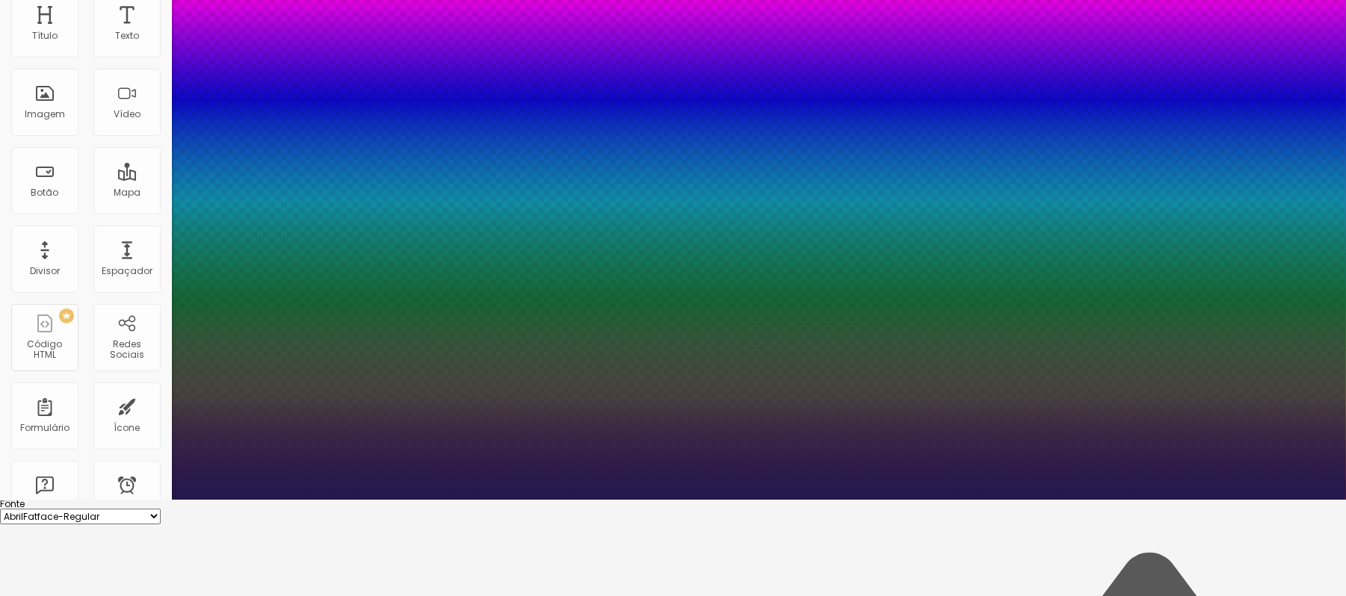
type input "0.9"
type input "1"
type input "1.1"
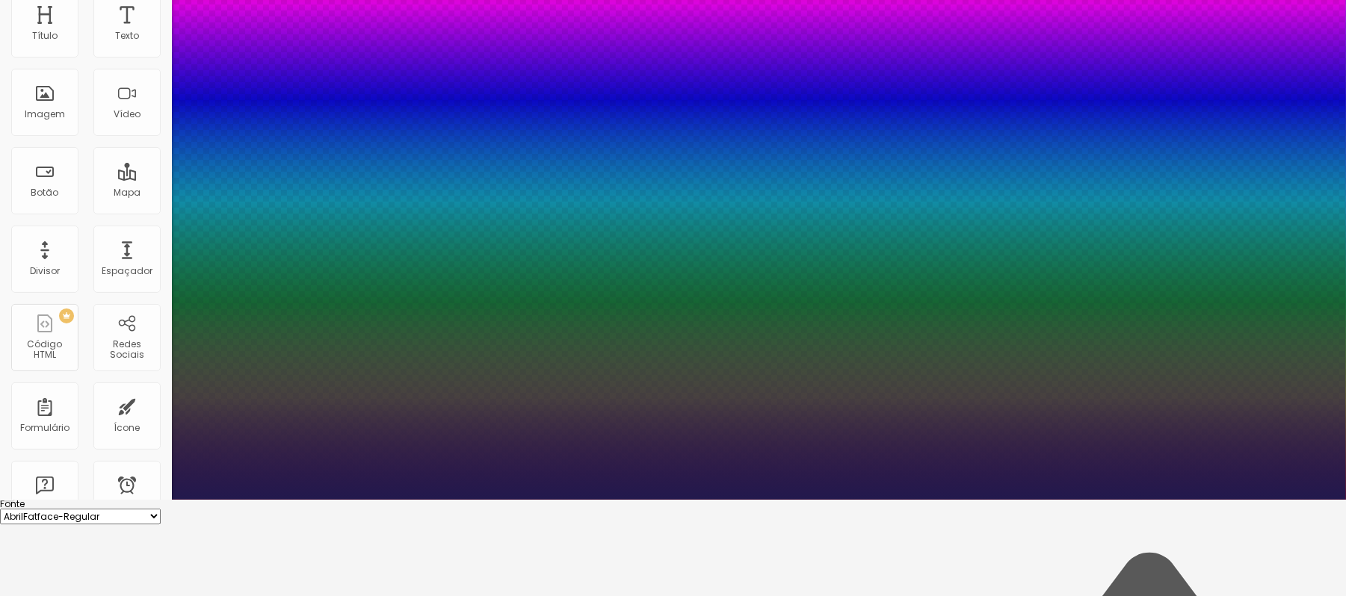
type input "1.1"
type input "1.2"
type input "1.3"
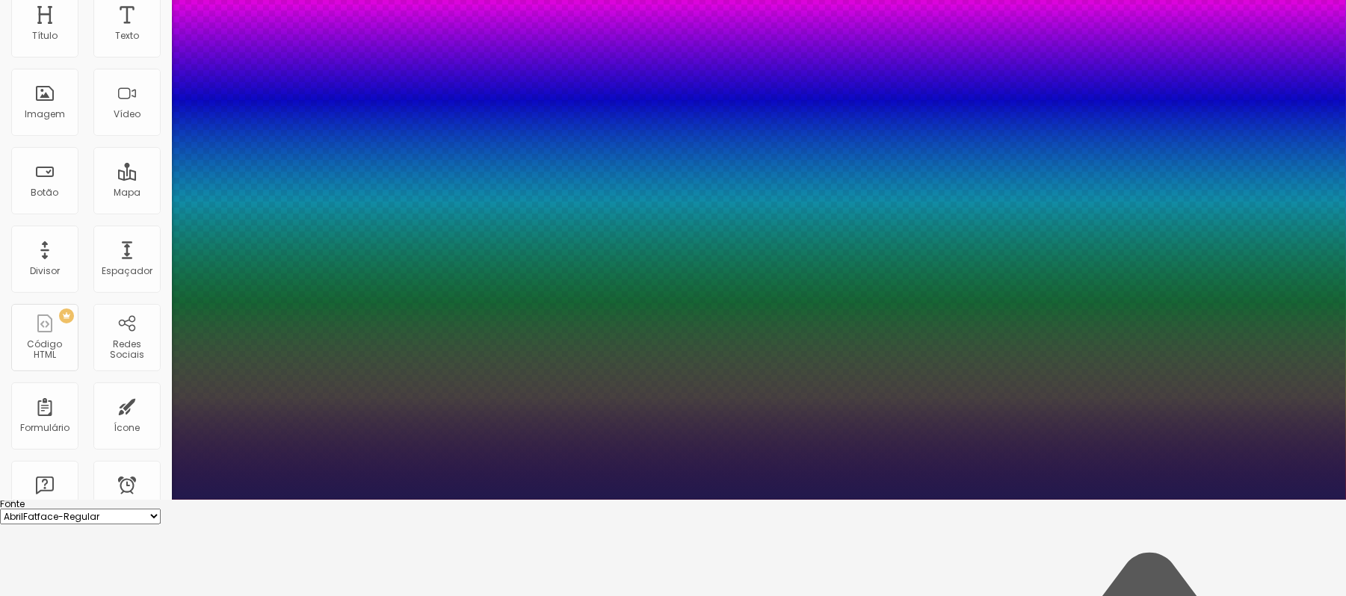
type input "1.4"
type input "1.5"
type input "1.4"
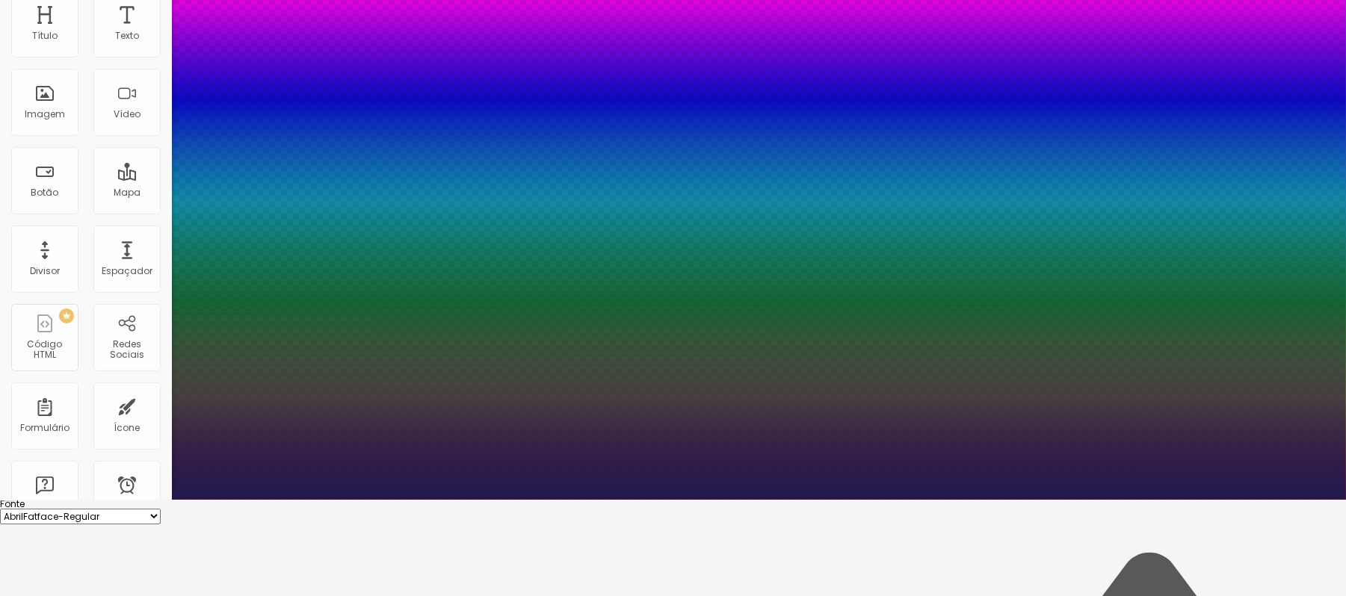
type input "1.4"
type input "1.3"
type input "1.2"
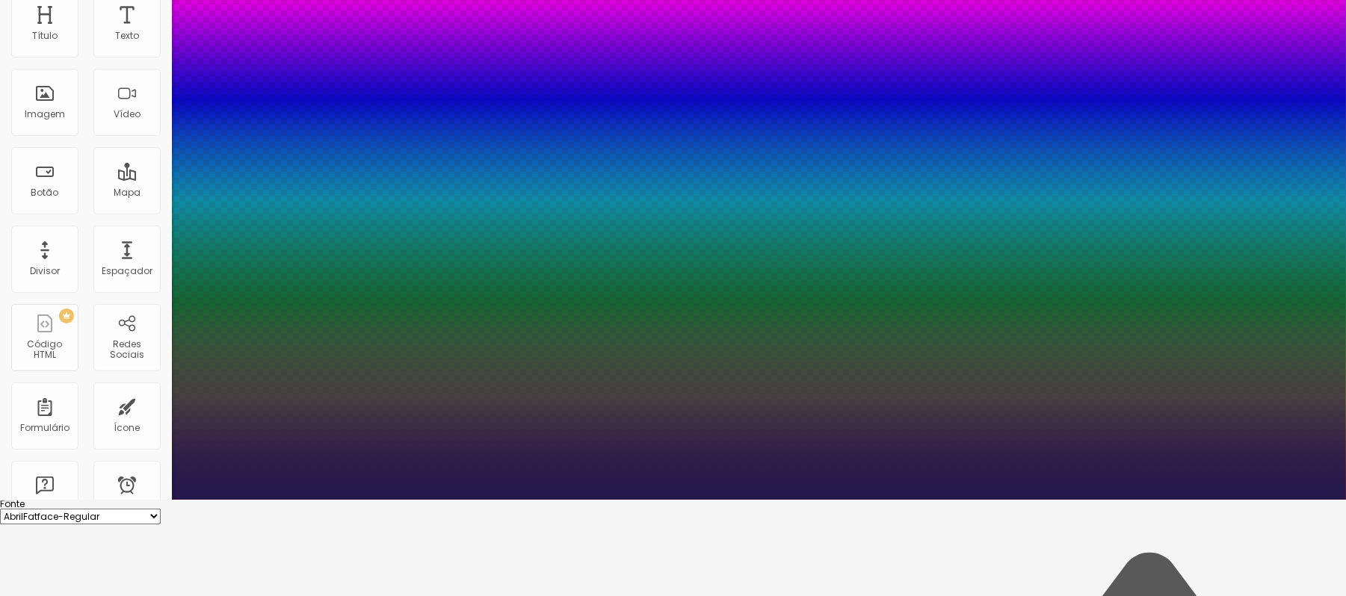
type input "1.1"
type input "1"
type input "0.9"
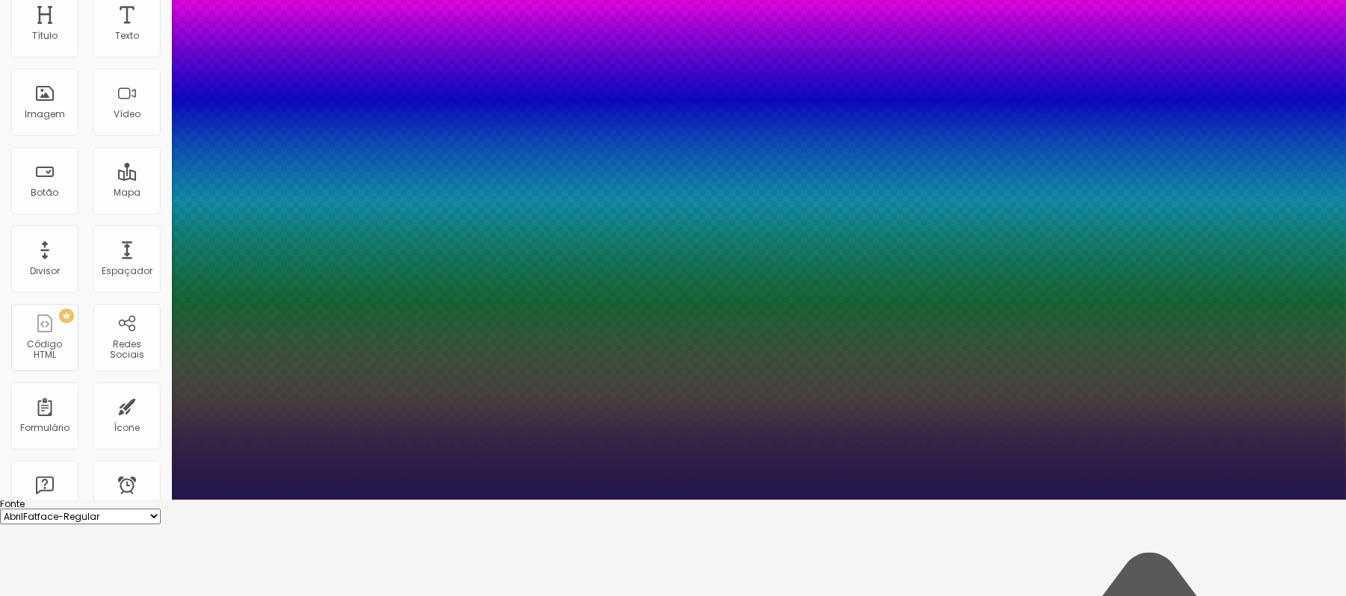
type input "0.9"
type input "1"
type input "1.1"
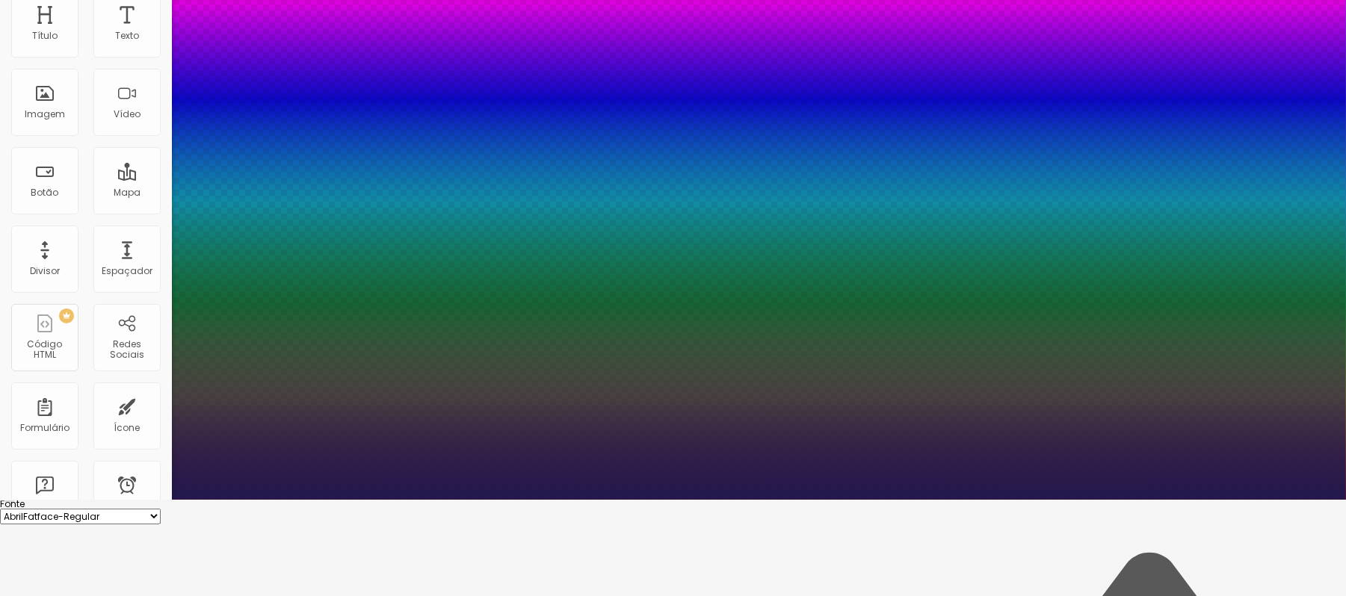
type input "1"
drag, startPoint x: 254, startPoint y: 429, endPoint x: 231, endPoint y: 439, distance: 25.4
type input "1"
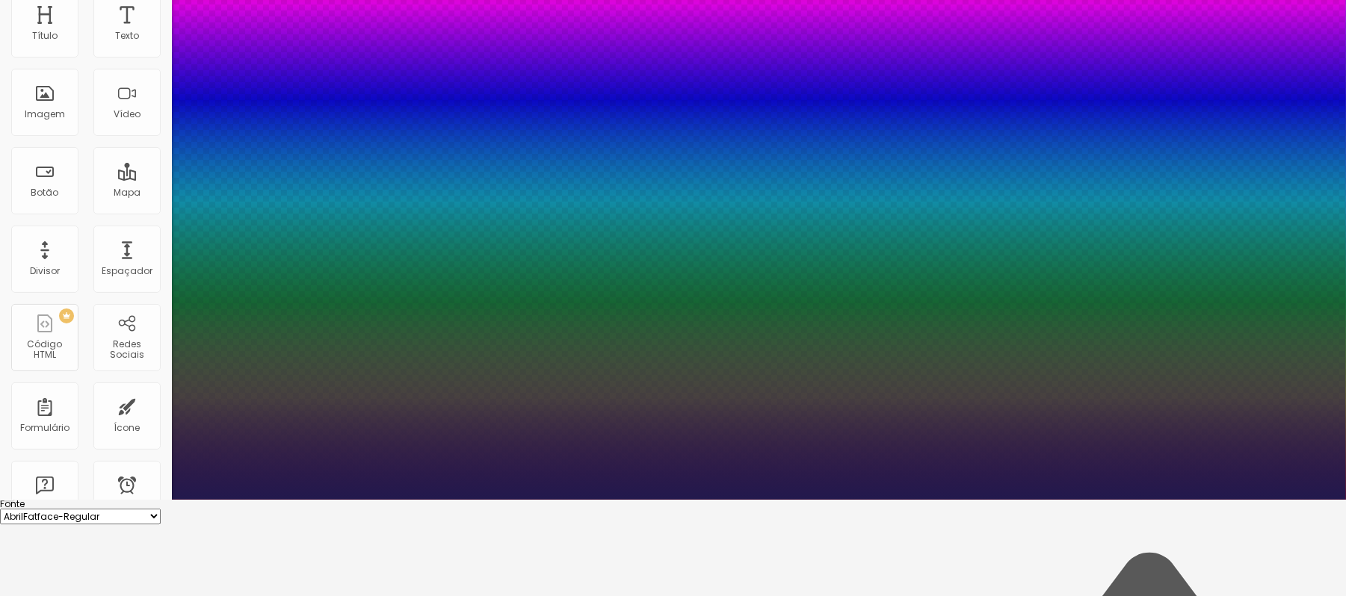
click at [248, 500] on div at bounding box center [673, 500] width 1346 height 0
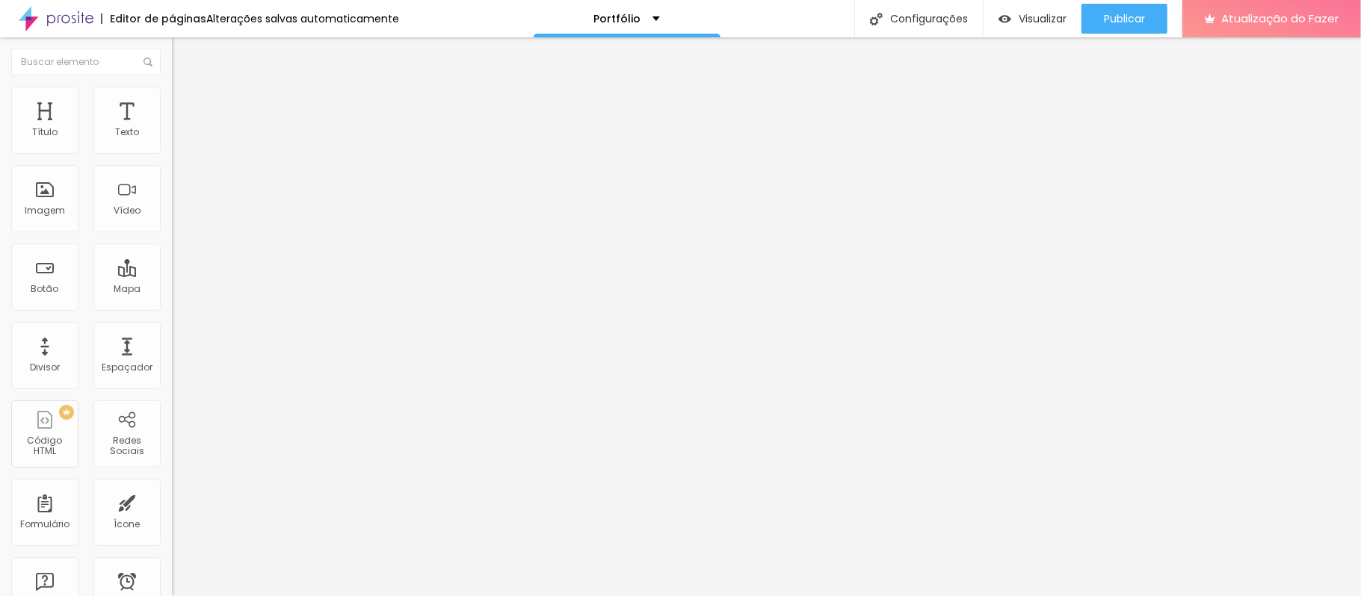
click at [185, 99] on font "Avançado" at bounding box center [209, 96] width 49 height 13
click at [172, 87] on li "Estilo" at bounding box center [258, 79] width 172 height 15
click at [178, 217] on icon "button" at bounding box center [182, 212] width 9 height 9
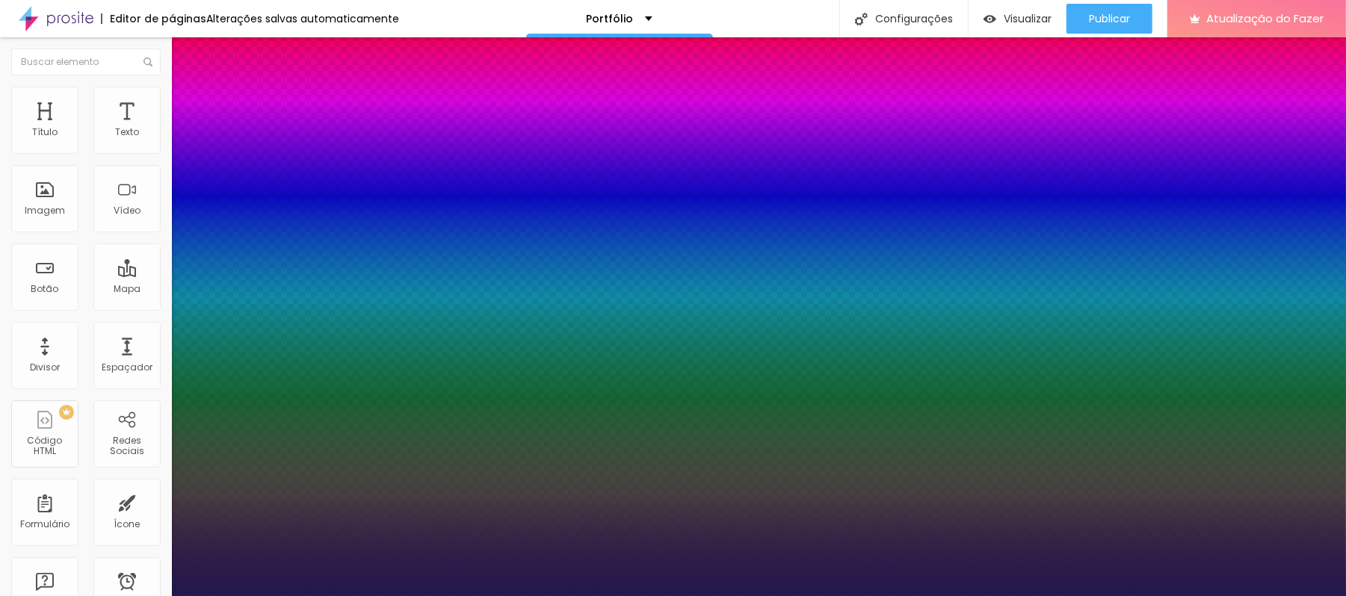
type input "1"
click at [469, 596] on div at bounding box center [673, 596] width 1346 height 0
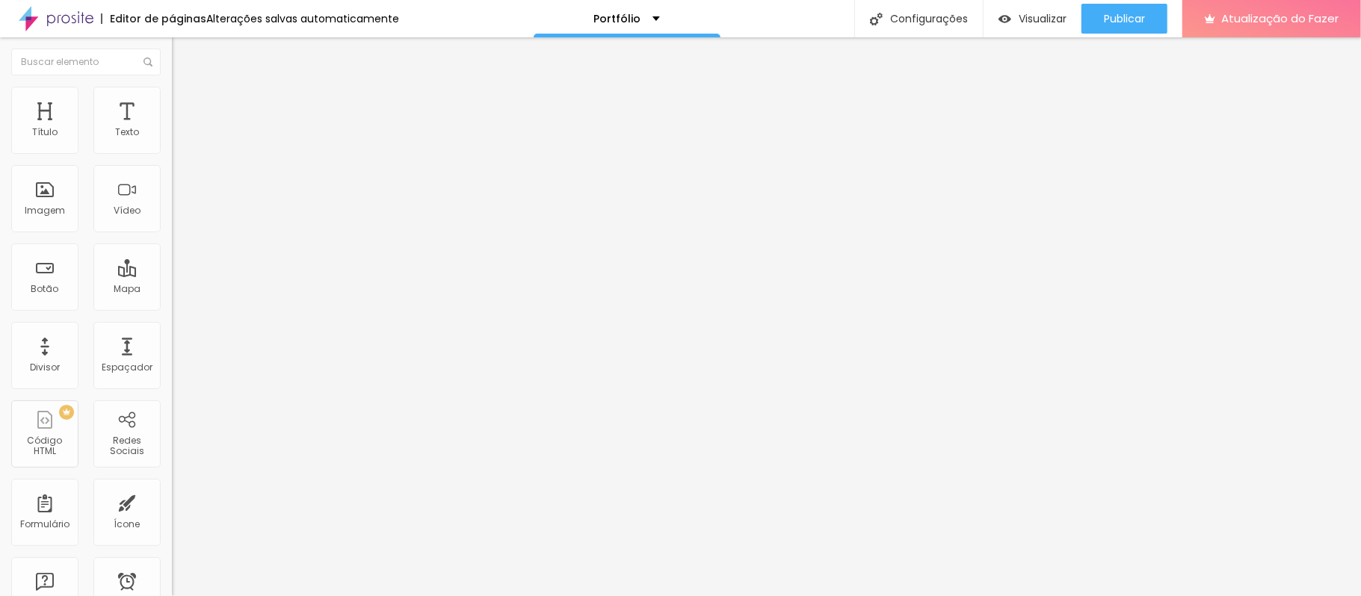
click at [172, 96] on li "Avançado" at bounding box center [258, 94] width 172 height 15
click at [172, 102] on ul "Estilo Avançado" at bounding box center [258, 87] width 172 height 30
click at [185, 88] on font "Estilo" at bounding box center [196, 81] width 23 height 13
click at [179, 215] on icon "button" at bounding box center [182, 212] width 6 height 6
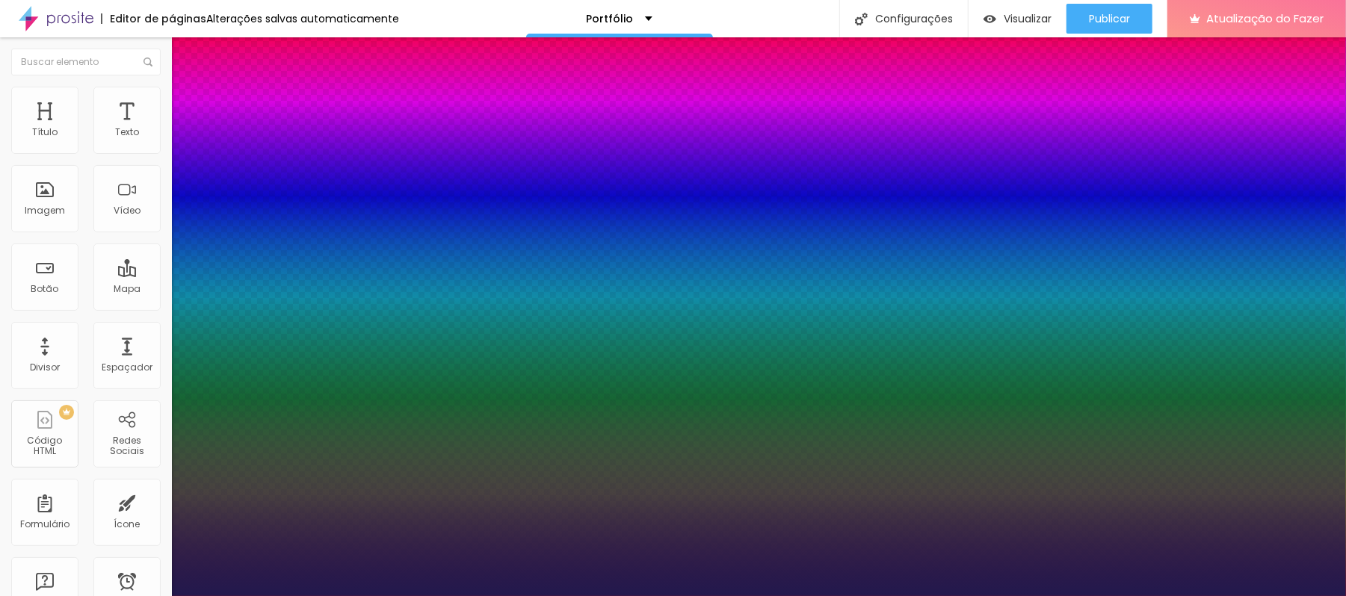
type input "0.5"
type input "0"
type input "2"
type input "03"
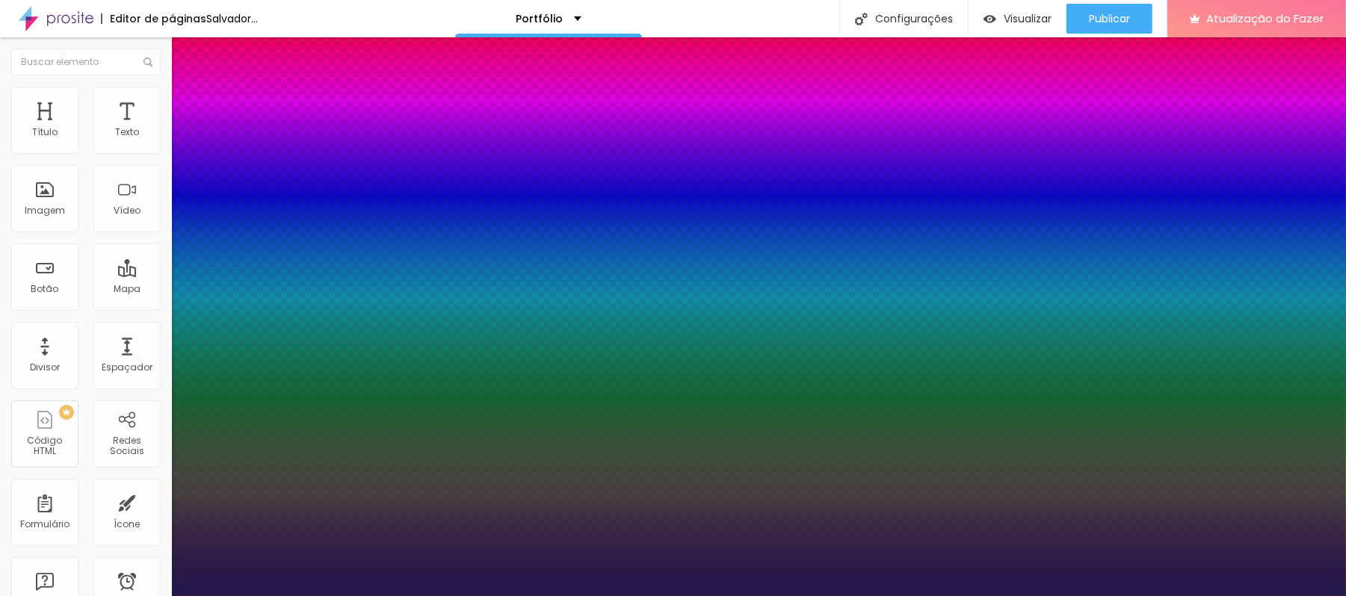
type input "1.9"
type input "1.8"
type input "1.7"
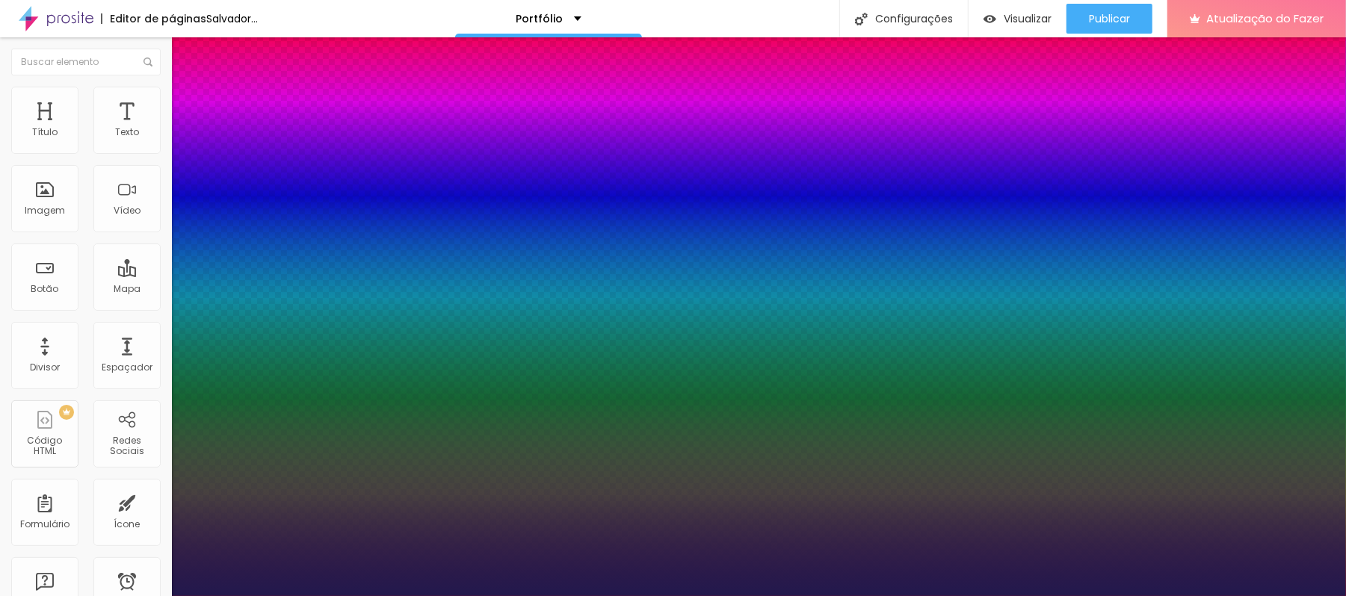
type input "1.7"
type input "1.6"
type input "1.5"
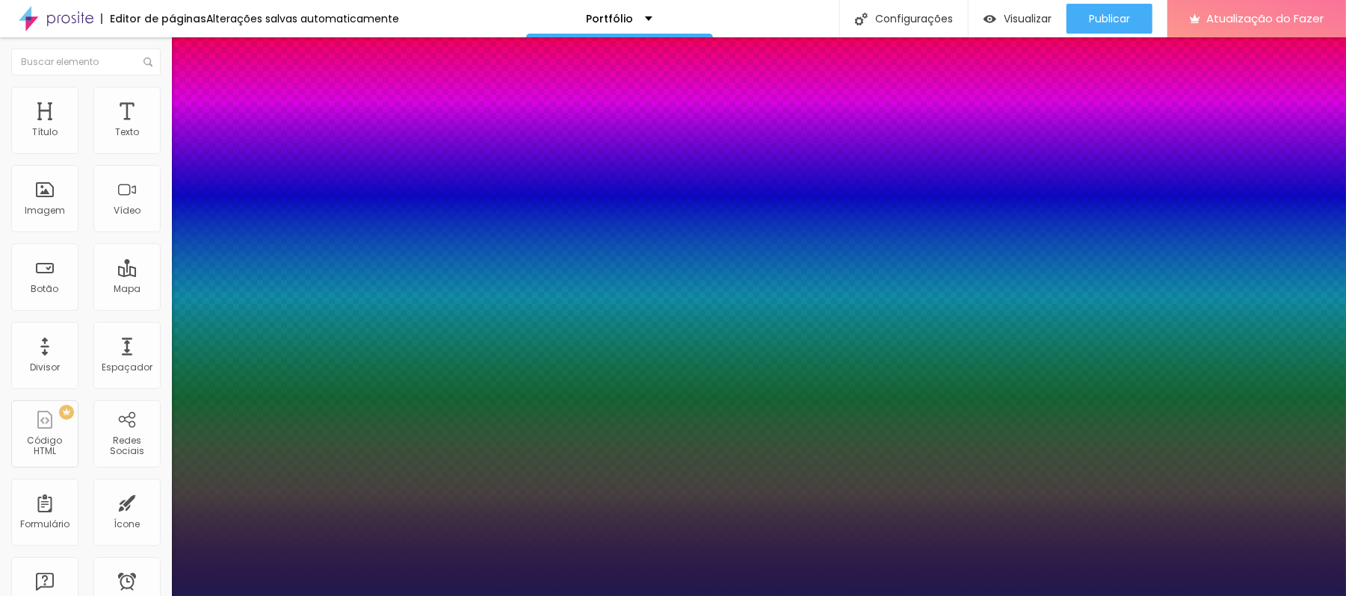
type input "1.4"
type input "1.3"
type input "1.2"
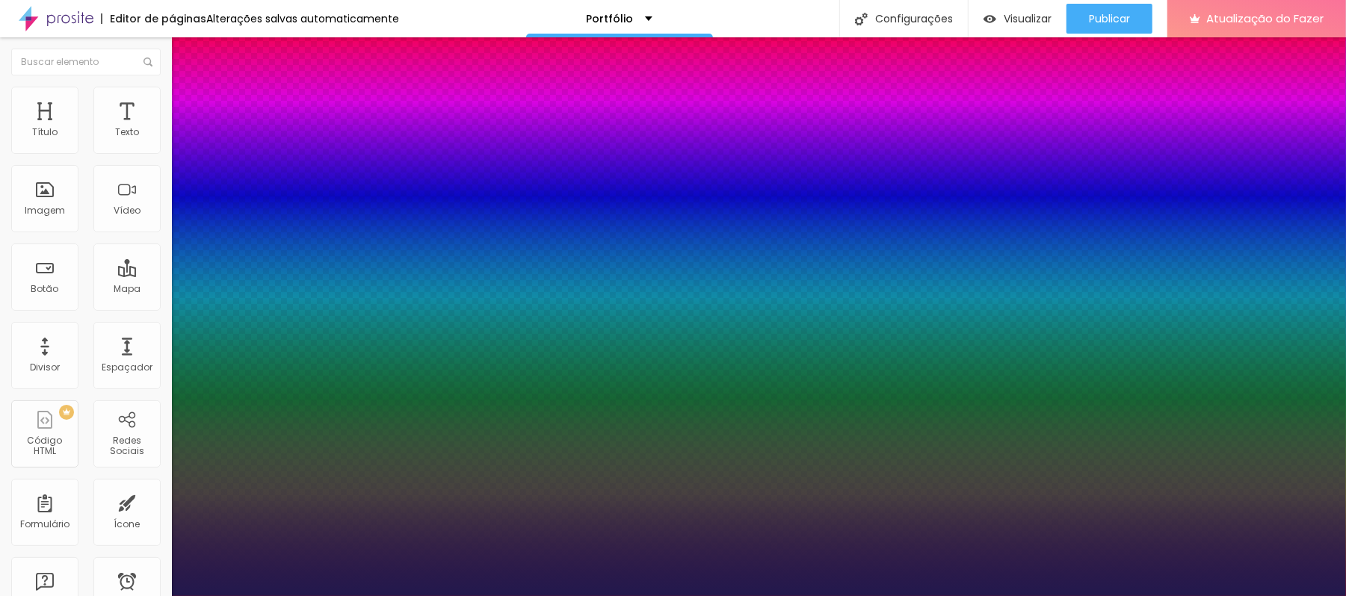
type input "1.2"
type input "1.3"
drag, startPoint x: 296, startPoint y: 523, endPoint x: 248, endPoint y: 534, distance: 49.0
type input "1.3"
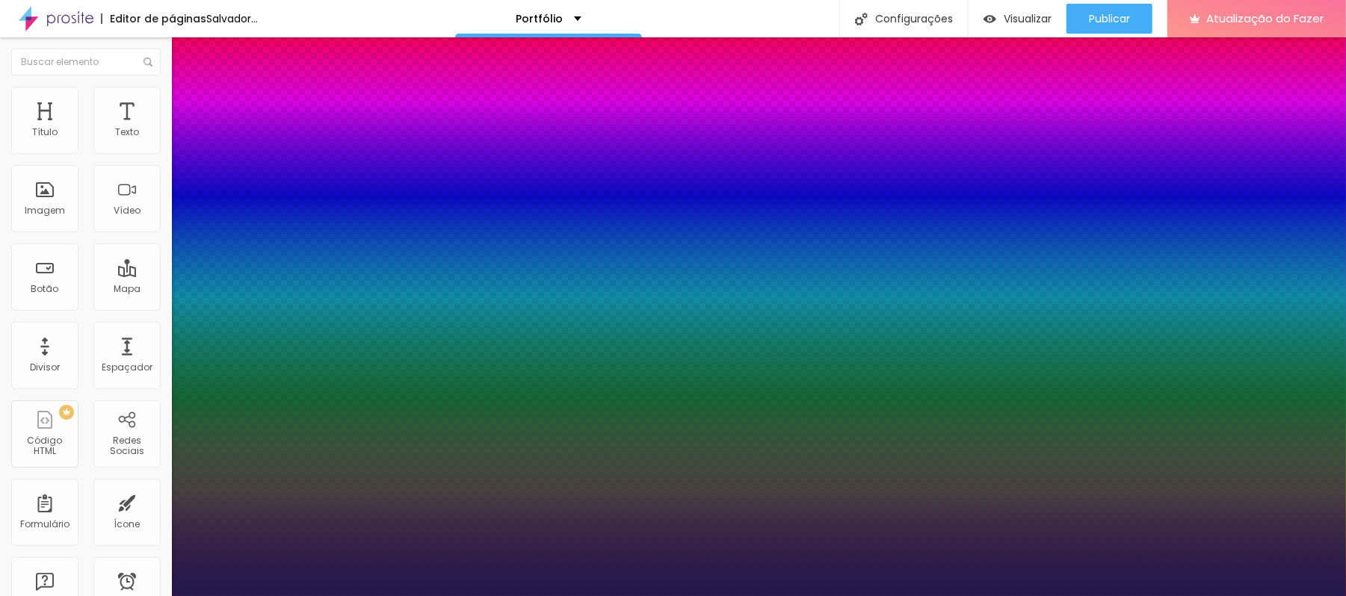
click at [94, 596] on div at bounding box center [673, 596] width 1346 height 0
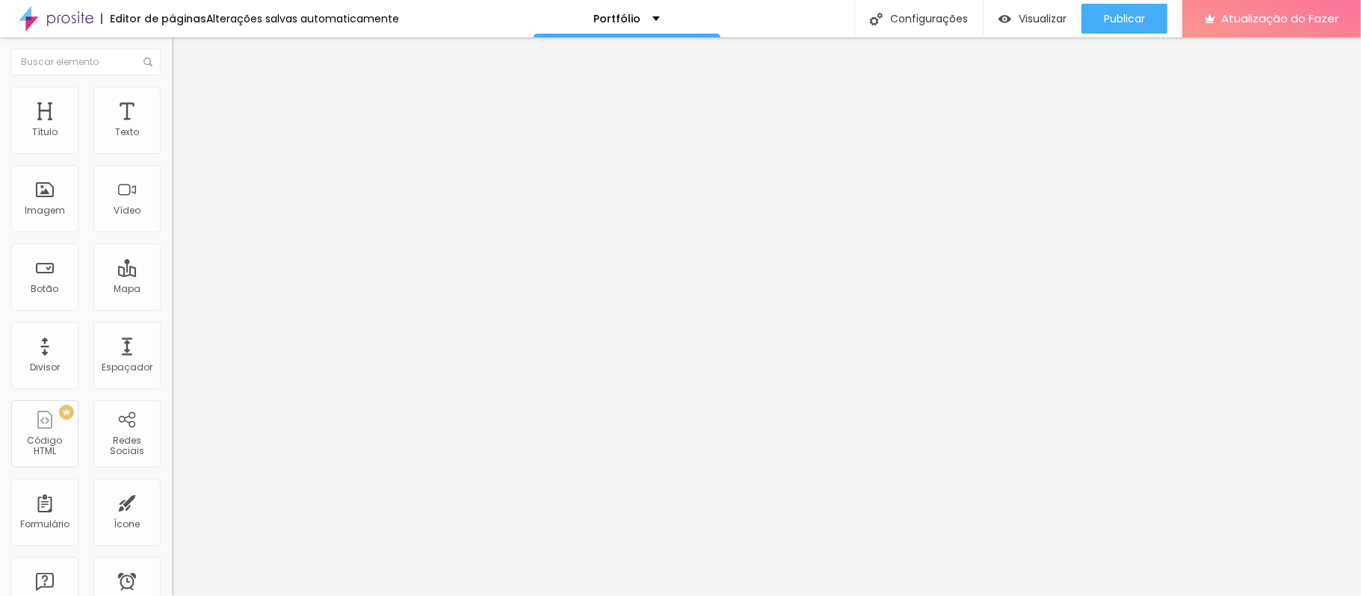
click at [178, 217] on icon "button" at bounding box center [182, 212] width 9 height 9
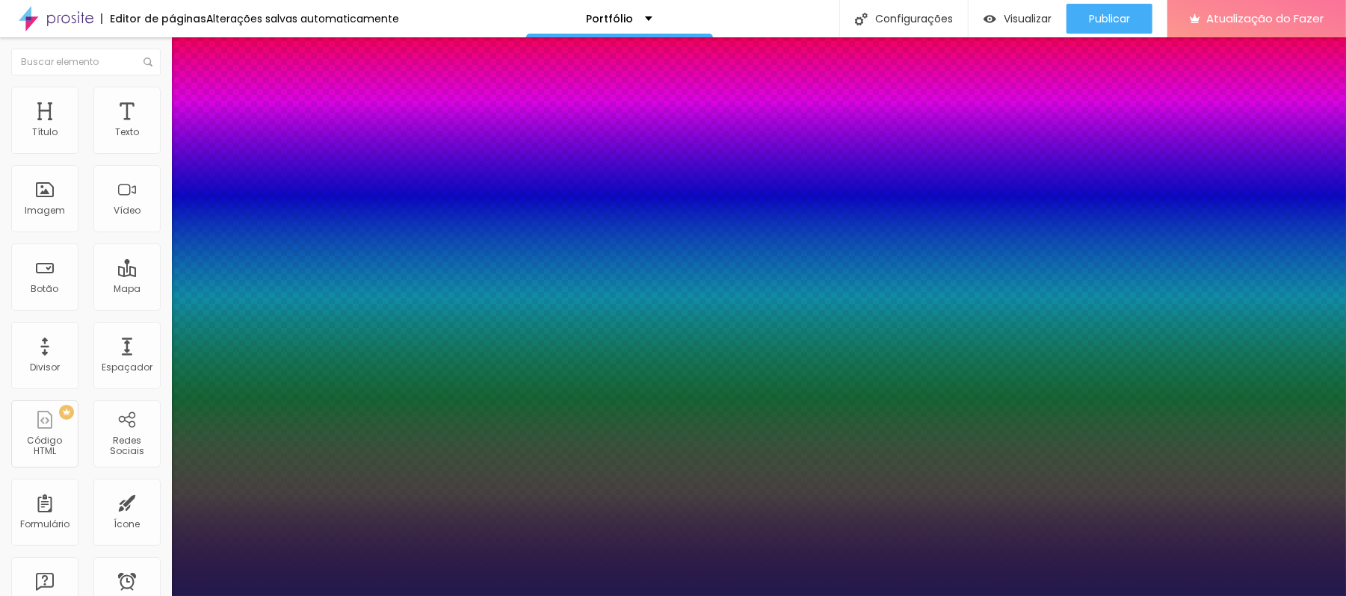
click at [85, 596] on div at bounding box center [673, 596] width 1346 height 0
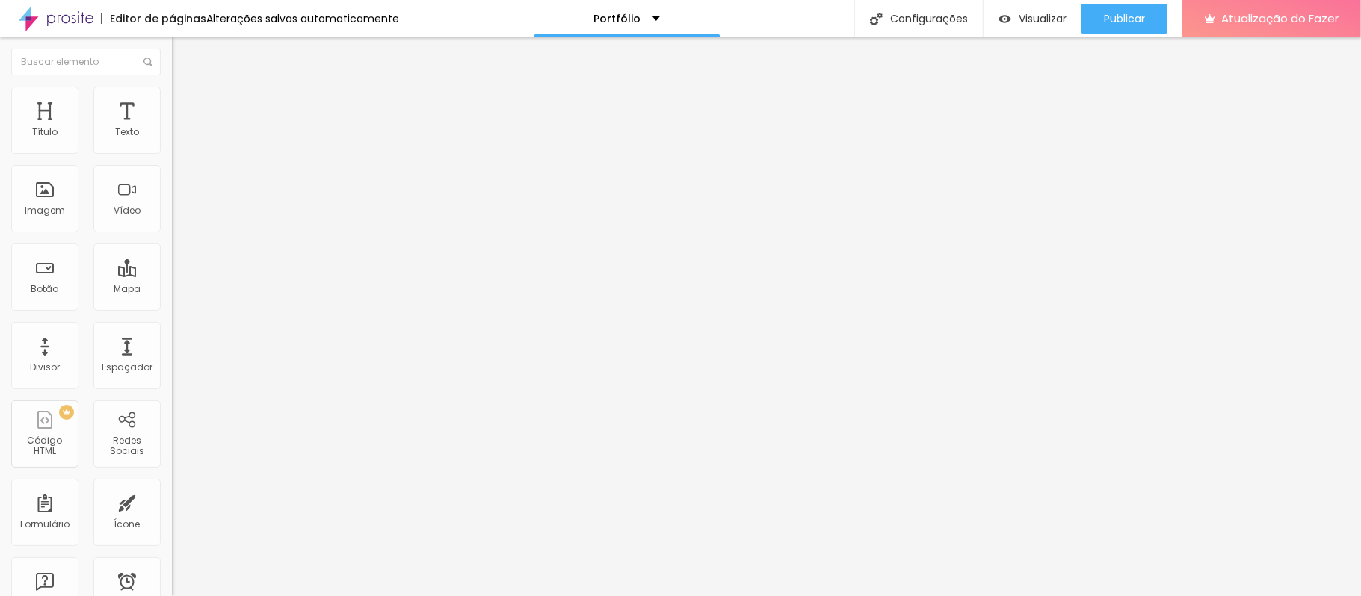
click at [172, 153] on font "Título 3" at bounding box center [193, 144] width 43 height 17
click at [172, 166] on span "Título 4" at bounding box center [192, 159] width 40 height 13
click at [172, 176] on span "Título 5" at bounding box center [189, 169] width 34 height 13
click at [172, 185] on div "Título 6 H6" at bounding box center [258, 180] width 172 height 9
click at [172, 129] on font "Título 1" at bounding box center [197, 118] width 50 height 21
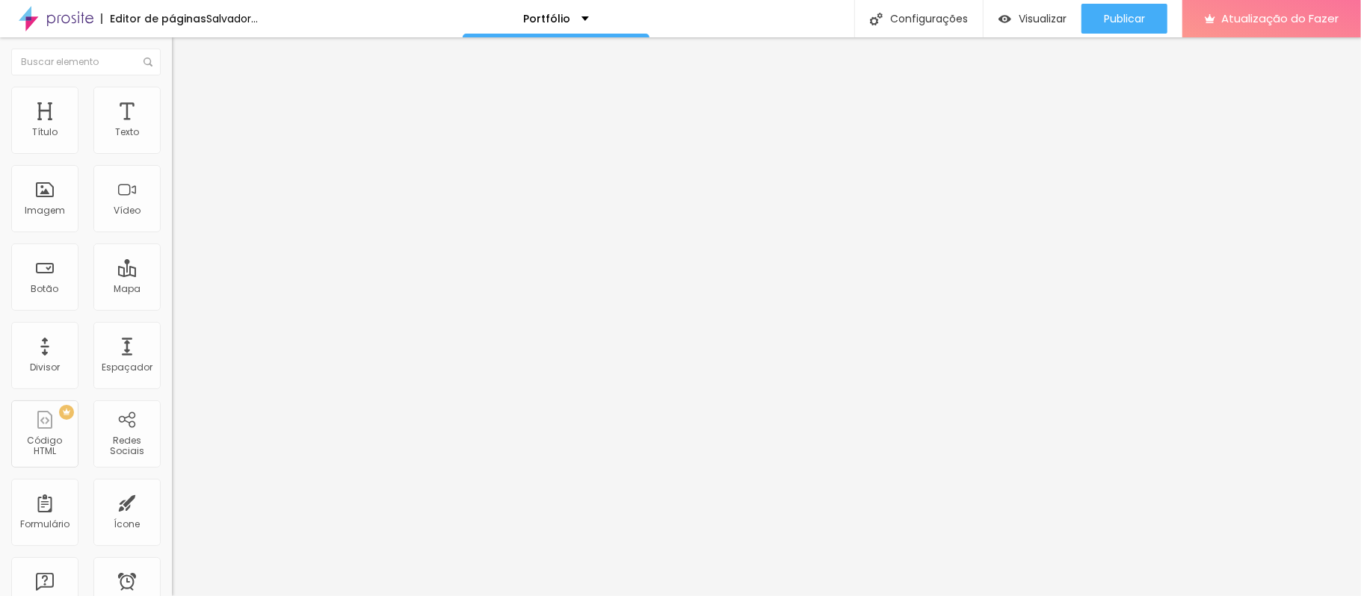
click at [178, 217] on icon "button" at bounding box center [182, 212] width 9 height 9
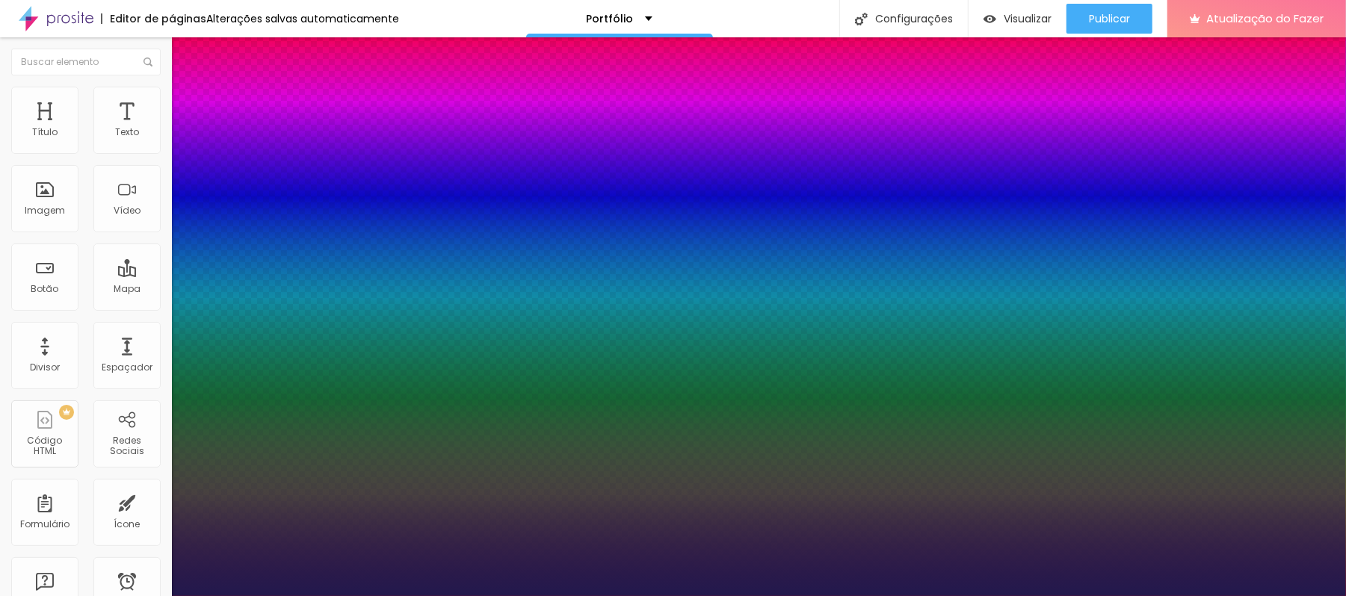
type input "21"
type input "20"
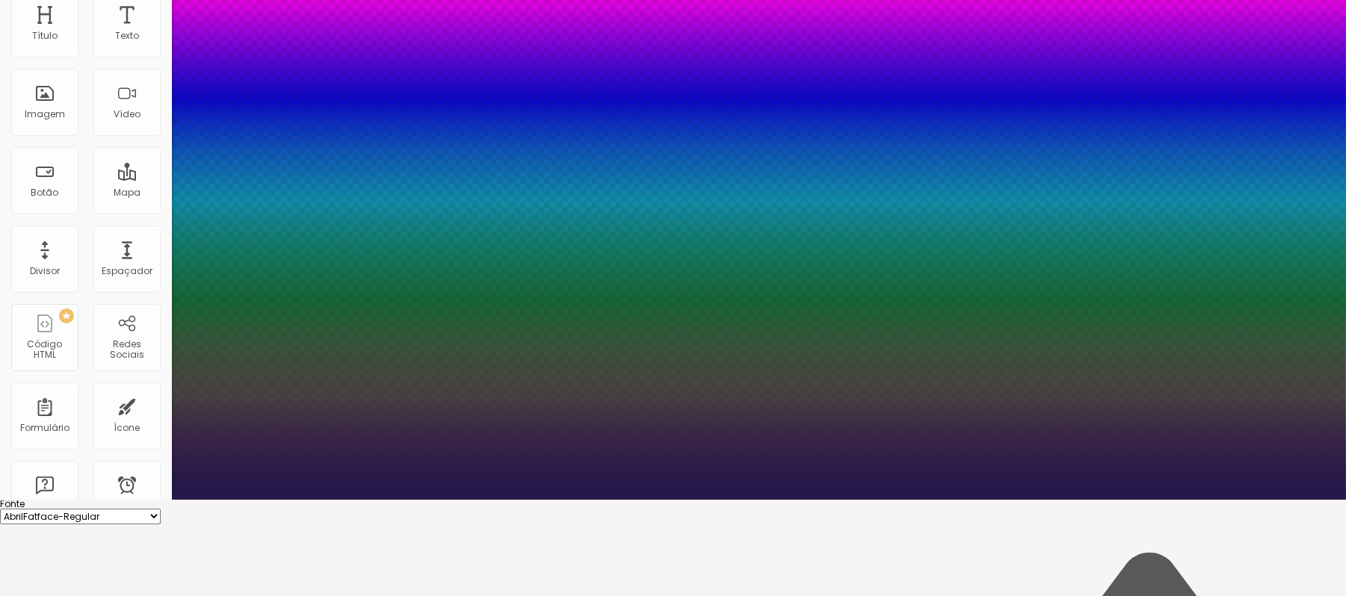
click at [161, 509] on select "AbrilFatface-Regular Actor-Regular Alegreya AlegreyaBlack [PERSON_NAME] [PERSON…" at bounding box center [80, 517] width 161 height 16
click at [160, 509] on select "AbrilFatface-Regular Actor-Regular Alegreya AlegreyaBlack [PERSON_NAME] [PERSON…" at bounding box center [80, 517] width 161 height 16
click at [243, 500] on div at bounding box center [673, 500] width 1346 height 0
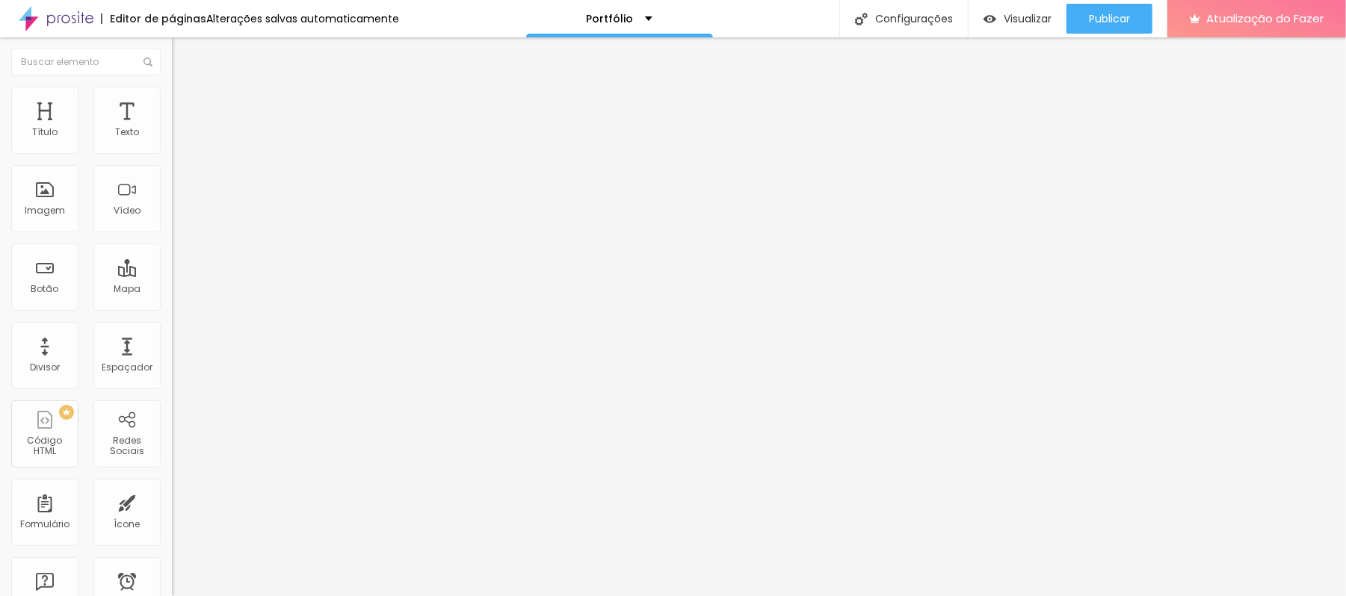
scroll to position [0, 0]
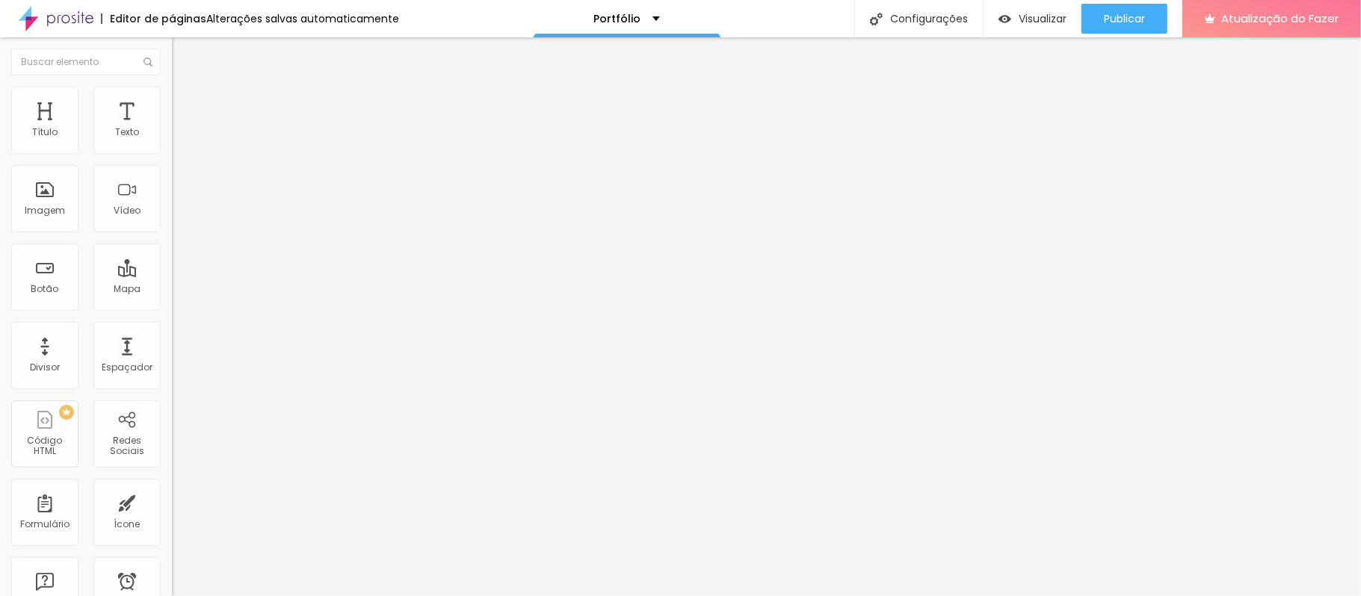
click at [178, 217] on icon "button" at bounding box center [182, 212] width 9 height 9
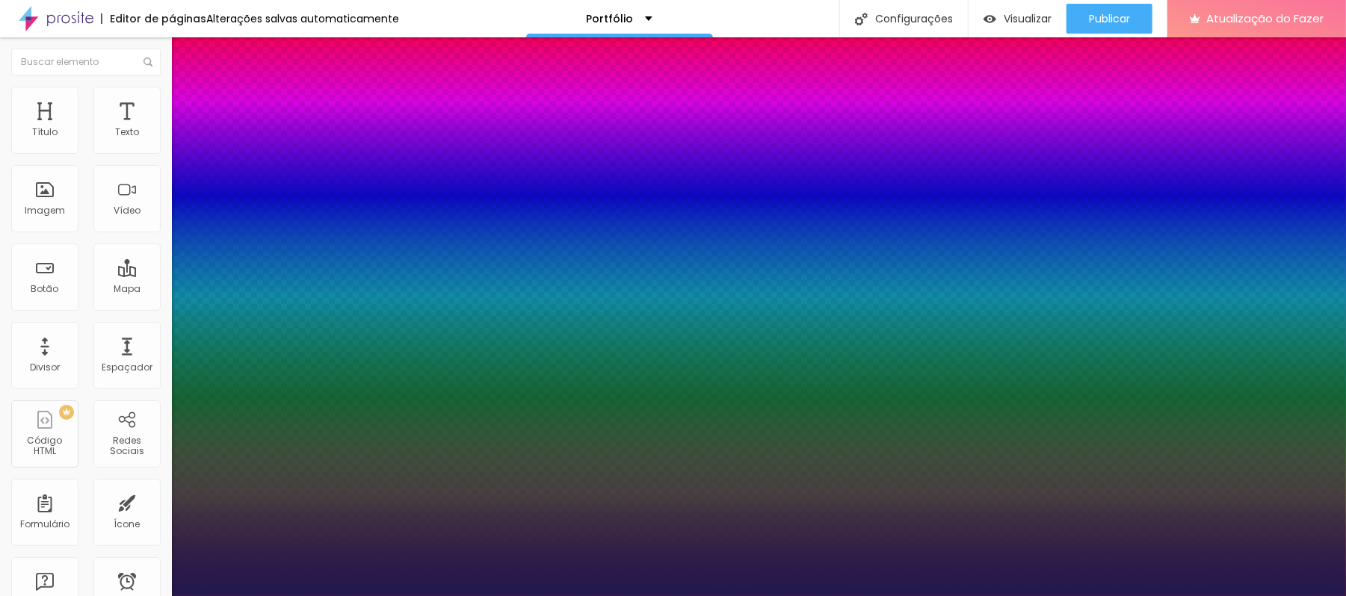
click at [227, 596] on div at bounding box center [673, 596] width 1346 height 0
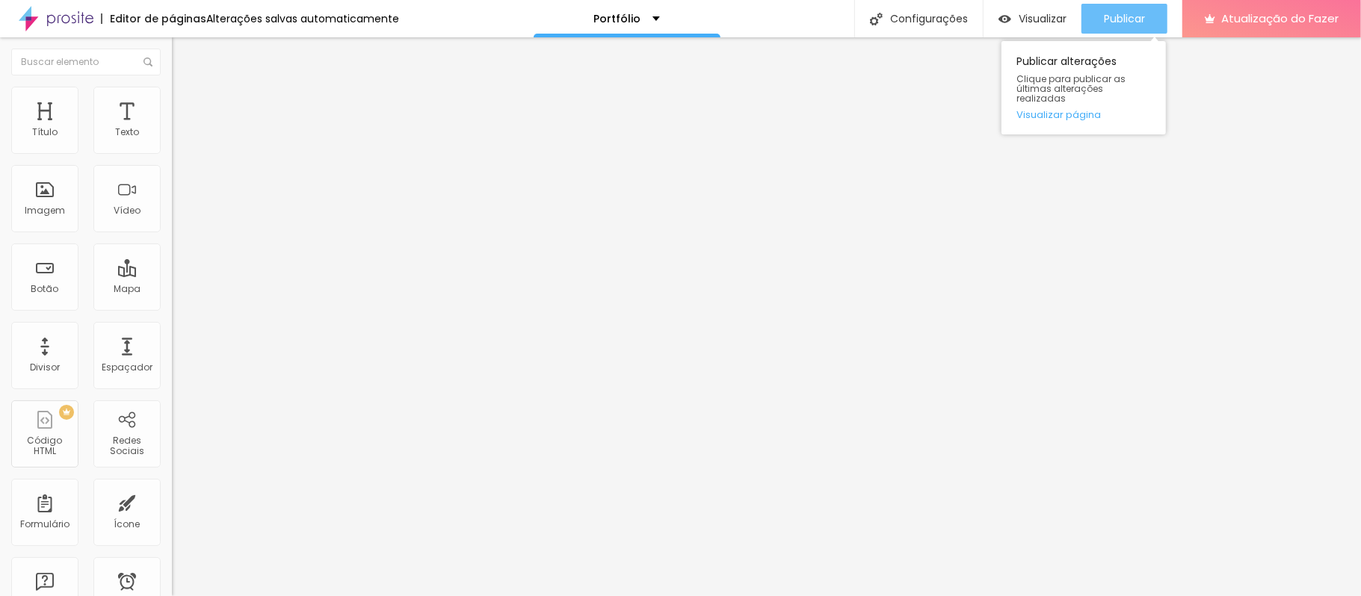
click at [1116, 25] on div "Publicar" at bounding box center [1124, 19] width 41 height 30
click at [1096, 25] on button "Publicar" at bounding box center [1124, 19] width 86 height 30
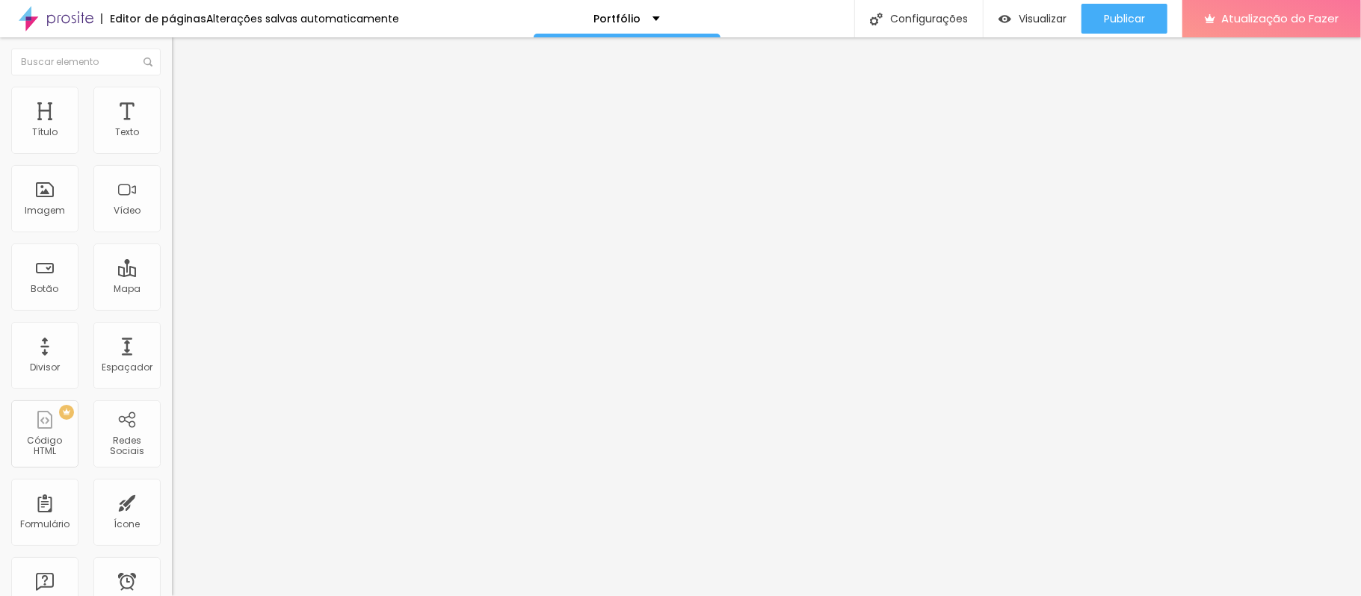
click at [184, 211] on icon "button" at bounding box center [185, 209] width 3 height 3
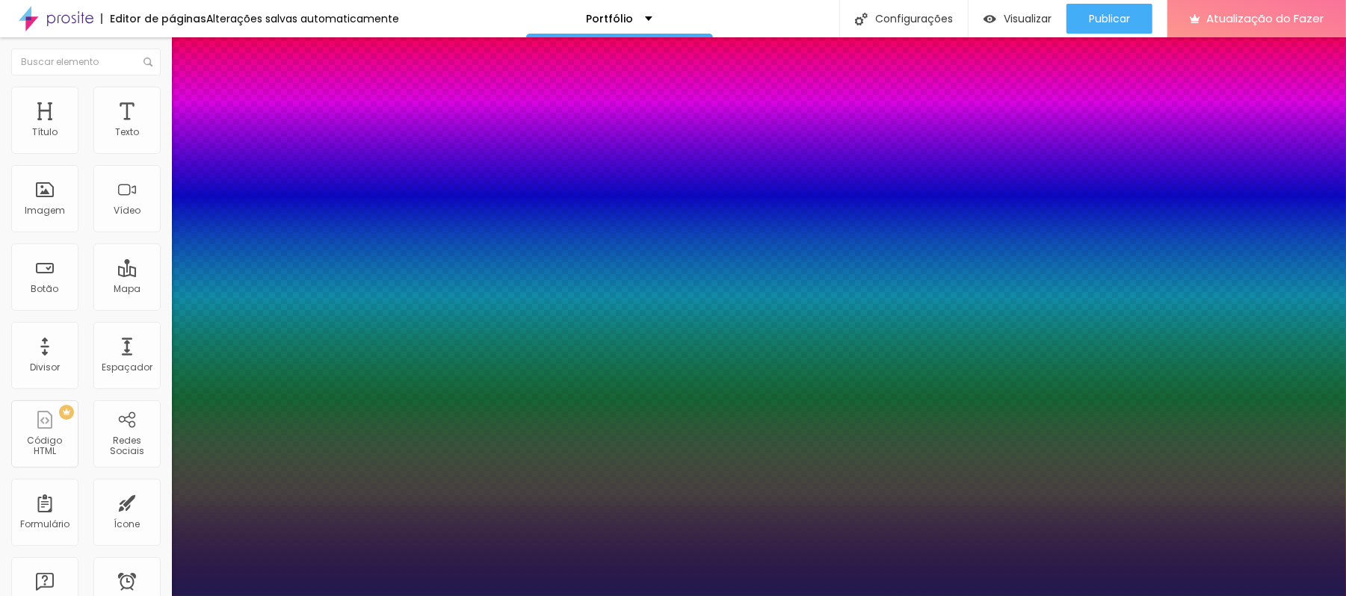
click at [228, 596] on div at bounding box center [673, 596] width 1346 height 0
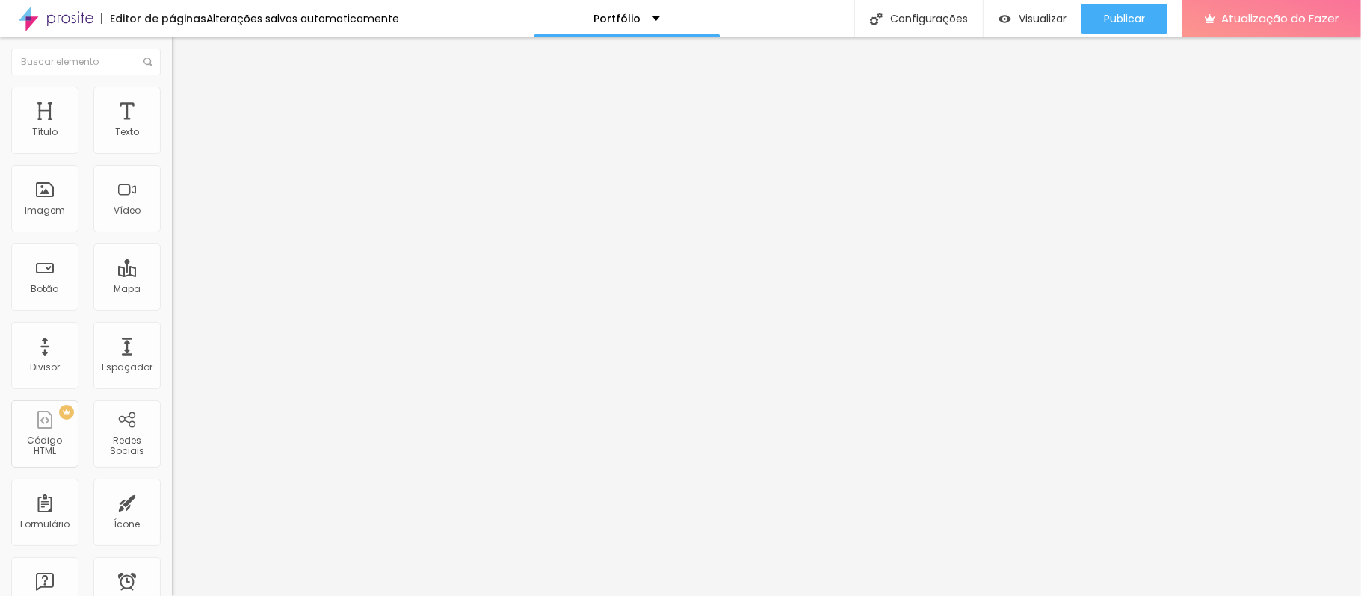
click at [178, 217] on icon "button" at bounding box center [182, 212] width 9 height 9
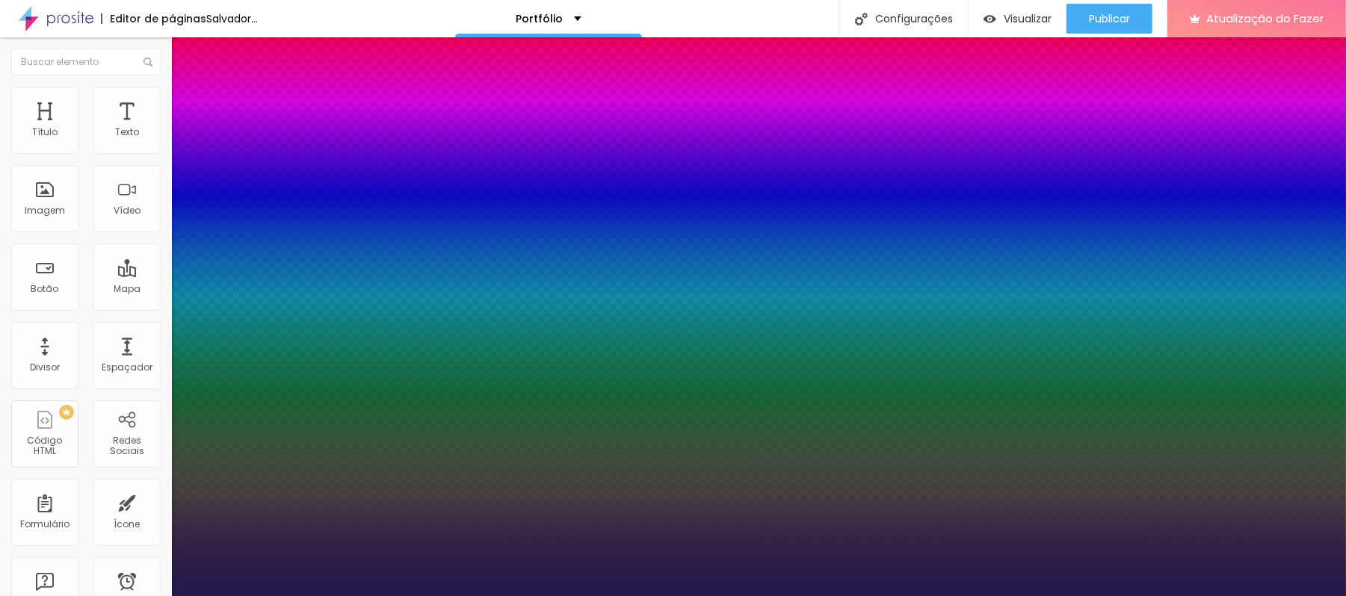
drag, startPoint x: 297, startPoint y: 458, endPoint x: 181, endPoint y: 462, distance: 116.7
click at [229, 596] on div at bounding box center [673, 596] width 1346 height 0
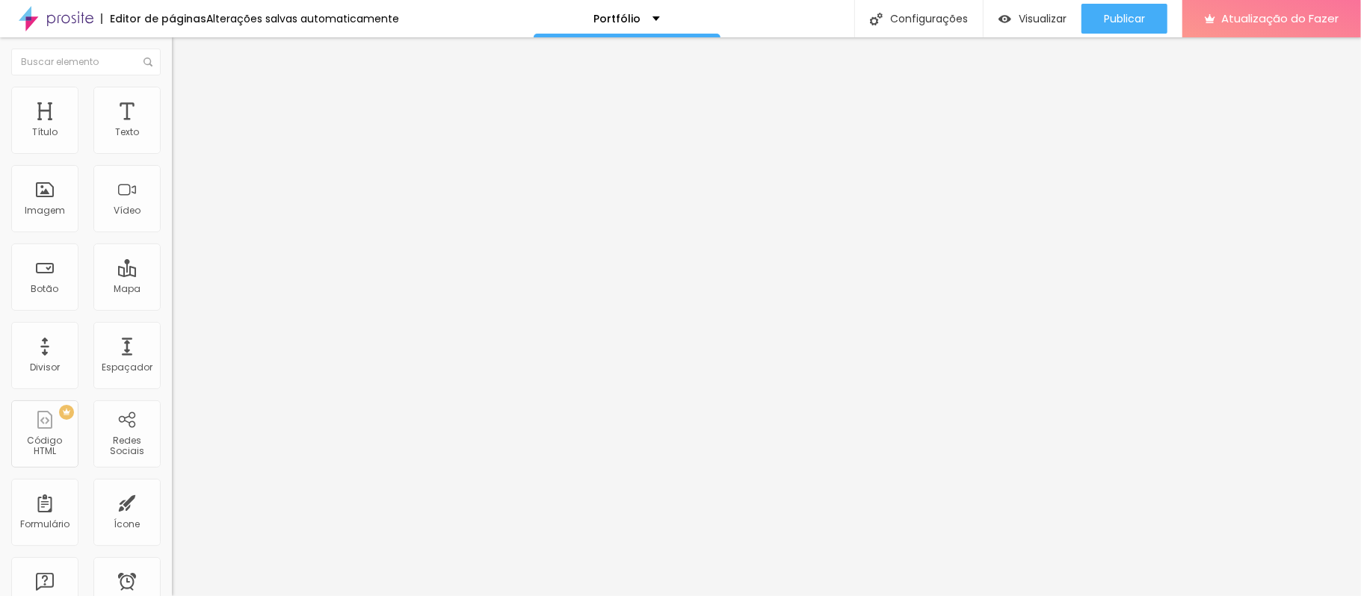
click at [179, 215] on icon "button" at bounding box center [182, 212] width 6 height 6
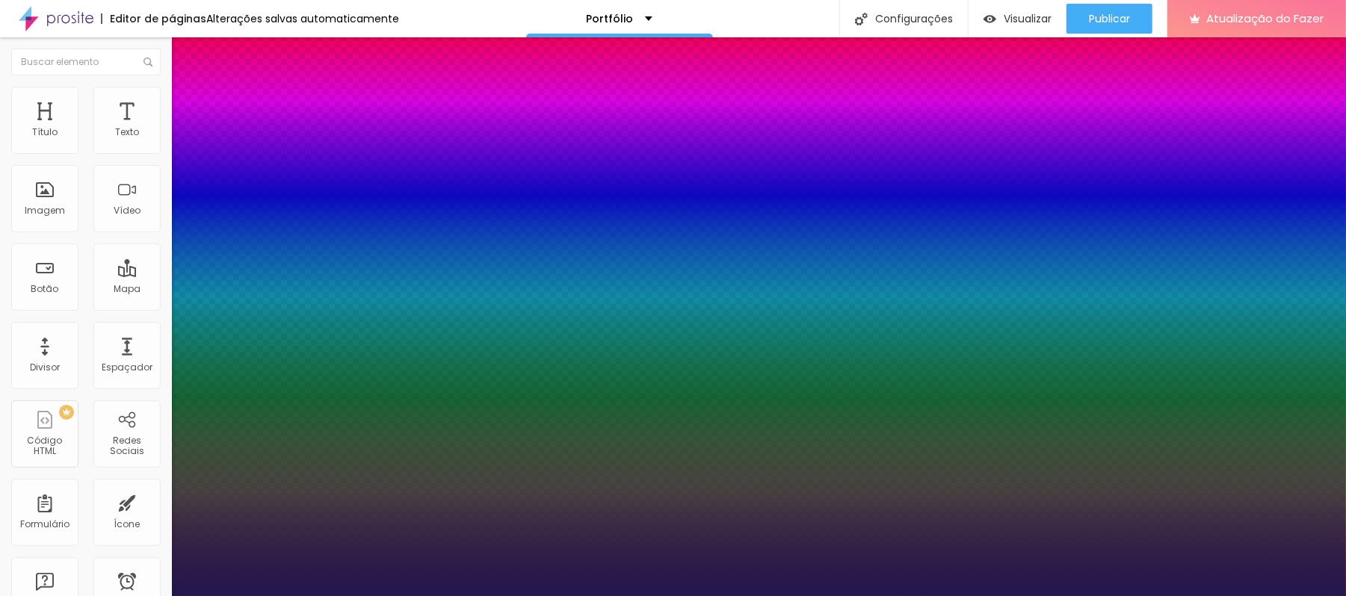
scroll to position [96, 0]
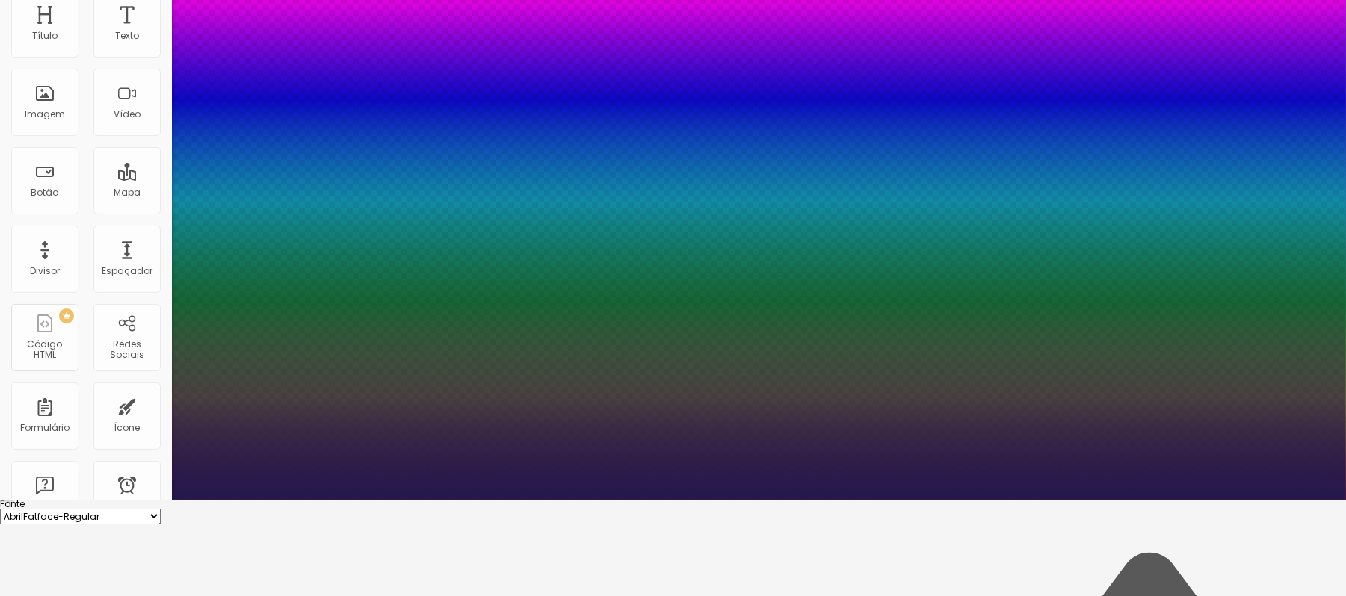
click at [161, 509] on select "AbrilFatface-Regular Actor-Regular Alegreya AlegreyaBlack [PERSON_NAME] [PERSON…" at bounding box center [80, 517] width 161 height 16
click at [160, 509] on select "AbrilFatface-Regular Actor-Regular Alegreya AlegreyaBlack [PERSON_NAME] [PERSON…" at bounding box center [80, 517] width 161 height 16
click at [324, 500] on div at bounding box center [673, 500] width 1346 height 0
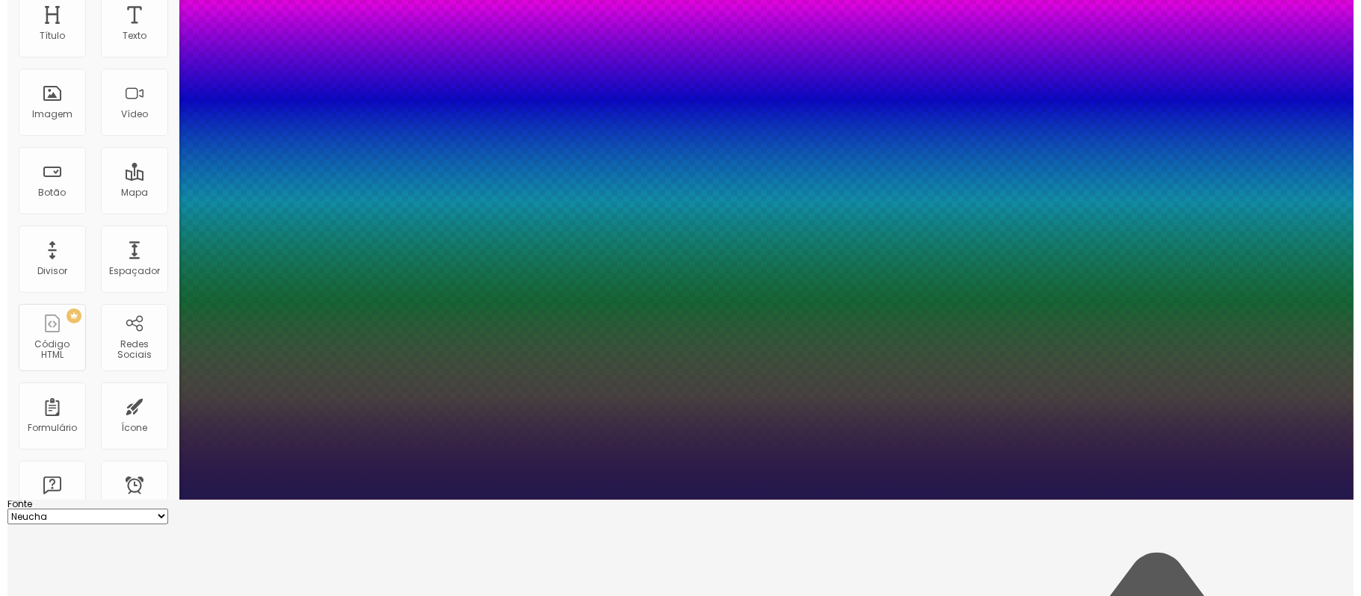
scroll to position [0, 0]
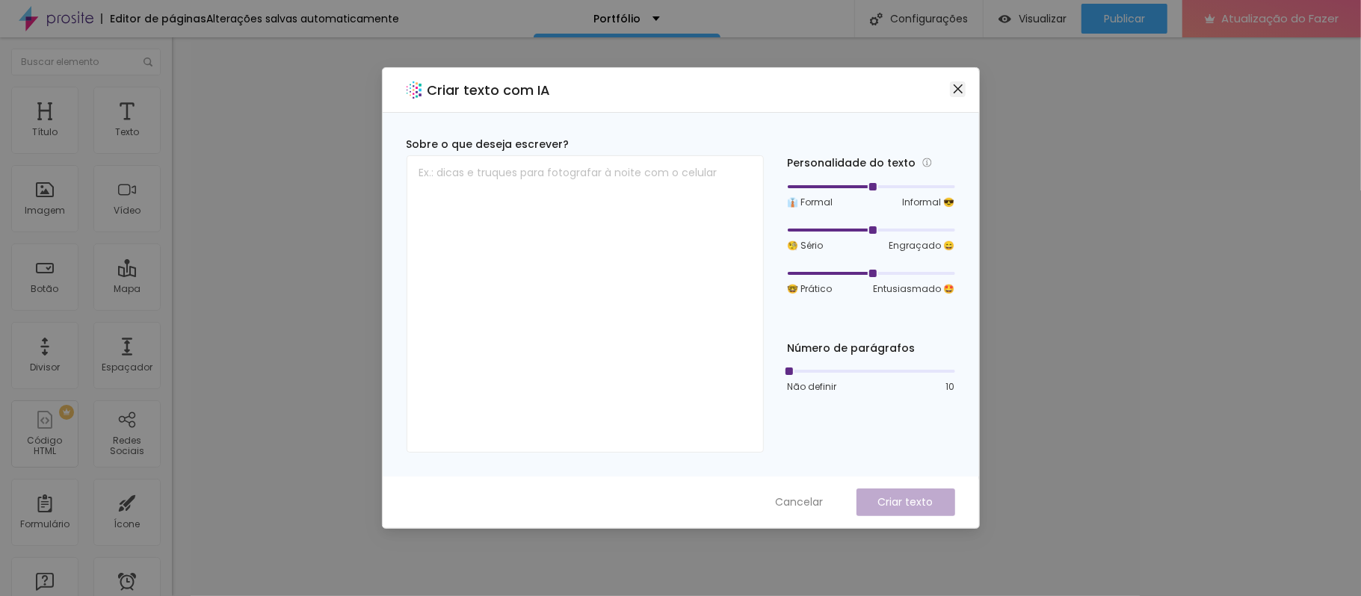
click at [957, 91] on icon "fechar" at bounding box center [958, 89] width 12 height 12
click at [957, 76] on div "Criar texto com IA" at bounding box center [681, 90] width 596 height 45
click at [955, 90] on icon "fechar" at bounding box center [958, 89] width 12 height 12
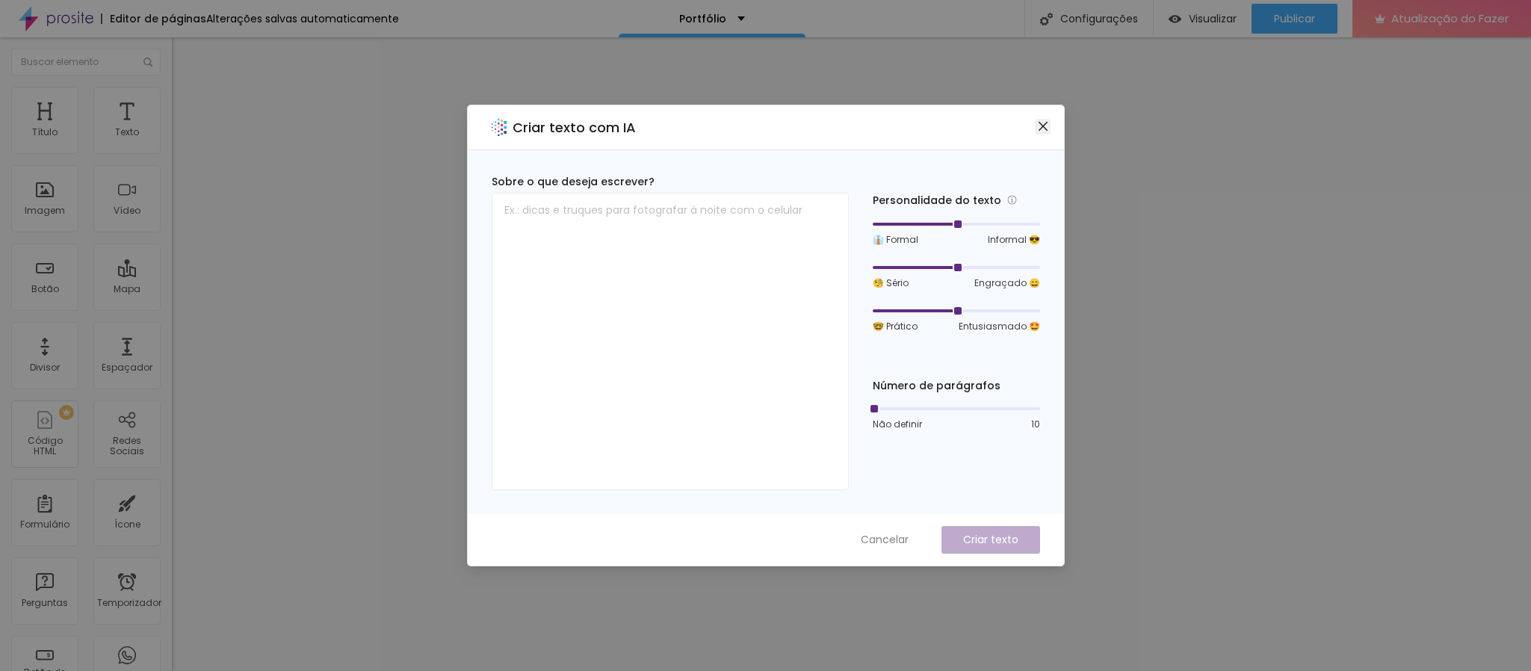
click at [1043, 121] on icon "fechar" at bounding box center [1043, 126] width 12 height 12
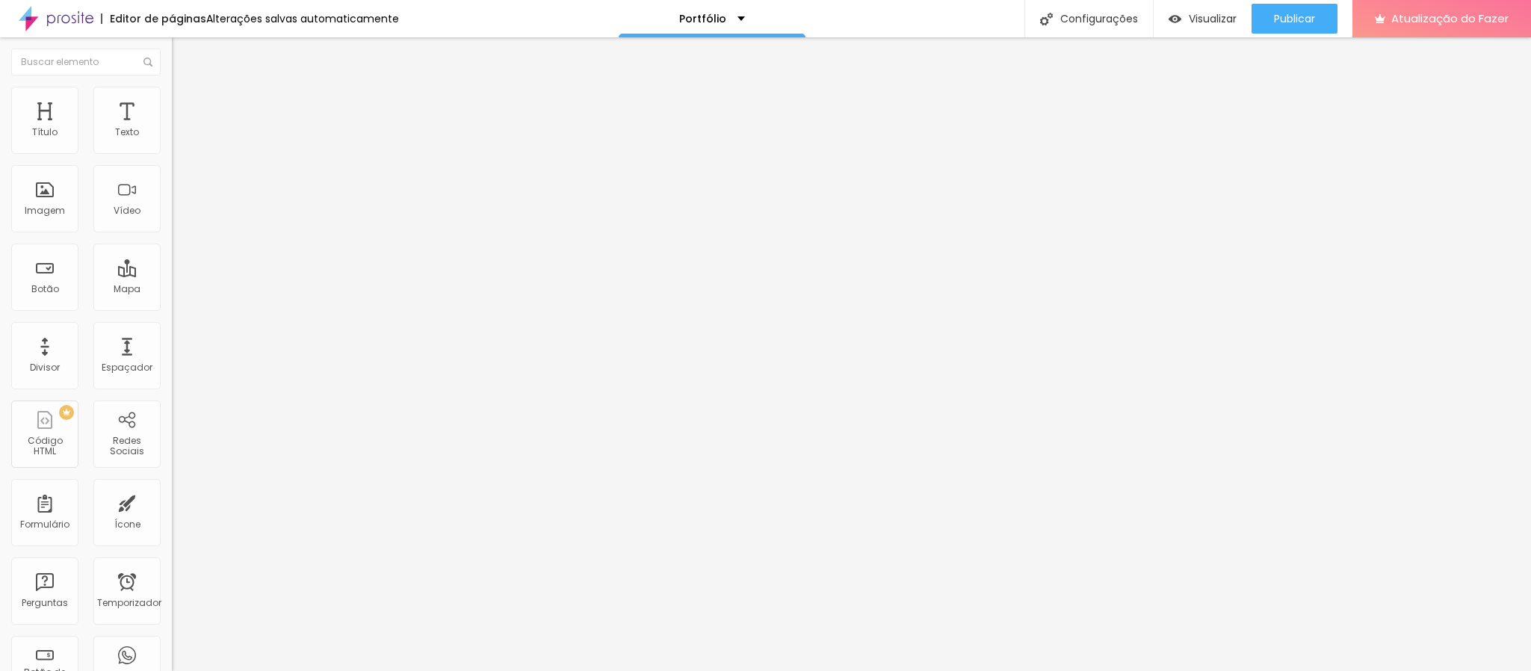
click at [178, 217] on icon "button" at bounding box center [182, 212] width 9 height 9
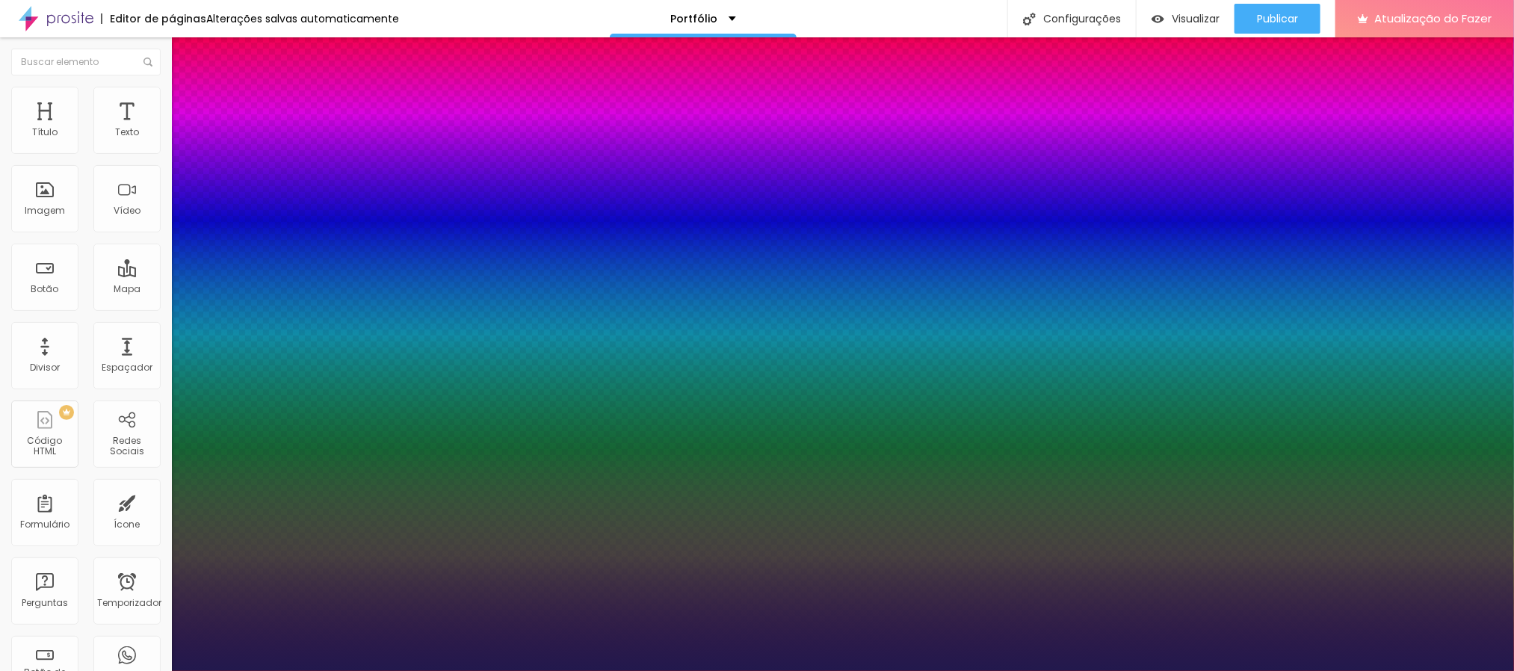
click at [326, 596] on div at bounding box center [757, 671] width 1514 height 0
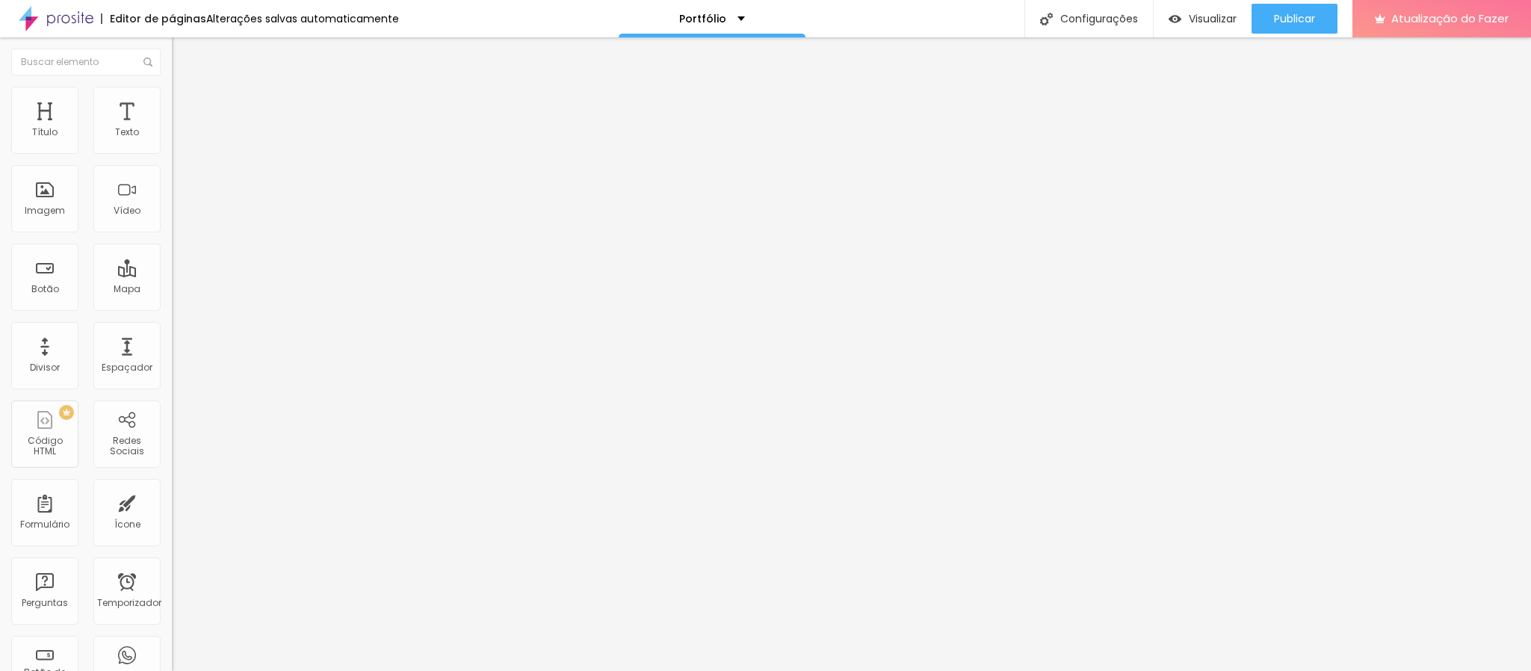
click at [179, 215] on icon "button" at bounding box center [182, 212] width 6 height 6
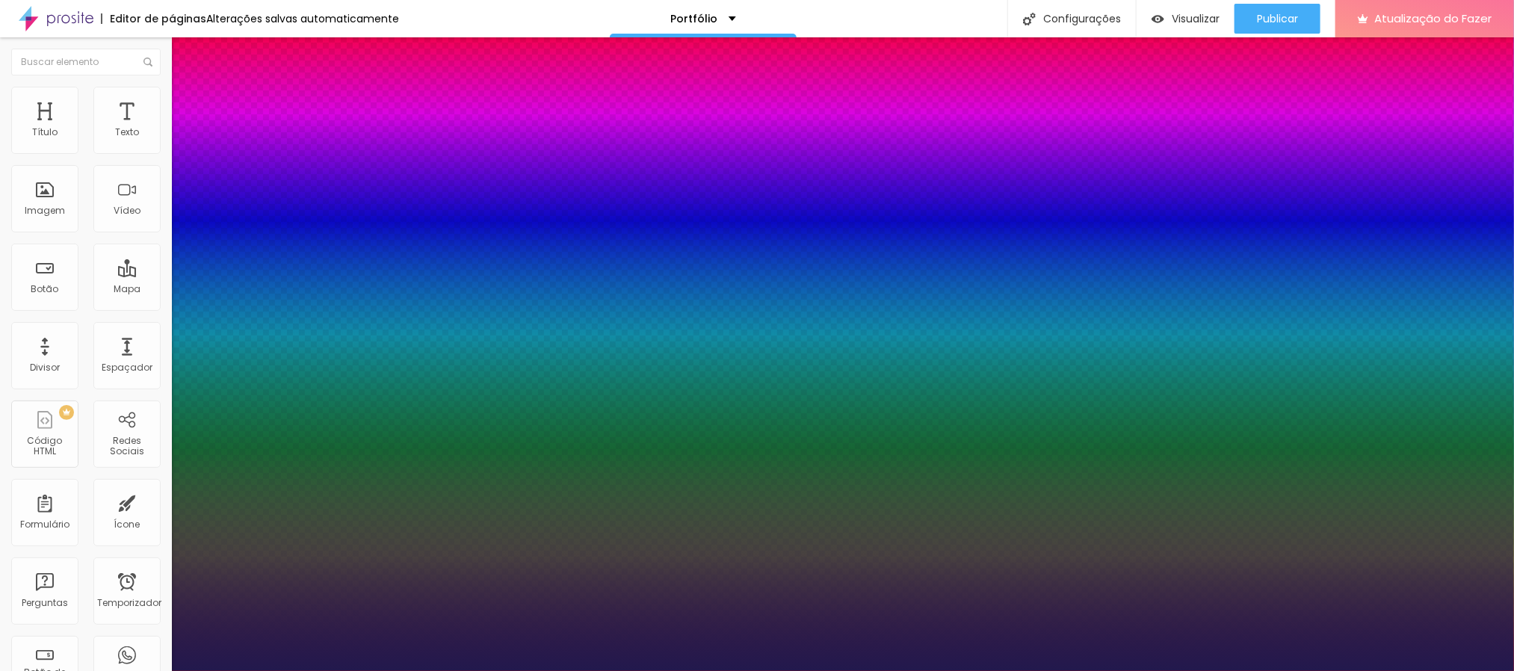
drag, startPoint x: 191, startPoint y: 456, endPoint x: 271, endPoint y: 458, distance: 80.7
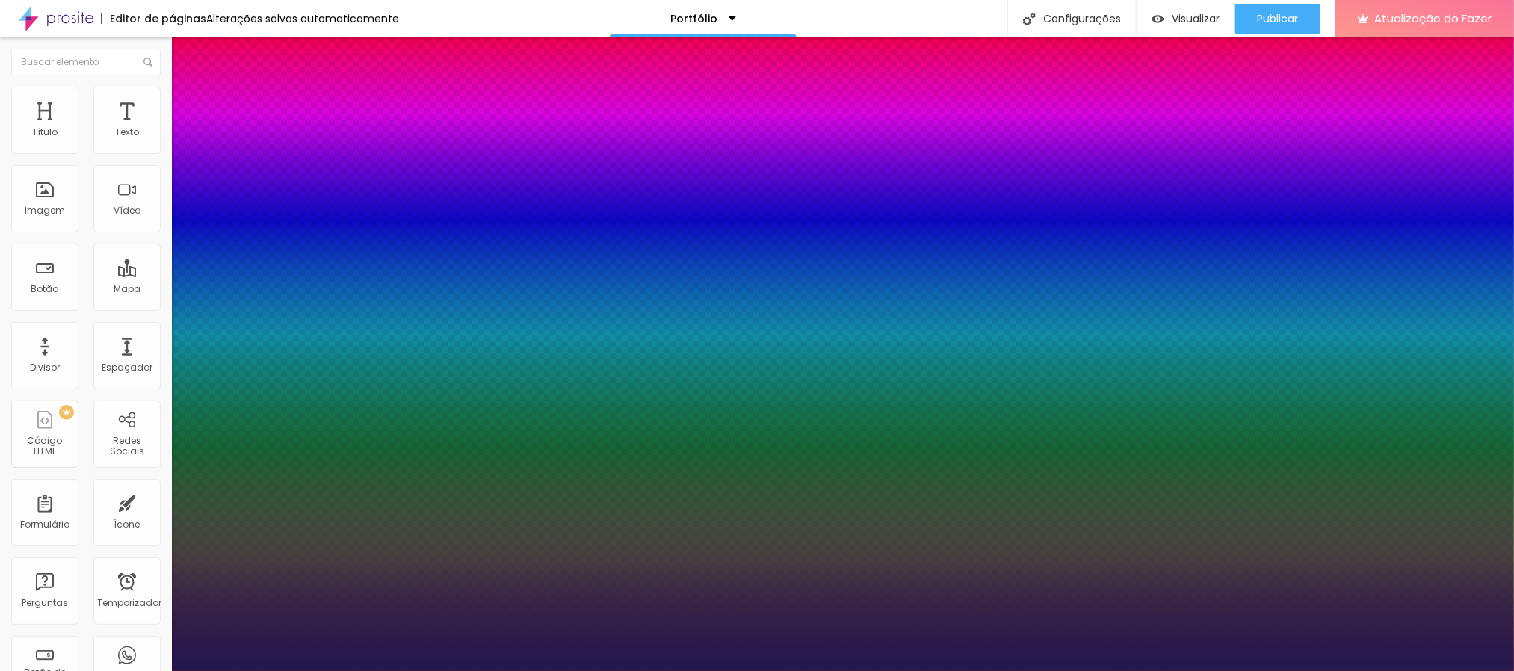
click at [1262, 596] on div at bounding box center [757, 671] width 1514 height 0
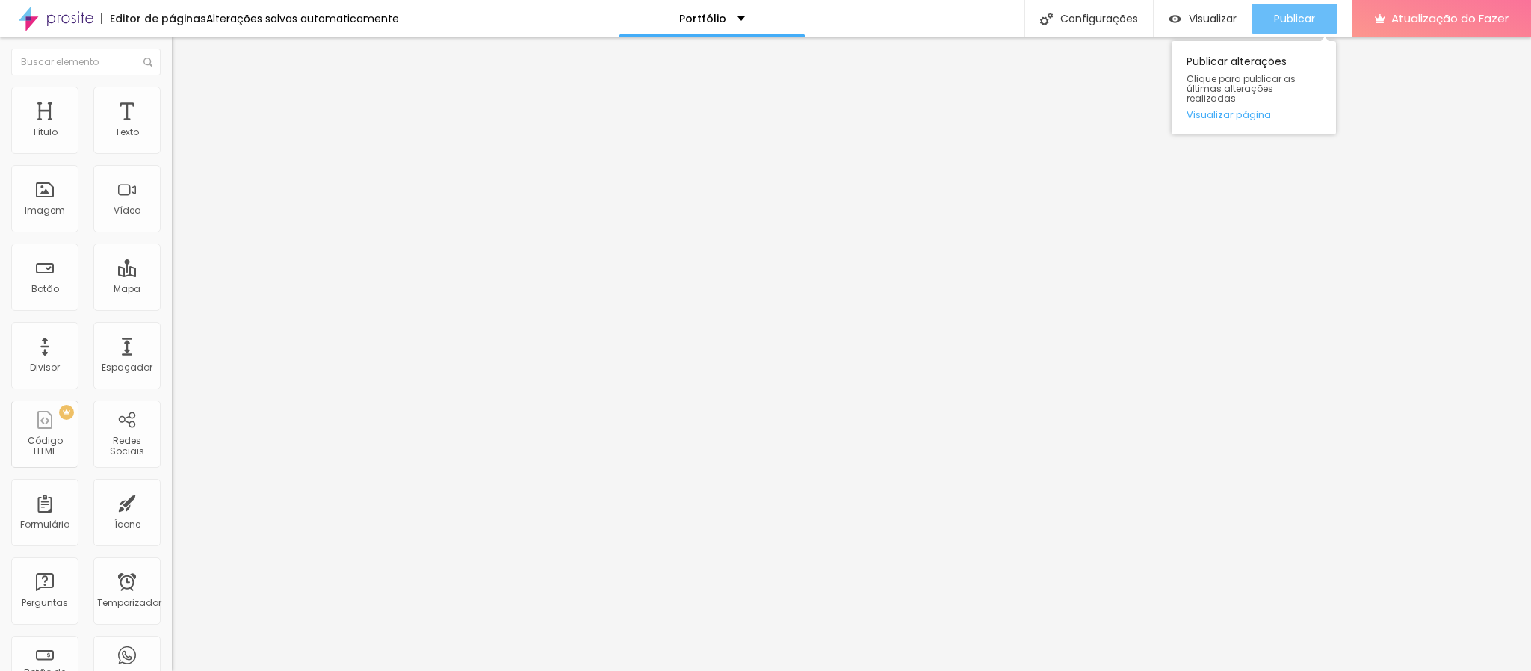
click at [1261, 25] on button "Publicar" at bounding box center [1295, 19] width 86 height 30
click at [1282, 9] on div "Publicar" at bounding box center [1294, 19] width 41 height 30
click at [179, 215] on icon "button" at bounding box center [182, 212] width 6 height 6
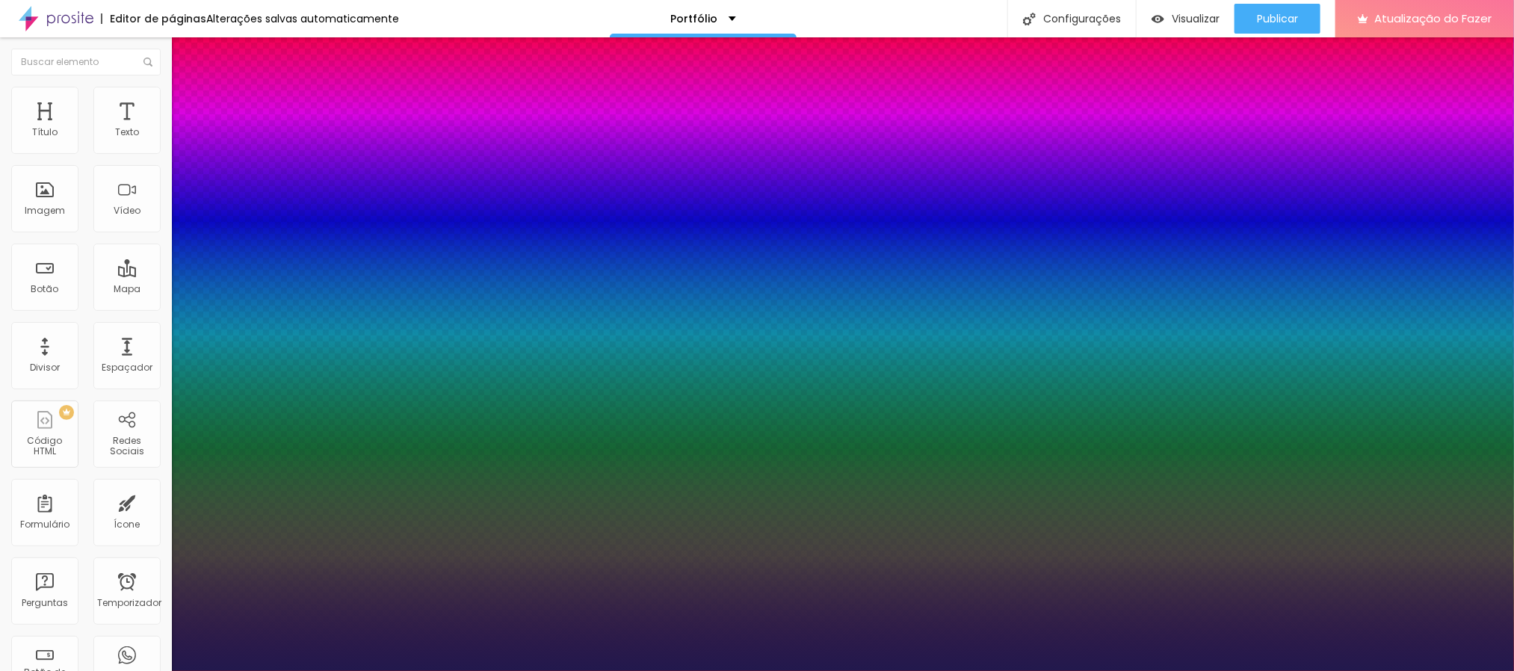
click at [740, 596] on div at bounding box center [757, 671] width 1514 height 0
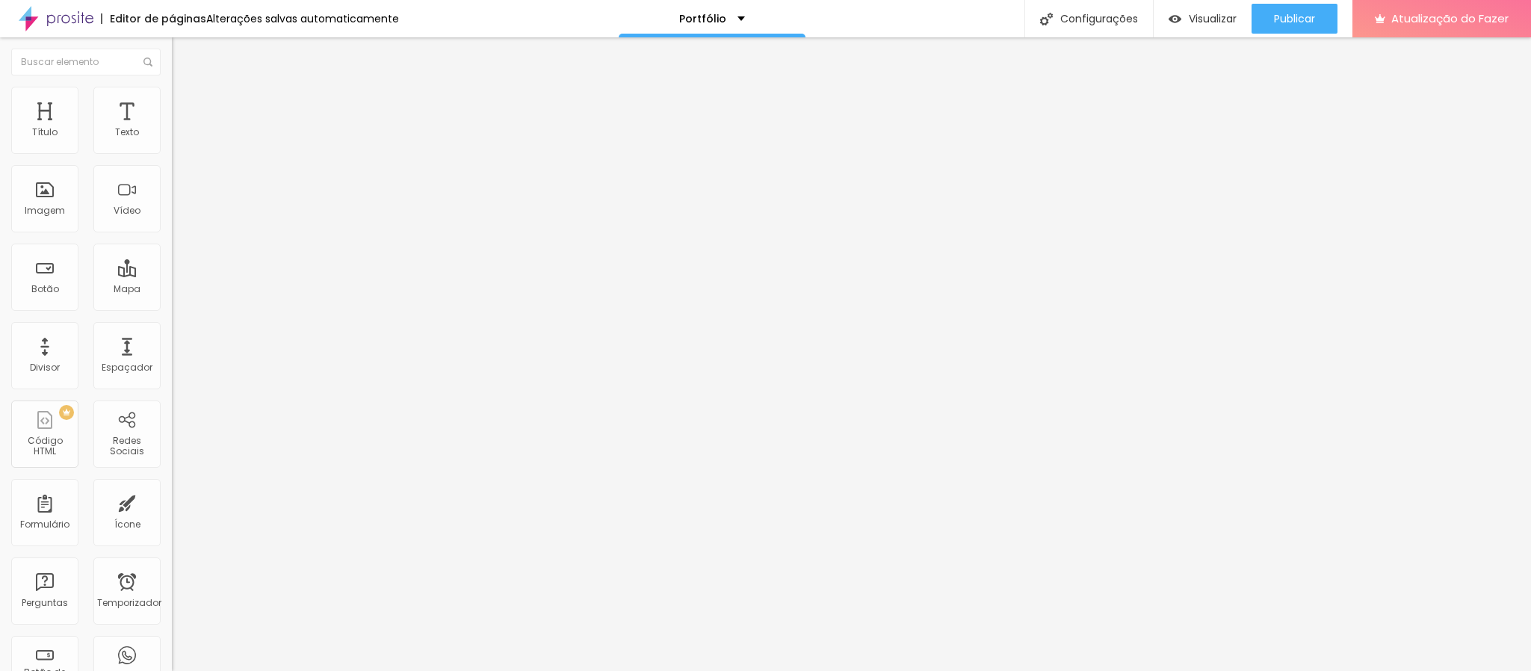
click at [179, 215] on icon "button" at bounding box center [182, 212] width 6 height 6
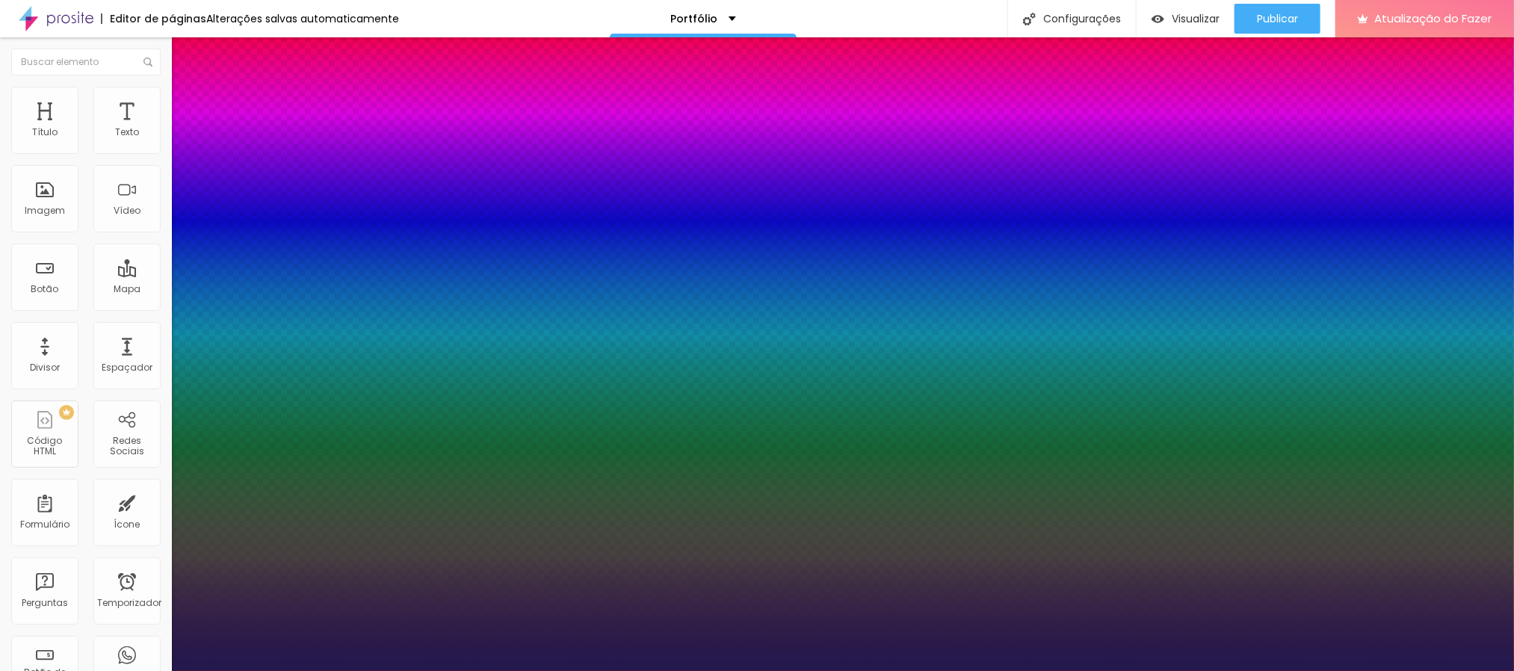
click at [1306, 596] on div at bounding box center [757, 671] width 1514 height 0
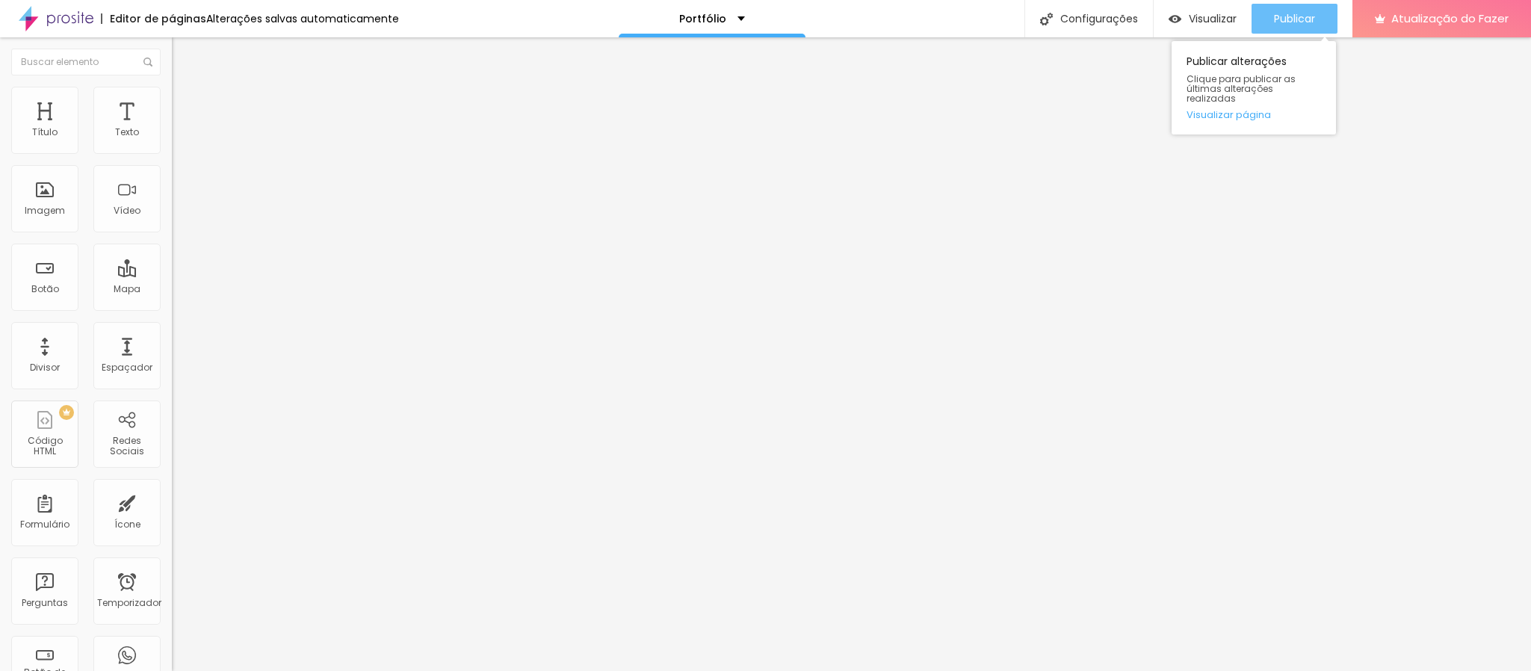
click at [1291, 12] on font "Publicar" at bounding box center [1294, 18] width 41 height 15
click at [179, 215] on icon "button" at bounding box center [182, 212] width 6 height 6
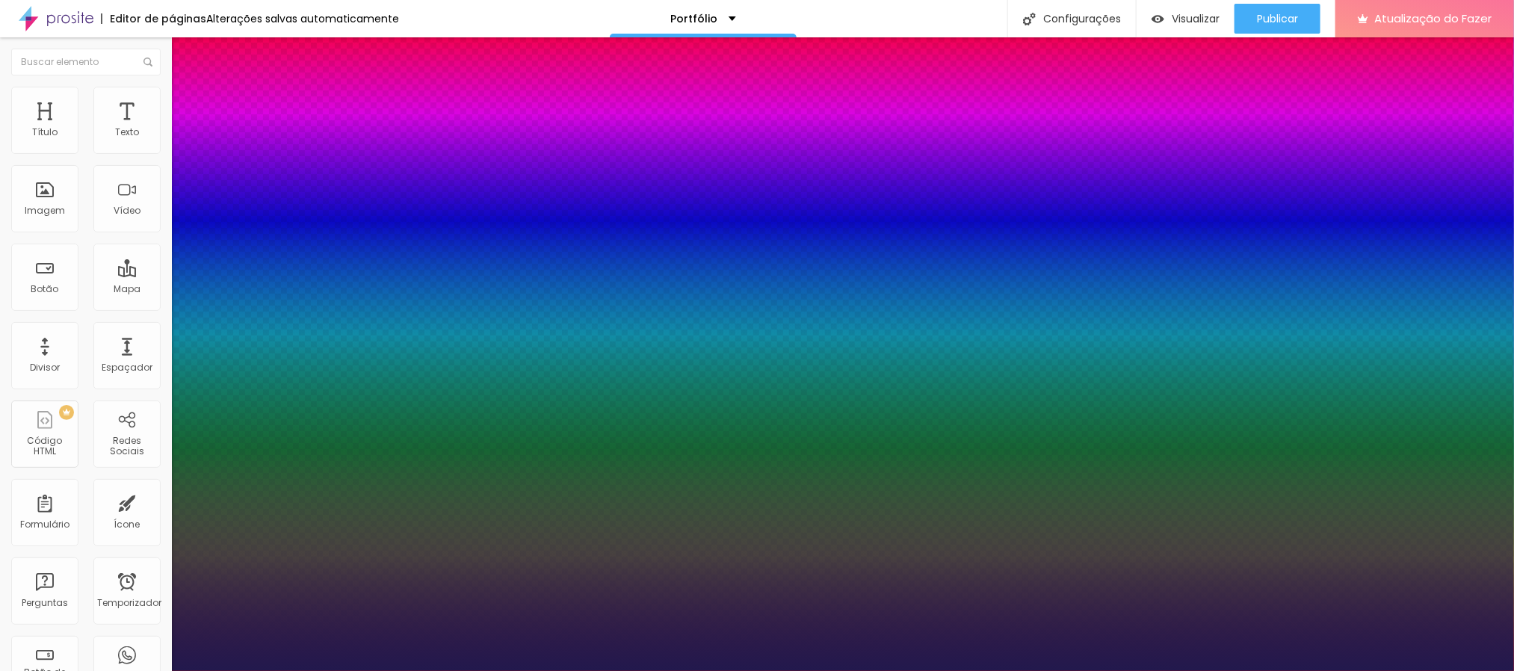
click at [1282, 596] on div at bounding box center [757, 671] width 1514 height 0
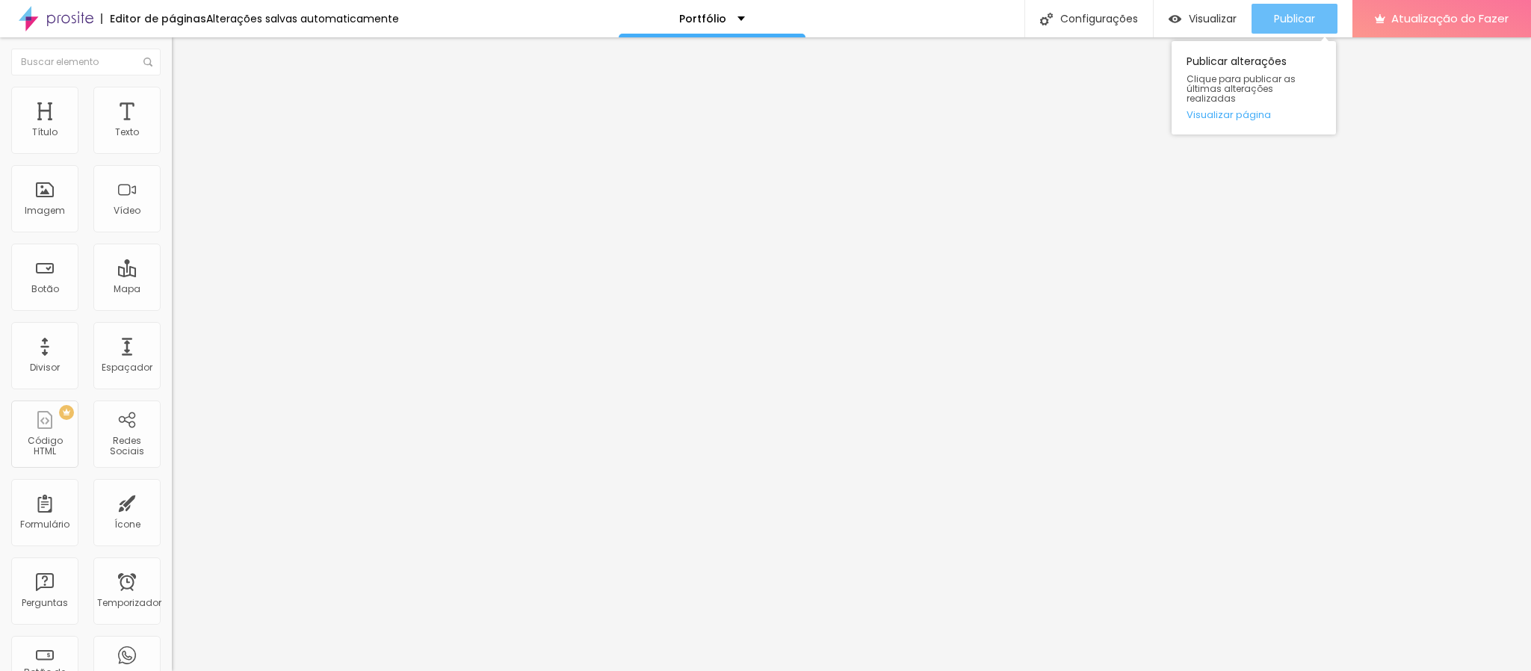
click at [1281, 21] on font "Publicar" at bounding box center [1294, 18] width 41 height 15
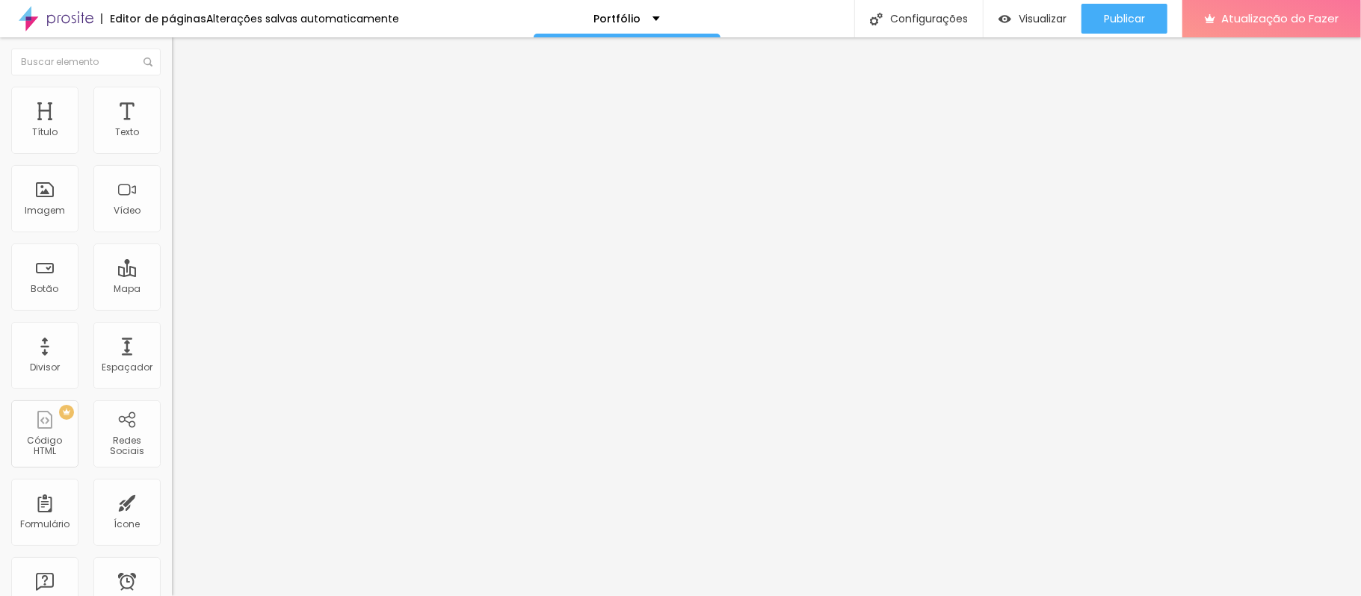
click at [172, 221] on button "button" at bounding box center [182, 214] width 21 height 16
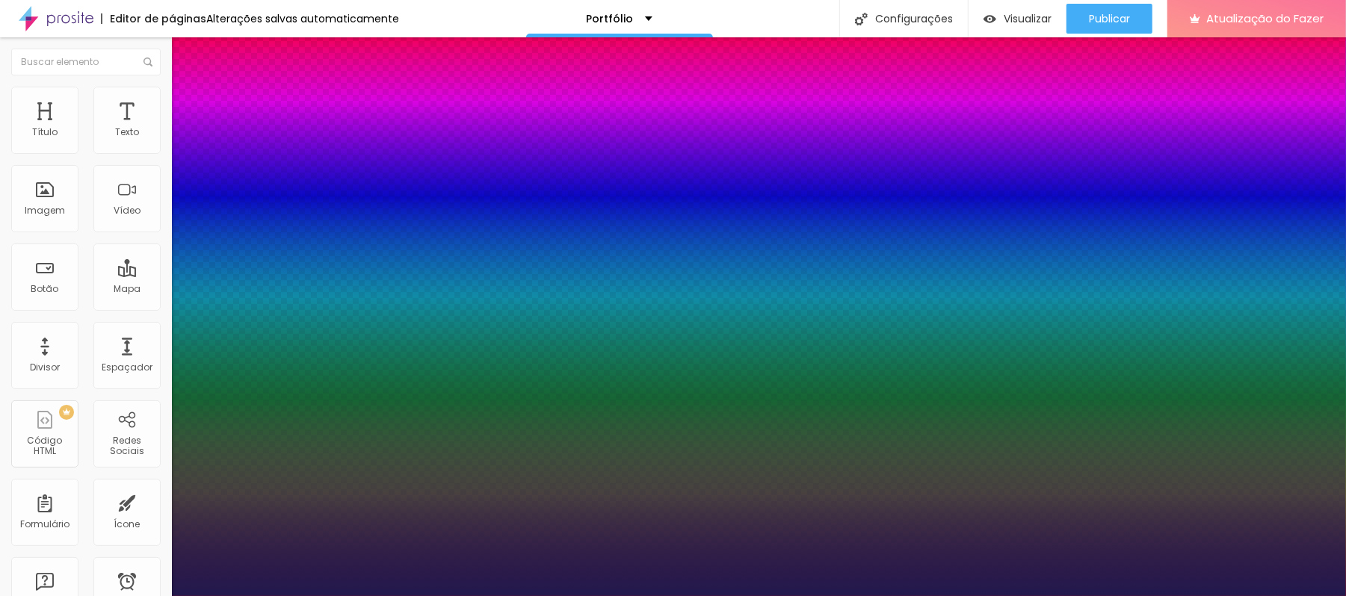
drag, startPoint x: 266, startPoint y: 455, endPoint x: 216, endPoint y: 467, distance: 51.5
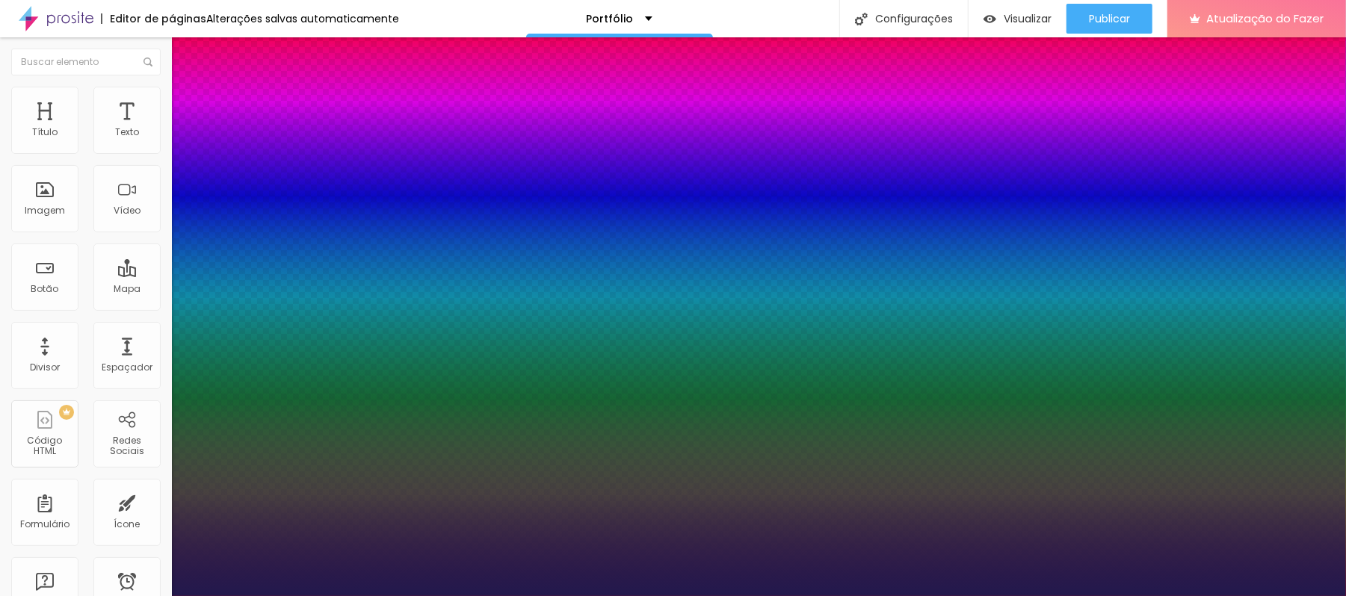
drag, startPoint x: 217, startPoint y: 458, endPoint x: 232, endPoint y: 470, distance: 19.1
click at [1262, 596] on div at bounding box center [673, 596] width 1346 height 0
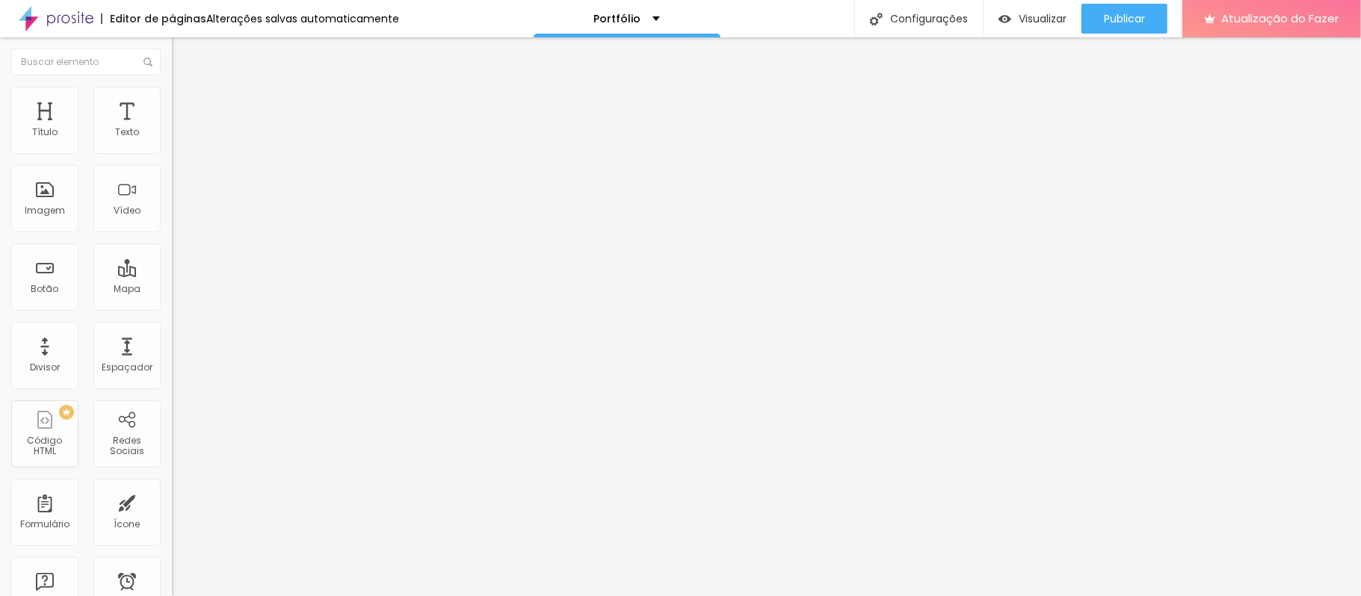
click at [178, 217] on icon "button" at bounding box center [179, 215] width 3 height 3
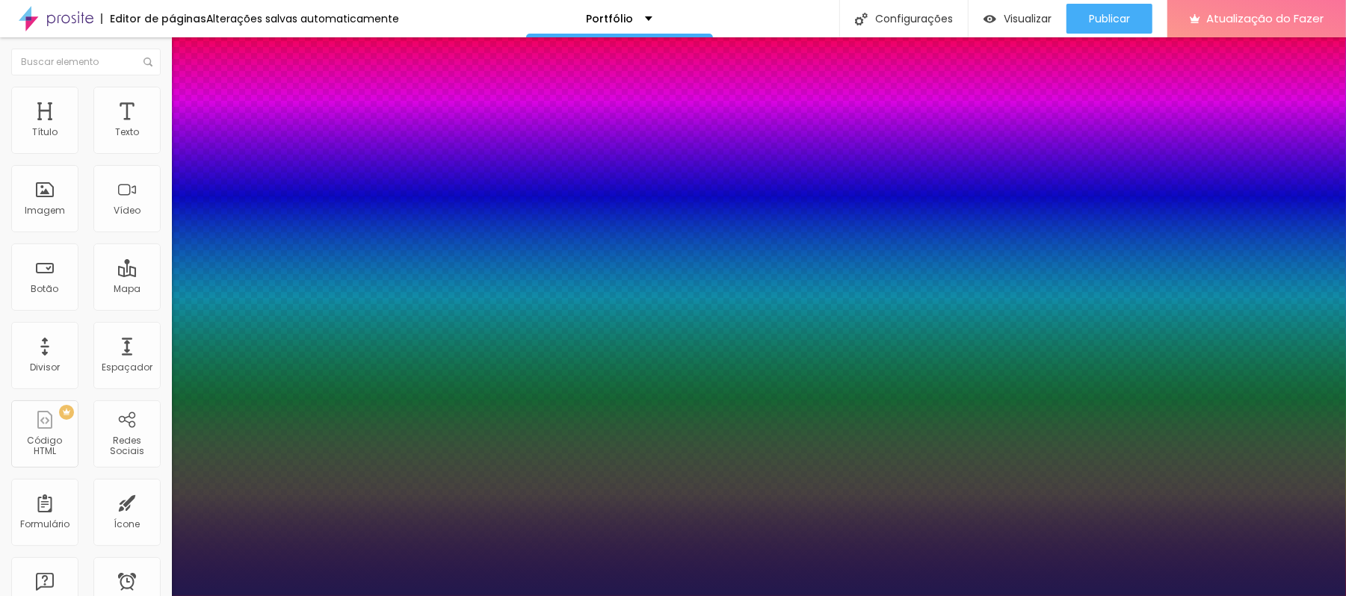
drag, startPoint x: 270, startPoint y: 456, endPoint x: 230, endPoint y: 465, distance: 40.6
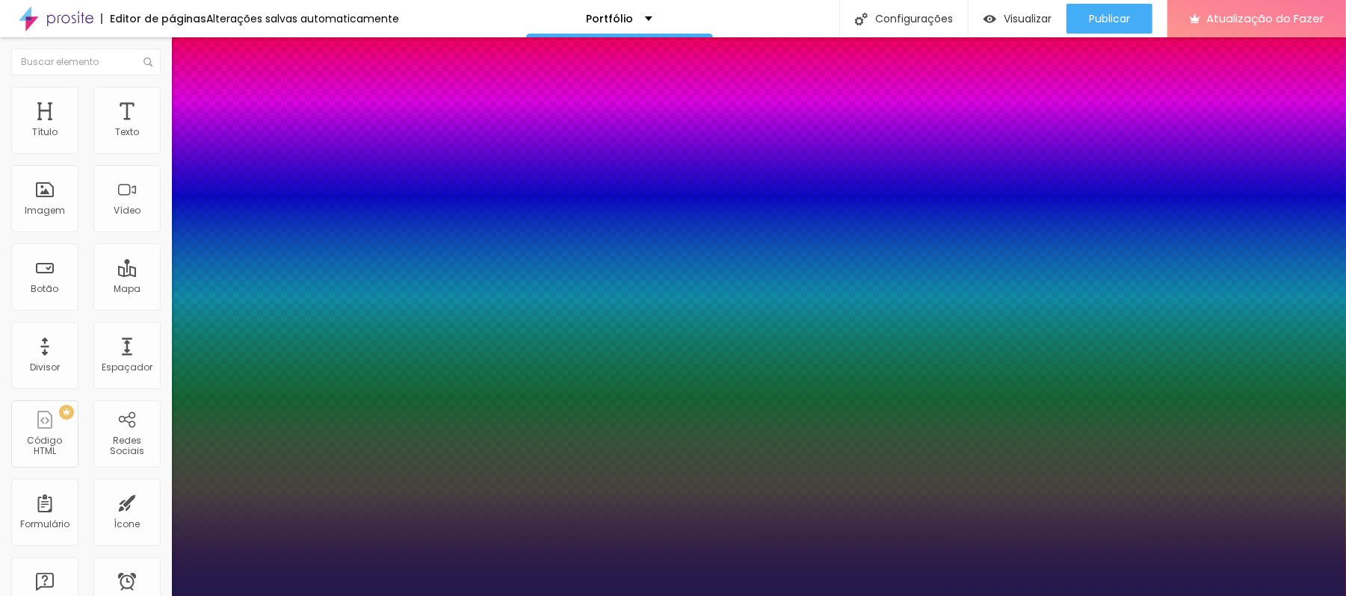
click at [1268, 596] on div at bounding box center [673, 596] width 1346 height 0
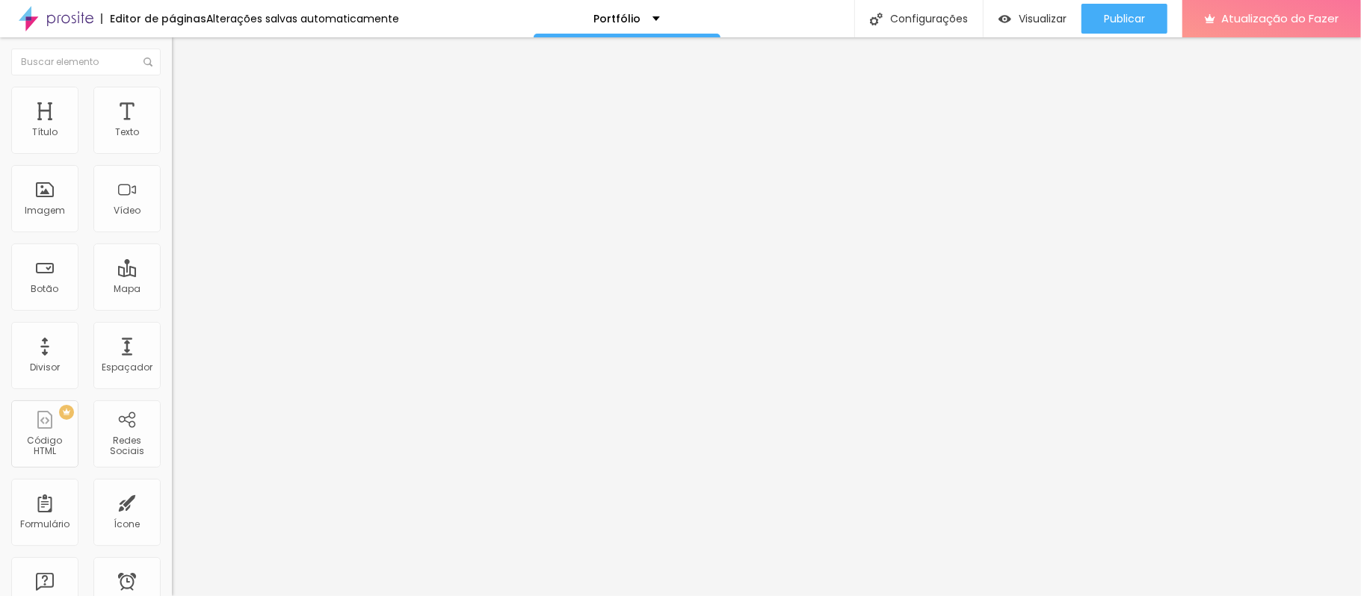
click at [172, 221] on button "button" at bounding box center [182, 214] width 21 height 16
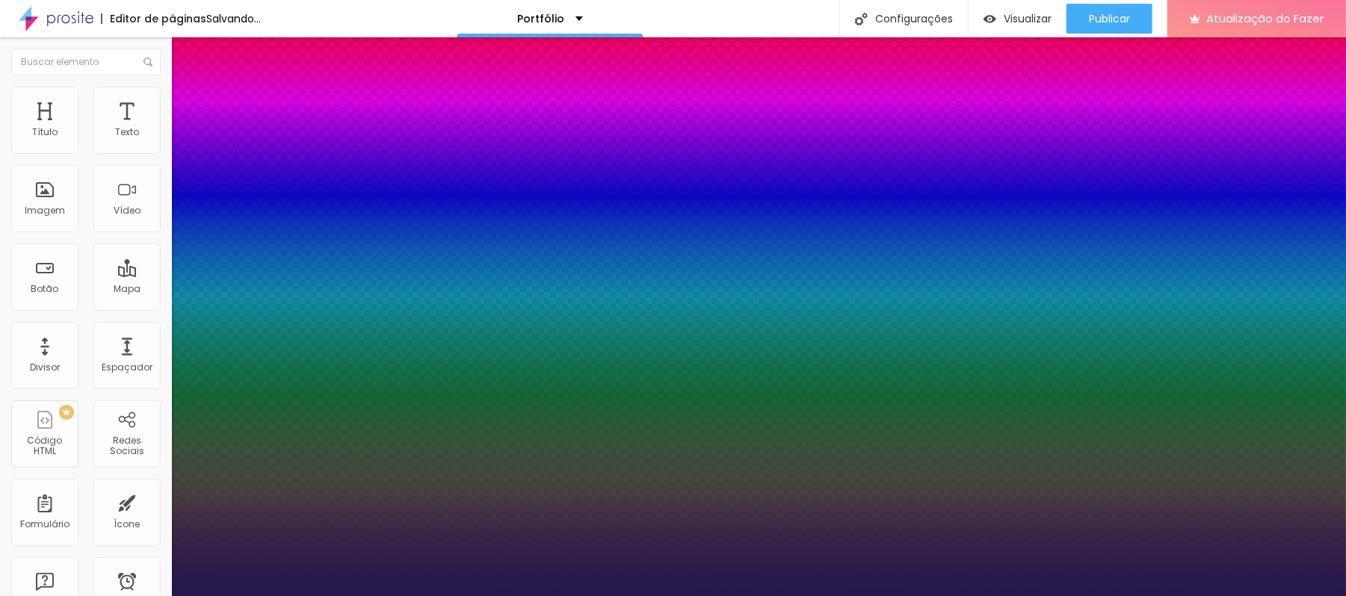
click at [1275, 596] on div at bounding box center [673, 596] width 1346 height 0
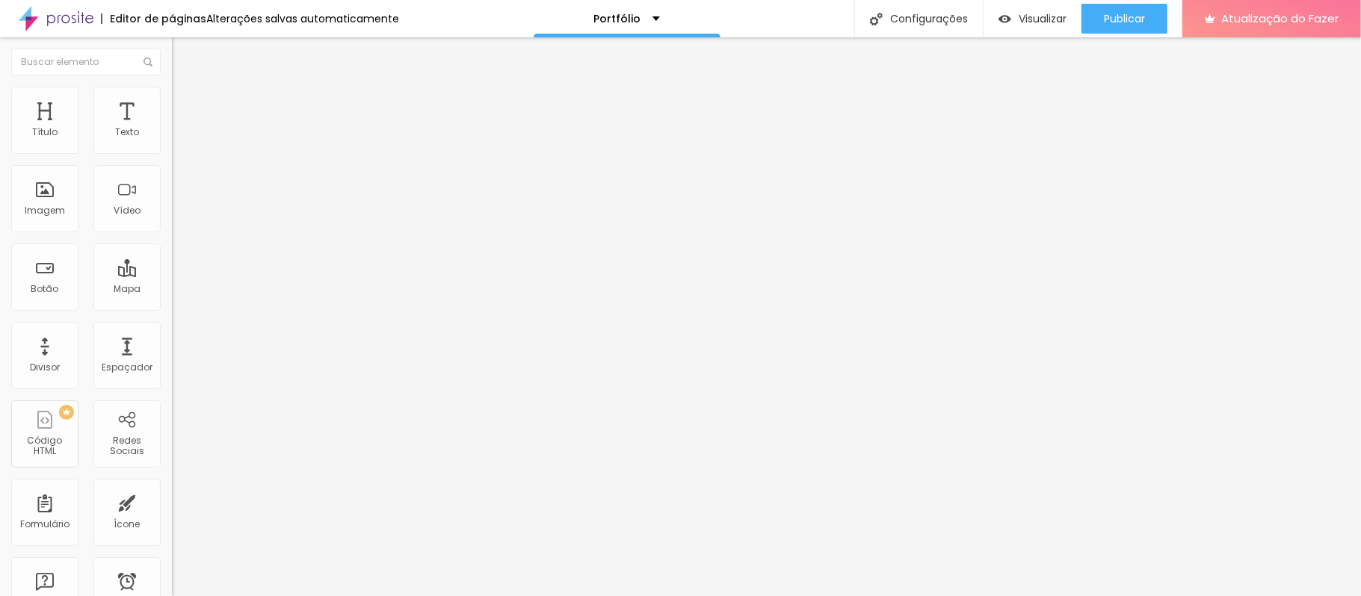
click at [179, 215] on icon "button" at bounding box center [182, 212] width 6 height 6
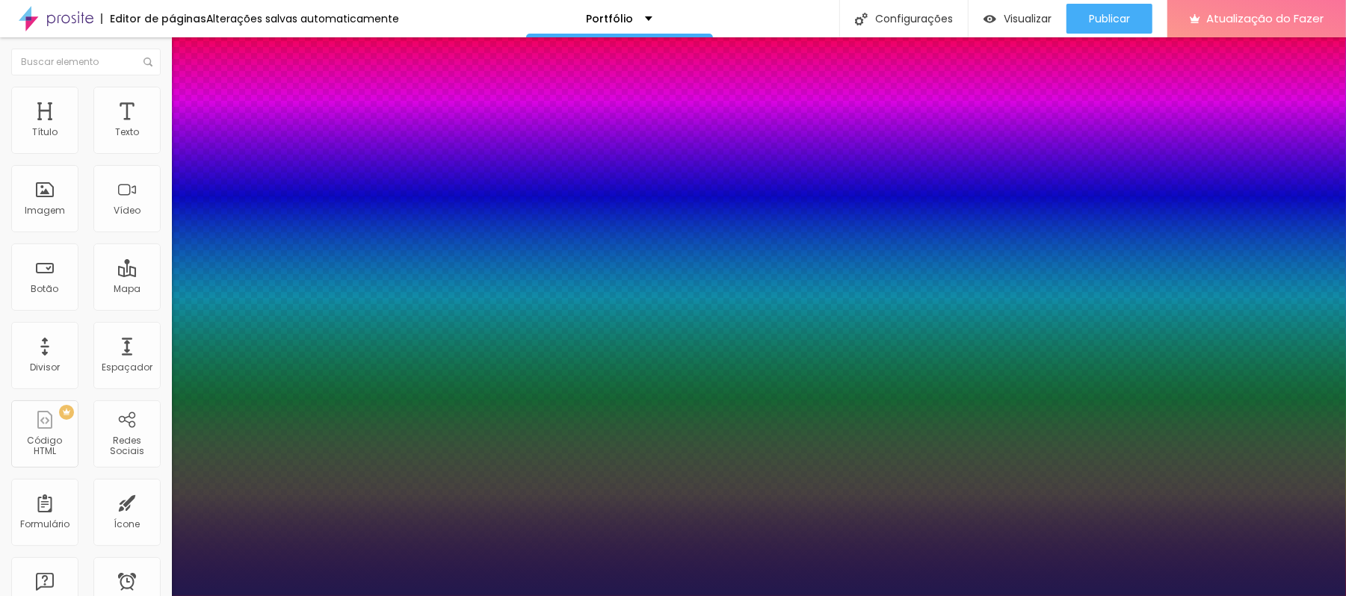
click at [933, 596] on div at bounding box center [673, 596] width 1346 height 0
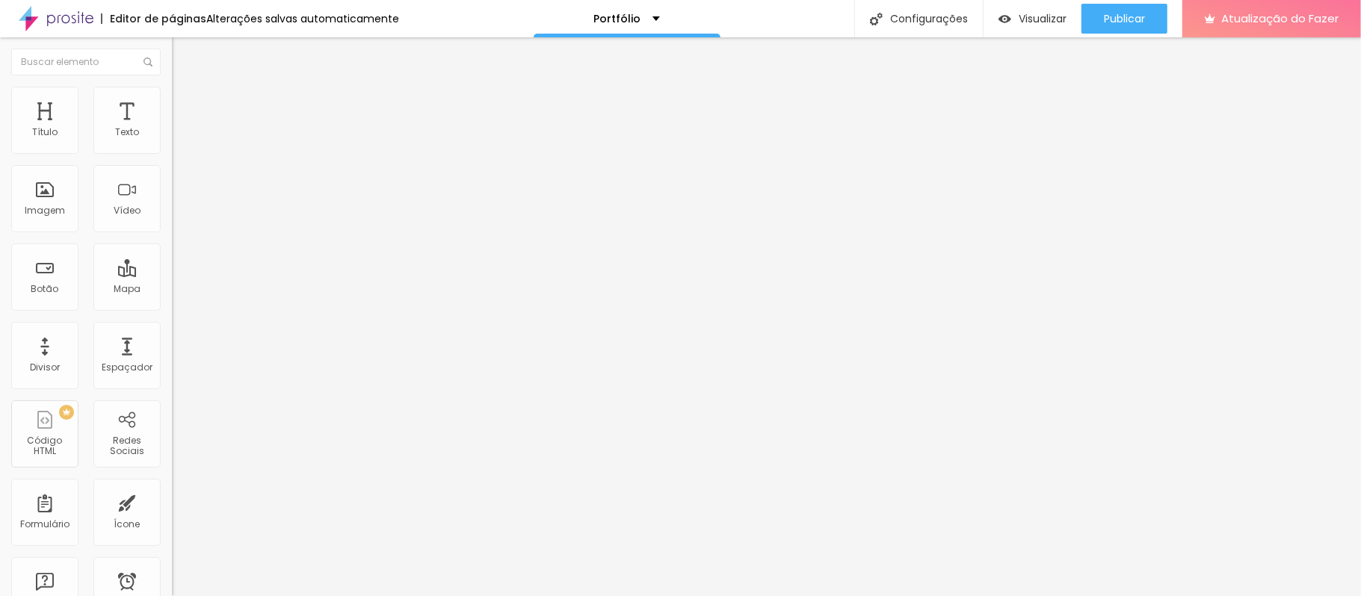
click at [179, 215] on icon "button" at bounding box center [182, 212] width 6 height 6
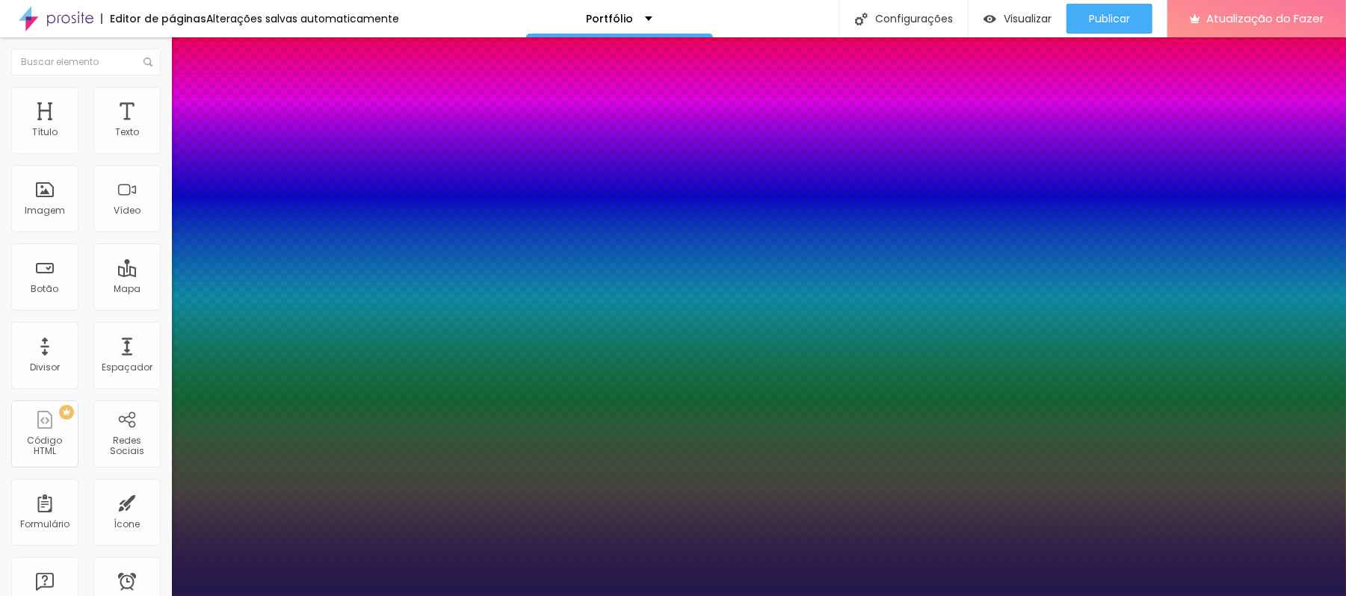
click at [706, 596] on div at bounding box center [673, 596] width 1346 height 0
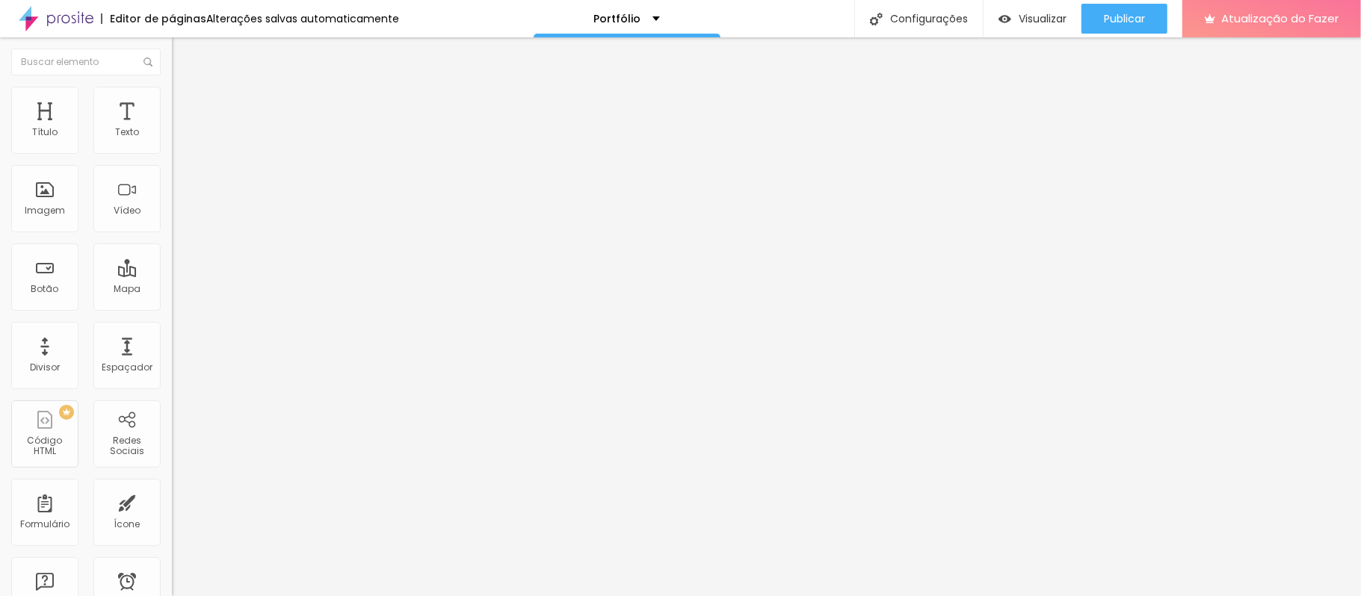
click at [172, 221] on button "button" at bounding box center [182, 214] width 21 height 16
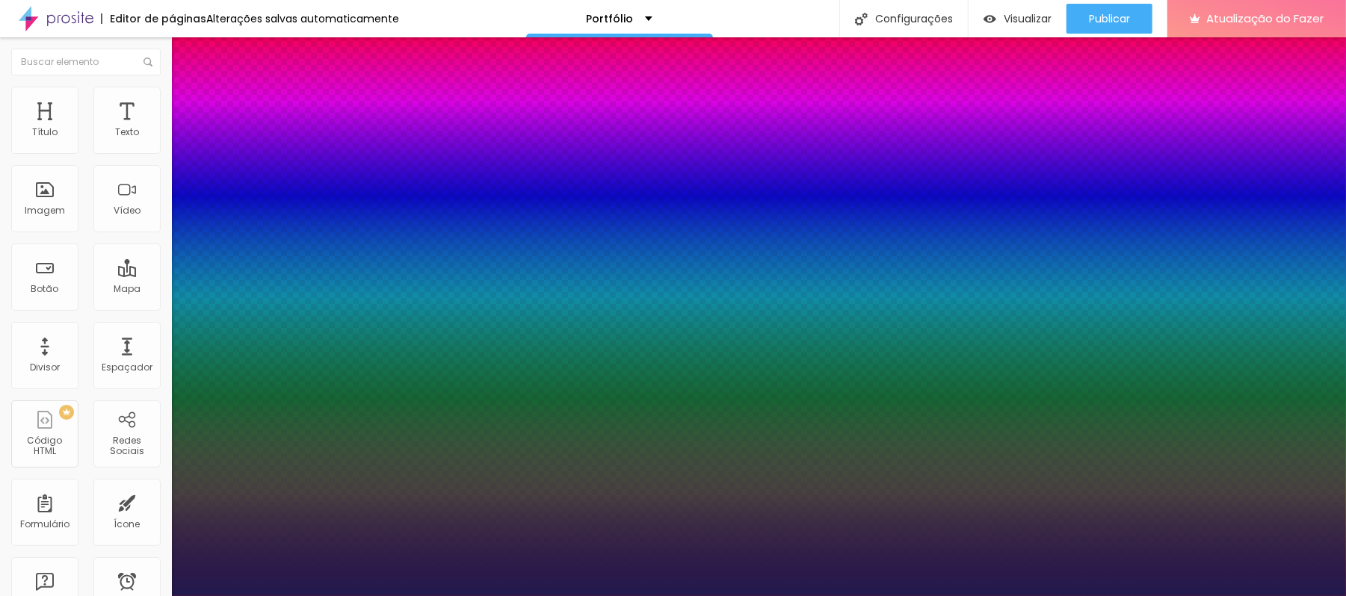
click at [485, 596] on div at bounding box center [673, 596] width 1346 height 0
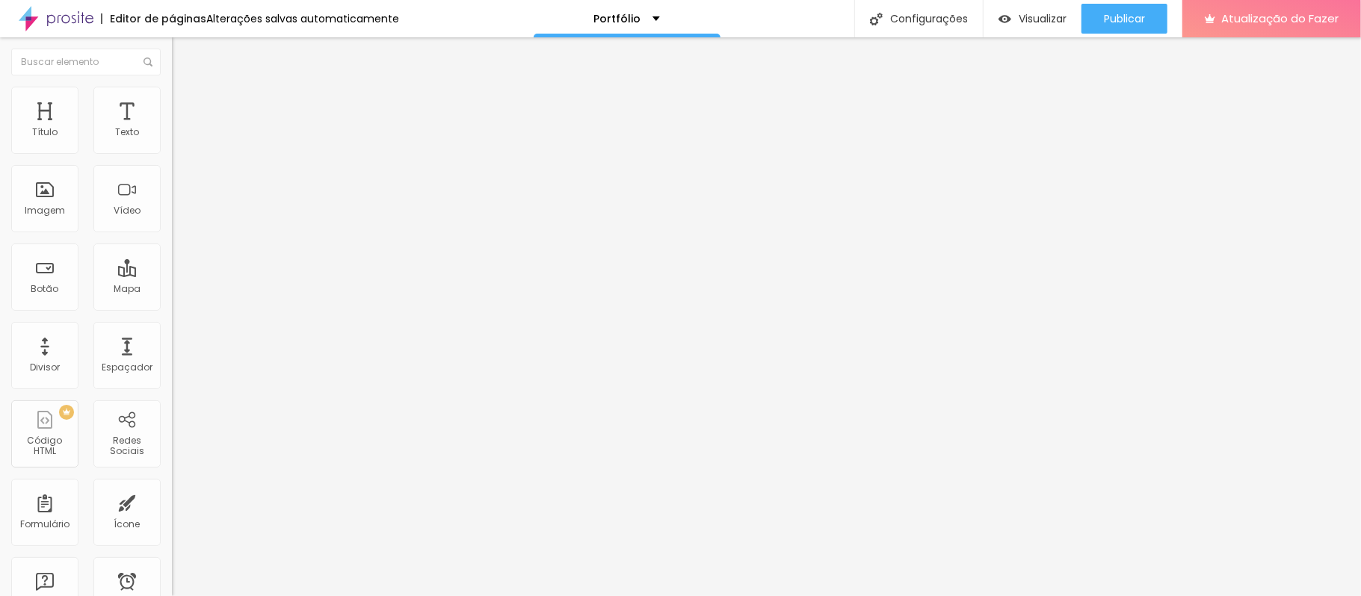
click at [172, 221] on button "button" at bounding box center [182, 214] width 21 height 16
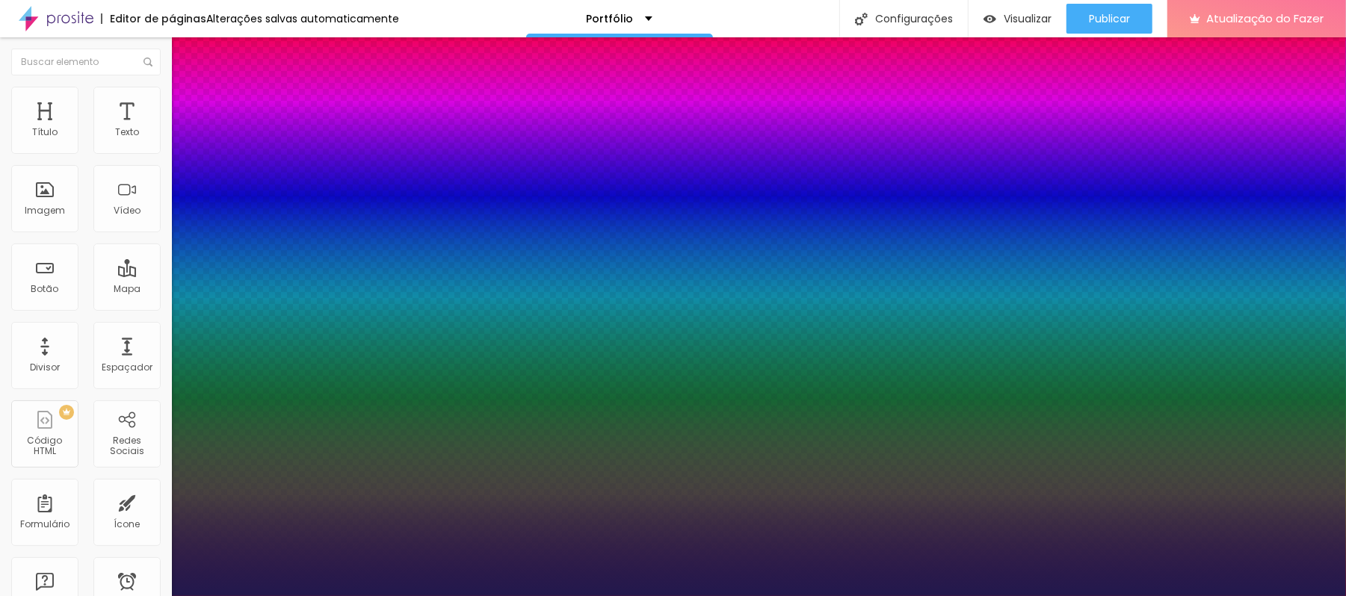
click at [272, 596] on div at bounding box center [673, 596] width 1346 height 0
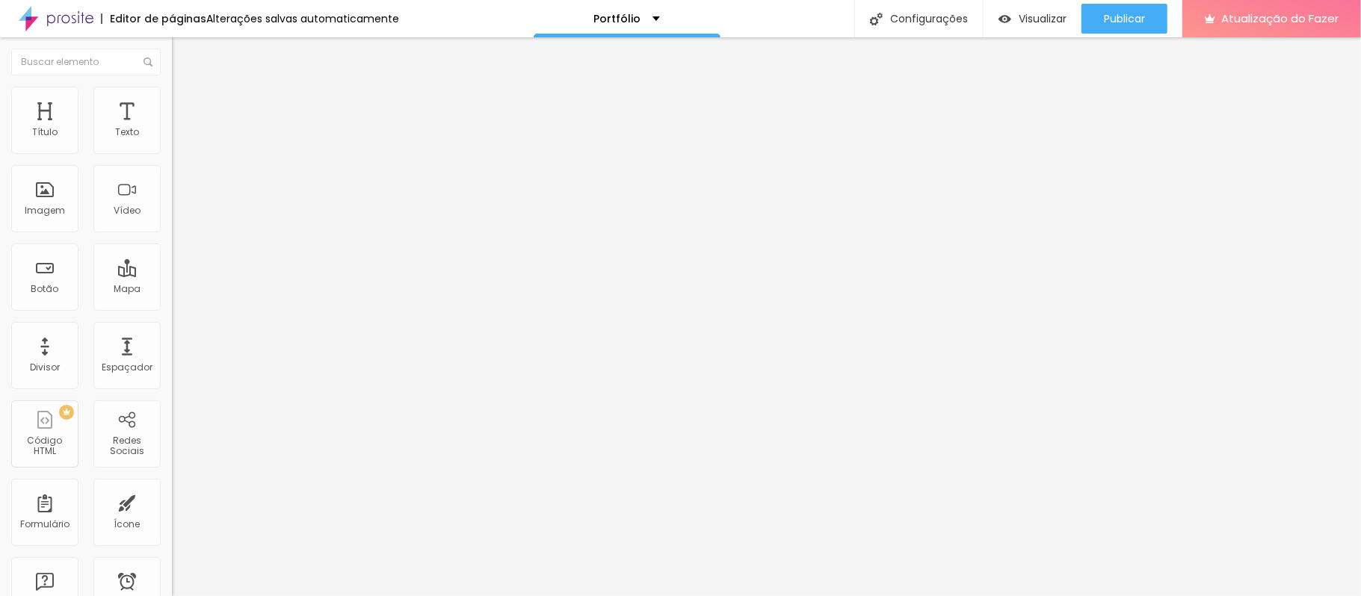
click at [181, 129] on font "Trocar imagem" at bounding box center [217, 122] width 72 height 13
click at [172, 306] on input "[URL][DOMAIN_NAME]" at bounding box center [261, 298] width 179 height 15
paste input "s://[DOMAIN_NAME][URL]"
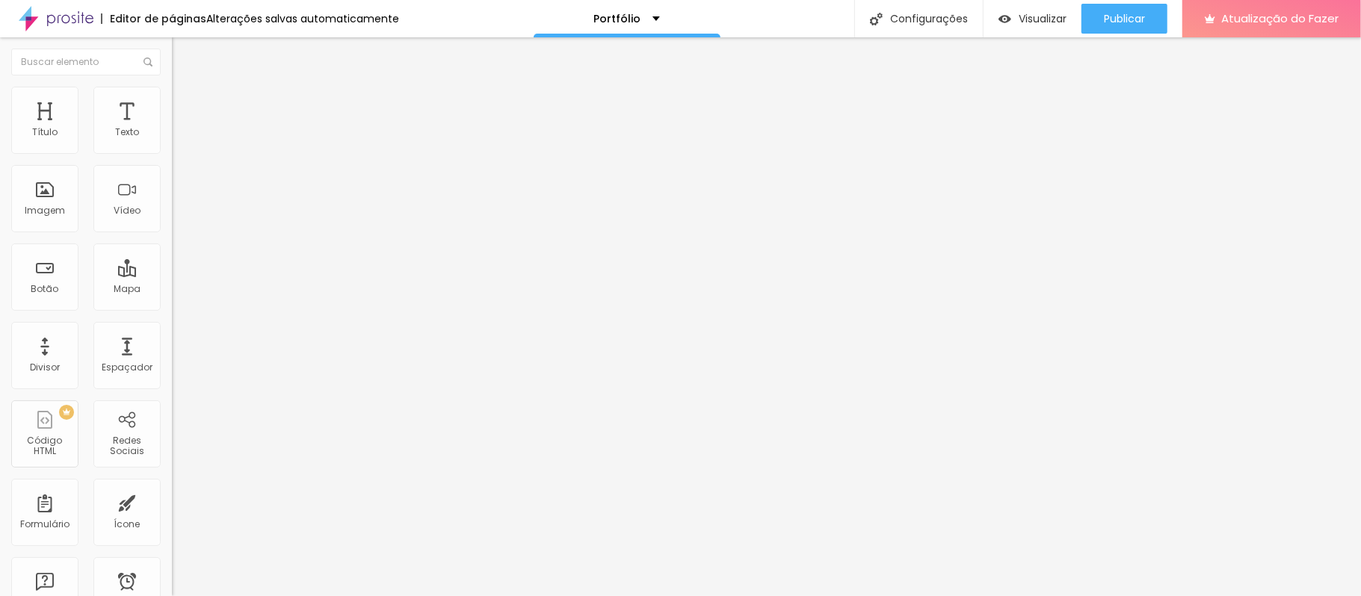
scroll to position [0, 234]
click at [172, 475] on div "Editar nulo Conteúdo Estilo Avançado Trocar imagem Descrição da imagem (Alt) Ge…" at bounding box center [258, 316] width 172 height 559
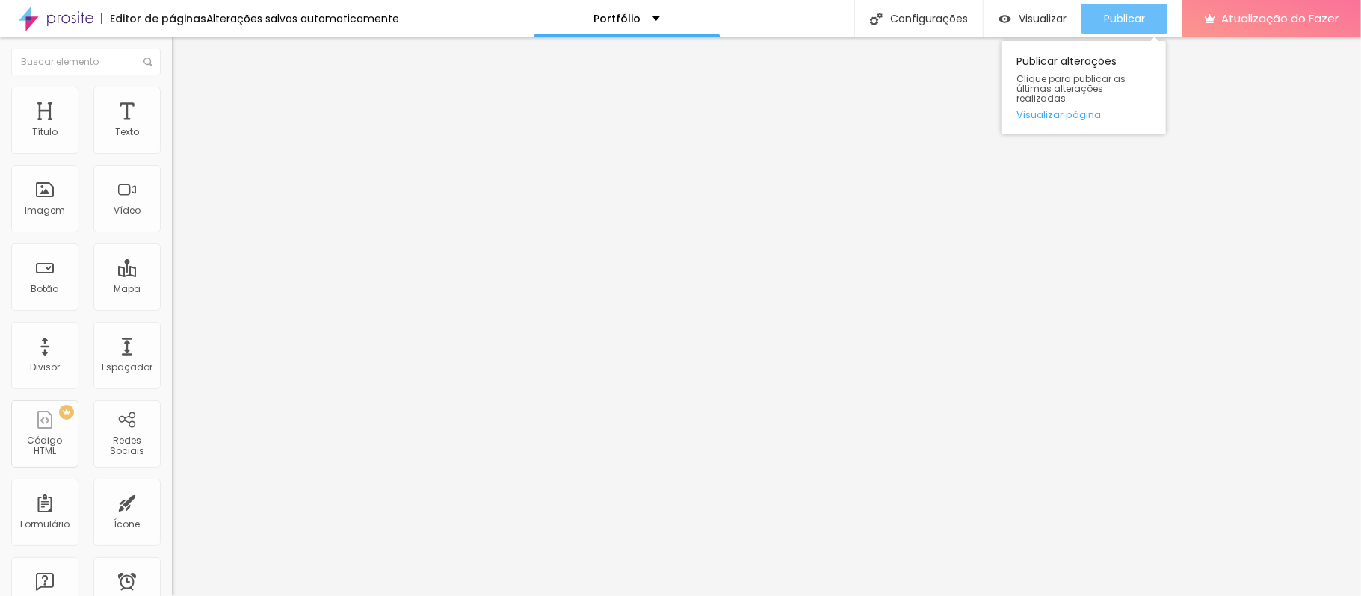
click at [1113, 27] on div "Publicar" at bounding box center [1124, 19] width 41 height 30
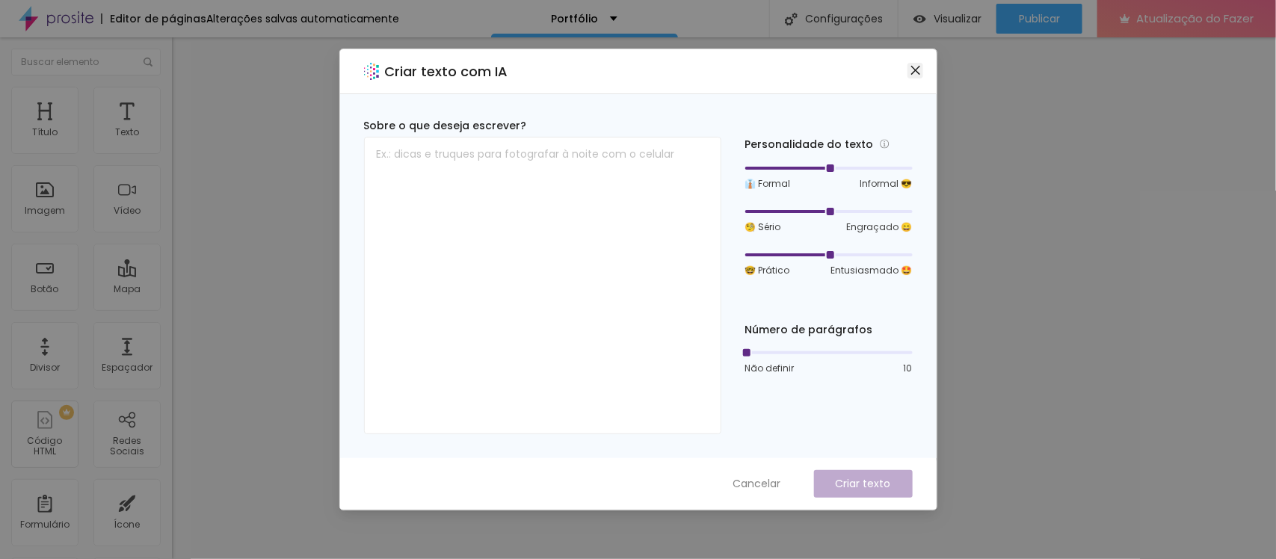
click at [908, 68] on span "Fechar" at bounding box center [915, 70] width 16 height 12
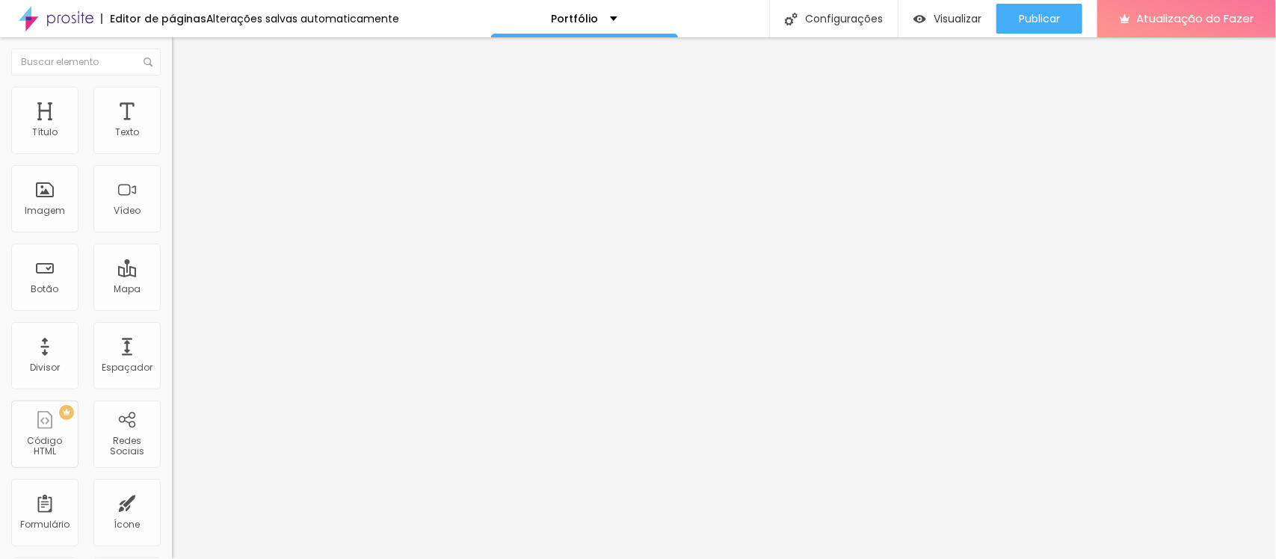
click at [178, 217] on icon "button" at bounding box center [182, 212] width 9 height 9
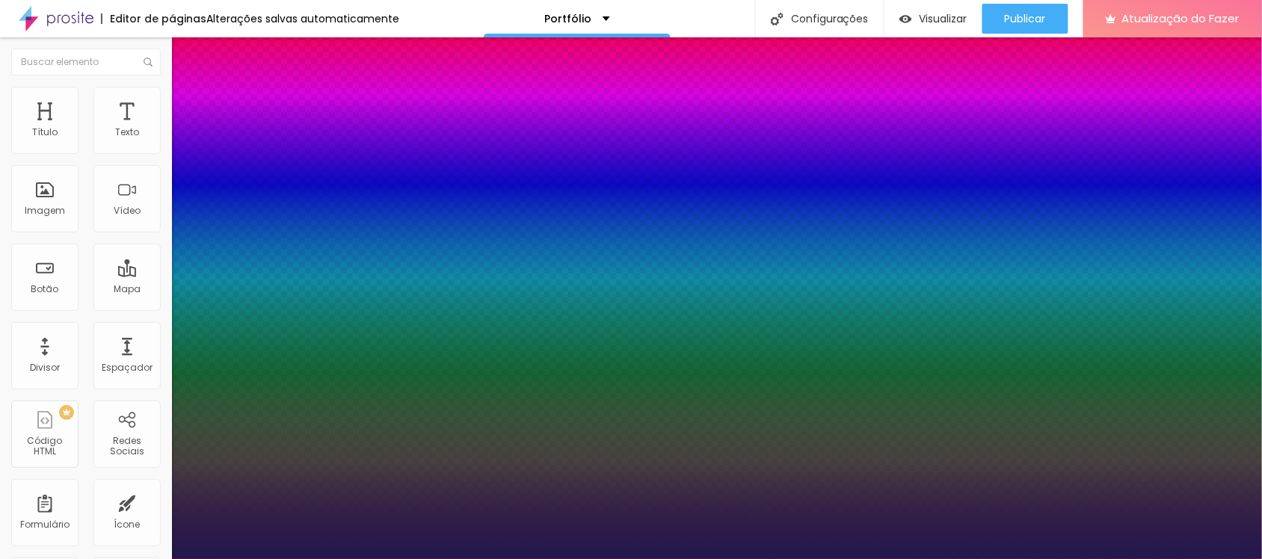
drag, startPoint x: 258, startPoint y: 454, endPoint x: 277, endPoint y: 448, distance: 20.3
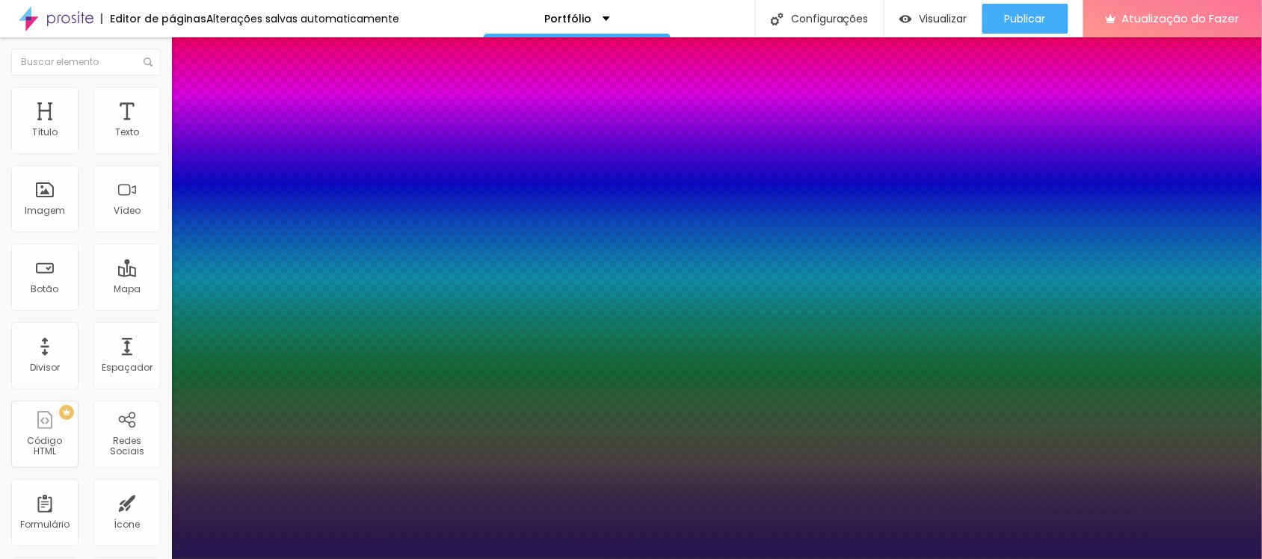
drag, startPoint x: 267, startPoint y: 457, endPoint x: 250, endPoint y: 461, distance: 16.9
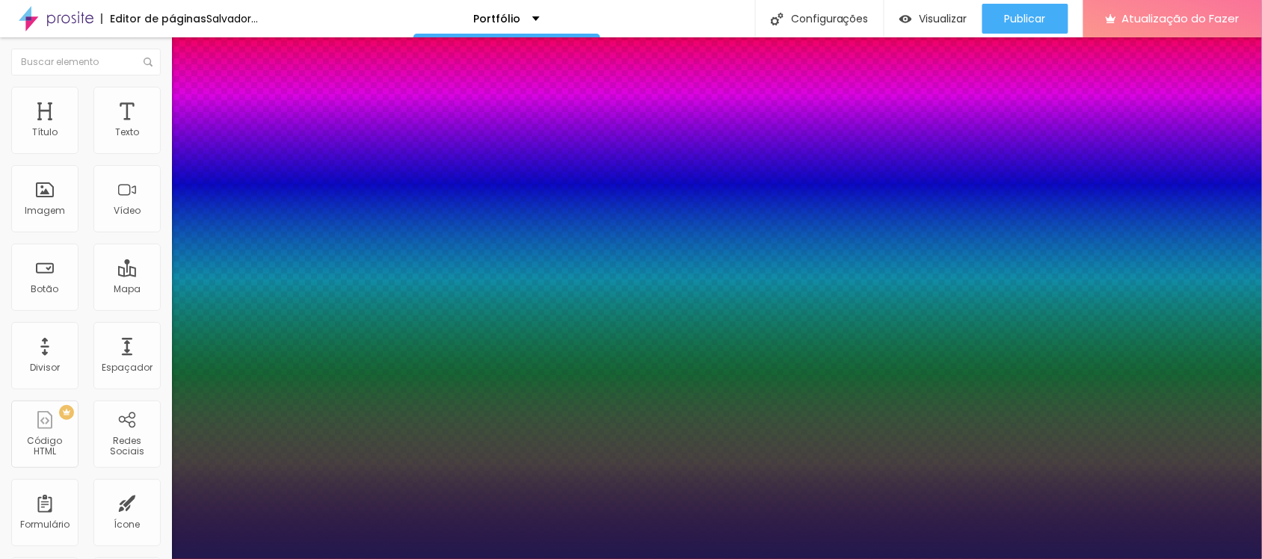
click at [421, 559] on div at bounding box center [631, 559] width 1262 height 0
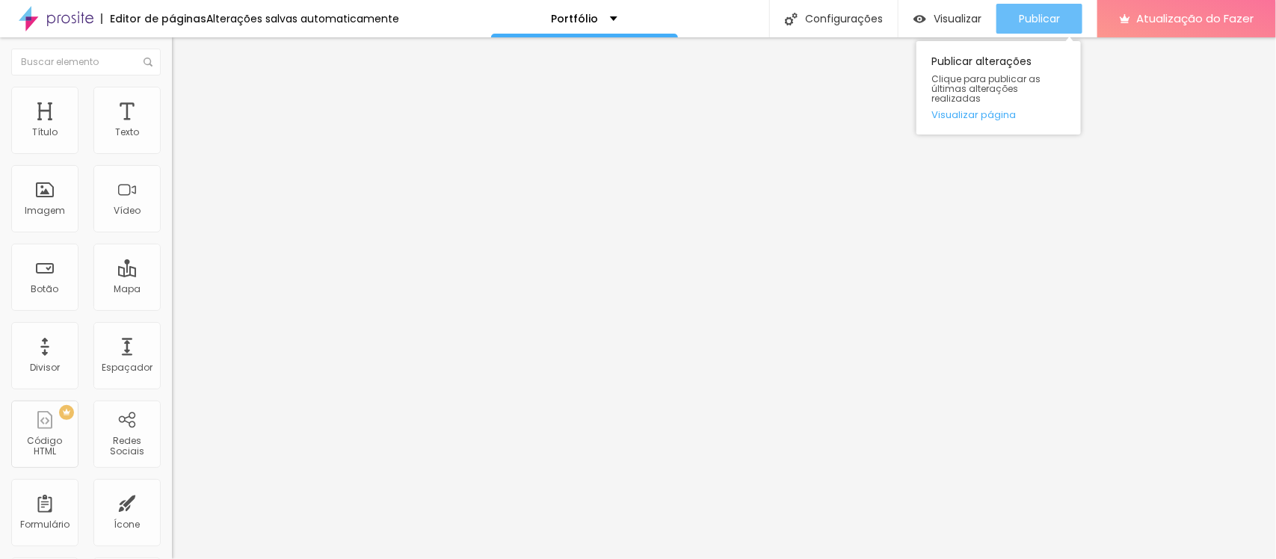
click at [1046, 15] on font "Publicar" at bounding box center [1039, 18] width 41 height 15
click at [1001, 16] on button "Publicar" at bounding box center [1039, 19] width 86 height 30
click at [1018, 41] on div "Publicar alterações Clique para publicar as últimas alterações realizadas Visua…" at bounding box center [998, 87] width 164 height 93
click at [1016, 30] on button "Publicar" at bounding box center [1039, 19] width 86 height 30
